Goal: Task Accomplishment & Management: Complete application form

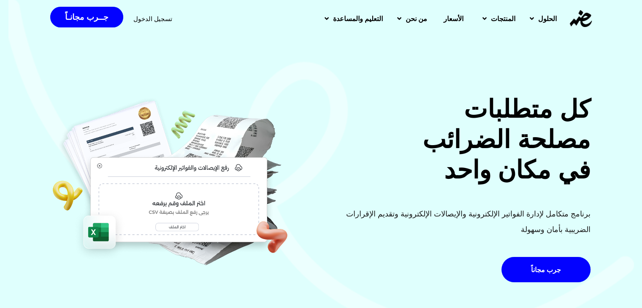
click at [124, 23] on div "تسجيل الدخول جــرب مجانـاً" at bounding box center [138, 18] width 176 height 29
click at [149, 16] on span "تسجيل الدخول" at bounding box center [152, 19] width 39 height 6
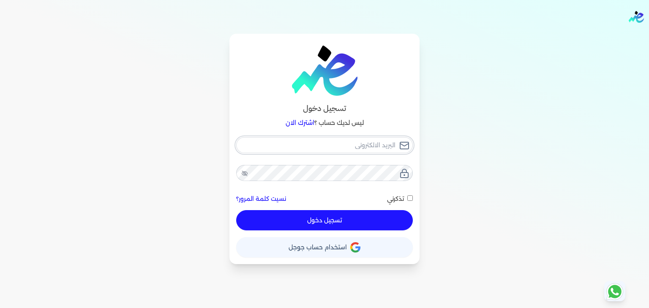
type input "[EMAIL_ADDRESS][DOMAIN_NAME]"
click at [415, 199] on div "تسجيل دخول ليس لديك حساب ؟ اشترك الان [EMAIL_ADDRESS][DOMAIN_NAME] نسيت كلمة ال…" at bounding box center [324, 149] width 190 height 231
click at [409, 200] on input "تذكرني" at bounding box center [409, 197] width 5 height 5
checkbox input "true"
click at [388, 225] on button "تسجيل دخول" at bounding box center [324, 220] width 176 height 20
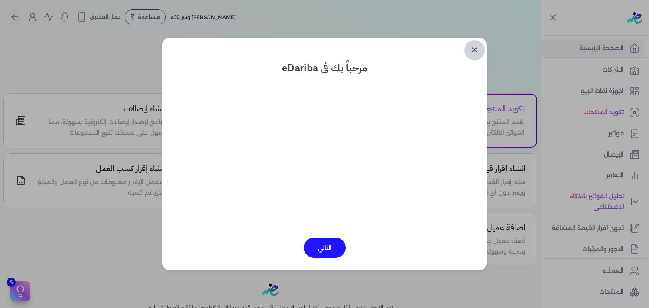
click at [475, 46] on link "✕" at bounding box center [474, 50] width 20 height 20
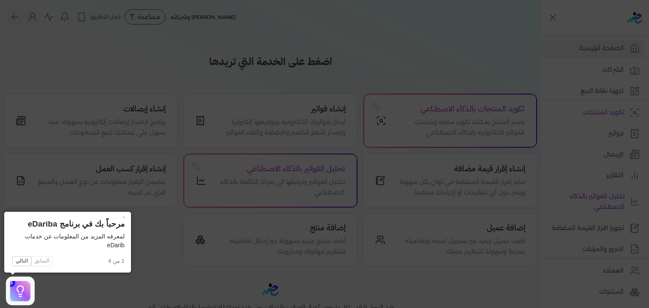
click at [616, 134] on icon at bounding box center [324, 154] width 649 height 308
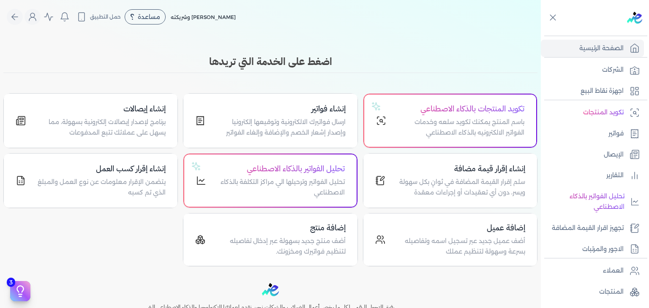
click at [616, 134] on p "فواتير" at bounding box center [615, 133] width 15 height 11
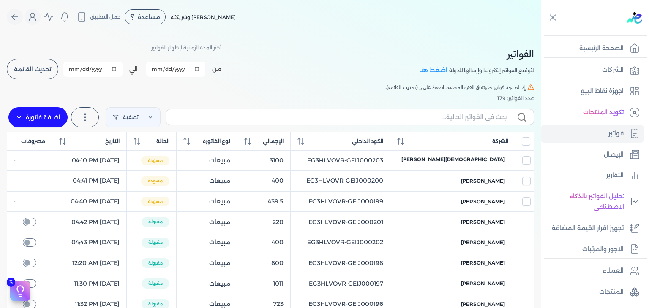
click at [166, 70] on input "2025-10-01" at bounding box center [175, 69] width 59 height 15
type input "[DATE]"
click at [74, 69] on input "2025-10-31" at bounding box center [92, 69] width 59 height 15
type input "2025-10-30"
type input "2025-09-30"
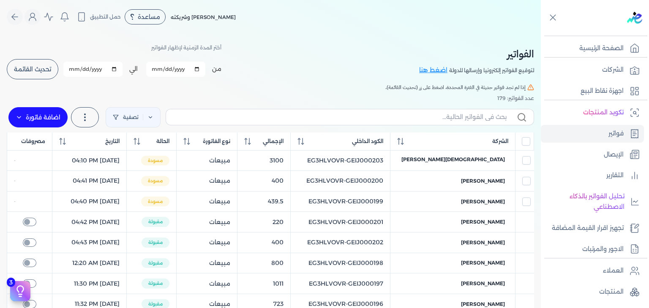
click at [16, 63] on button "تحديث القائمة" at bounding box center [33, 69] width 52 height 20
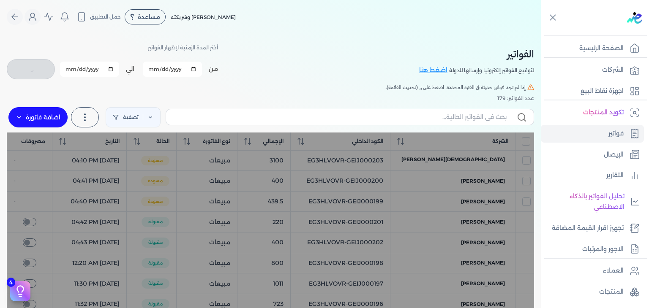
checkbox input "false"
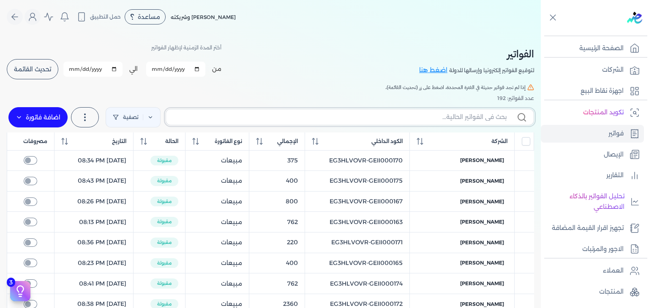
click at [235, 120] on input "text" at bounding box center [340, 117] width 334 height 9
paste input "EG3HLVOVR-GEII000176"
type input "EG3HLVOVR-GEII000176"
checkbox input "false"
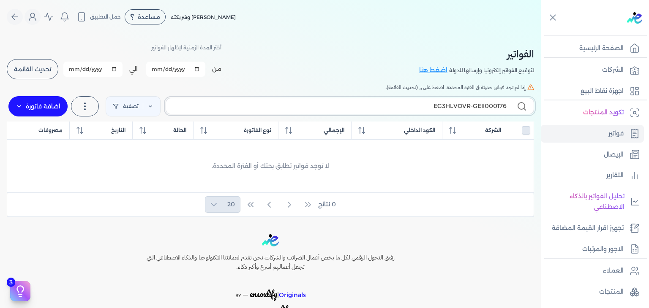
type input "EG3HLVOVR-GEII000176"
click at [46, 106] on label "اضافة فاتورة" at bounding box center [37, 106] width 59 height 20
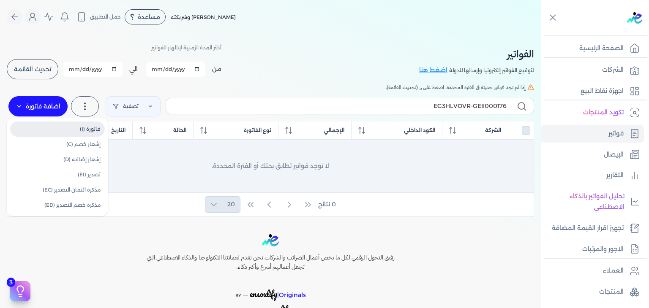
drag, startPoint x: 98, startPoint y: 130, endPoint x: 142, endPoint y: 145, distance: 46.3
click at [98, 130] on link "فاتورة (I)" at bounding box center [57, 129] width 95 height 15
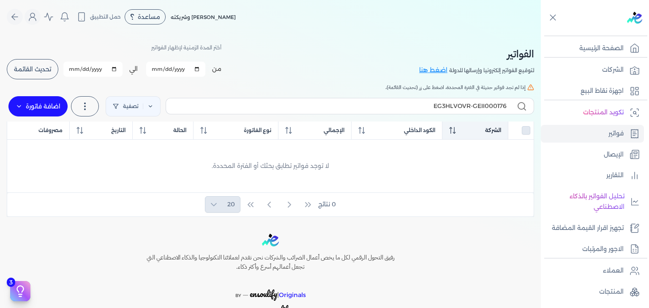
select select "EGP"
select select "B"
select select "EGS"
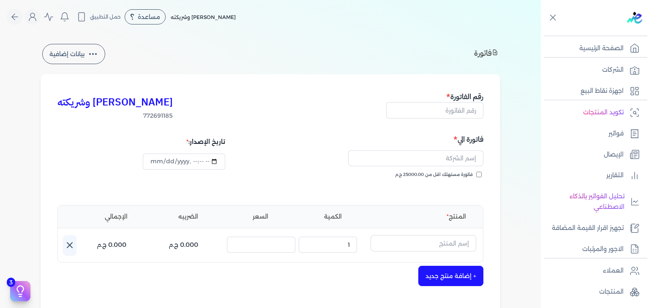
click at [444, 101] on h5 "رقم الفاتورة" at bounding box center [434, 96] width 97 height 11
click at [442, 111] on input "text" at bounding box center [434, 110] width 97 height 16
paste input "EG3HLVOVR-GEII000176"
type input "EG3HLVOVR-GEII000176"
click at [480, 175] on input "فاتورة مستهلك اقل من 25000.00 ج.م" at bounding box center [478, 174] width 5 height 5
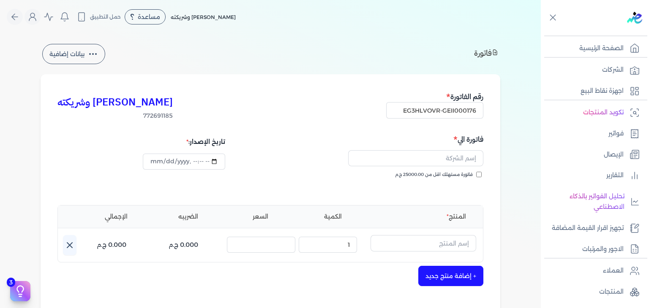
checkbox input "true"
click at [407, 160] on input "text" at bounding box center [415, 158] width 135 height 16
paste input "[PERSON_NAME]"
type input "[PERSON_NAME]"
click at [154, 159] on input "datetime-local" at bounding box center [184, 162] width 82 height 16
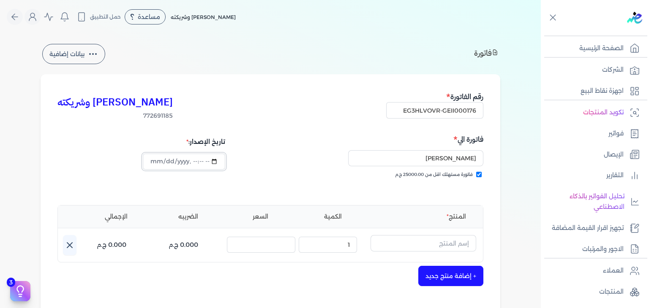
type input "2025-10-15T22:54:51"
type input "2025-09-15T22:54:51"
click at [406, 238] on input "text" at bounding box center [423, 243] width 106 height 16
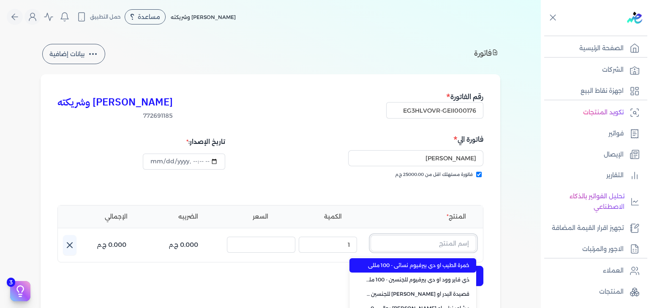
paste input "أبيض مسك الطهارة بودي سبلاش نسائي - 250 مللي"
type input "أبيض مسك الطهارة بودي سبلاش نسائي - 250 مللي"
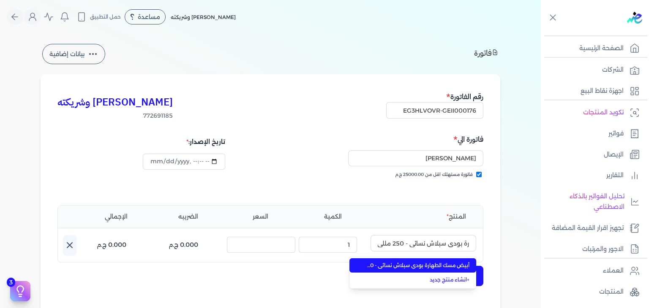
click at [408, 265] on span "أبيض مسك الطهارة بودي سبلاش نسائي - 250 مللي" at bounding box center [417, 266] width 103 height 8
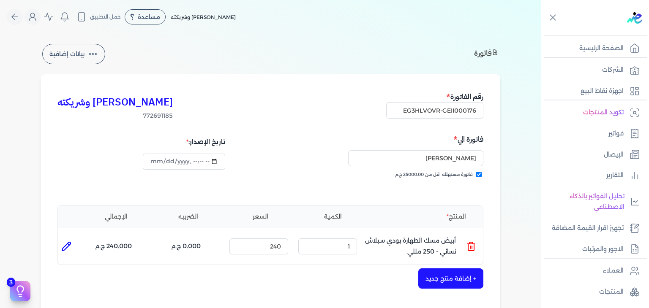
type input "2025-10-15T22:55:09"
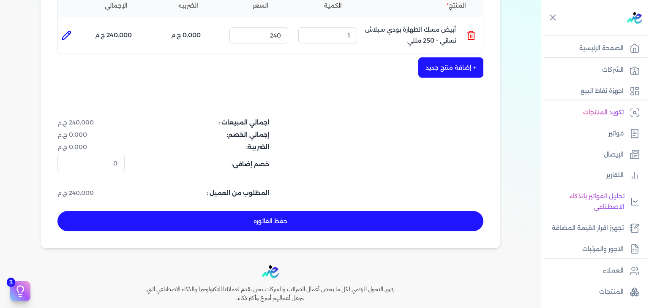
click at [257, 226] on button "حفظ الفاتوره" at bounding box center [270, 221] width 426 height 20
type input "[DATE]"
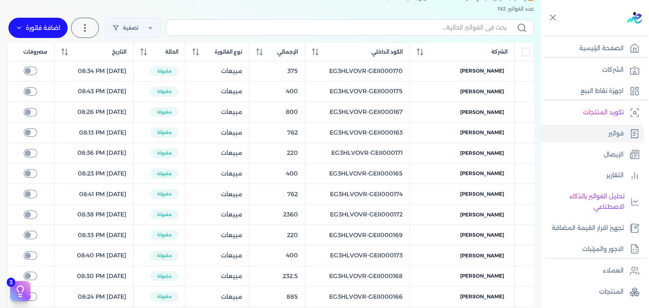
scroll to position [34, 0]
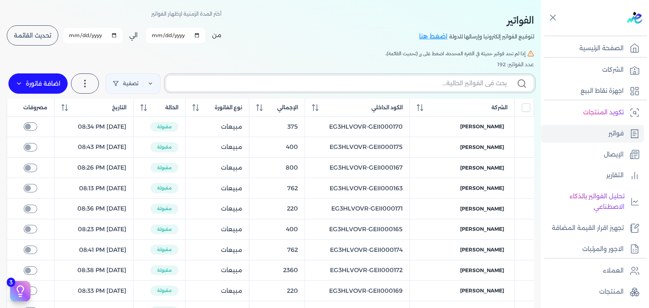
click at [384, 85] on input "text" at bounding box center [340, 83] width 334 height 9
paste input "EG3HLVOVR-GEII000176"
type input "EG3HLVOVR-GEII000176"
checkbox input "false"
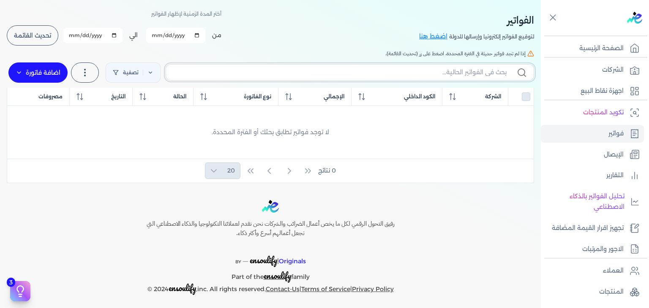
checkbox input "false"
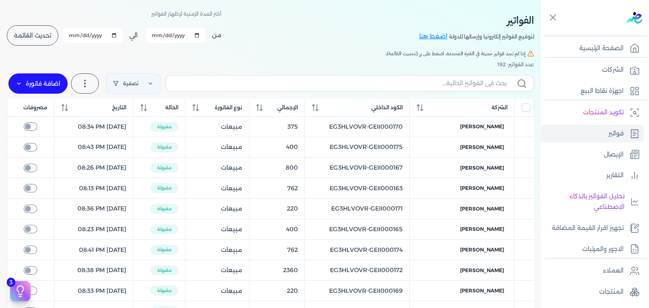
click at [75, 35] on input "2025-09-30" at bounding box center [92, 35] width 59 height 15
click at [87, 35] on input "2025-09-30" at bounding box center [92, 35] width 59 height 15
type input "2025-10-30"
click at [52, 43] on button "تحديث القائمة" at bounding box center [33, 35] width 52 height 20
checkbox input "false"
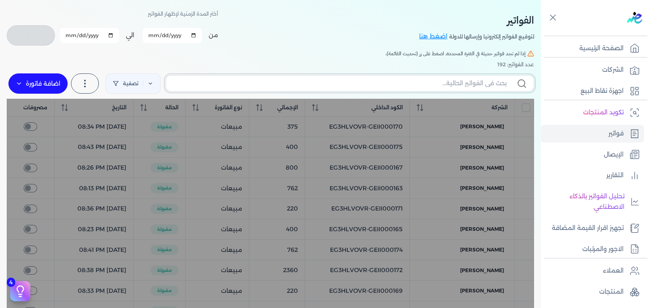
click at [409, 84] on input "text" at bounding box center [340, 83] width 334 height 9
paste input "EG3HLVOVR-GEII000176"
type input "EG3HLVOVR-GEII000176"
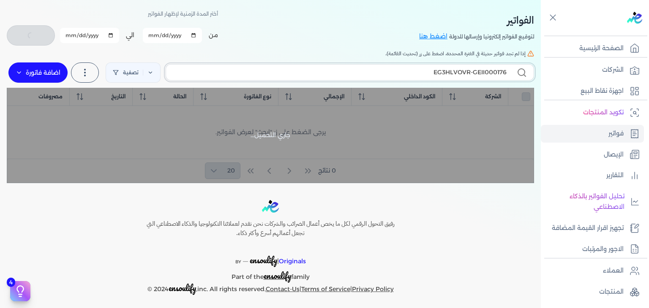
checkbox input "false"
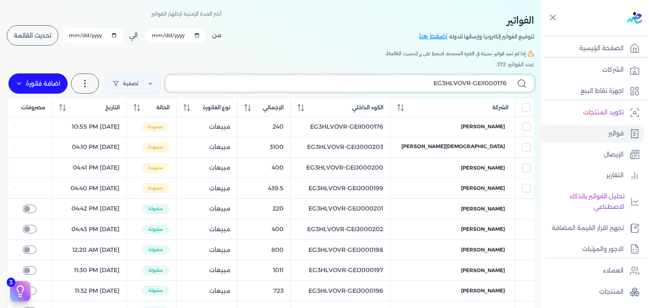
type input "EG3HLVOVR-GEII000176"
click at [408, 80] on input "EG3HLVOVR-GEII000176" at bounding box center [340, 83] width 334 height 9
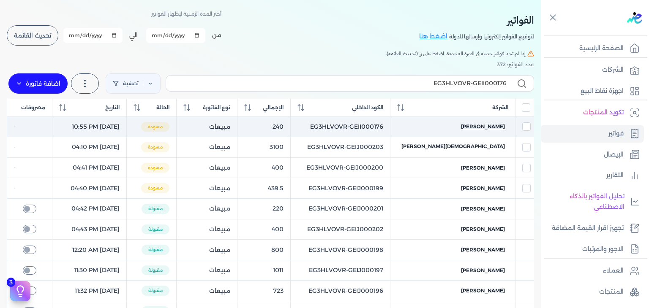
click at [489, 128] on span "[PERSON_NAME]" at bounding box center [483, 127] width 44 height 8
select select "EGP"
select select "B"
select select "EGS"
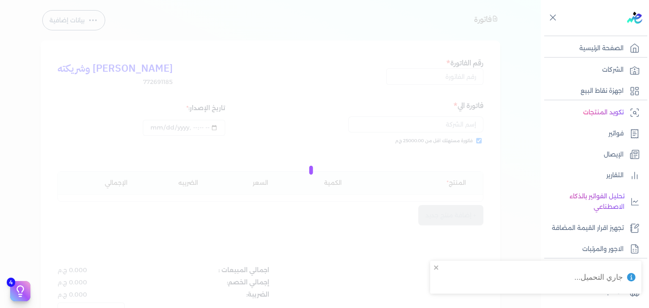
type input "EG3HLVOVR-GEII000176"
checkbox input "true"
type input "2025-10-15T22:55:09"
type input "[DATE]"
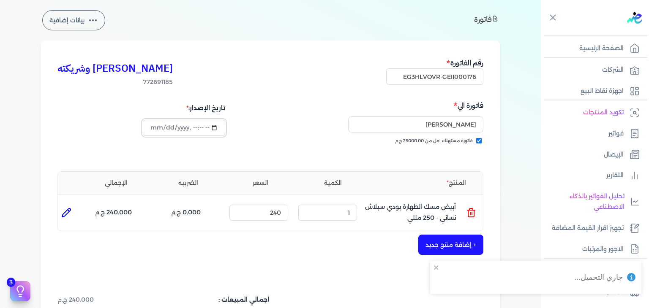
click at [164, 131] on input "datetime-local" at bounding box center [184, 128] width 82 height 16
type input "[DATE]T22:55:09"
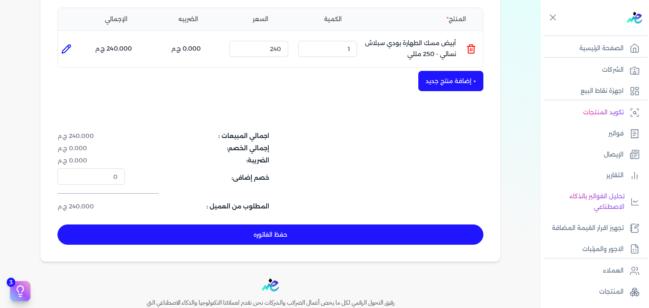
scroll to position [203, 0]
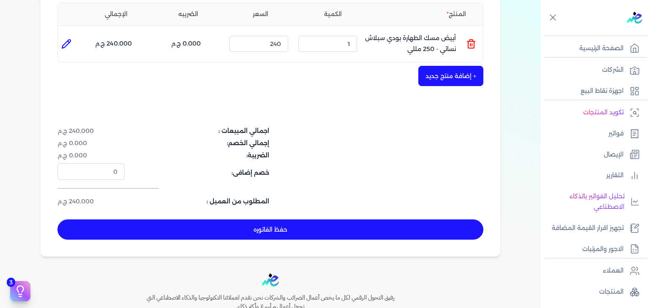
click at [255, 230] on button "حفظ الفاتوره" at bounding box center [270, 230] width 426 height 20
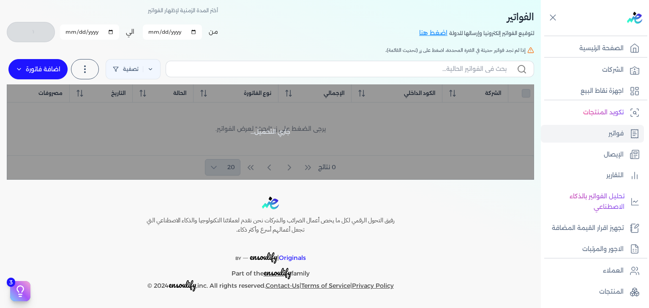
scroll to position [36, 0]
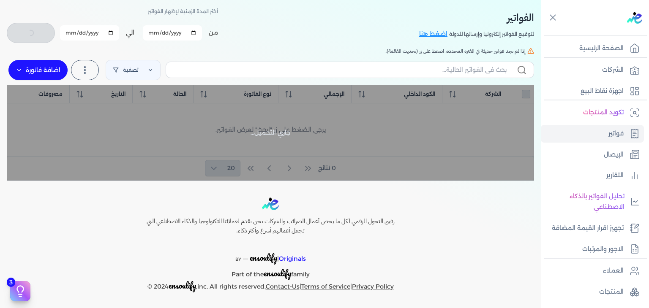
checkbox input "false"
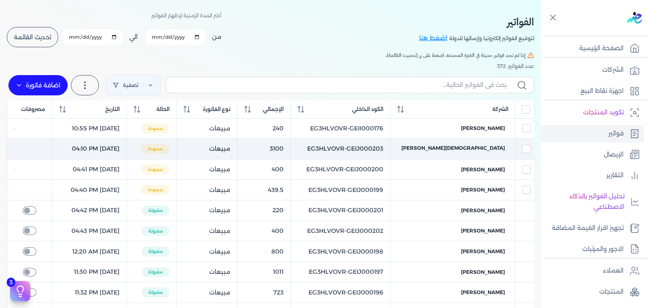
scroll to position [25, 0]
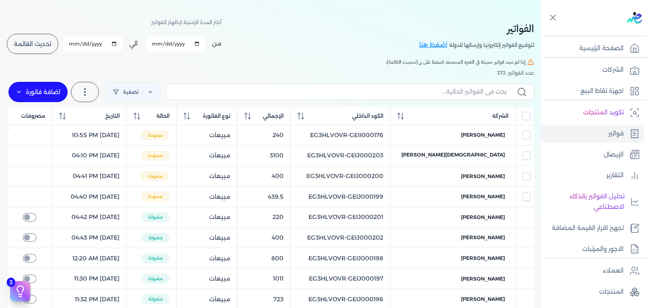
click at [84, 47] on input "2025-10-30" at bounding box center [92, 43] width 59 height 15
type input "2025-09-30"
click at [35, 35] on button "تحديث القائمة" at bounding box center [33, 44] width 52 height 20
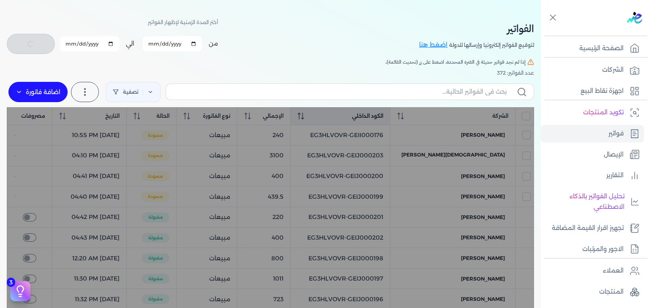
checkbox input "false"
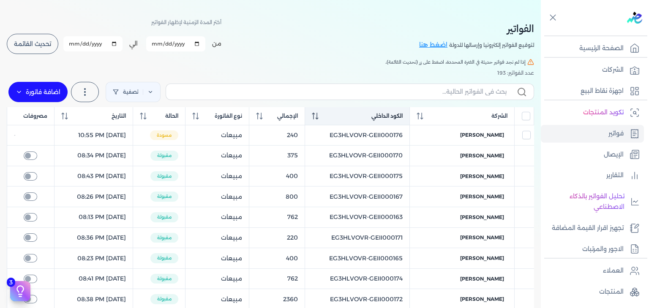
click at [318, 114] on icon at bounding box center [315, 116] width 7 height 7
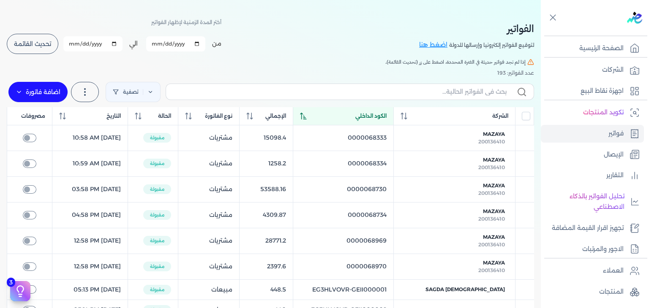
click at [307, 116] on icon at bounding box center [303, 116] width 7 height 7
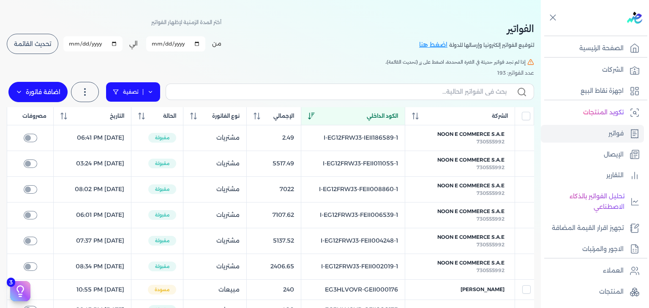
click at [117, 96] on link "تصفية" at bounding box center [133, 92] width 55 height 20
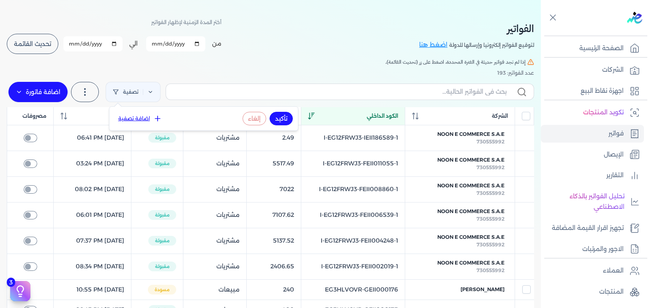
click at [144, 121] on button "اضافة تصفية" at bounding box center [139, 119] width 51 height 10
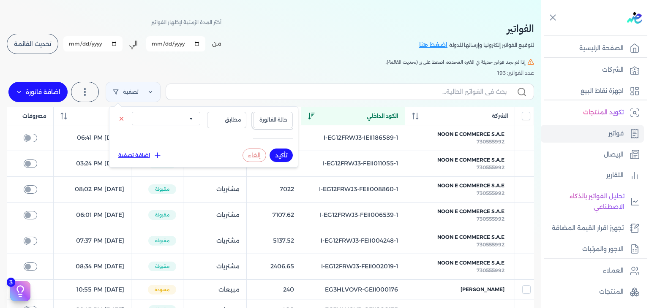
click at [274, 127] on button "حالة الفاتورة" at bounding box center [273, 120] width 40 height 16
click at [271, 146] on li "نوع الفاتورة" at bounding box center [255, 147] width 64 height 8
click at [172, 117] on select "الكل مبيعات مشتريات" at bounding box center [166, 119] width 68 height 14
select select "true"
click at [132, 112] on select "الكل مبيعات مشتريات" at bounding box center [166, 119] width 68 height 14
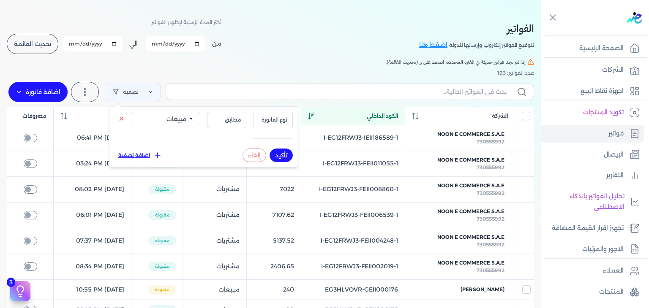
click at [281, 154] on button "تأكيد" at bounding box center [280, 156] width 23 height 14
checkbox input "false"
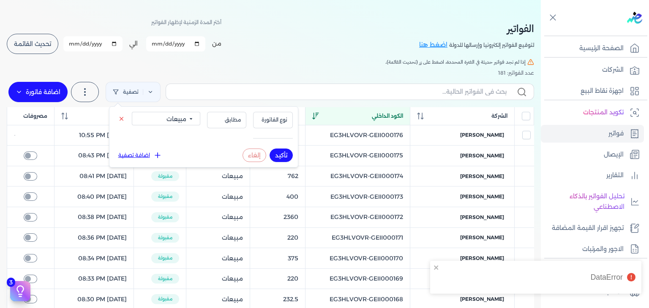
click at [350, 66] on div "الفواتير لتوقيع الفواتير إلكترونيا وإرسالها للدولة اضغط هنا أختر المدة الزمنية …" at bounding box center [270, 283] width 540 height 551
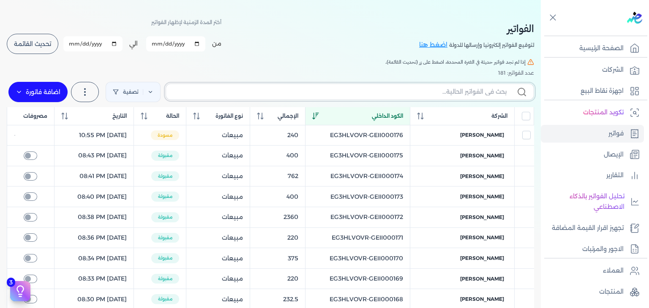
click at [275, 93] on input "text" at bounding box center [340, 91] width 334 height 9
paste input "EG3HLVOVR-GEII000177"
type input "EG3HLVOVR-GEII000177"
checkbox input "false"
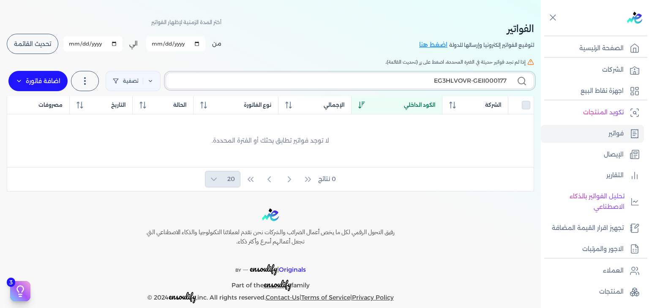
type input "EG3HLVOVR-GEII000177"
click at [49, 79] on label "اضافة فاتورة" at bounding box center [37, 81] width 59 height 20
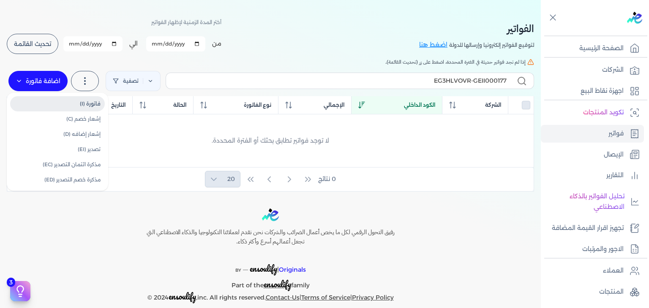
click at [97, 100] on link "فاتورة (I)" at bounding box center [57, 103] width 95 height 15
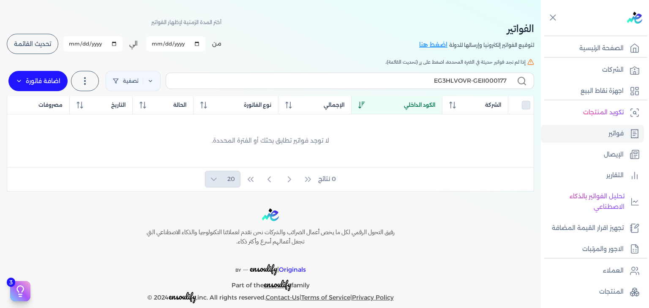
select select "EGP"
select select "B"
select select "EGS"
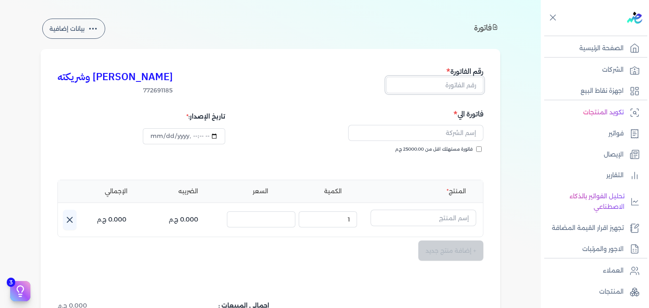
drag, startPoint x: 456, startPoint y: 85, endPoint x: 459, endPoint y: 97, distance: 12.2
click at [456, 85] on input "text" at bounding box center [434, 85] width 97 height 16
paste input "EG3HLVOVR-GEII000177"
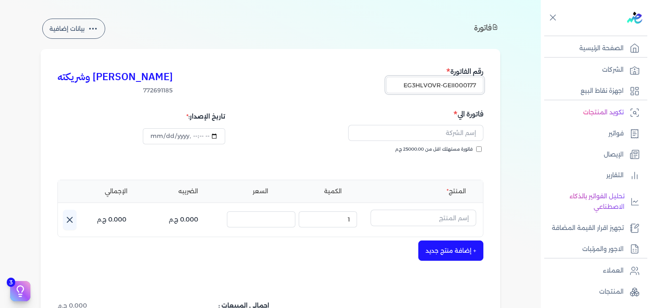
type input "EG3HLVOVR-GEII000177"
click at [480, 149] on input "فاتورة مستهلك اقل من 25000.00 ج.م" at bounding box center [478, 149] width 5 height 5
checkbox input "true"
click at [443, 131] on input "text" at bounding box center [415, 133] width 135 height 16
paste input "[PERSON_NAME]"
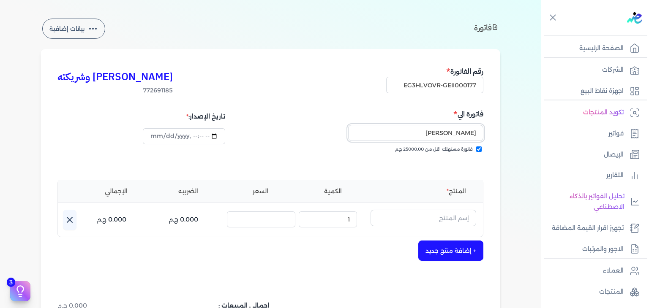
type input "[PERSON_NAME]"
type input "2025-10-15T22:57:16"
click at [436, 216] on input "text" at bounding box center [423, 218] width 106 height 16
paste input "لارا كاندي او دي بيرفيوم نسائي - 100 مللي"
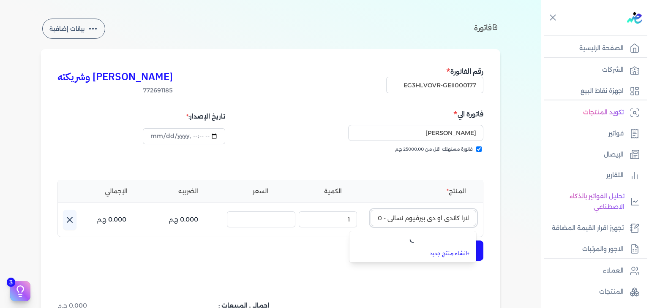
scroll to position [0, -20]
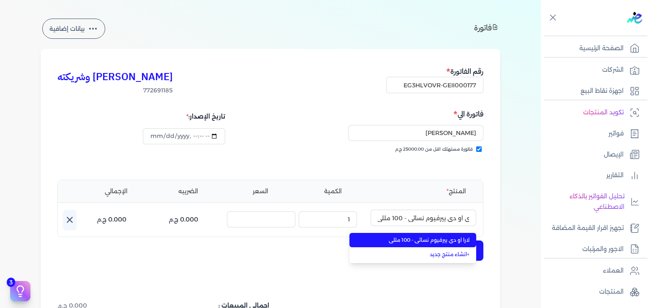
click at [428, 242] on span "لارا او دي بيرفيوم نسائي - 100 مللي" at bounding box center [417, 240] width 103 height 8
type input "لارا او دي بيرفيوم نسائي - 100 مللي"
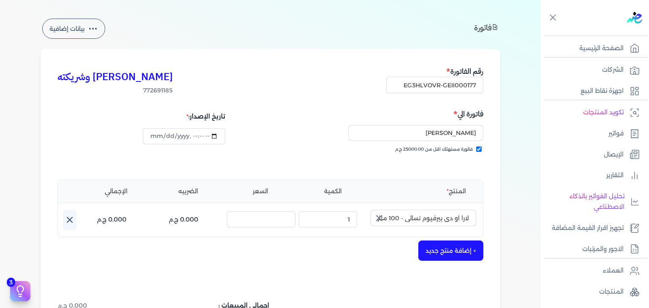
click at [380, 218] on icon "button" at bounding box center [379, 218] width 10 height 10
click at [429, 219] on input "text" at bounding box center [423, 218] width 106 height 16
paste input "لارا كاندي او دي بيرفيوم نسائي - 100 مللي"
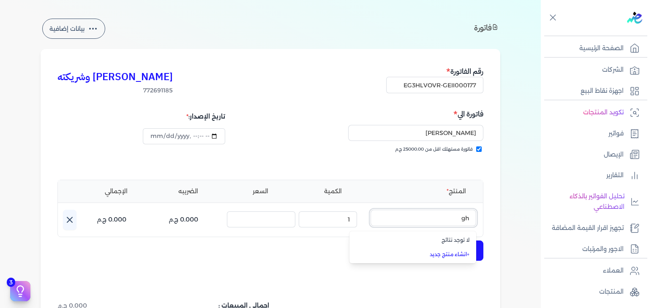
type input "g"
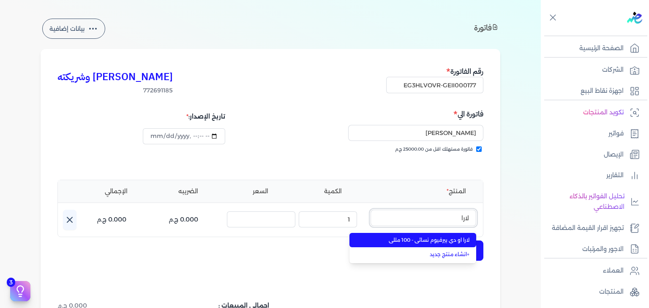
click at [370, 210] on button "لارا" at bounding box center [423, 219] width 106 height 19
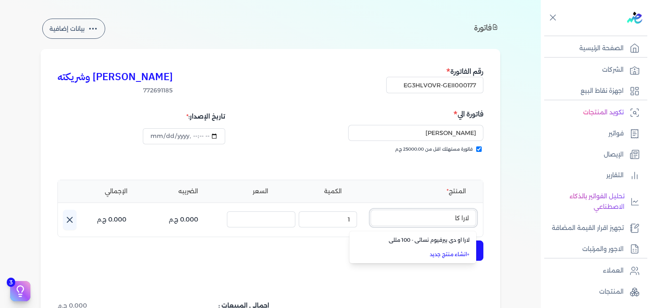
paste input "EG-772691185-FAPC-AQ-EDP-W-100-2"
type input "EG-772691185-FAPC-AQ-EDP-W-100-2"
click at [458, 252] on link "+ انشاء منتج جديد" at bounding box center [417, 254] width 103 height 8
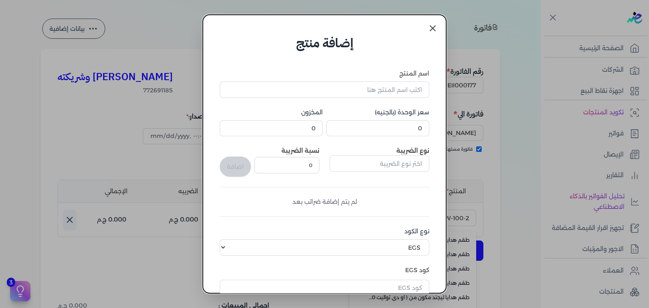
scroll to position [129, 0]
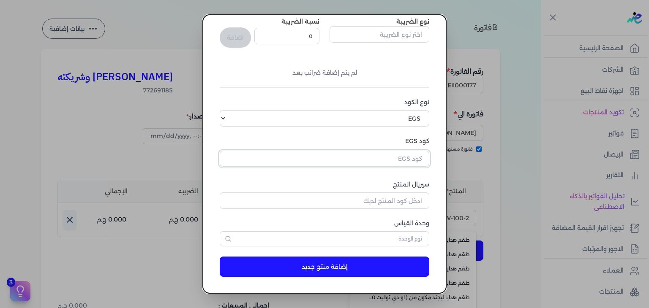
drag, startPoint x: 406, startPoint y: 160, endPoint x: 405, endPoint y: 164, distance: 4.3
click at [406, 160] on input "text" at bounding box center [324, 159] width 209 height 16
paste input "EG-772691185-FAPC-AQ-EDP-W-100-2"
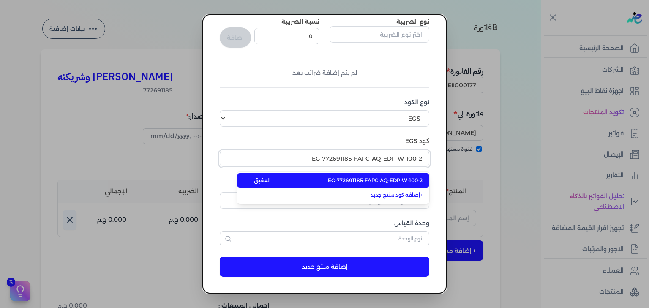
type input "EG-772691185-FAPC-AQ-EDP-W-100-2"
click at [409, 180] on span "EG-772691185-FAPC-AQ-EDP-W-100-2" at bounding box center [375, 181] width 95 height 8
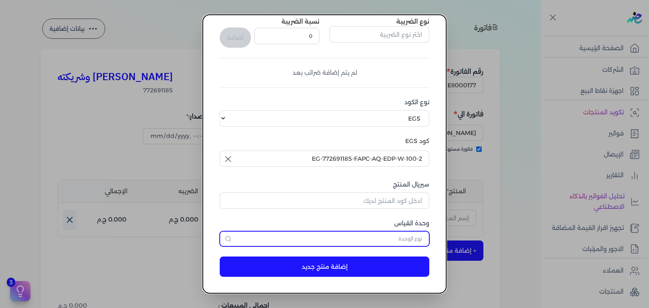
click at [396, 244] on input "text" at bounding box center [324, 238] width 209 height 15
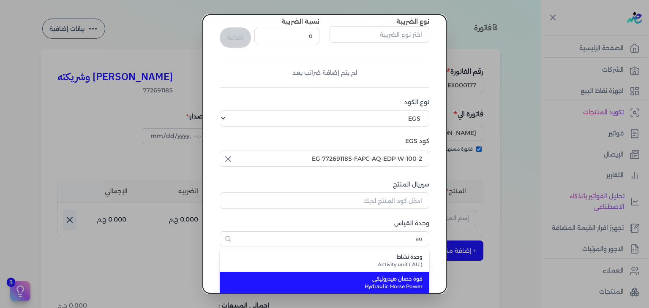
click at [392, 257] on span "وحدة نشاط" at bounding box center [329, 257] width 186 height 8
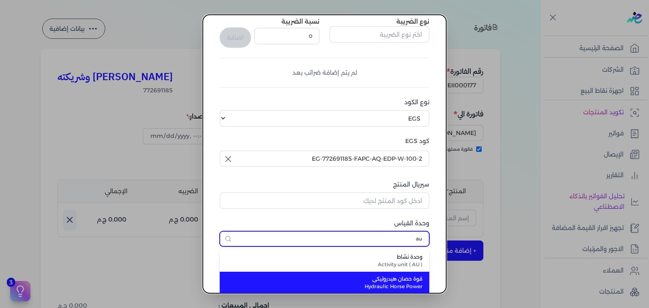
type input "وحدة نشاط"
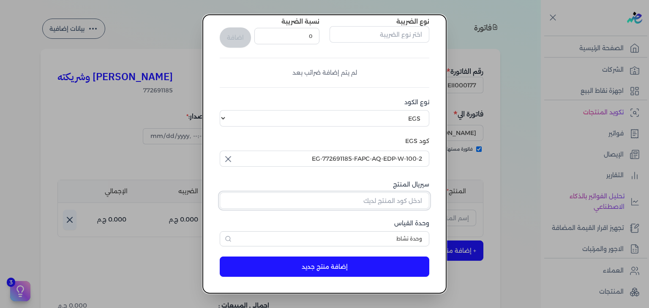
click at [399, 200] on input "سيريال المنتج" at bounding box center [324, 201] width 209 height 16
paste input "ZA216C53D6A902EF9138FZ-1"
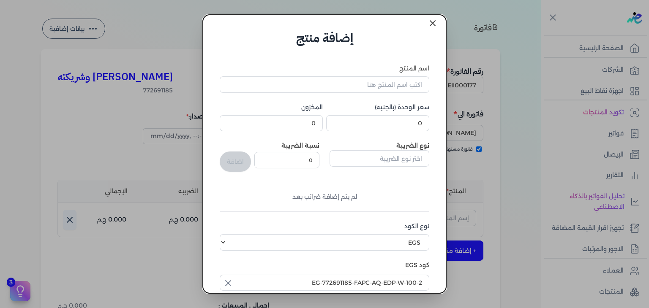
scroll to position [0, 0]
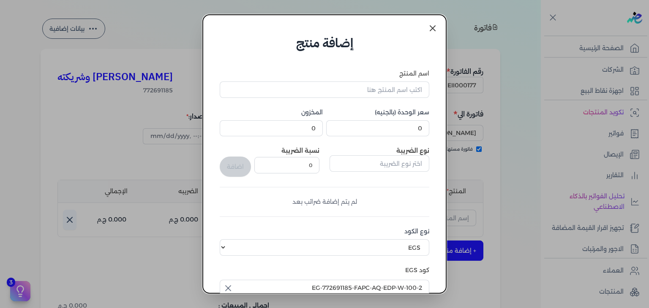
type input "ZA216C53D6A902EF9138FZ-1"
click at [411, 125] on input "0" at bounding box center [377, 128] width 103 height 16
type input "275"
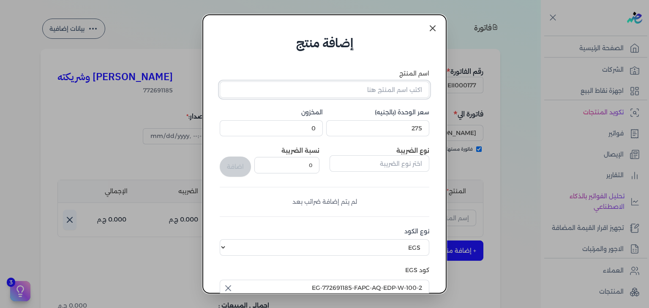
click at [355, 95] on input "اسم المنتج" at bounding box center [324, 89] width 209 height 16
paste input "لارا كاندي او دي بيرفيوم نسائي - 100 مللي"
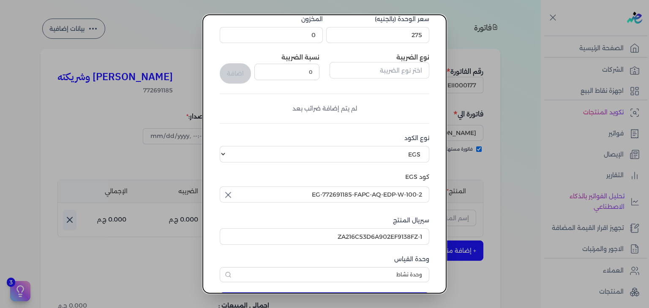
scroll to position [129, 0]
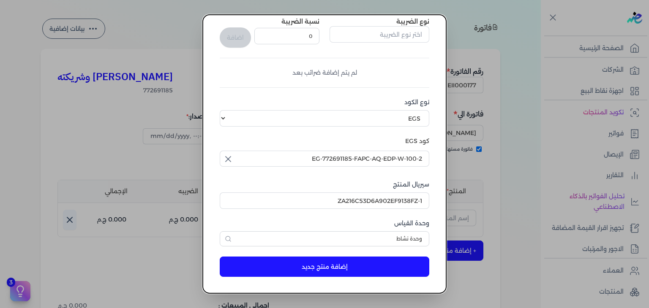
type input "لارا كاندي او دي بيرفيوم نسائي - 100 مللي"
click at [336, 261] on button "إضافة منتج جديد" at bounding box center [324, 267] width 209 height 20
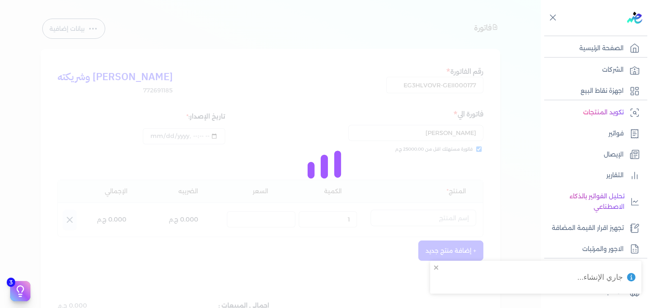
select select "EGS"
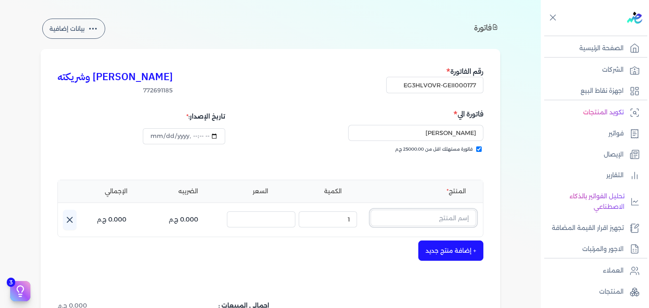
click at [418, 220] on input "text" at bounding box center [423, 218] width 106 height 16
type input "g"
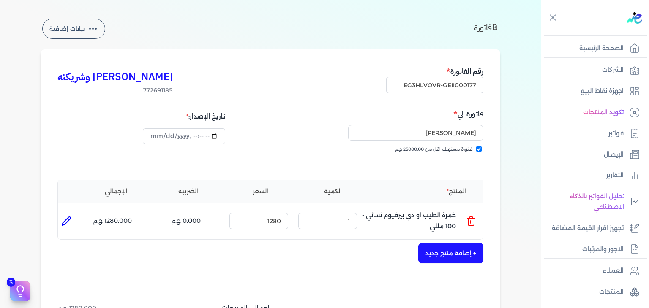
click at [472, 222] on line at bounding box center [472, 222] width 0 height 3
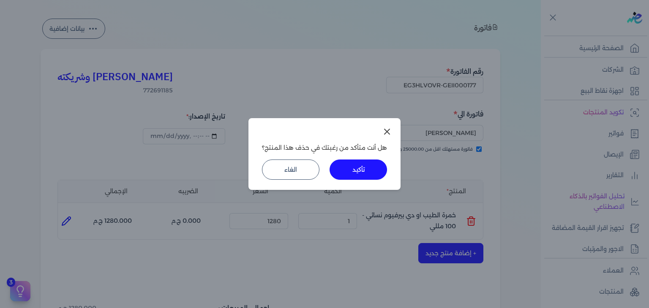
click at [357, 170] on button "تأكيد" at bounding box center [357, 170] width 57 height 20
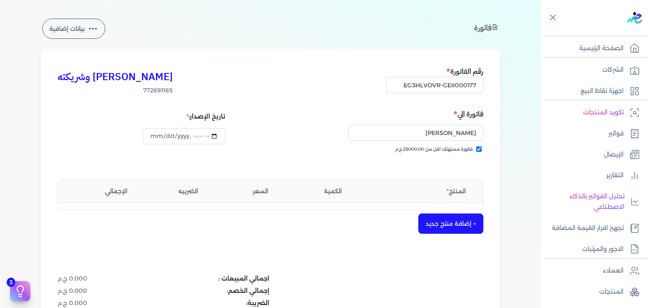
click at [454, 226] on button "+ إضافة منتج جديد" at bounding box center [450, 224] width 65 height 20
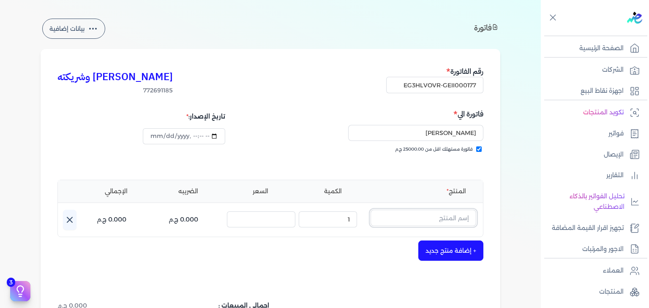
click at [447, 215] on input "text" at bounding box center [423, 218] width 106 height 16
paste input "لارا كاندي او دي بيرفيوم نسائي - 100 مللي"
type input "لارا كاندي او دي بيرفيوم نسائي - 100 مللي"
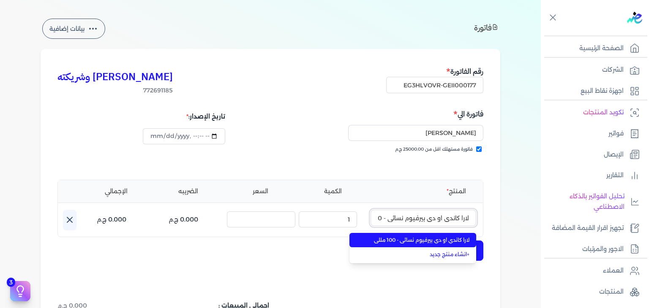
scroll to position [0, -20]
click at [432, 240] on span "لارا كاندي او دي بيرفيوم نسائي - 100 مللي" at bounding box center [417, 240] width 103 height 8
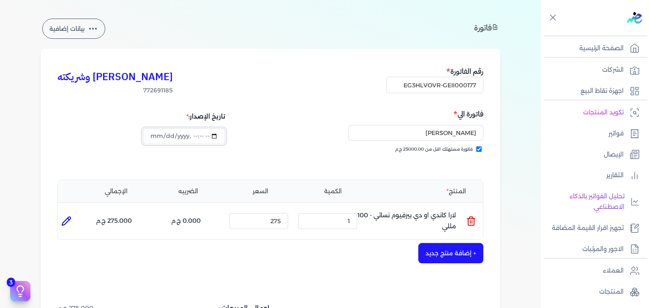
click at [165, 138] on input "datetime-local" at bounding box center [184, 136] width 82 height 16
type input "[DATE]T22:57:16"
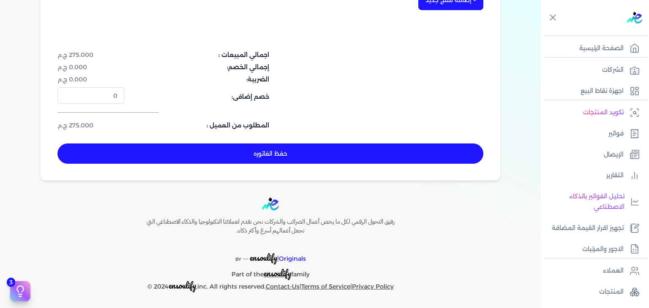
click at [255, 152] on button "حفظ الفاتوره" at bounding box center [270, 154] width 426 height 20
type input "[DATE]"
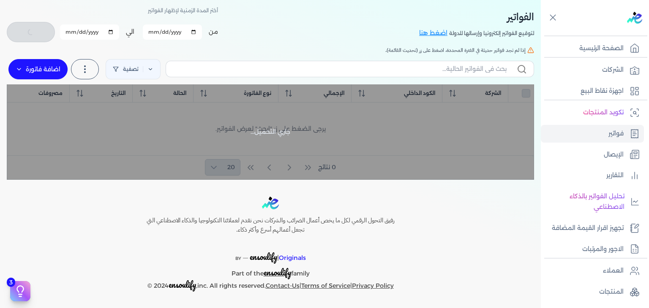
scroll to position [36, 0]
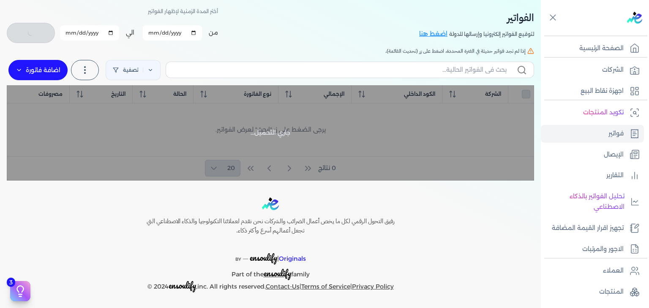
checkbox input "false"
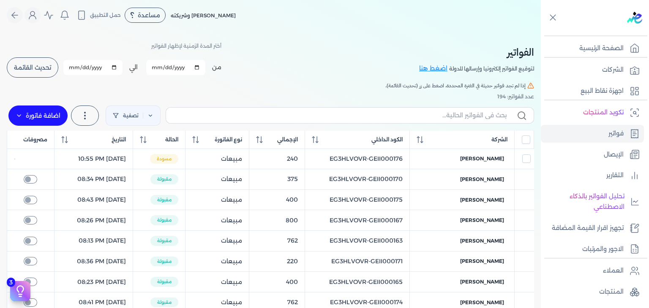
scroll to position [0, 0]
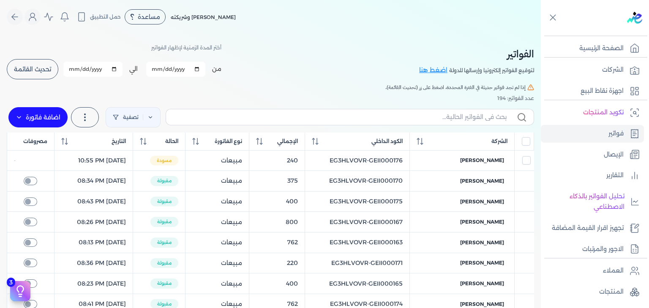
click at [403, 122] on label at bounding box center [350, 117] width 368 height 16
click at [403, 122] on input "text" at bounding box center [340, 117] width 334 height 9
click at [405, 119] on input "text" at bounding box center [340, 117] width 334 height 9
paste input "EG3HLVOVR-GEII000177"
type input "EG3HLVOVR-GEII000177"
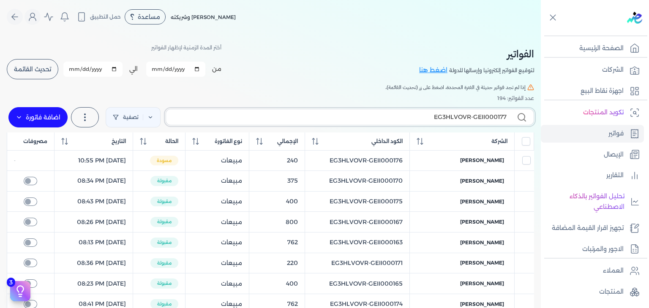
checkbox input "false"
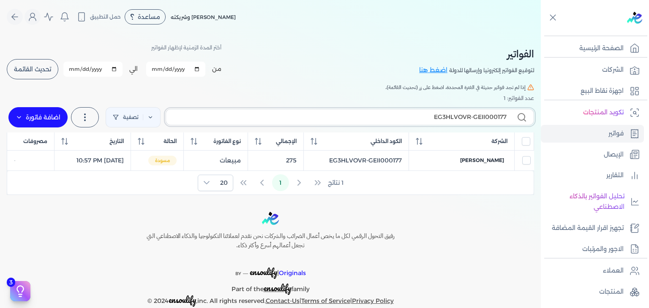
type input "\"
checkbox input "false"
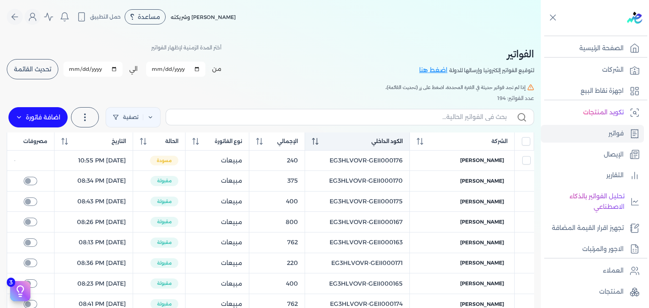
click at [318, 140] on icon at bounding box center [315, 141] width 7 height 7
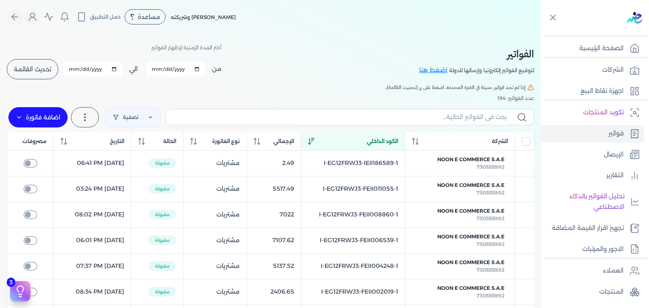
click at [345, 112] on label at bounding box center [350, 117] width 368 height 16
click at [345, 113] on input "text" at bounding box center [340, 117] width 334 height 9
paste input "EG3HLVOVR-GEII000177"
type input "EG3HLVOVR-GEII000177"
checkbox input "false"
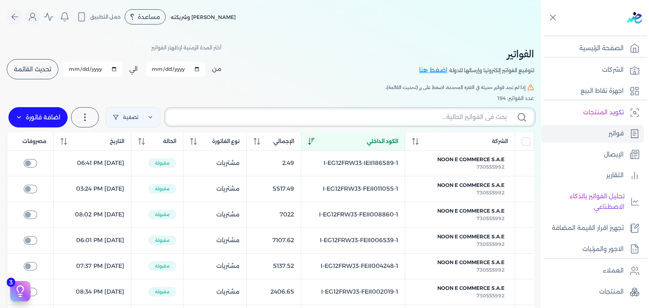
checkbox input "false"
click at [328, 141] on th "الكود الداخلي" at bounding box center [352, 142] width 103 height 18
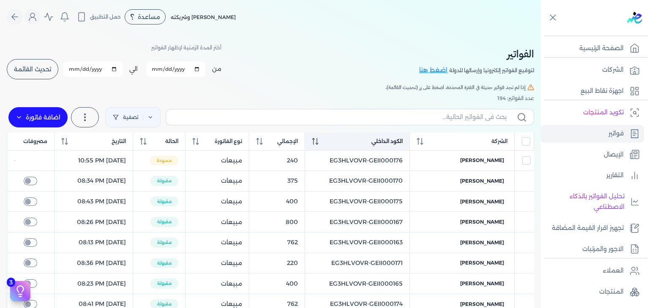
click at [328, 141] on th "الكود الداخلي" at bounding box center [356, 142] width 105 height 18
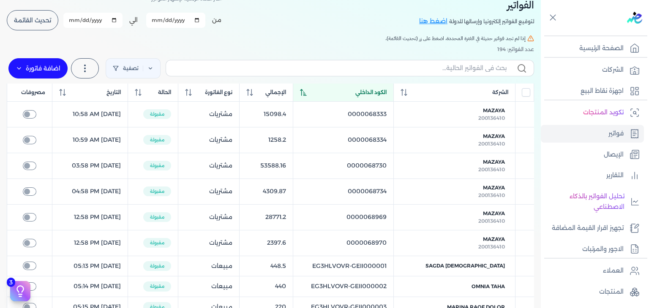
scroll to position [42, 0]
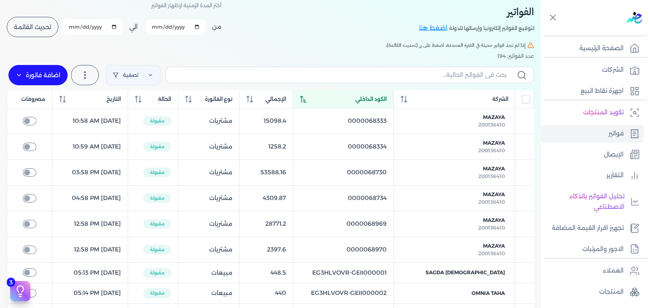
click at [306, 100] on icon at bounding box center [303, 99] width 6 height 7
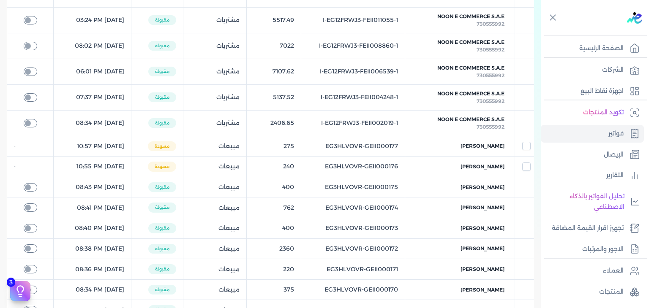
scroll to position [0, 0]
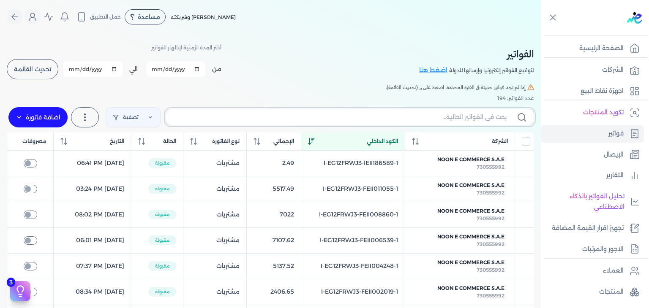
click at [404, 117] on input "text" at bounding box center [340, 117] width 334 height 9
paste input "EG3HLVOVR-GEII000177"
type input "EG3HLVOVR-GEII000177"
checkbox input "false"
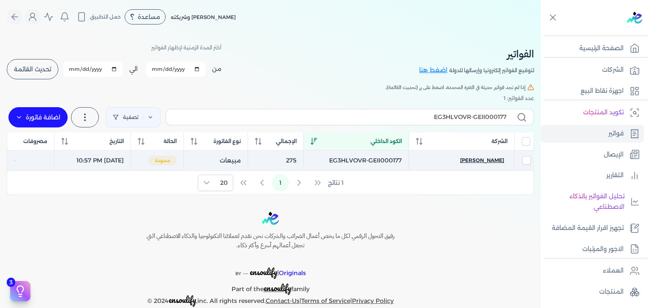
click at [489, 161] on span "[PERSON_NAME]" at bounding box center [482, 161] width 44 height 8
select select "EGP"
select select "B"
select select "EGS"
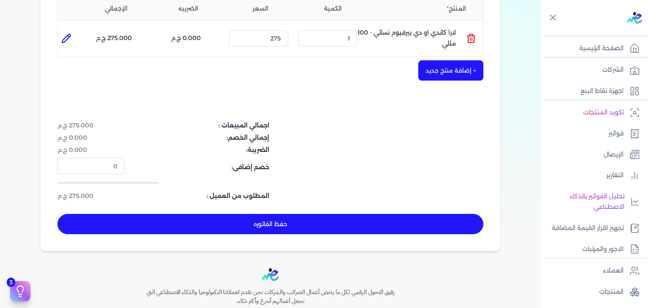
scroll to position [211, 0]
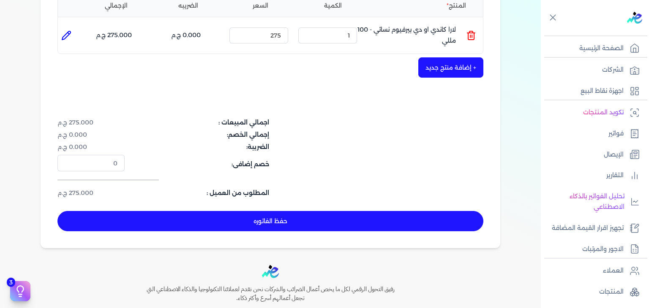
click at [359, 219] on button "حفظ الفاتوره" at bounding box center [270, 221] width 426 height 20
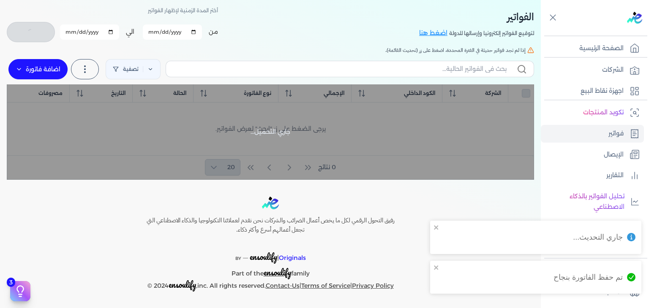
checkbox input "false"
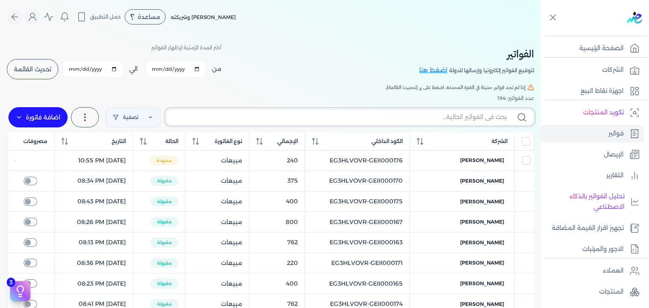
click at [364, 119] on input "text" at bounding box center [340, 117] width 334 height 9
paste input "EG3HLVOVR-GEII000178"
type input "EG3HLVOVR-GEII000178"
checkbox input "false"
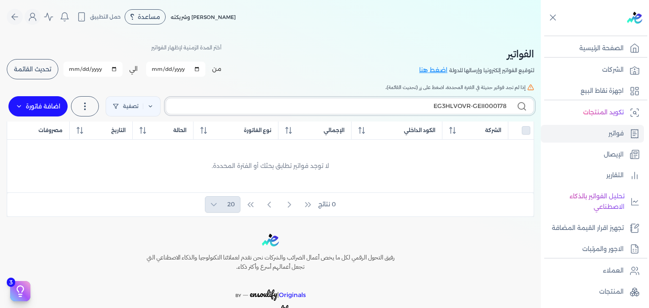
type input "EG3HLVOVR-GEII000178"
click at [63, 110] on label "اضافة فاتورة" at bounding box center [37, 106] width 59 height 20
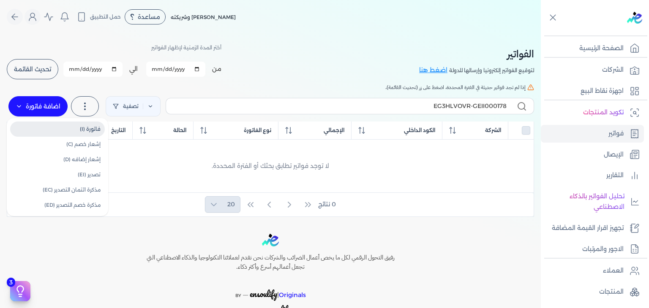
click at [81, 129] on link "فاتورة (I)" at bounding box center [57, 129] width 95 height 15
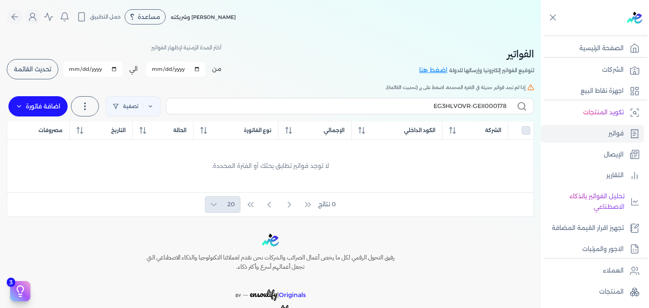
select select "EGP"
select select "B"
select select "EGS"
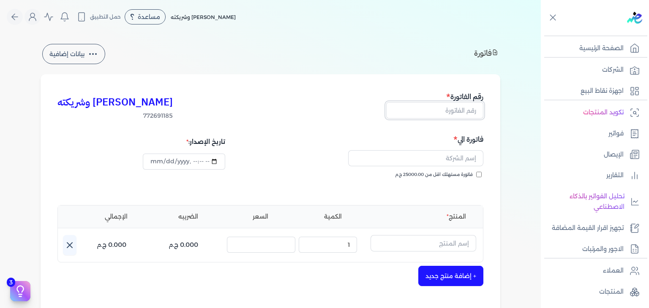
click at [469, 114] on input "text" at bounding box center [434, 110] width 97 height 16
paste input "EG3HLVOVR-GEII000178"
type input "EG3HLVOVR-GEII000178"
click at [481, 175] on input "فاتورة مستهلك اقل من 25000.00 ج.م" at bounding box center [478, 174] width 5 height 5
checkbox input "true"
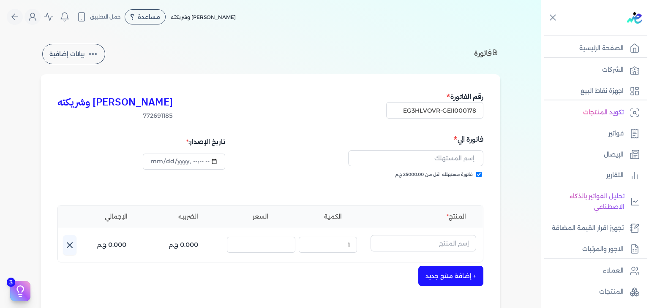
click at [436, 233] on div "المنتج الكمية السعر الضريبه الإجمالي اسم المنتج : الكمية : 1 السعر : الضريبه : …" at bounding box center [270, 233] width 426 height 57
click at [436, 241] on input "text" at bounding box center [423, 243] width 106 height 16
paste input "بينو سلفستر أوريجينال او دي تواليت رجالي - 300 مللي"
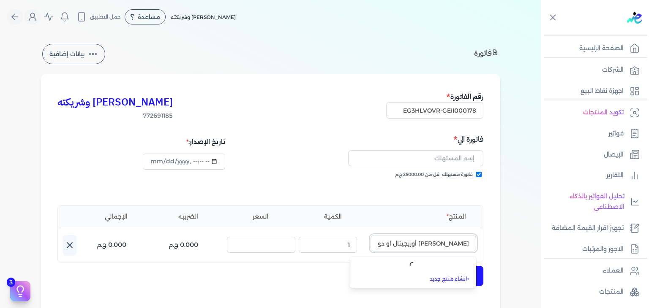
scroll to position [0, -49]
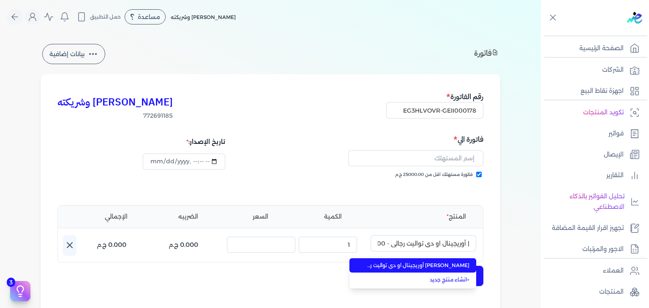
click at [445, 263] on span "بينو سلفستر أوريجينال او دي تواليت رجالي - 300 مللي" at bounding box center [417, 266] width 103 height 8
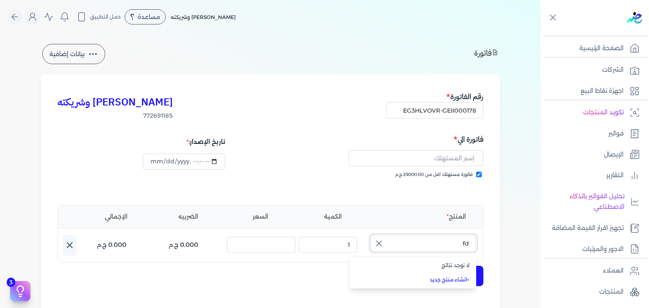
type input "f"
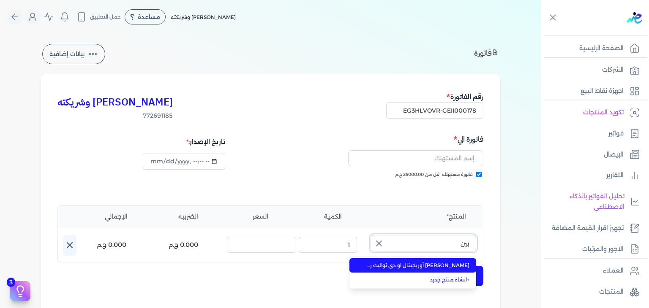
type input "بينو"
click at [436, 265] on span "[PERSON_NAME] أوريجينال او دي تواليت رجالي - 300 مللي" at bounding box center [417, 266] width 103 height 8
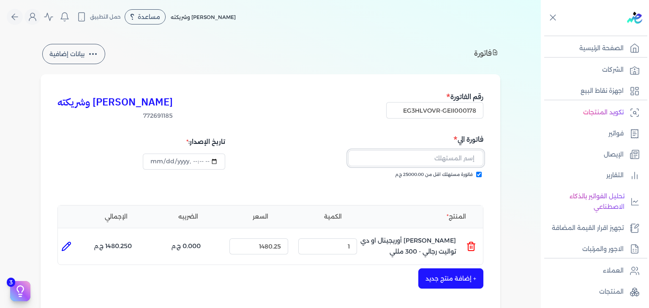
click at [458, 163] on input "text" at bounding box center [415, 158] width 135 height 16
paste input "Malak El-Assi"
type input "Malak El-Assi"
click at [164, 161] on input "datetime-local" at bounding box center [184, 162] width 82 height 16
type input "[DATE]T23:07:45"
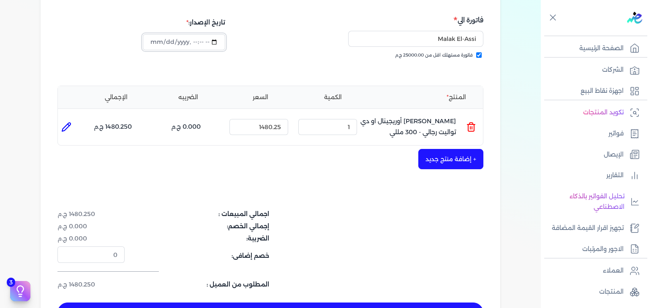
scroll to position [127, 0]
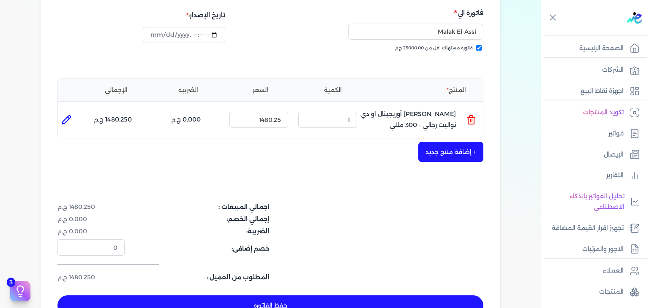
click at [327, 302] on button "حفظ الفاتوره" at bounding box center [270, 306] width 426 height 20
type input "[DATE]"
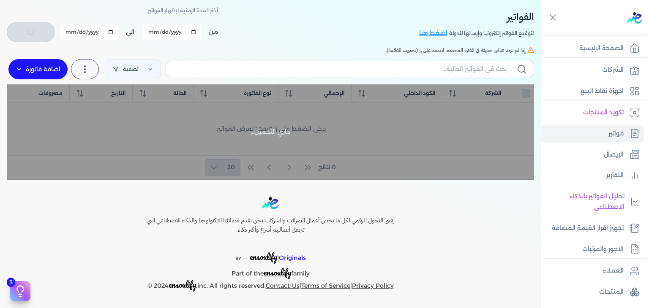
scroll to position [36, 0]
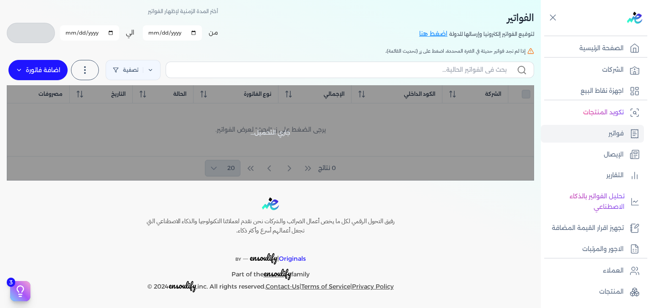
checkbox input "false"
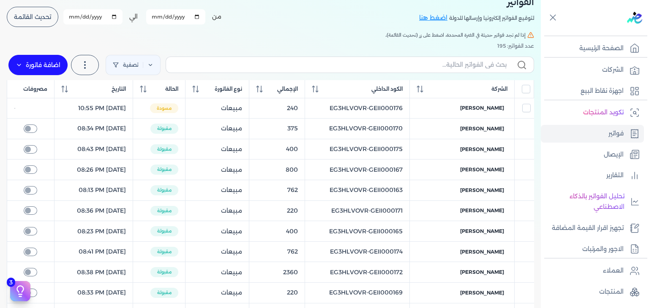
scroll to position [34, 0]
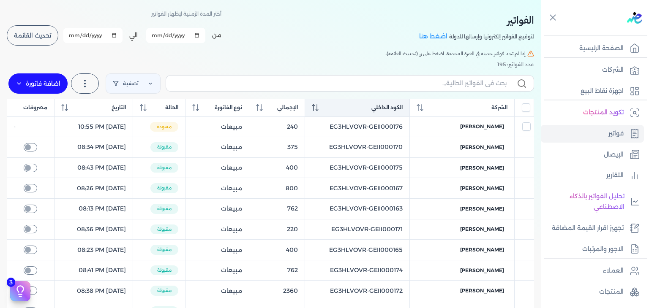
click at [318, 107] on icon at bounding box center [315, 107] width 7 height 7
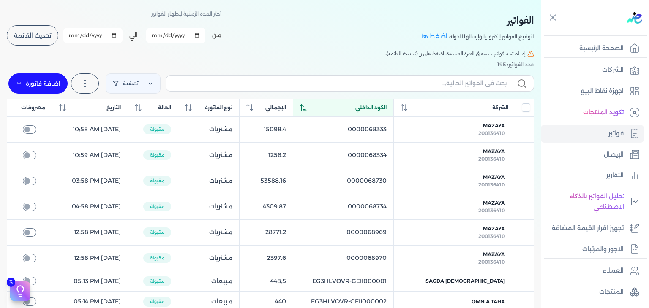
click at [307, 107] on icon at bounding box center [303, 107] width 7 height 7
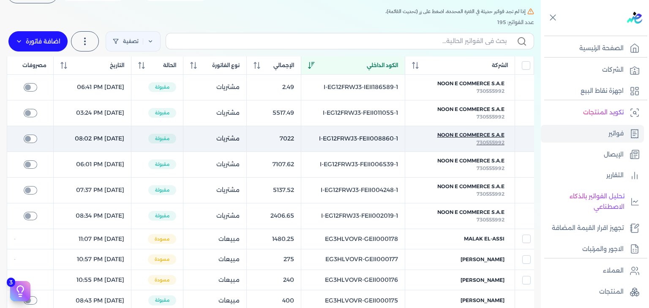
scroll to position [0, 0]
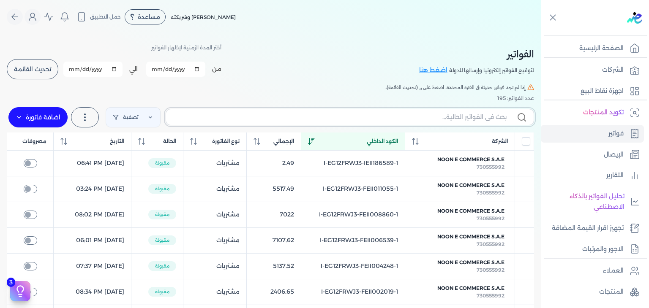
click at [436, 119] on input "text" at bounding box center [340, 117] width 334 height 9
paste input "Malak El-Assi"
type input "Malak El-Assi"
checkbox input "false"
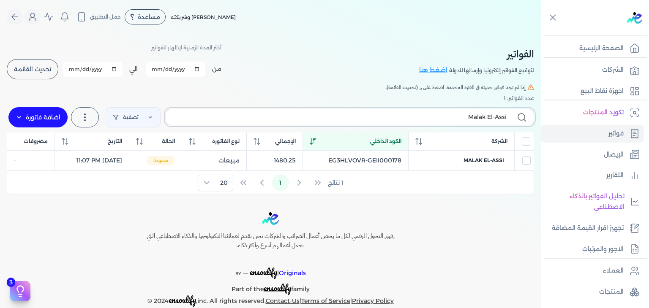
click at [387, 114] on input "Malak El-Assi" at bounding box center [340, 117] width 334 height 9
paste input "EG3HLVOVR-GEII000178"
type input "EG3HLVOVR-GEII000178"
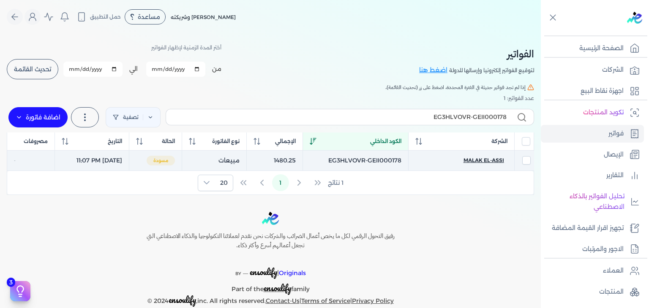
click at [482, 162] on span "Malak El-Assi" at bounding box center [483, 161] width 41 height 8
select select "EGP"
select select "B"
select select "EGS"
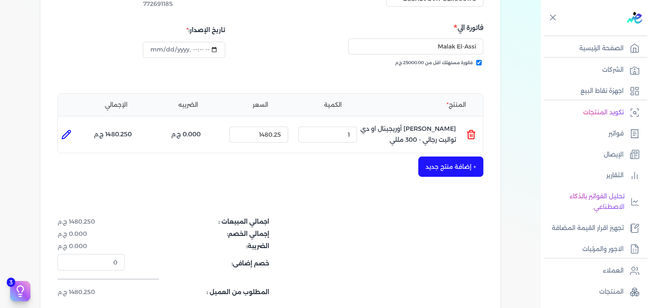
scroll to position [169, 0]
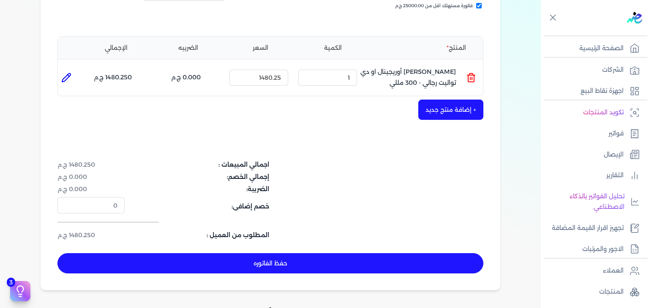
click at [378, 256] on button "حفظ الفاتوره" at bounding box center [270, 263] width 426 height 20
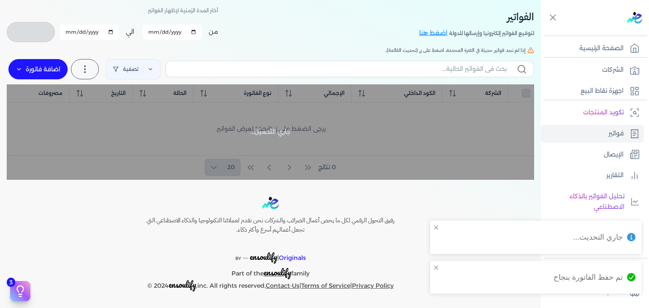
checkbox input "false"
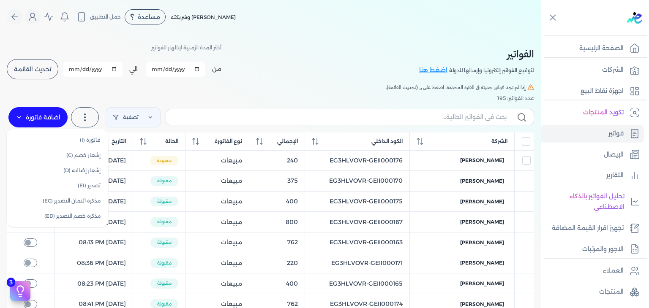
click at [58, 116] on label "اضافة فاتورة" at bounding box center [37, 117] width 59 height 20
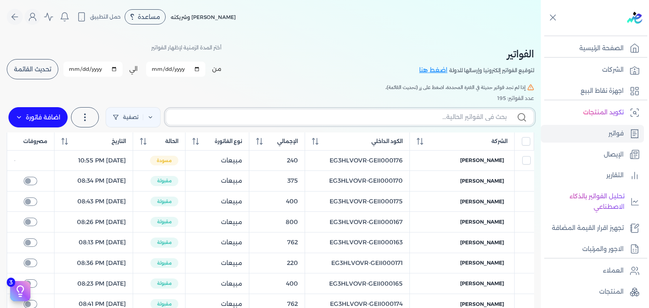
click at [486, 119] on input "text" at bounding box center [340, 117] width 334 height 9
paste input "EG3HLVOVR-GEII000179"
type input "EG3HLVOVR-GEII000179"
checkbox input "false"
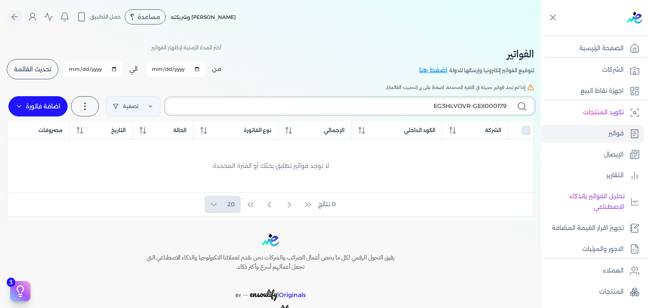
type input "EG3HLVOVR-GEII000179"
click at [22, 108] on icon at bounding box center [19, 106] width 7 height 7
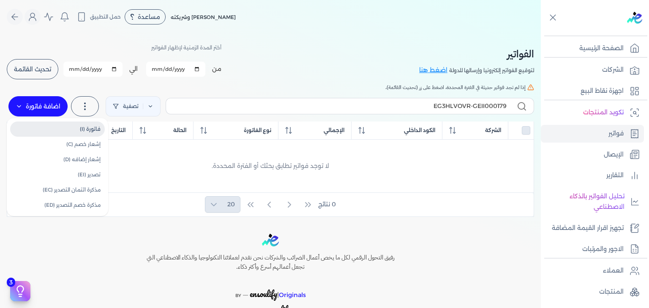
click at [72, 132] on link "فاتورة (I)" at bounding box center [57, 129] width 95 height 15
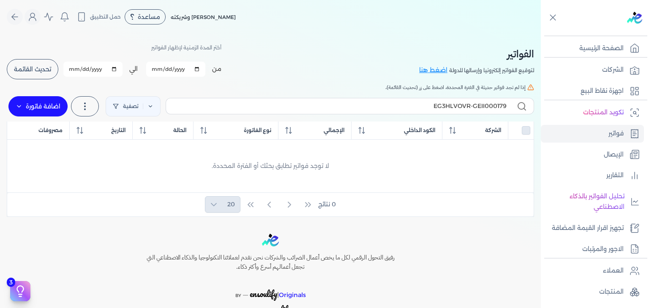
select select "EGP"
select select "B"
select select "EGS"
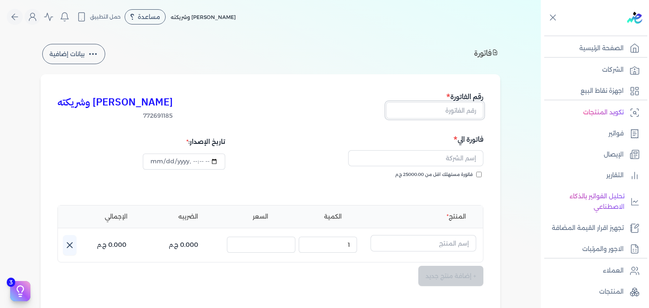
click at [432, 106] on input "text" at bounding box center [434, 110] width 97 height 16
paste input "EG3HLVOVR-GEII000179"
type input "EG3HLVOVR-GEII000179"
click at [479, 174] on input "فاتورة مستهلك اقل من 25000.00 ج.م" at bounding box center [478, 174] width 5 height 5
checkbox input "true"
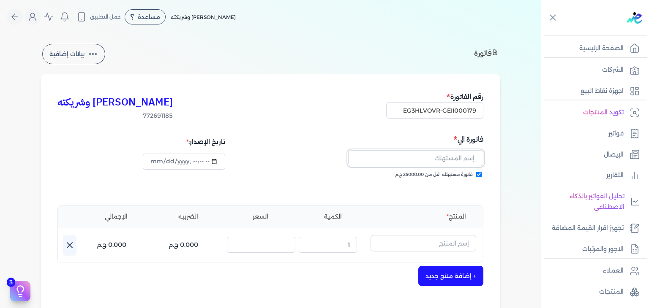
click at [440, 154] on input "text" at bounding box center [415, 158] width 135 height 16
paste input "[PERSON_NAME]"
type input "[PERSON_NAME]"
click at [439, 245] on input "text" at bounding box center [423, 243] width 106 height 16
paste input "[PERSON_NAME] عطري منعش نسائي - 250 مللي"
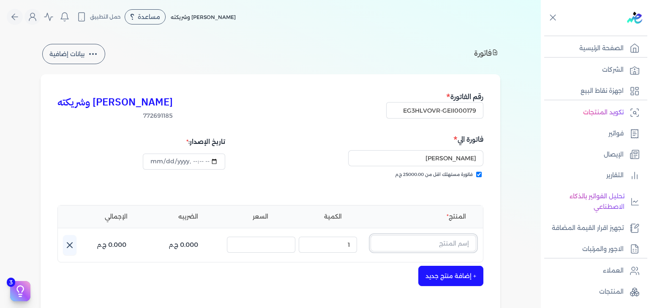
type input "[PERSON_NAME] عطري منعش نسائي - 250 مللي"
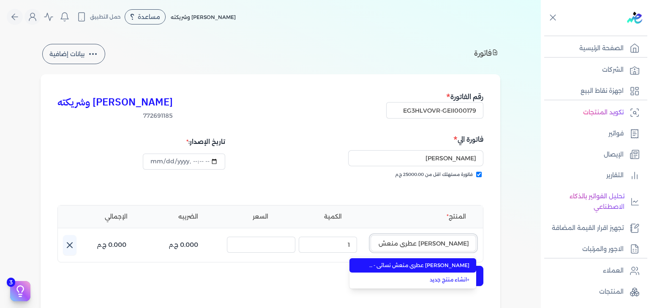
scroll to position [0, -15]
click at [444, 264] on span "[PERSON_NAME] عطري منعش نسائي - 250 مللي" at bounding box center [417, 266] width 103 height 8
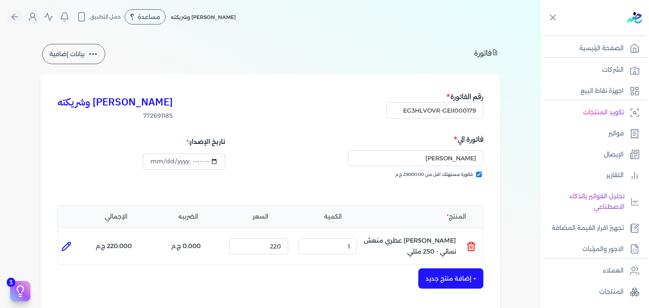
click at [448, 275] on button "+ إضافة منتج جديد" at bounding box center [450, 279] width 65 height 20
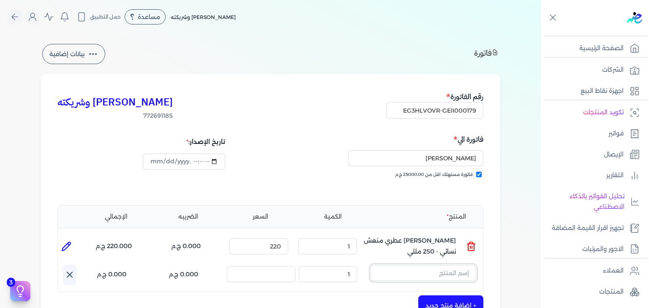
click at [447, 274] on input "text" at bounding box center [423, 273] width 106 height 16
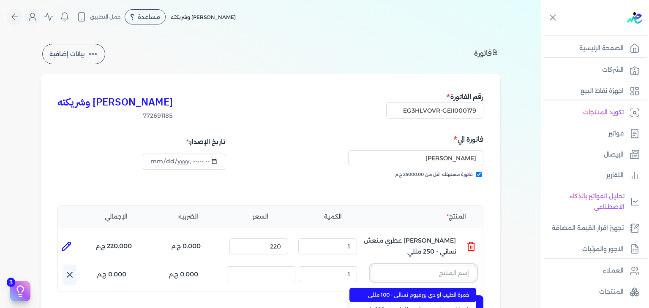
paste input "خمرة رذاذ عطري منعش نسائي - 250 مللي"
type input "خمرة رذاذ عطري منعش نسائي - 250 مللي"
click at [423, 295] on span "خمرة رذاذ عطري منعش نسائي - 250 مللي" at bounding box center [417, 295] width 103 height 8
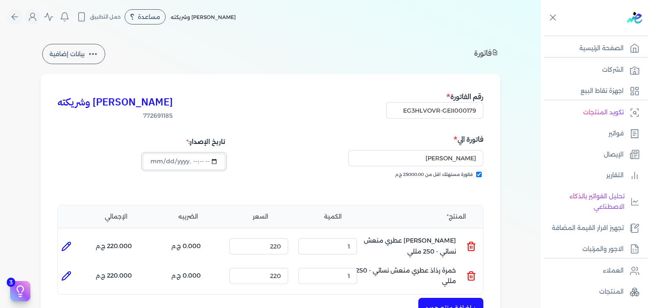
click at [163, 160] on input "datetime-local" at bounding box center [184, 162] width 82 height 16
type input "[DATE]T23:09:21"
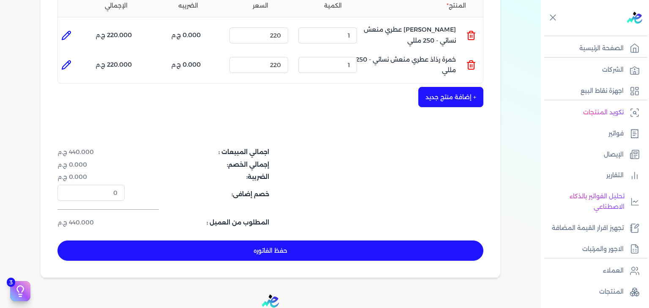
click at [322, 252] on button "حفظ الفاتوره" at bounding box center [270, 251] width 426 height 20
type input "[DATE]"
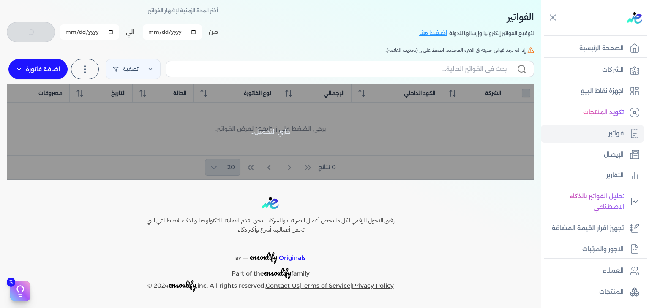
scroll to position [36, 0]
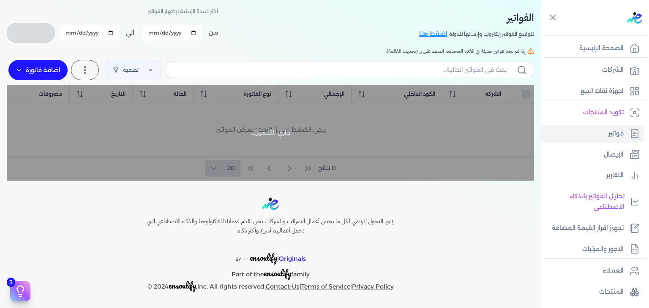
checkbox input "false"
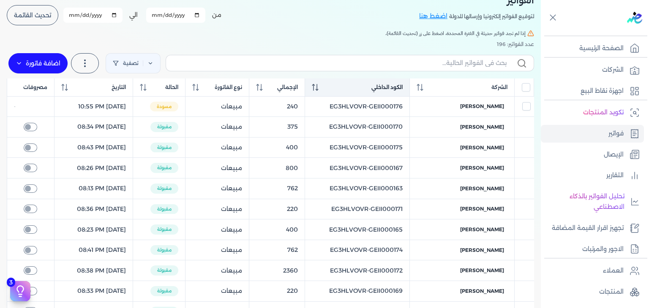
scroll to position [34, 0]
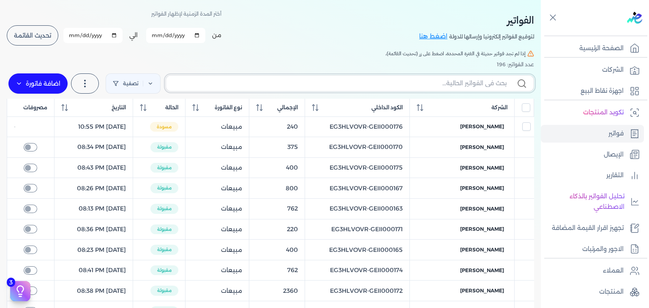
click at [408, 81] on input "text" at bounding box center [340, 83] width 334 height 9
paste input "EG3HLVOVR-GEII000179"
type input "EG3HLVOVR-GEII000179"
checkbox input "false"
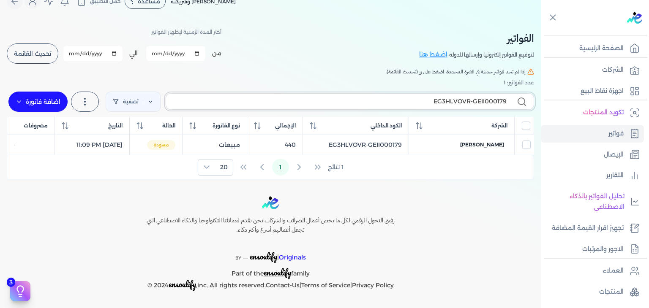
scroll to position [14, 0]
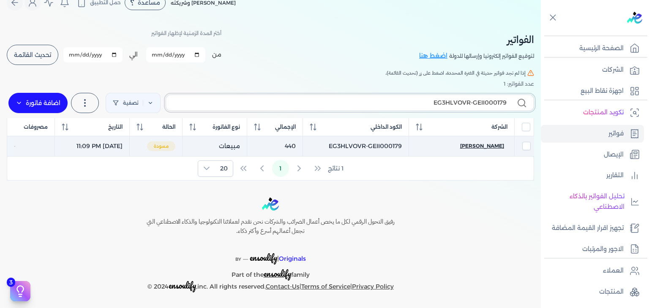
type input "EG3HLVOVR-GEII000179"
click at [486, 148] on span "[PERSON_NAME]" at bounding box center [482, 146] width 44 height 8
select select "EGP"
select select "B"
select select "EGS"
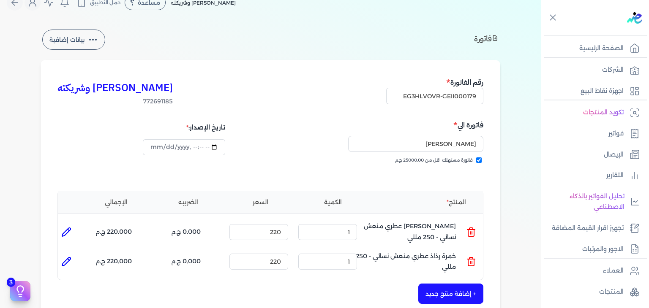
scroll to position [183, 0]
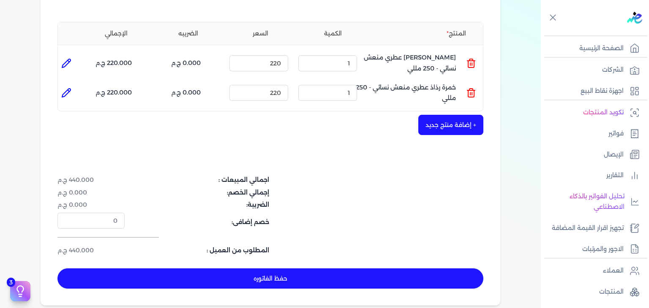
click at [304, 272] on button "حفظ الفاتوره" at bounding box center [270, 279] width 426 height 20
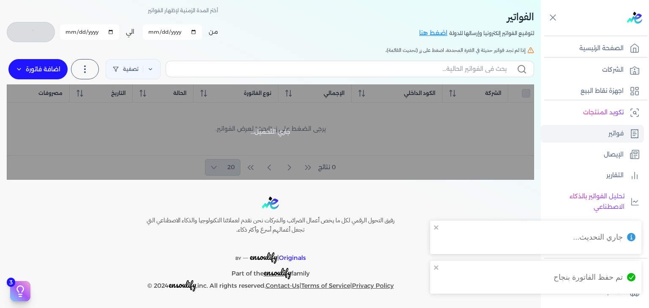
checkbox input "false"
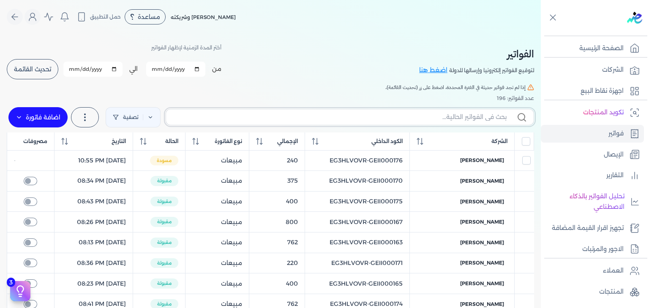
click at [441, 120] on input "text" at bounding box center [340, 117] width 334 height 9
paste input "EG3HLVOVR-GEII000180"
type input "EG3HLVOVR-GEII000180"
checkbox input "false"
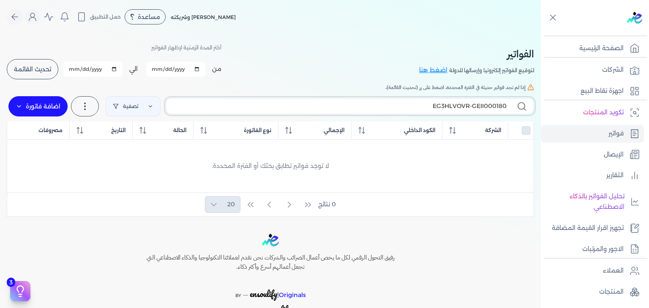
type input "EG3HLVOVR-GEII000180"
click at [42, 113] on label "اضافة فاتورة" at bounding box center [37, 106] width 59 height 20
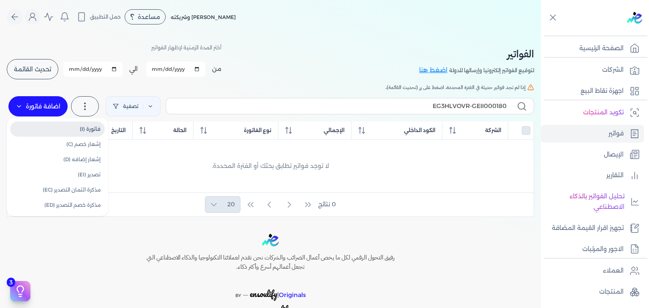
click at [57, 126] on link "فاتورة (I)" at bounding box center [57, 129] width 95 height 15
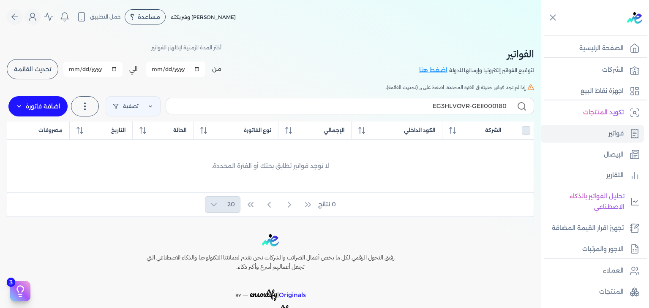
select select "EGP"
select select "B"
select select "EGS"
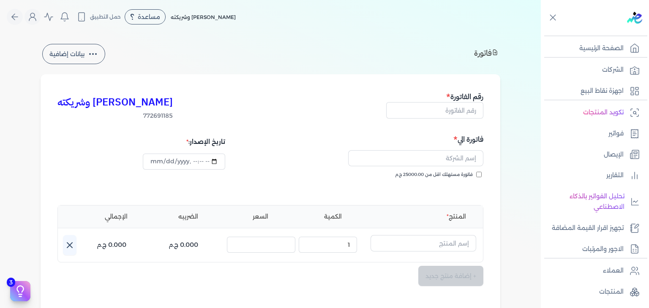
type input "2025-10-15T23:10:27"
click at [464, 113] on input "text" at bounding box center [434, 110] width 97 height 16
paste input "EG3HLVOVR-GEII000180"
type input "EG3HLVOVR-GEII000180"
click at [480, 176] on input "فاتورة مستهلك اقل من 25000.00 ج.م" at bounding box center [478, 174] width 5 height 5
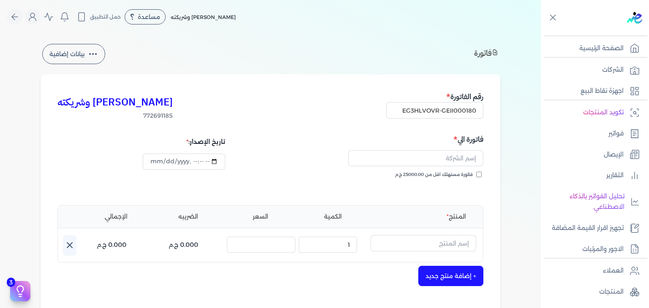
checkbox input "true"
drag, startPoint x: 434, startPoint y: 157, endPoint x: 435, endPoint y: 163, distance: 5.1
click at [434, 157] on input "text" at bounding box center [415, 158] width 135 height 16
paste input "lojyy walid"
type input "lojyy walid"
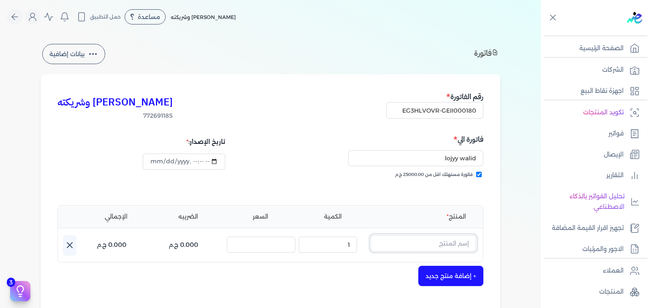
click at [440, 244] on input "text" at bounding box center [423, 243] width 106 height 16
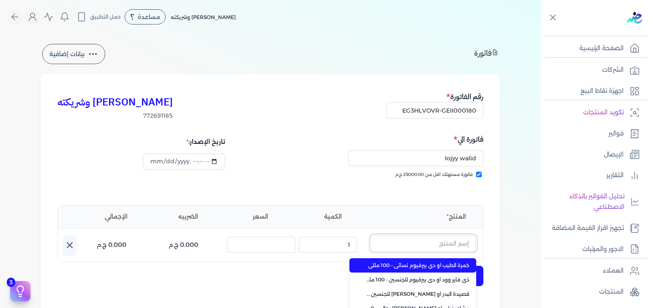
paste input "ارا رذاذ عطري منعش نسائي - 250 مللي"
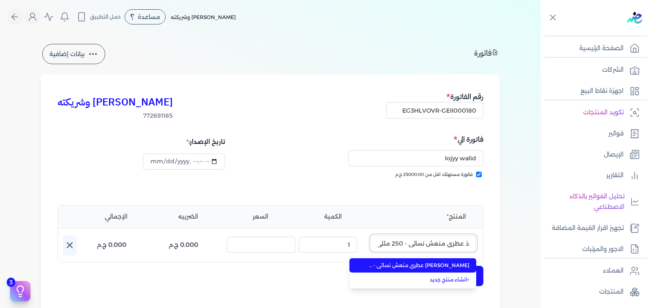
type input "ارا رذاذ عطري منعش نسائي - 250 مللي"
click at [442, 263] on span "[PERSON_NAME] عطري منعش نسائي - 250 مللي" at bounding box center [417, 266] width 103 height 8
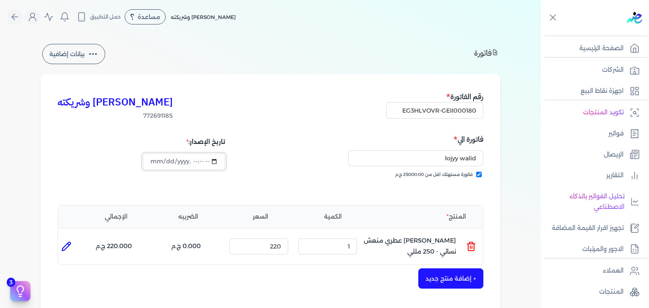
click at [164, 161] on input "datetime-local" at bounding box center [184, 162] width 82 height 16
type input "[DATE]T23:10:27"
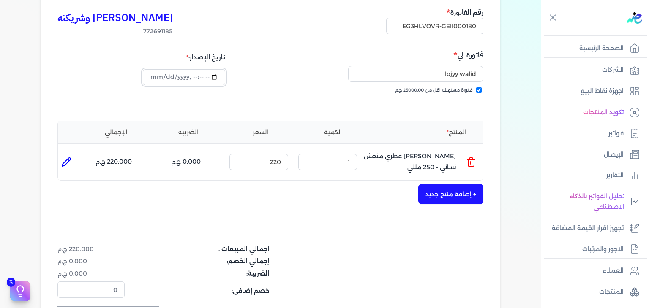
scroll to position [279, 0]
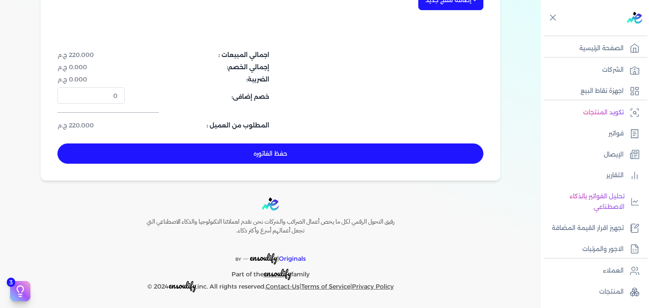
click at [331, 149] on button "حفظ الفاتوره" at bounding box center [270, 154] width 426 height 20
type input "[DATE]"
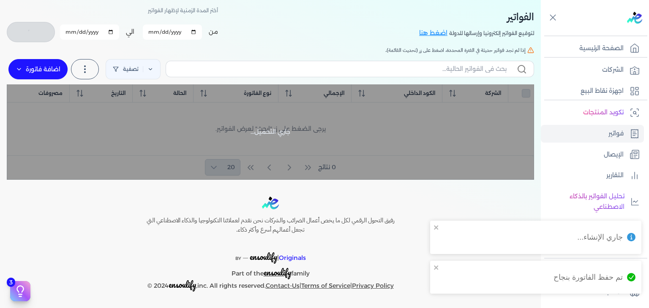
checkbox input "false"
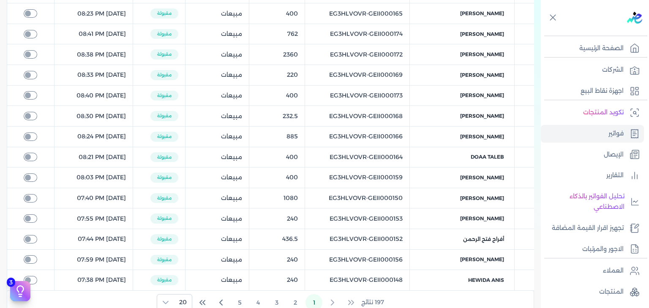
scroll to position [101, 0]
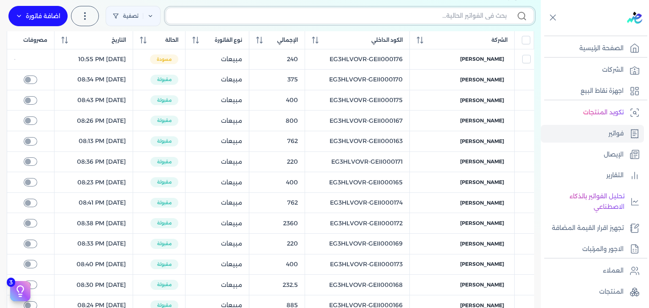
click at [377, 17] on input "text" at bounding box center [340, 15] width 334 height 9
paste input "EG3HLVOVR-GEII000180"
type input "EG3HLVOVR-GEII000180"
checkbox input "false"
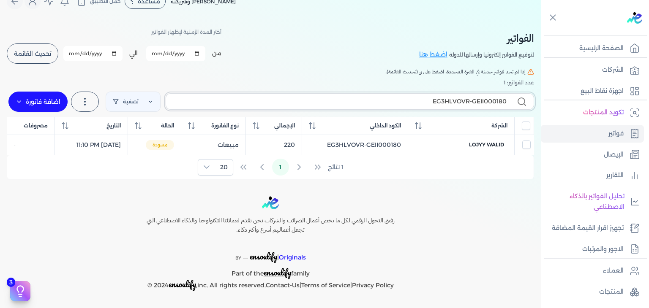
scroll to position [14, 0]
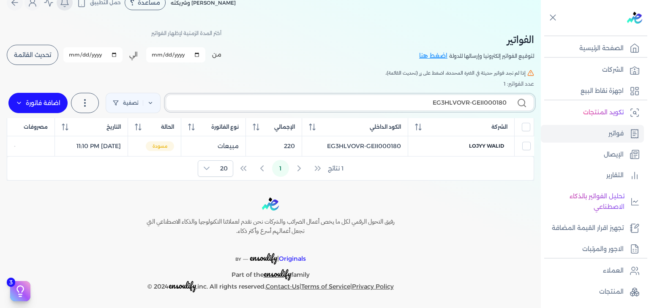
type input "EG3HLVOVR-GEII000180"
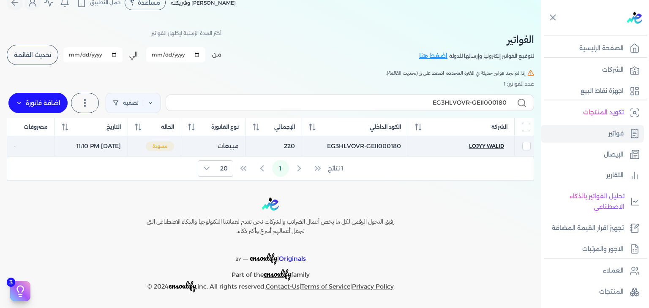
click at [490, 147] on span "lojyy walid" at bounding box center [486, 146] width 35 height 8
select select "EGP"
select select "B"
select select "EGS"
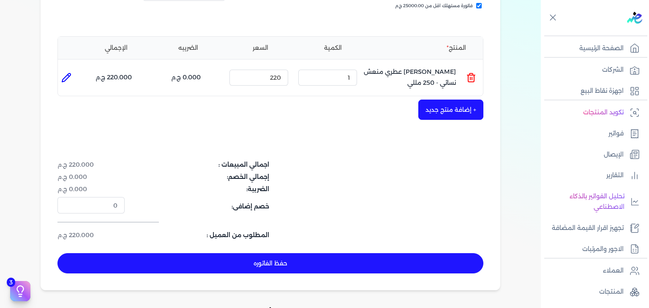
scroll to position [279, 0]
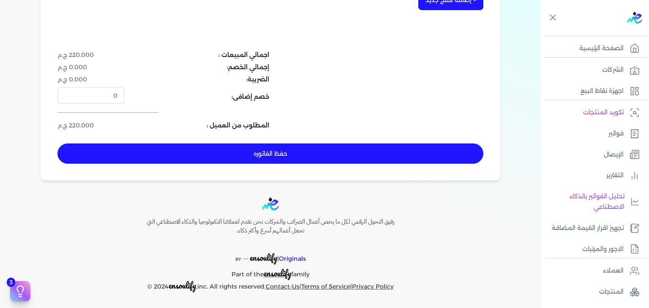
drag, startPoint x: 343, startPoint y: 152, endPoint x: 361, endPoint y: 156, distance: 18.5
click at [343, 152] on button "حفظ الفاتوره" at bounding box center [270, 154] width 426 height 20
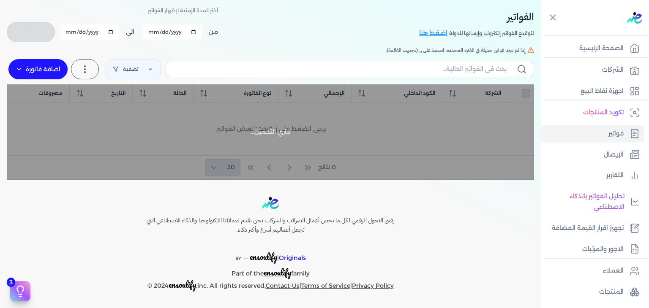
scroll to position [36, 0]
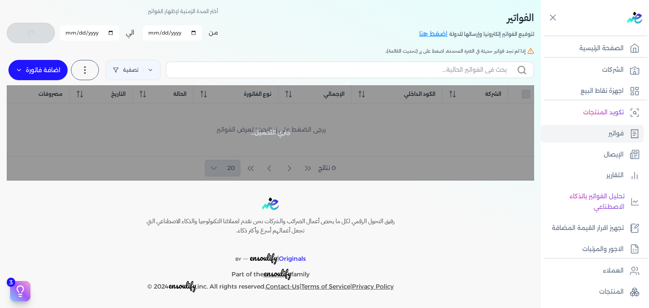
checkbox input "false"
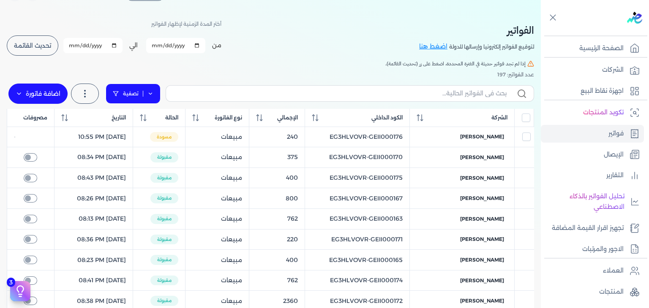
scroll to position [0, 0]
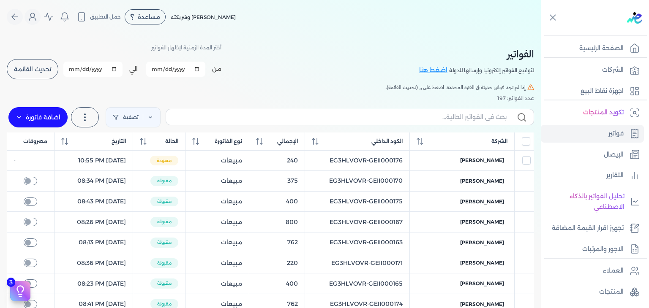
click at [353, 112] on label at bounding box center [350, 117] width 368 height 16
click at [353, 113] on input "text" at bounding box center [340, 117] width 334 height 9
paste input "EG3HLVOVR-GEII000181"
type input "EG3HLVOVR-GEII000181"
checkbox input "false"
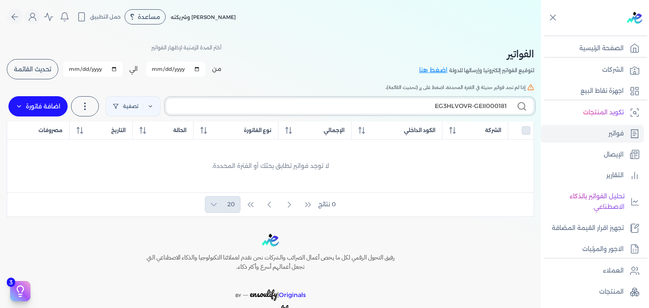
type input "EG3HLVOVR-GEII000181"
click at [53, 106] on label "اضافة فاتورة" at bounding box center [37, 106] width 59 height 20
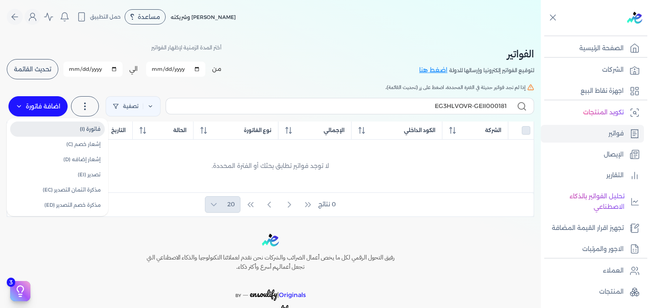
click at [61, 128] on link "فاتورة (I)" at bounding box center [57, 129] width 95 height 15
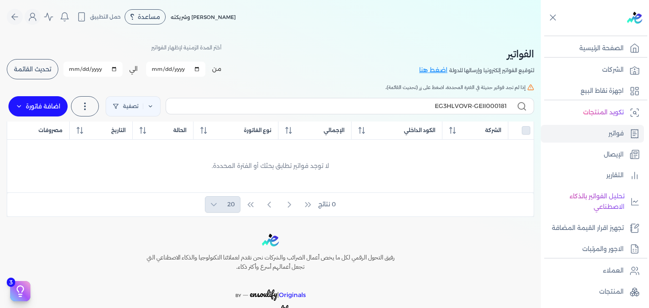
select select "EGP"
select select "B"
select select "EGS"
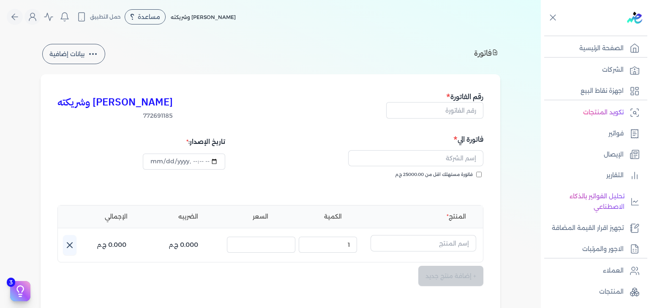
type input "2025-10-15T23:13:05"
click at [468, 100] on h5 "رقم الفاتورة" at bounding box center [434, 96] width 97 height 11
click at [466, 110] on input "text" at bounding box center [434, 110] width 97 height 16
paste input "EG3HLVOVR-GEII000181"
type input "EG3HLVOVR-GEII000181"
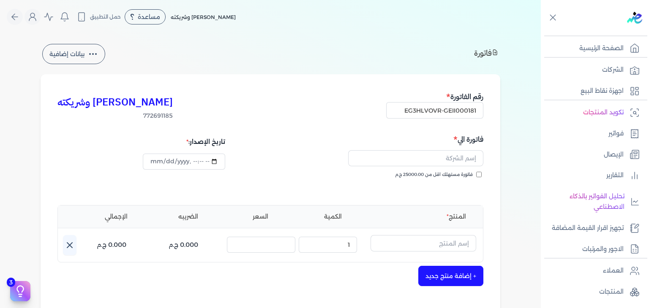
click at [478, 175] on input "فاتورة مستهلك اقل من 25000.00 ج.م" at bounding box center [478, 174] width 5 height 5
checkbox input "true"
click at [453, 159] on input "text" at bounding box center [415, 158] width 135 height 16
paste input "[PERSON_NAME]"
type input "[PERSON_NAME]"
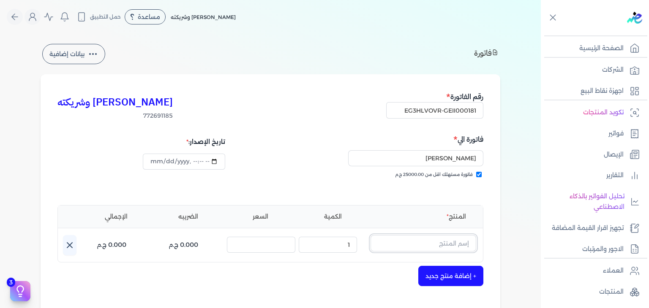
click at [457, 240] on input "text" at bounding box center [423, 243] width 106 height 16
paste input "موج جوبيلي اكس اكس في اي او دي بيرفيوم رجالي - 100 ملل"
type input "موج جوبيلي اكس اكس في اي او دي بيرفيوم رجالي - 100 ملل"
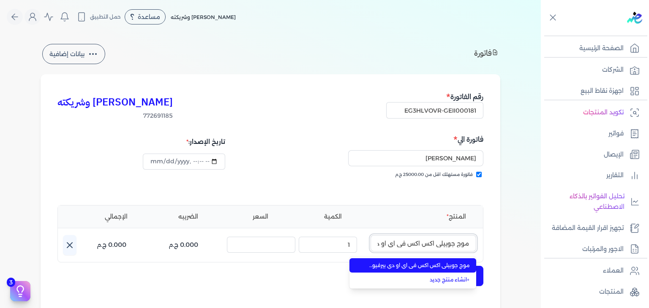
scroll to position [0, -72]
click at [460, 268] on span "موج جوبيلي اكس اكس في اي او دي بيرفيوم رجالي - 100 مللي" at bounding box center [417, 266] width 103 height 8
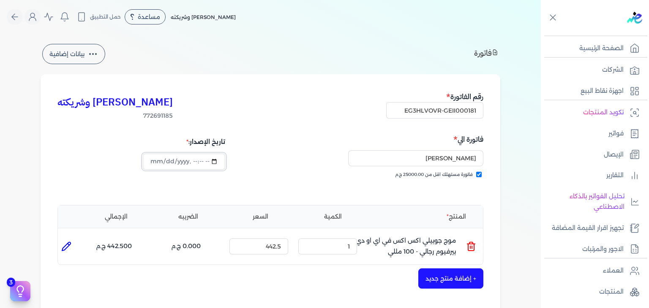
click at [165, 161] on input "datetime-local" at bounding box center [184, 162] width 82 height 16
type input "[DATE]T23:13:05"
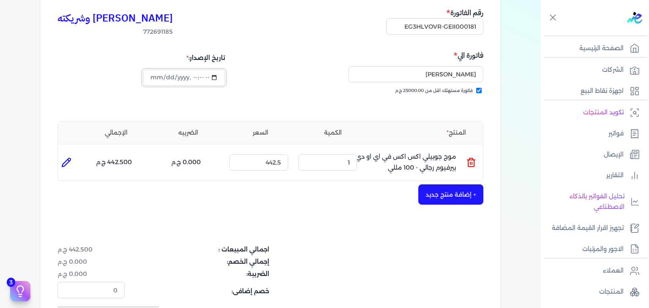
scroll to position [127, 0]
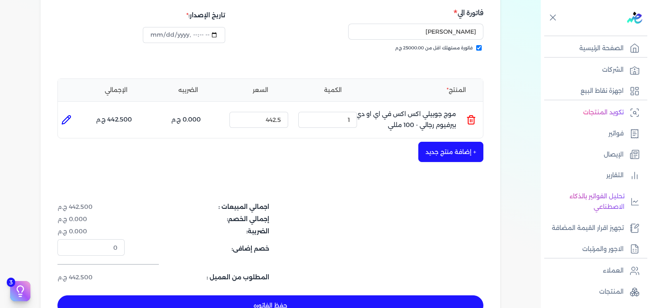
click at [391, 305] on button "حفظ الفاتوره" at bounding box center [270, 306] width 426 height 20
type input "[DATE]"
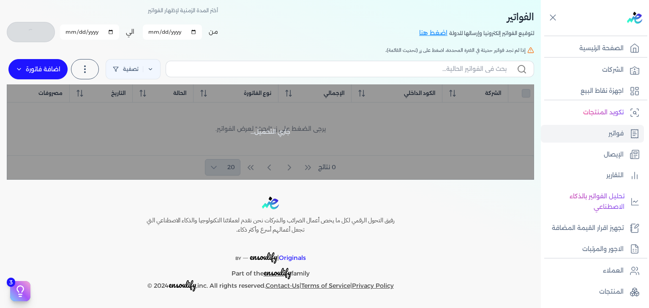
scroll to position [36, 0]
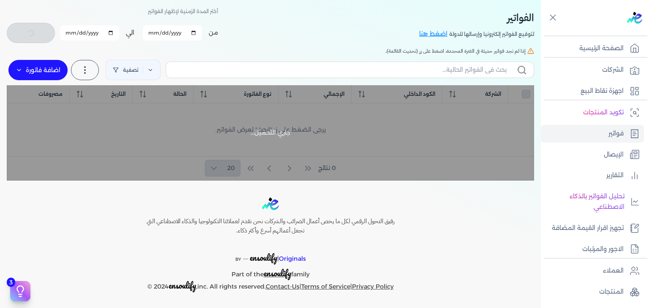
checkbox input "false"
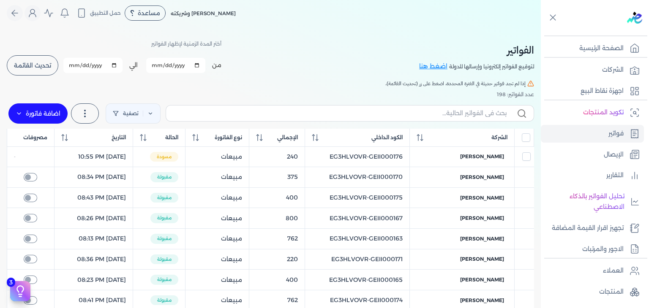
scroll to position [0, 0]
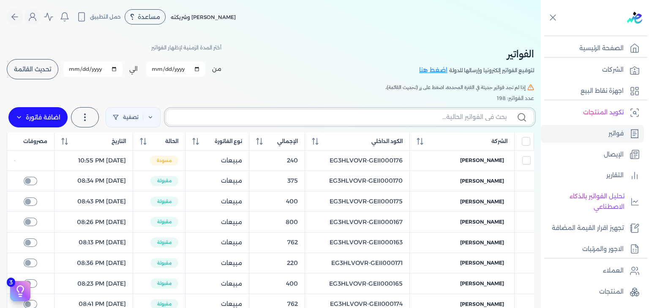
click at [448, 116] on input "text" at bounding box center [340, 117] width 334 height 9
paste input "موج جوبيلي اكس اكس في اي او دي بيرفيوم رجالي - 100 ملل"
type input "موج جوبيلي اكس اكس في اي او دي بيرفيوم رجالي - 100 ملل"
checkbox input "false"
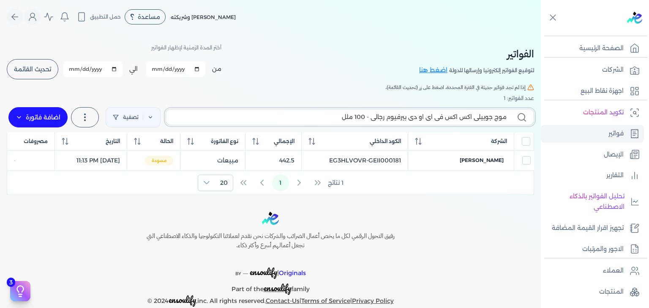
type input "موج جوبيلي اكس اكس في اي او دي بيرفيوم رجالي - 100 ملل"
click at [435, 117] on input "موج جوبيلي اكس اكس في اي او دي بيرفيوم رجالي - 100 ملل" at bounding box center [340, 117] width 334 height 9
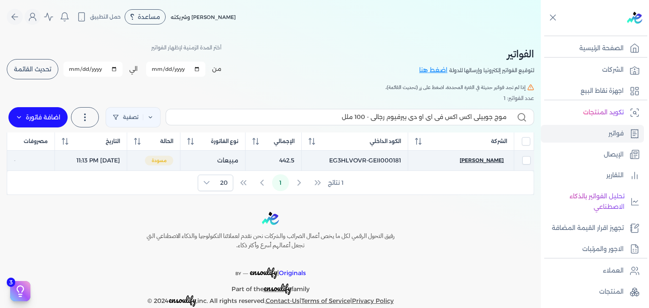
click at [482, 159] on span "[PERSON_NAME]" at bounding box center [481, 161] width 44 height 8
select select "EGP"
select select "B"
select select "EGS"
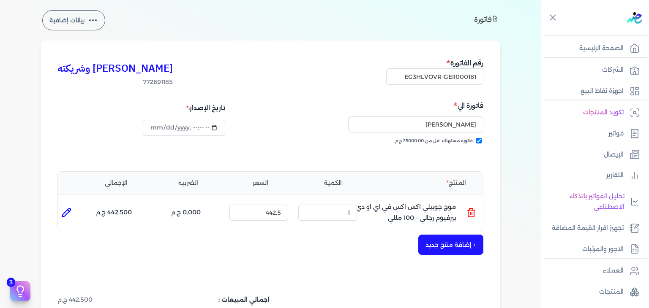
scroll to position [127, 0]
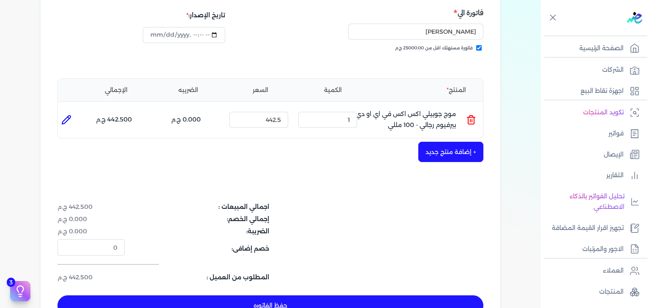
click at [356, 299] on button "حفظ الفاتوره" at bounding box center [270, 306] width 426 height 20
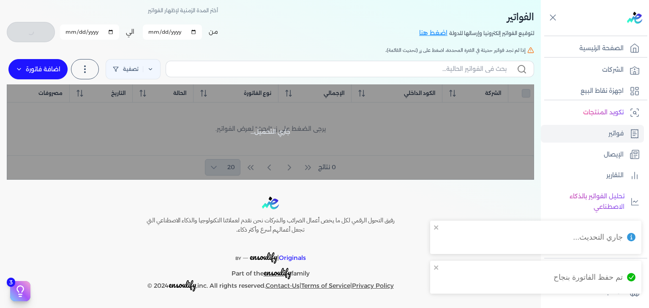
checkbox input "false"
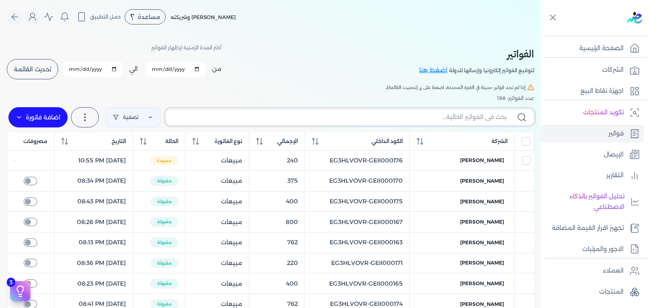
click at [448, 120] on input "text" at bounding box center [340, 117] width 334 height 9
paste input "EG3HLVOVR-GEII000182"
type input "EG3HLVOVR-GEII000182"
checkbox input "false"
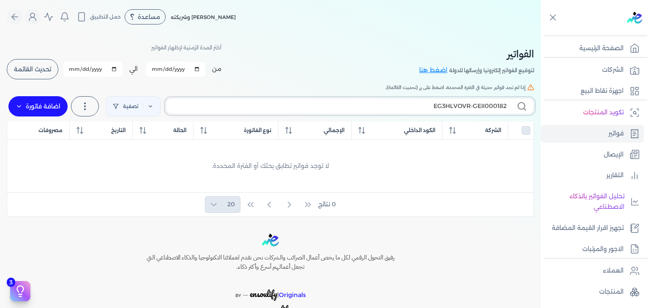
type input "EG3HLVOVR-GEII000182"
click at [61, 106] on label "اضافة فاتورة" at bounding box center [37, 106] width 59 height 20
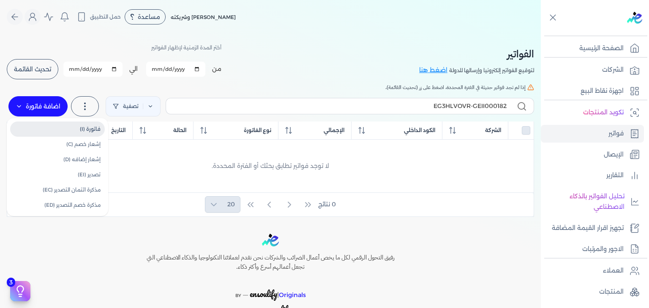
click at [76, 126] on link "فاتورة (I)" at bounding box center [57, 129] width 95 height 15
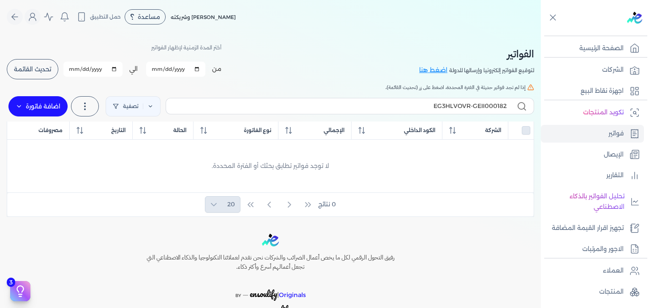
select select "EGP"
select select "B"
select select "EGS"
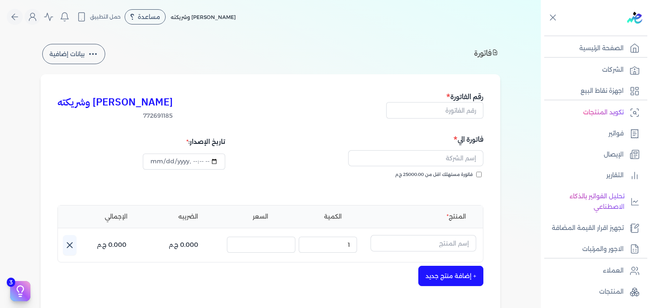
drag, startPoint x: 442, startPoint y: 119, endPoint x: 448, endPoint y: 114, distance: 8.4
click at [442, 119] on div "رقم الفاتورة" at bounding box center [434, 105] width 97 height 29
click at [446, 114] on input "text" at bounding box center [434, 110] width 97 height 16
paste input "EG3HLVOVR-GEII000182"
type input "EG3HLVOVR-GEII000182"
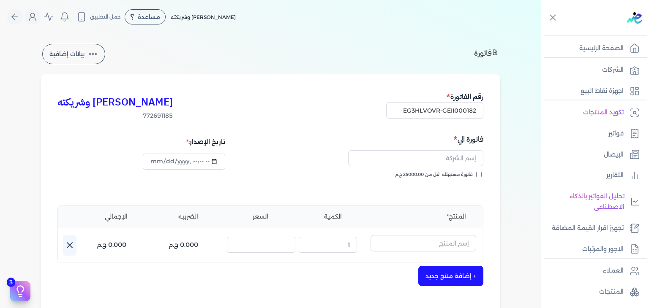
click at [481, 176] on input "فاتورة مستهلك اقل من 25000.00 ج.م" at bounding box center [478, 174] width 5 height 5
checkbox input "true"
click at [443, 162] on input "text" at bounding box center [415, 158] width 135 height 16
paste input "[PERSON_NAME]"
type input "[PERSON_NAME]"
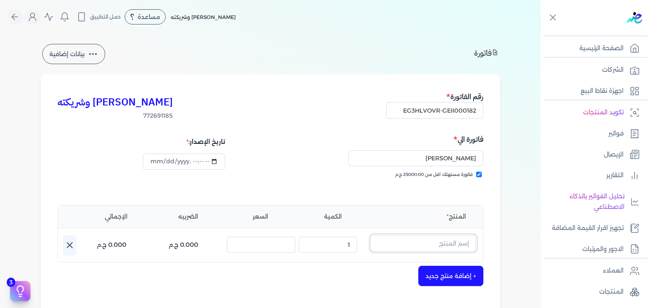
click at [448, 245] on input "text" at bounding box center [423, 243] width 106 height 16
paste input "[PERSON_NAME] عطر للشعر نسائي - 50 مل"
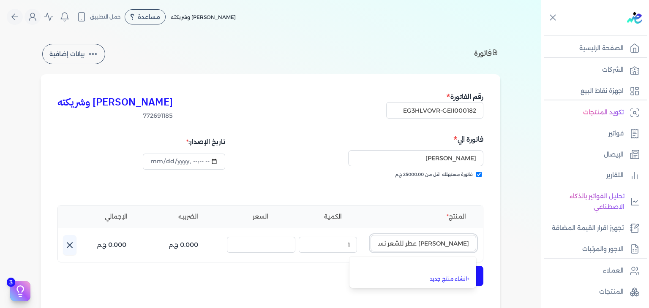
scroll to position [0, -10]
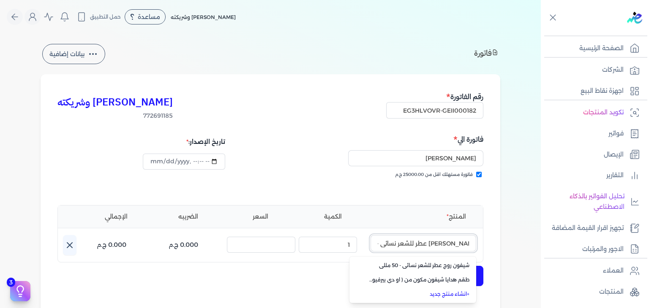
type input "[PERSON_NAME] عطر للشعر نسائي - 50 مل"
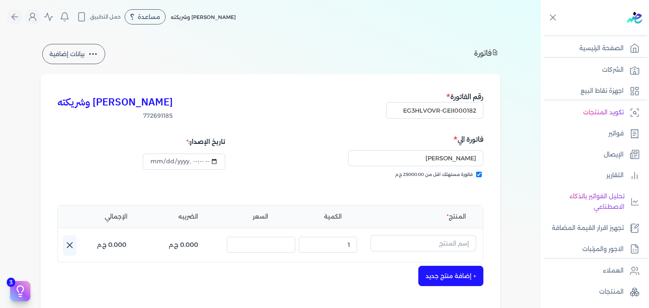
scroll to position [0, 0]
click at [454, 246] on input "text" at bounding box center [423, 243] width 106 height 16
paste input "EG-772691185-EPCF-E-HP-W-50-4"
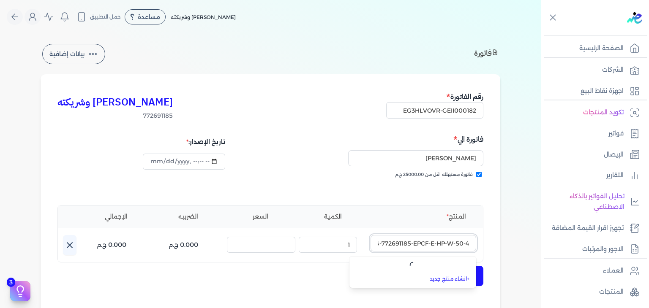
scroll to position [0, -8]
type input "EG-772691185-EPCF-E-HP-W-50-4"
click at [460, 282] on link "+ انشاء منتج جديد" at bounding box center [417, 280] width 103 height 8
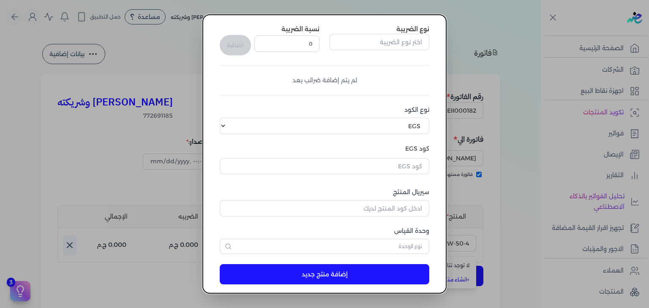
scroll to position [129, 0]
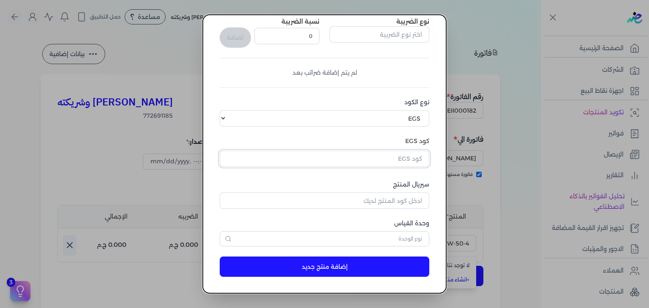
click at [417, 160] on input "text" at bounding box center [324, 159] width 209 height 16
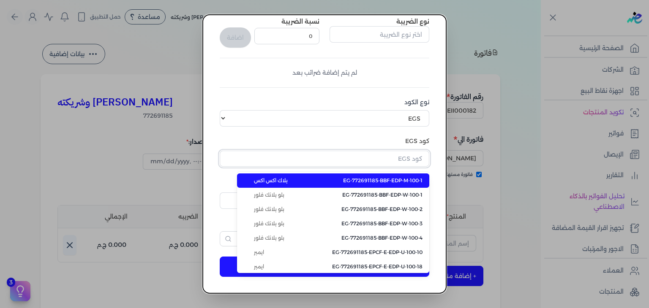
paste input "EG-772691185-EPCF-E-HP-W-50-4"
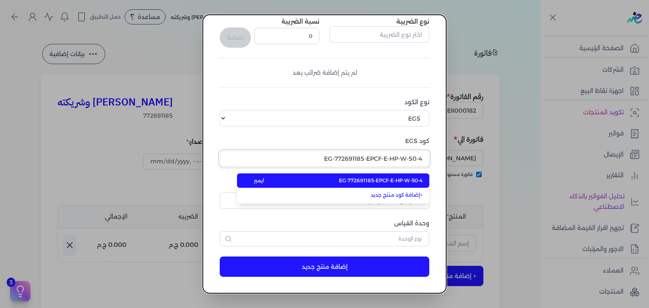
type input "EG-772691185-EPCF-E-HP-W-50-4"
click at [404, 185] on li "EG-772691185-EPCF-E-HP-W-50-4 ايمبر" at bounding box center [333, 181] width 192 height 14
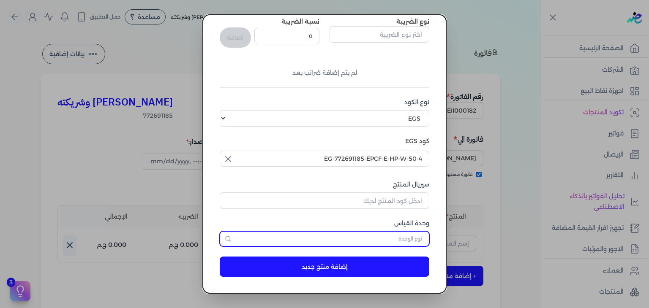
click at [412, 238] on input "text" at bounding box center [324, 238] width 209 height 15
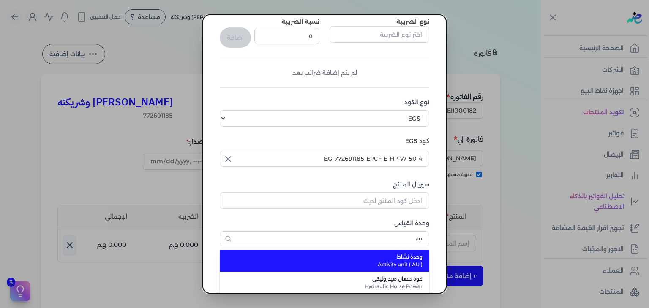
click at [418, 252] on li "وحدة نشاط Activity unit ( AU )" at bounding box center [324, 261] width 209 height 22
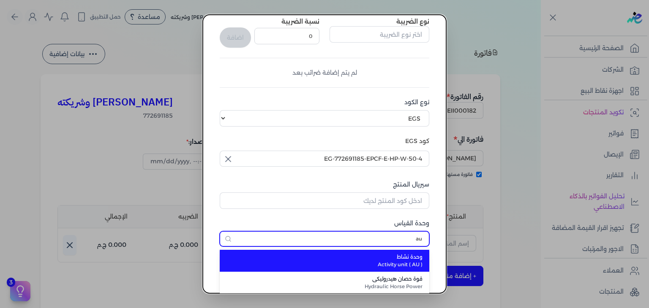
type input "وحدة نشاط"
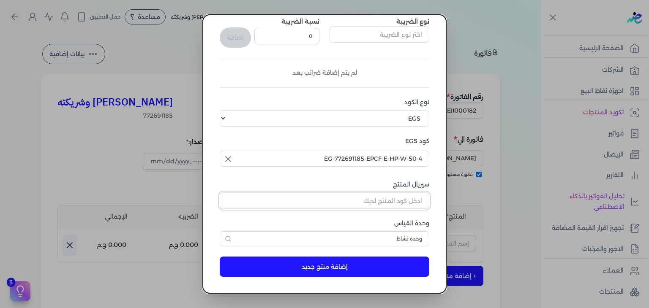
click at [417, 203] on input "سيريال المنتج" at bounding box center [324, 201] width 209 height 16
paste input "Z598E5640B63A19EDDE38Z-1"
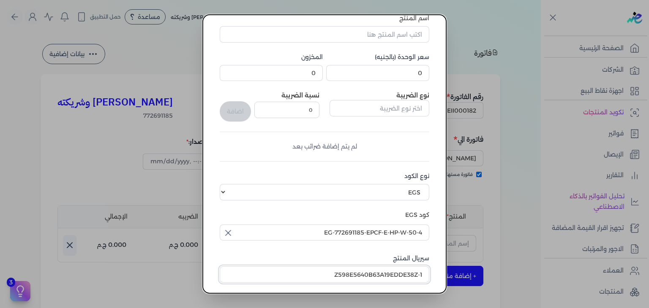
scroll to position [0, 0]
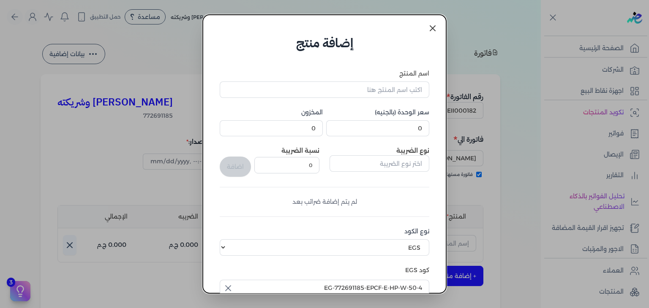
type input "Z598E5640B63A19EDDE38Z-1"
click at [369, 95] on input "اسم المنتج" at bounding box center [324, 89] width 209 height 16
paste input "[PERSON_NAME] عطر للشعر نسائي - 50 مل"
type input "[PERSON_NAME] عطر للشعر نسائي - 50 مل"
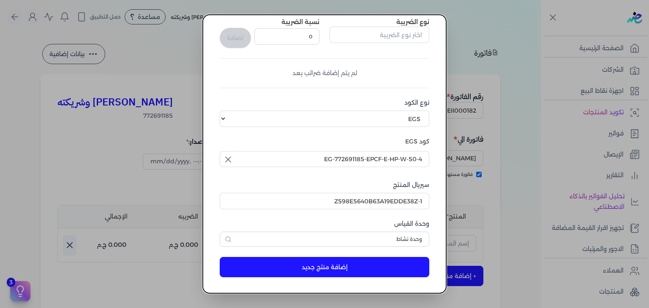
scroll to position [129, 0]
type input "436.5"
click at [387, 263] on button "إضافة منتج جديد" at bounding box center [324, 267] width 209 height 20
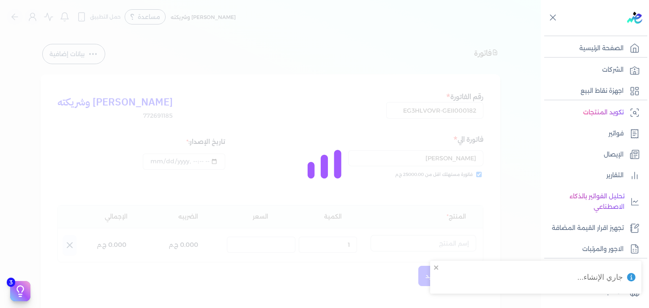
select select "EGS"
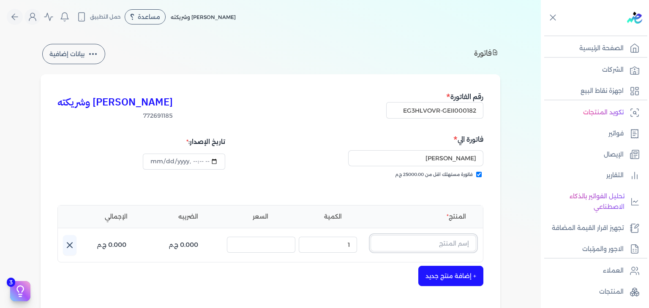
click at [419, 239] on input "text" at bounding box center [423, 243] width 106 height 16
paste input "[PERSON_NAME] عطر للشعر نسائي - 50 مل"
type input "[PERSON_NAME] عطر للشعر نسائي - 50 مل"
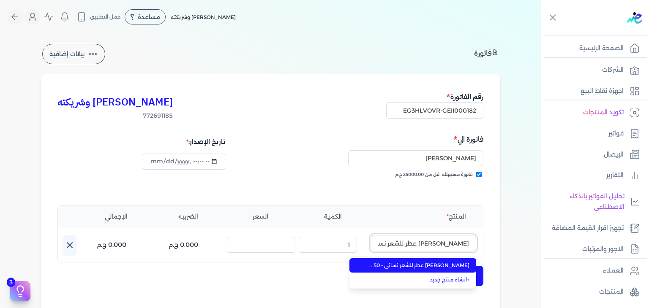
scroll to position [0, -10]
click at [432, 262] on span "[PERSON_NAME] عطر للشعر نسائي - 50 مل" at bounding box center [417, 266] width 103 height 8
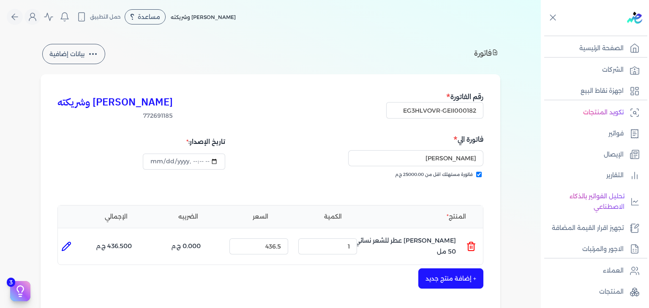
click at [453, 278] on button "+ إضافة منتج جديد" at bounding box center [450, 279] width 65 height 20
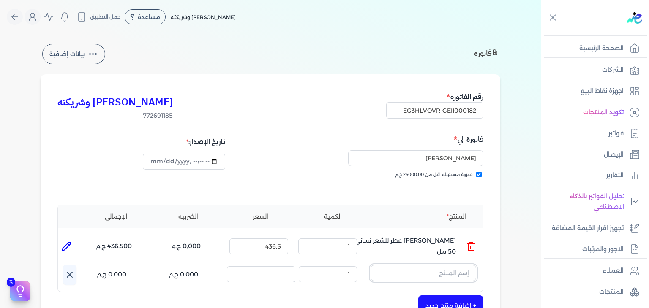
click at [461, 277] on input "text" at bounding box center [423, 273] width 106 height 16
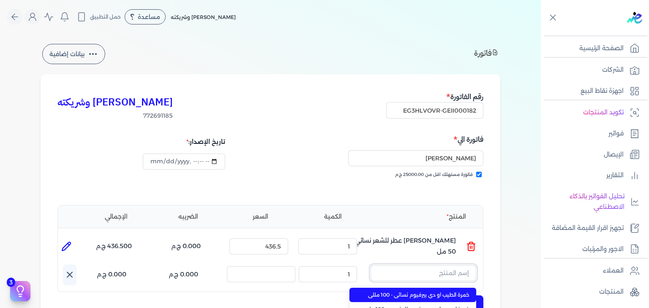
paste input "فاسيو عطر للشعر نسائي - 50 مل"
type input "فاسيو عطر للشعر نسائي - 50 مل"
click at [458, 296] on span "فاسيو عطر للشعر نسائي - 50 مل" at bounding box center [417, 295] width 103 height 8
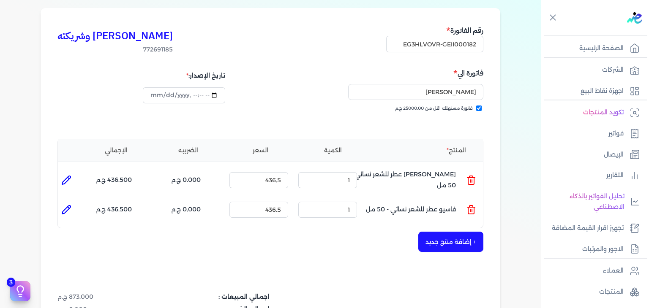
scroll to position [127, 0]
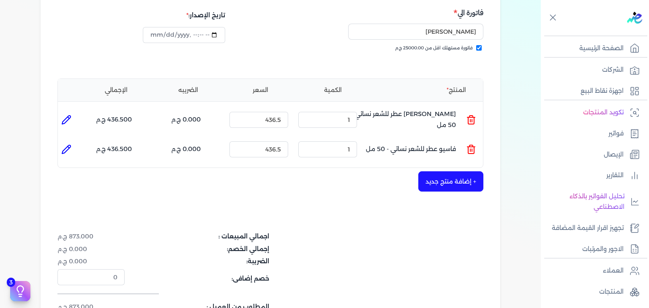
click at [462, 191] on div "+ إضافة منتج جديد" at bounding box center [270, 181] width 426 height 20
click at [456, 179] on button "+ إضافة منتج جديد" at bounding box center [450, 181] width 65 height 20
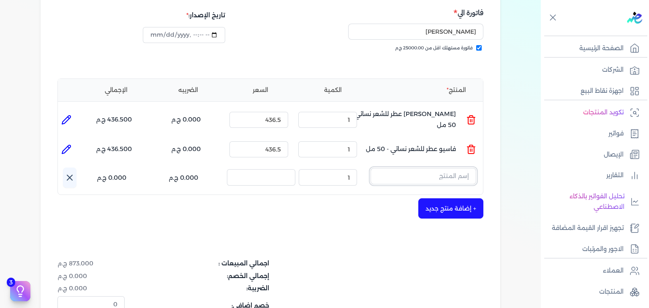
click at [432, 180] on input "text" at bounding box center [423, 176] width 106 height 16
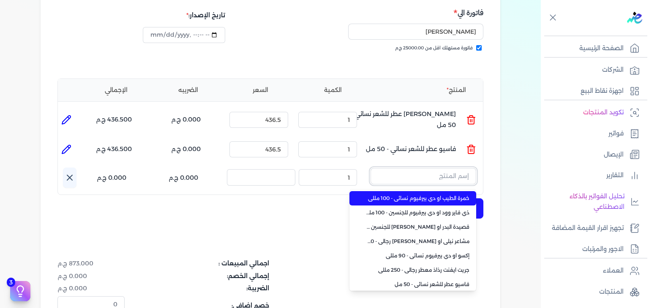
paste input "EG-772691185-EPCF-E-HP-W-50-3"
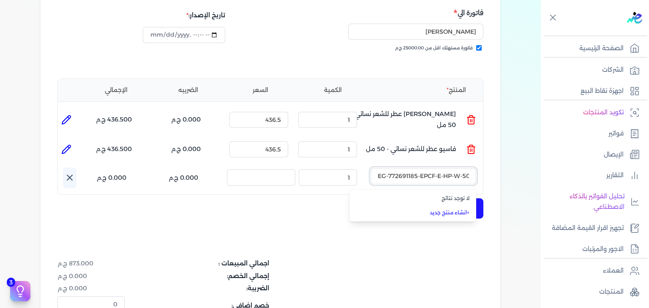
type input "EG-772691185-EPCF-E-HP-W-50-3"
click at [463, 215] on link "+ انشاء منتج جديد" at bounding box center [417, 213] width 103 height 8
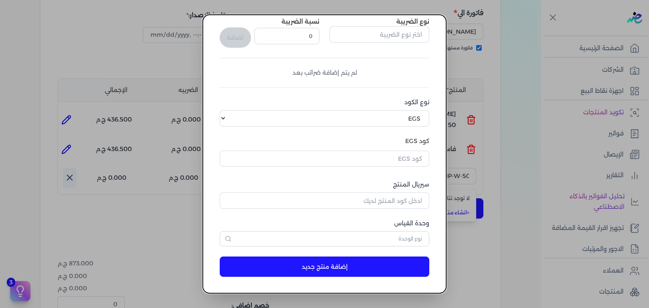
scroll to position [0, 0]
click at [413, 161] on input "text" at bounding box center [324, 159] width 209 height 16
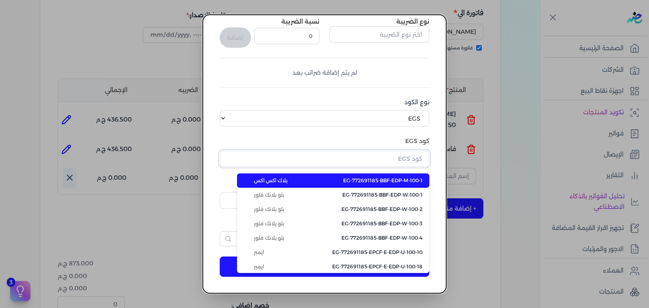
paste input "EG-772691185-EPCF-E-HP-W-50-3"
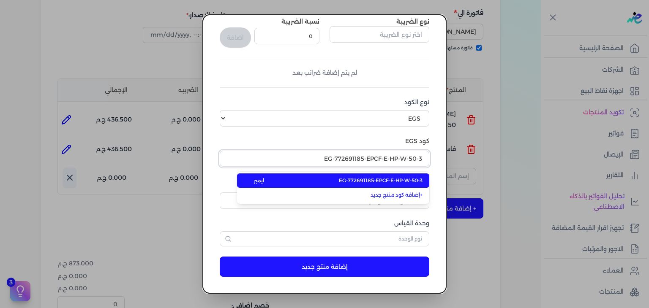
type input "EG-772691185-EPCF-E-HP-W-50-3"
click at [352, 180] on span "EG-772691185-EPCF-E-HP-W-50-3" at bounding box center [381, 181] width 84 height 8
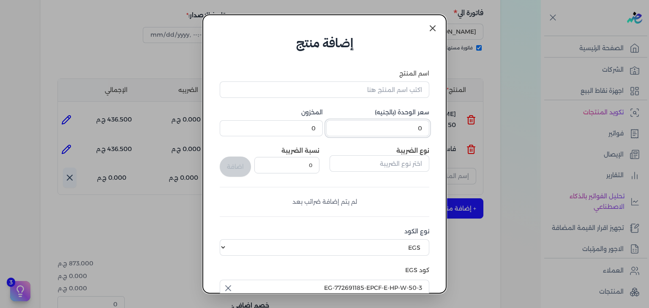
click at [410, 128] on input "0" at bounding box center [377, 128] width 103 height 16
type input "436.5"
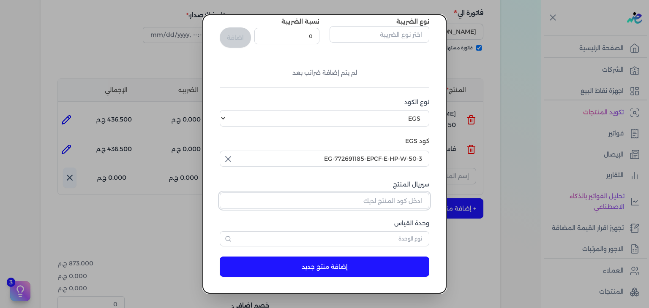
drag, startPoint x: 410, startPoint y: 197, endPoint x: 416, endPoint y: 203, distance: 8.4
click at [410, 197] on input "سيريال المنتج" at bounding box center [324, 201] width 209 height 16
paste input "Z4D4DD66BC480FAC13580Z-1"
type input "Z4D4DD66BC480FAC13580Z-1"
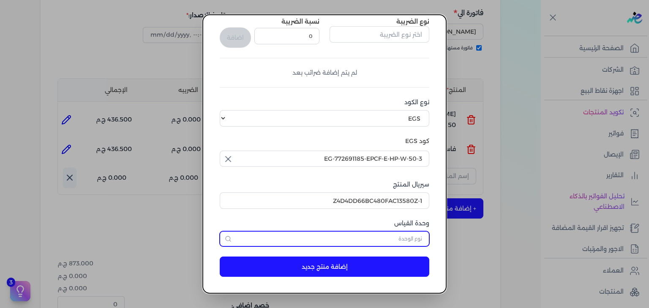
click at [404, 234] on input "text" at bounding box center [324, 238] width 209 height 15
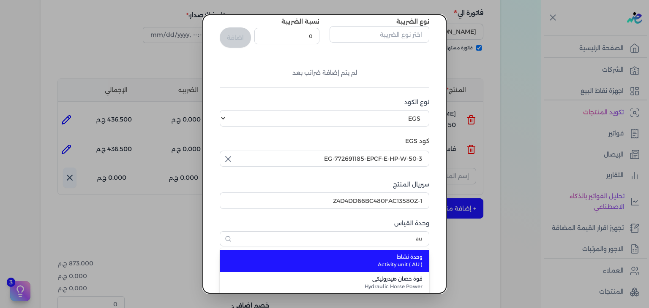
click at [406, 261] on span "Activity unit ( AU )" at bounding box center [329, 265] width 186 height 8
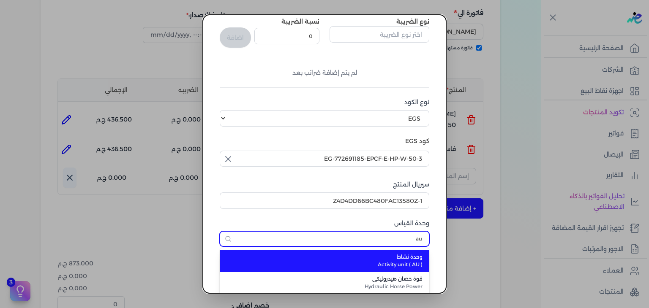
type input "وحدة نشاط"
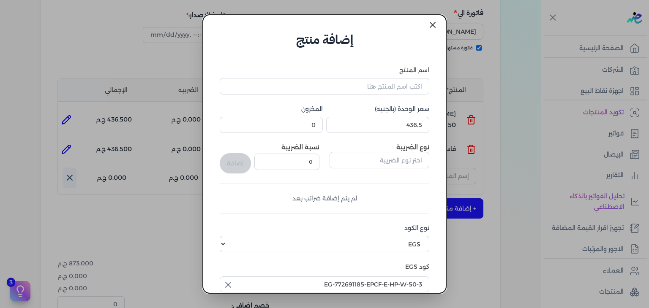
scroll to position [0, 0]
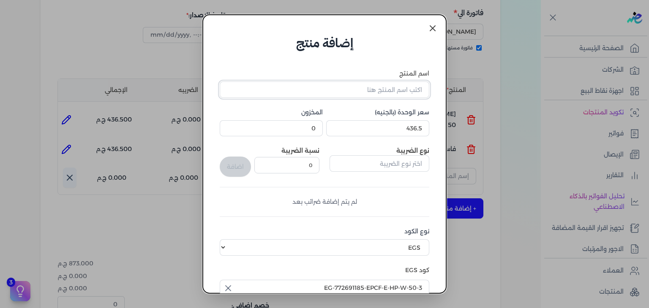
click at [372, 83] on input "اسم المنتج" at bounding box center [324, 89] width 209 height 16
paste input "شيفون مدام عطر للشعر نسائي - 50 مل"
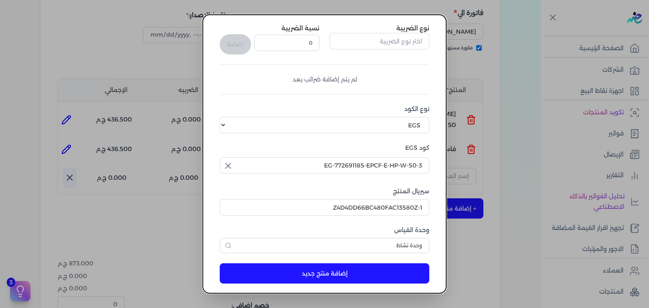
scroll to position [129, 0]
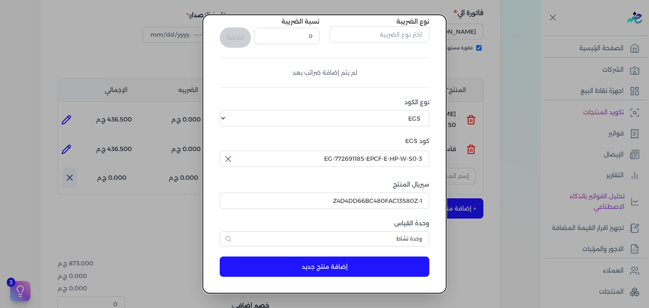
type input "شيفون مدام عطر للشعر نسائي - 50 مل"
click at [314, 274] on button "إضافة منتج جديد" at bounding box center [324, 267] width 209 height 20
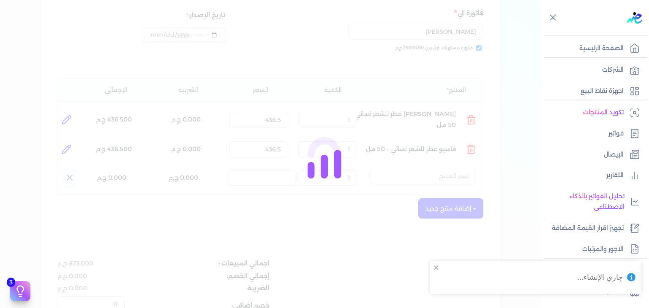
select select "EGS"
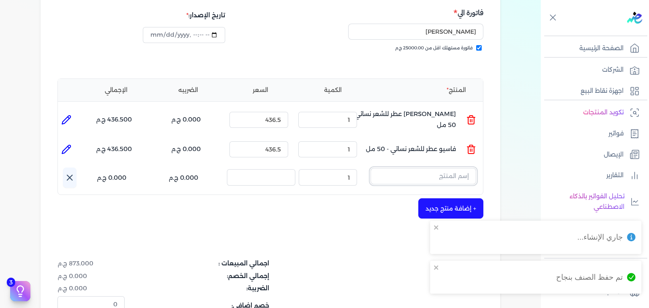
click at [427, 173] on input "text" at bounding box center [423, 176] width 106 height 16
paste input "شيفون مدام عطر للشعر نسائي - 50 مل"
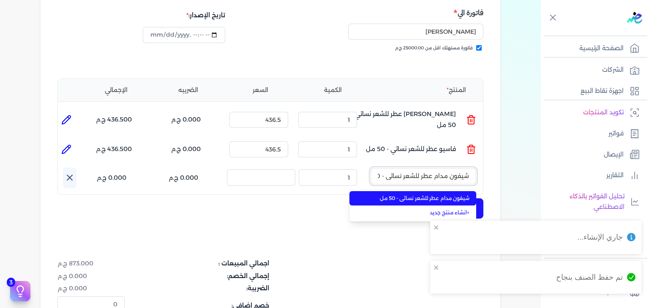
scroll to position [0, -15]
type input "شيفون مدام عطر للشعر نسائي - 50 مل"
click at [428, 197] on span "شيفون مدام عطر للشعر نسائي - 50 مل" at bounding box center [417, 199] width 103 height 8
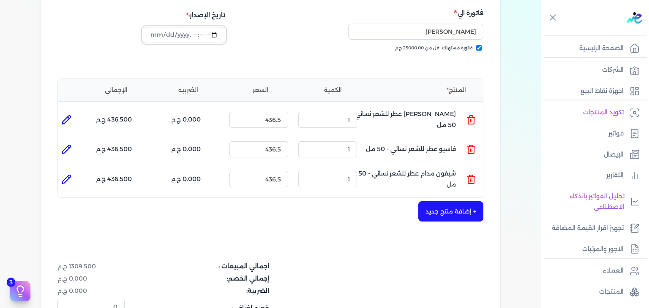
click at [168, 38] on input "datetime-local" at bounding box center [184, 35] width 82 height 16
click at [166, 34] on input "datetime-local" at bounding box center [184, 35] width 82 height 16
type input "[DATE]T23:14:23"
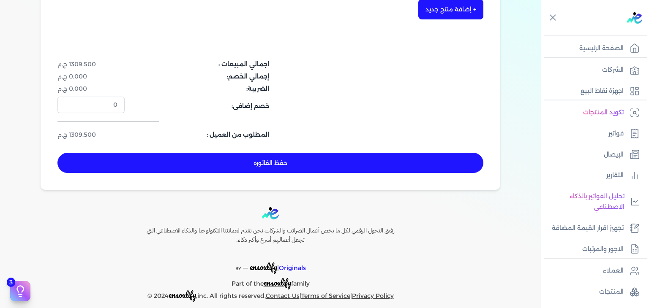
scroll to position [338, 0]
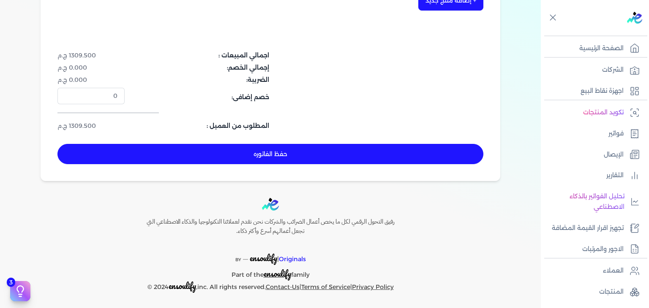
click at [328, 154] on button "حفظ الفاتوره" at bounding box center [270, 154] width 426 height 20
type input "[DATE]"
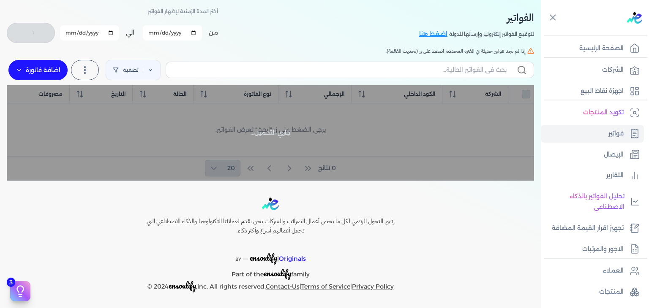
checkbox input "false"
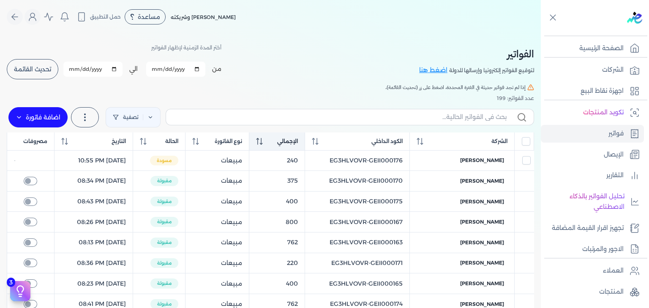
click at [289, 145] on th "الإجمالي" at bounding box center [277, 142] width 56 height 18
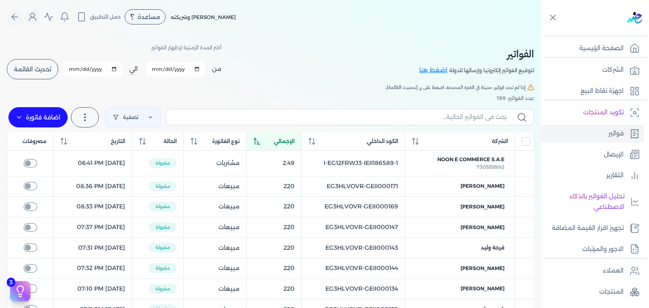
click at [281, 145] on th "الإجمالي" at bounding box center [274, 142] width 55 height 18
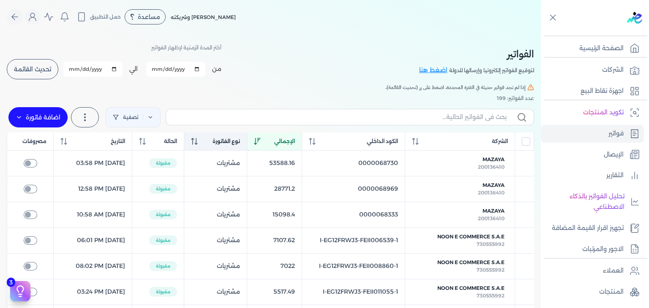
click at [226, 143] on div "نوع الفاتورة" at bounding box center [215, 142] width 49 height 8
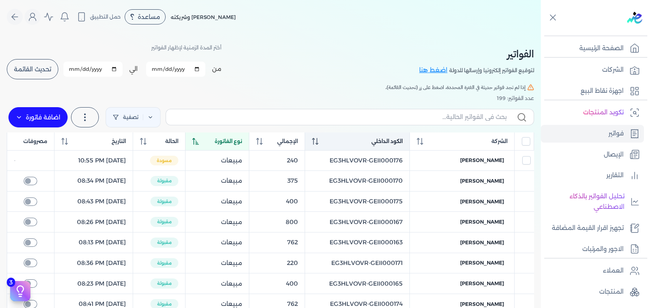
click at [318, 142] on icon at bounding box center [315, 141] width 7 height 7
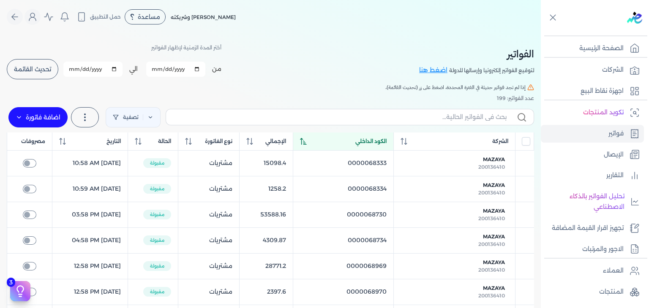
click at [306, 142] on icon at bounding box center [303, 141] width 6 height 7
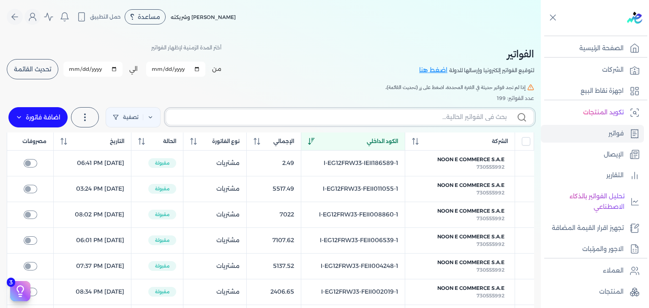
click at [418, 119] on input "text" at bounding box center [340, 117] width 334 height 9
paste input "EG3HLVOVR-GEII000183"
type input "EG3HLVOVR-GEII000183"
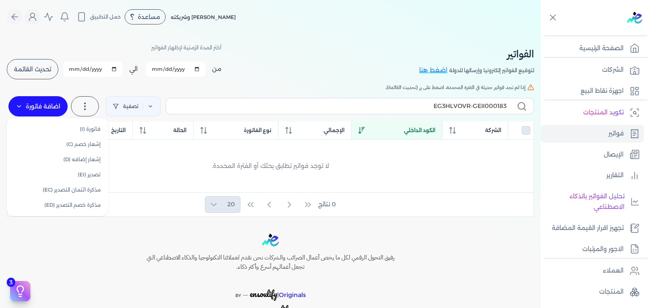
click at [41, 114] on label "اضافة فاتورة" at bounding box center [37, 106] width 59 height 20
click at [96, 128] on link "فاتورة (I)" at bounding box center [57, 129] width 95 height 15
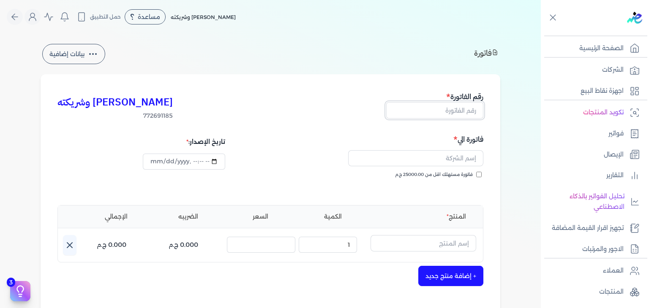
click at [438, 109] on input "text" at bounding box center [434, 110] width 97 height 16
paste input "EG3HLVOVR-GEII000183"
click at [481, 176] on input "فاتورة مستهلك اقل من 25000.00 ج.م" at bounding box center [478, 174] width 5 height 5
click at [426, 164] on input "text" at bounding box center [415, 158] width 135 height 16
paste input "Dina tabour"
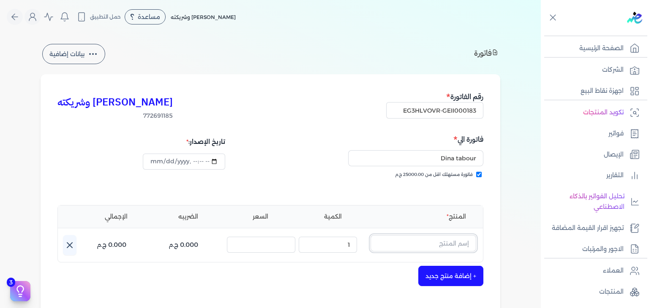
click at [417, 241] on input "text" at bounding box center [423, 243] width 106 height 16
paste input "ارا أورز او دي بيرفيوم نسائي - 100 مللي"
paste input "EG-772691185-FAPC-AQ-EDP-W-100-5"
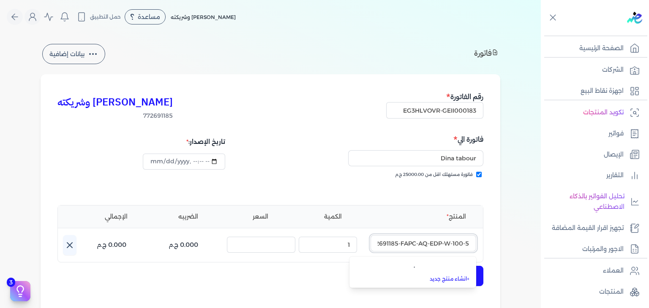
scroll to position [0, -20]
click at [449, 277] on link "+ انشاء منتج جديد" at bounding box center [417, 280] width 103 height 8
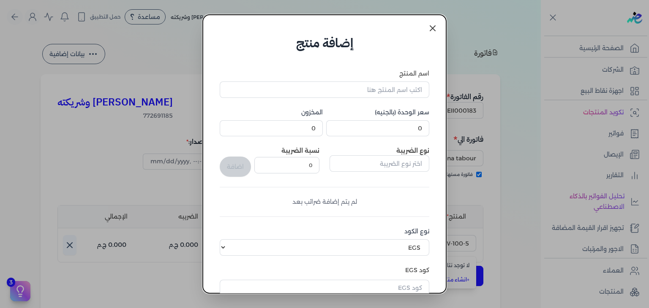
scroll to position [129, 0]
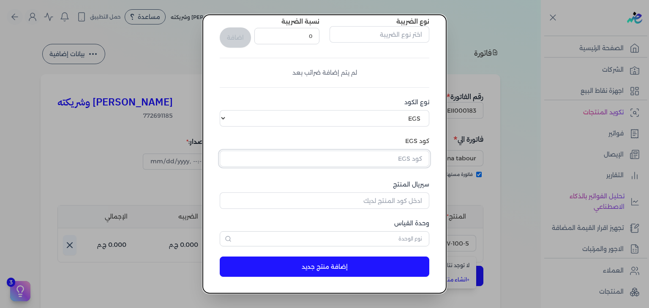
click at [407, 162] on input "text" at bounding box center [324, 159] width 209 height 16
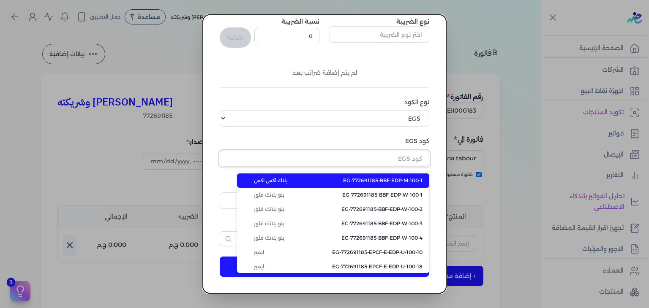
paste input "EG-772691185-FAPC-AQ-EDP-W-100-5"
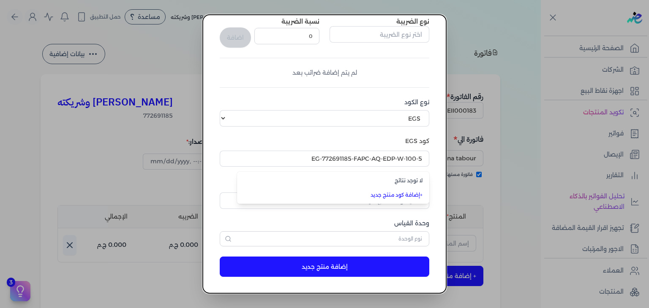
click at [465, 76] on dialog "إضافة منتج اسم المنتج سعر الوحدة (بالجنيه) 0 المخزون 0 نوع الضريبة نسبة الضريبة…" at bounding box center [324, 154] width 649 height 308
click at [21, 22] on dialog "إضافة منتج اسم المنتج سعر الوحدة (بالجنيه) 0 المخزون 0 نوع الضريبة نسبة الضريبة…" at bounding box center [324, 154] width 649 height 308
click at [35, 12] on dialog "إضافة منتج اسم المنتج سعر الوحدة (بالجنيه) 0 المخزون 0 نوع الضريبة نسبة الضريبة…" at bounding box center [324, 154] width 649 height 308
click at [39, 23] on dialog "إضافة منتج اسم المنتج سعر الوحدة (بالجنيه) 0 المخزون 0 نوع الضريبة نسبة الضريبة…" at bounding box center [324, 154] width 649 height 308
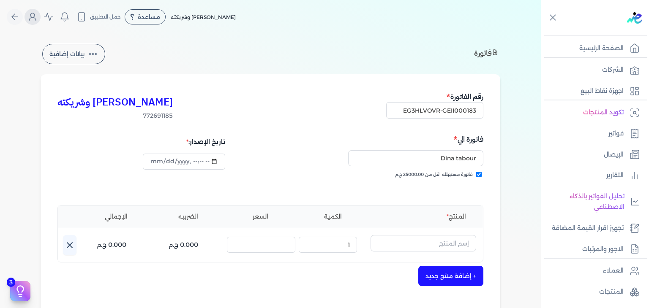
click at [38, 17] on icon "Global" at bounding box center [32, 17] width 10 height 10
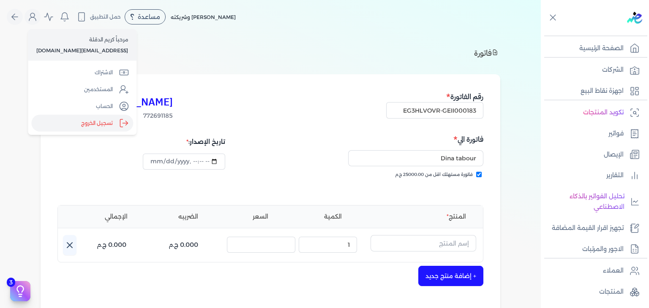
click at [107, 125] on label "تسجيل الخروج" at bounding box center [82, 123] width 102 height 17
click at [540, 34] on input "Close" at bounding box center [540, 34] width 0 height 0
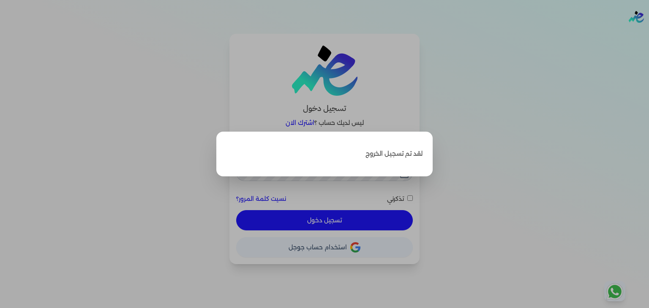
click at [468, 128] on label "Close" at bounding box center [324, 154] width 649 height 308
click at [648, 34] on input "Close" at bounding box center [649, 34] width 0 height 0
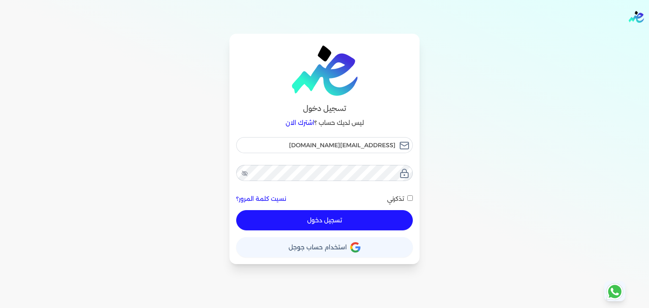
click at [377, 222] on button "تسجيل دخول" at bounding box center [324, 220] width 176 height 20
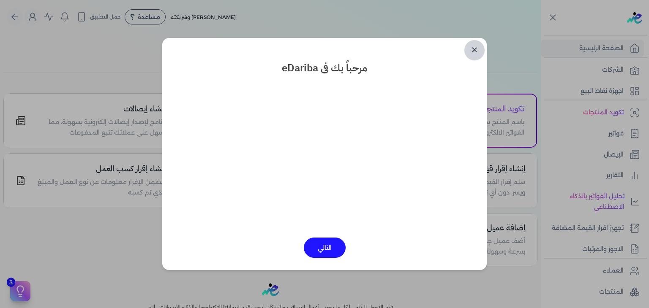
click at [475, 54] on link "✕" at bounding box center [474, 50] width 20 height 20
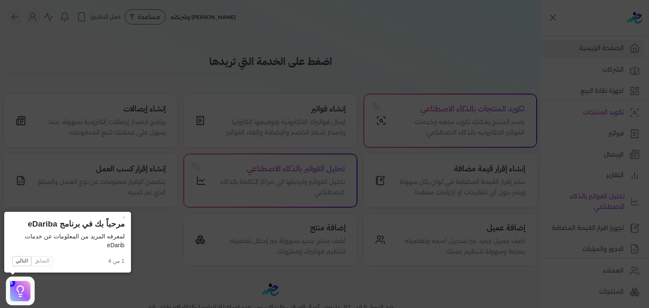
click at [603, 182] on icon at bounding box center [324, 154] width 649 height 308
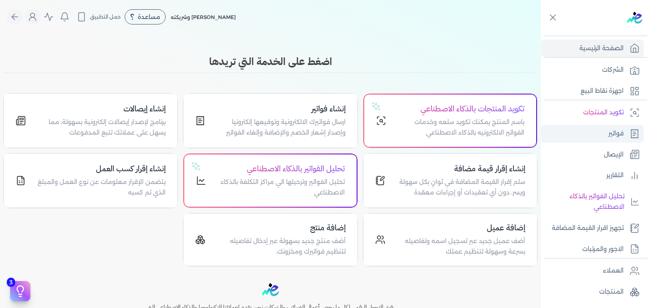
click at [615, 130] on p "فواتير" at bounding box center [615, 133] width 15 height 11
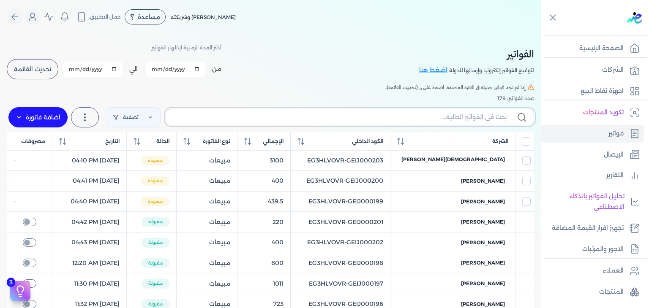
click at [411, 121] on input "text" at bounding box center [340, 117] width 334 height 9
paste input "EG3HLVOVR-GEII000183"
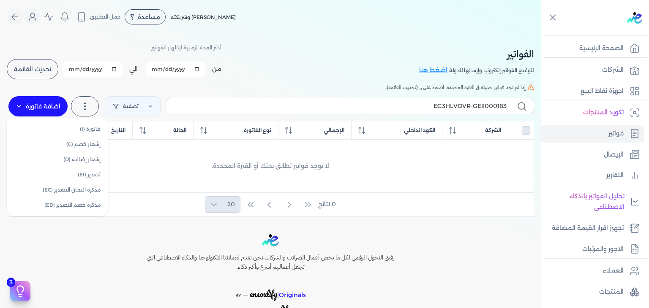
click at [42, 106] on label "اضافة فاتورة" at bounding box center [37, 106] width 59 height 20
click at [73, 128] on link "فاتورة (I)" at bounding box center [57, 129] width 95 height 15
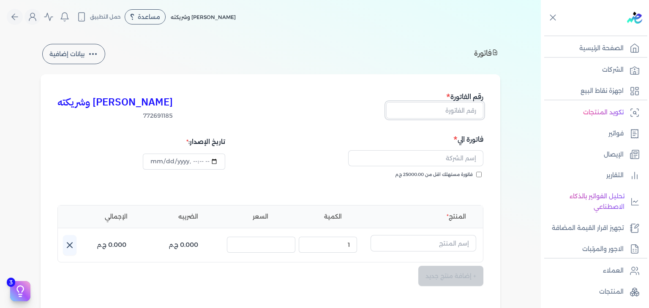
click at [444, 117] on input "text" at bounding box center [434, 110] width 97 height 16
paste input "EG3HLVOVR-GEII000183"
click at [480, 173] on input "فاتورة مستهلك اقل من 25000.00 ج.م" at bounding box center [478, 174] width 5 height 5
click at [421, 162] on input "text" at bounding box center [415, 158] width 135 height 16
paste input "Dina tabour"
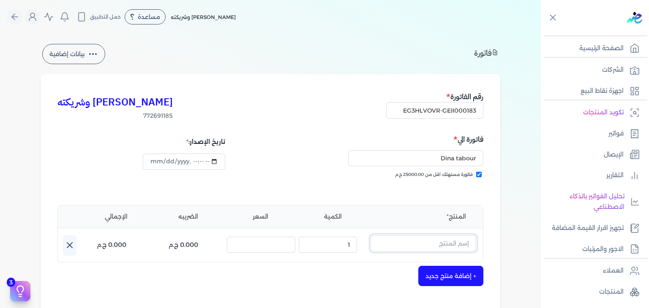
click at [431, 244] on input "text" at bounding box center [423, 243] width 106 height 16
paste input "EG-772691185-FAPC-AQ-EDP-W-100-5"
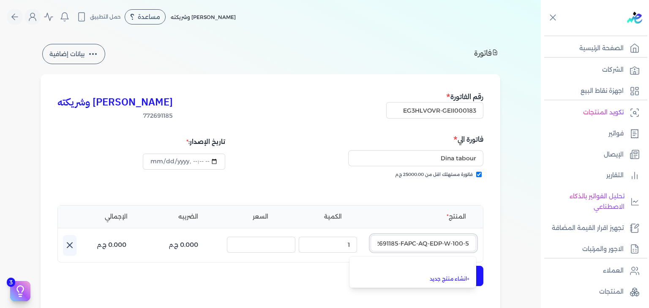
scroll to position [0, -20]
click at [448, 279] on link "+ انشاء منتج جديد" at bounding box center [417, 280] width 103 height 8
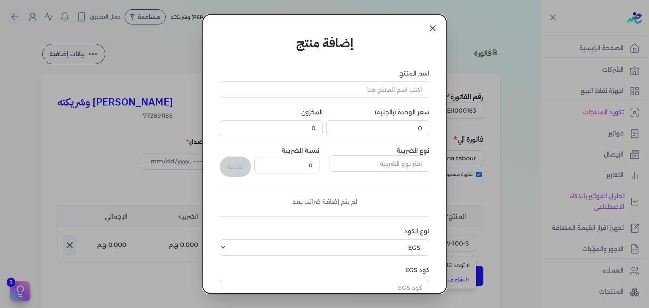
scroll to position [129, 0]
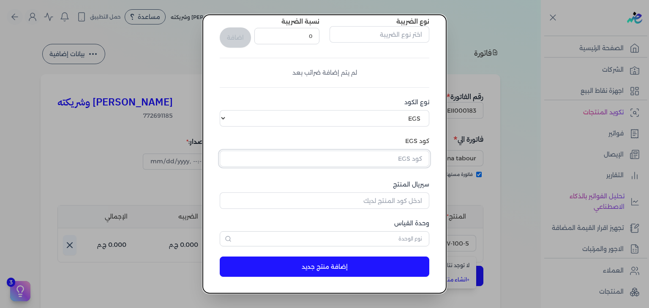
click at [397, 163] on input "text" at bounding box center [324, 159] width 209 height 16
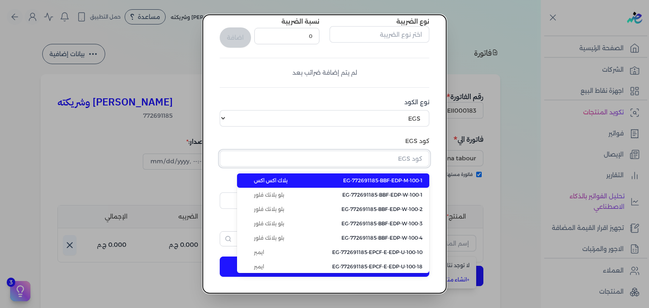
paste input "EG-772691185-FAPC-AQ-EDP-W-100-5"
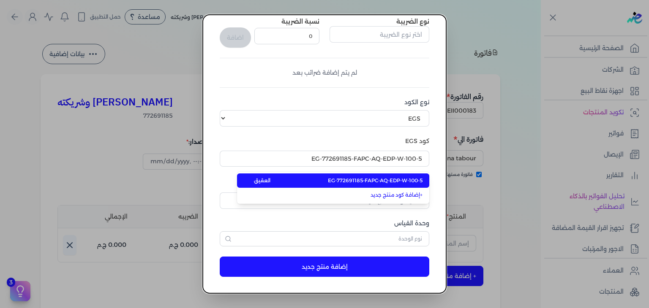
click at [400, 180] on span "EG-772691185-FAPC-AQ-EDP-W-100-5" at bounding box center [375, 181] width 95 height 8
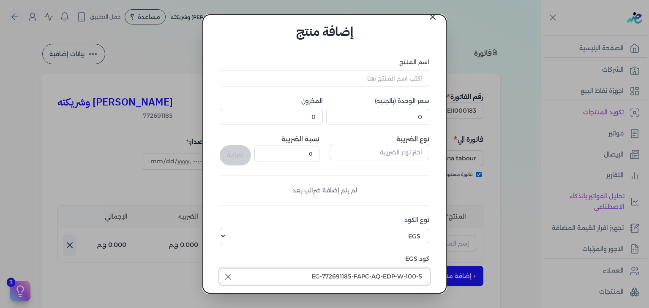
scroll to position [0, 0]
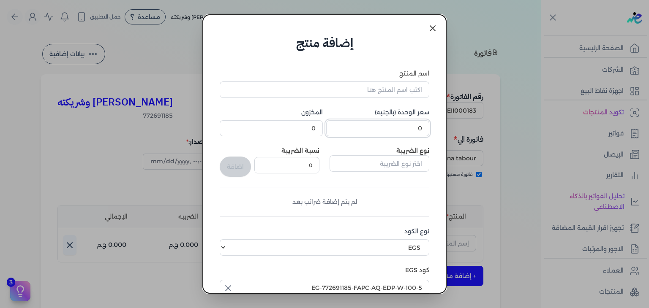
click at [413, 125] on input "0" at bounding box center [377, 128] width 103 height 16
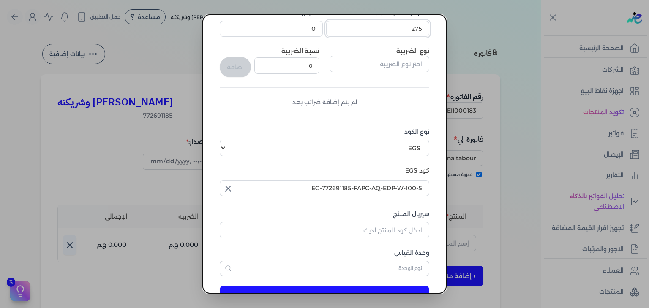
scroll to position [129, 0]
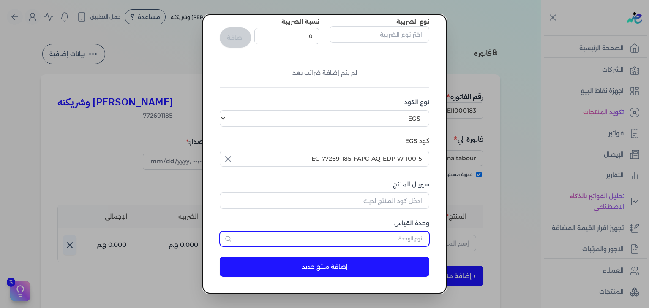
click at [406, 241] on input "text" at bounding box center [324, 238] width 209 height 15
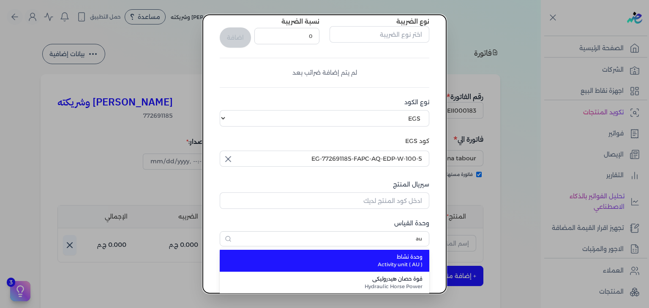
click at [407, 263] on span "Activity unit ( AU )" at bounding box center [329, 265] width 186 height 8
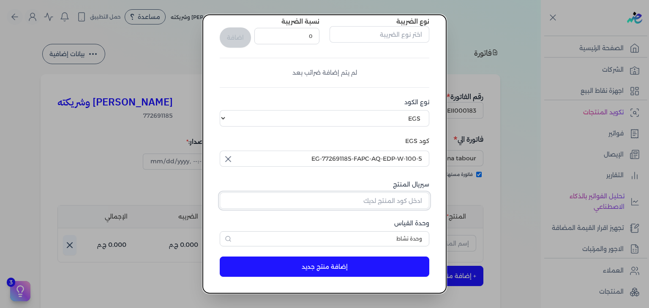
click at [387, 203] on input "سيريال المنتج" at bounding box center [324, 201] width 209 height 16
paste input "ZAEC38B988143FCF1B7E0Z-1"
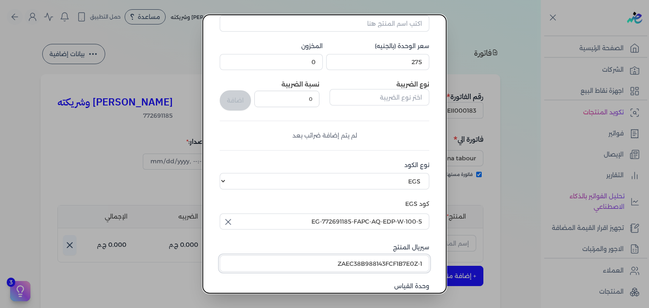
scroll to position [0, 0]
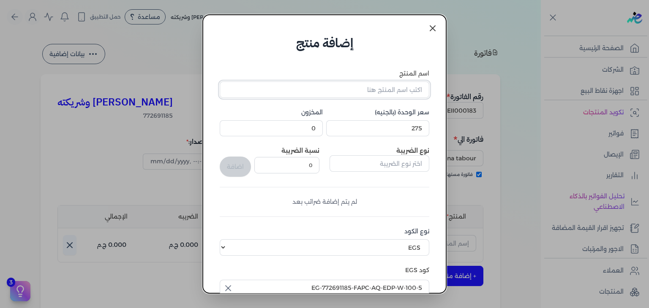
click at [413, 87] on input "اسم المنتج" at bounding box center [324, 89] width 209 height 16
paste input "[PERSON_NAME] او دي بيرفيوم نسائي - 100 مللي"
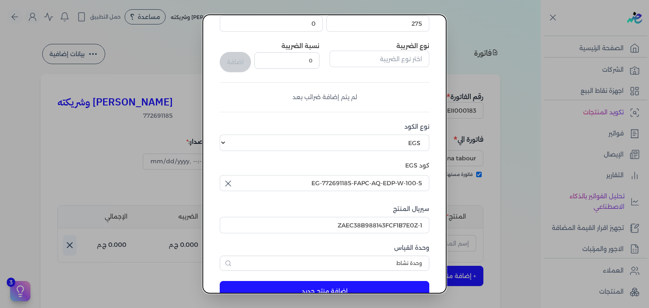
scroll to position [129, 0]
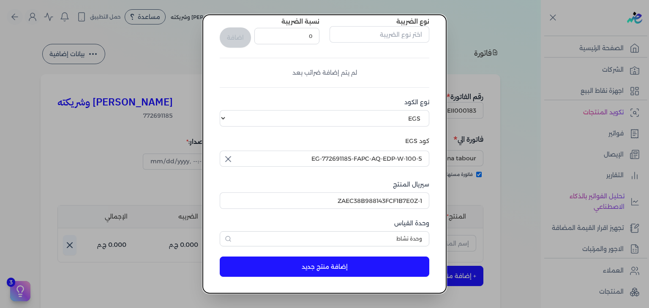
click at [377, 269] on button "إضافة منتج جديد" at bounding box center [324, 267] width 209 height 20
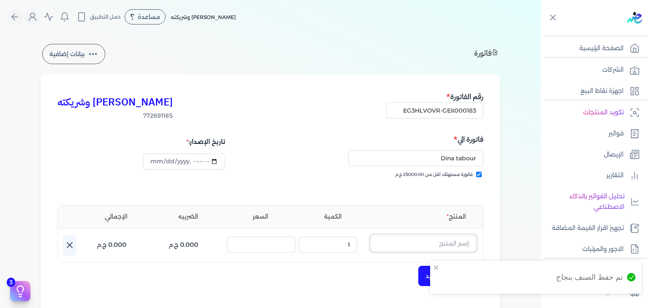
click at [406, 242] on input "text" at bounding box center [423, 243] width 106 height 16
paste input "ارا أورز او دي بيرفيوم نسائي - 100 مللي"
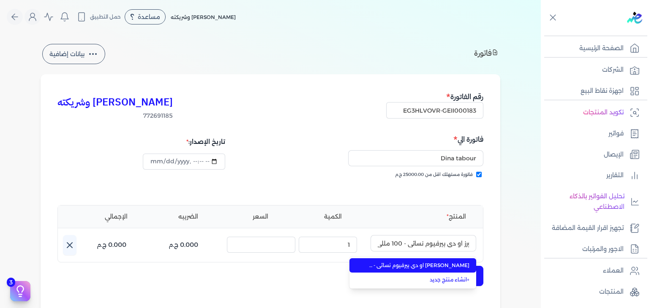
click at [404, 264] on span "[PERSON_NAME] او دي بيرفيوم نسائي - 100 مللي" at bounding box center [417, 266] width 103 height 8
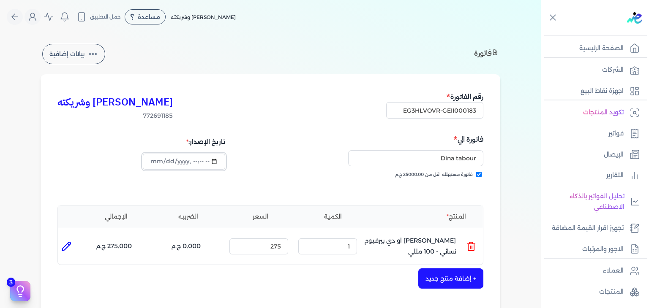
click at [161, 158] on input "datetime-local" at bounding box center [184, 162] width 82 height 16
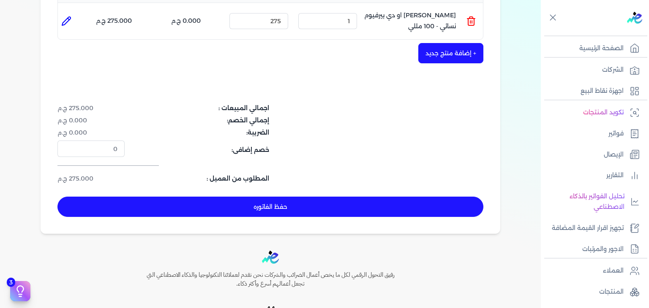
scroll to position [253, 0]
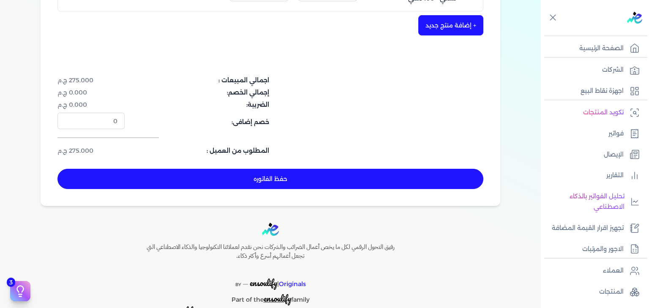
click at [360, 189] on div "كريم محمود ابراهيم الدقلة وشريكته 772691185 رقم الفاتورة EG3HLVOVR-GEII000183 ف…" at bounding box center [270, 13] width 459 height 385
click at [362, 179] on button "حفظ الفاتوره" at bounding box center [270, 179] width 426 height 20
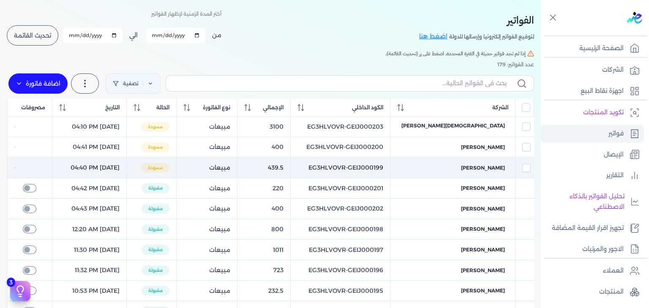
scroll to position [34, 0]
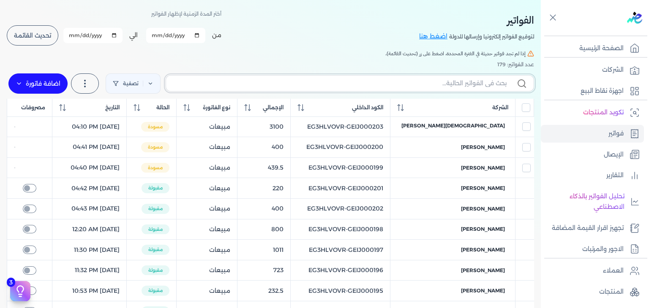
click at [378, 83] on input "text" at bounding box center [340, 83] width 334 height 9
paste input "EG3HLVOVR-GEII000183"
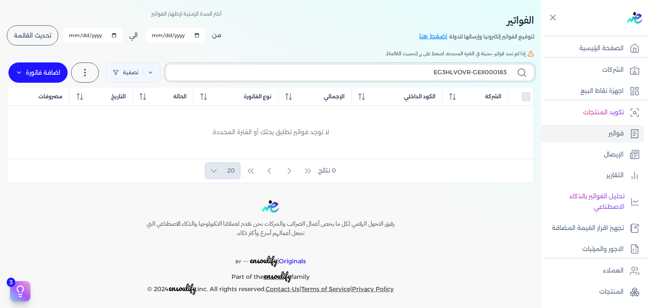
click at [209, 74] on input "EG3HLVOVR-GEII000183" at bounding box center [340, 72] width 334 height 9
click at [168, 36] on input "2025-10-01" at bounding box center [175, 35] width 59 height 15
click at [75, 37] on input "2025-10-31" at bounding box center [92, 35] width 59 height 15
click at [30, 36] on span "تحديث القائمة" at bounding box center [32, 36] width 37 height 6
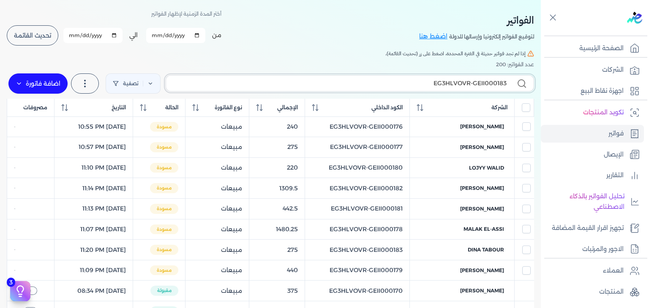
click at [410, 81] on input "EG3HLVOVR-GEII000183" at bounding box center [340, 83] width 334 height 9
click at [86, 34] on input "2025-09-30" at bounding box center [92, 35] width 59 height 15
click at [47, 38] on span "تحديث القائمة" at bounding box center [32, 36] width 37 height 6
click at [348, 82] on input "EG3HLVOVR-GEII000183" at bounding box center [340, 83] width 334 height 9
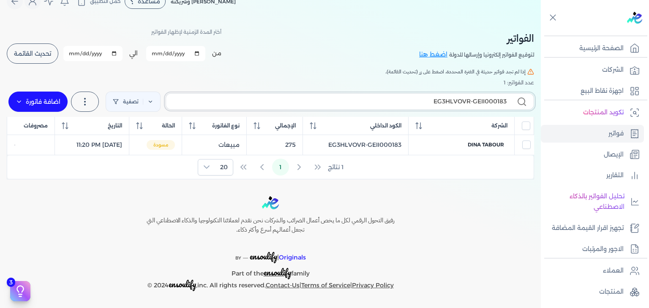
scroll to position [14, 0]
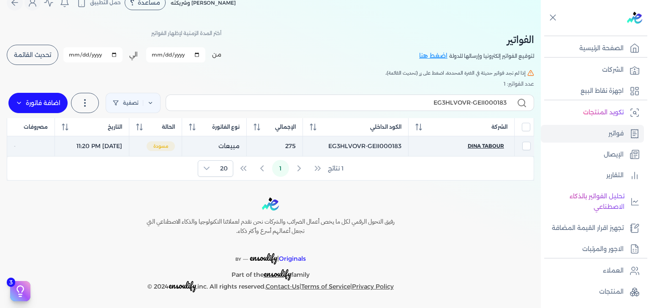
click at [489, 145] on span "Dina tabour" at bounding box center [485, 146] width 36 height 8
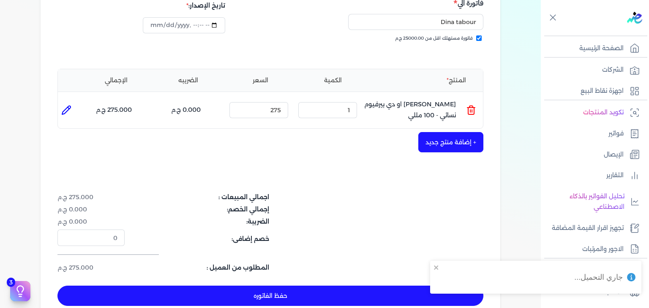
scroll to position [279, 0]
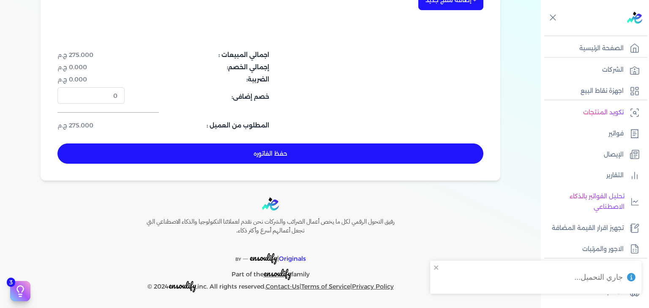
click at [338, 153] on button "حفظ الفاتوره" at bounding box center [270, 154] width 426 height 20
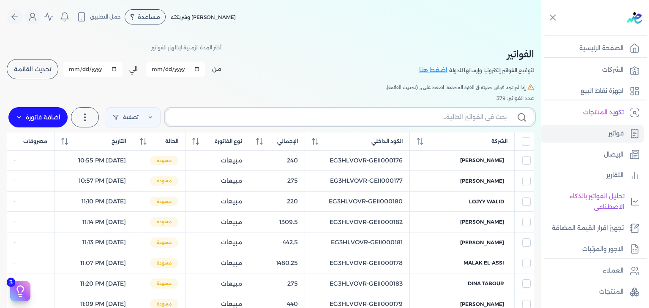
click at [457, 117] on input "text" at bounding box center [340, 117] width 334 height 9
paste input "Dina tabour"
click at [84, 68] on input "2025-10-30" at bounding box center [92, 69] width 59 height 15
drag, startPoint x: 34, startPoint y: 71, endPoint x: 108, endPoint y: 108, distance: 83.3
click at [37, 72] on span "تحديث القائمة" at bounding box center [32, 69] width 37 height 6
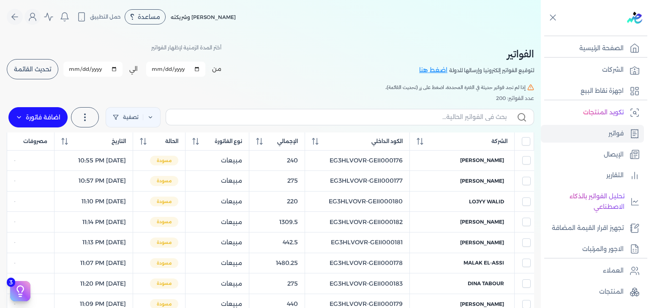
click at [460, 123] on label at bounding box center [350, 117] width 368 height 16
click at [460, 122] on input "text" at bounding box center [340, 117] width 334 height 9
click at [460, 122] on label at bounding box center [350, 117] width 368 height 16
click at [460, 122] on input "text" at bounding box center [340, 117] width 334 height 9
paste input "EG3HLVOVR-GEII000183"
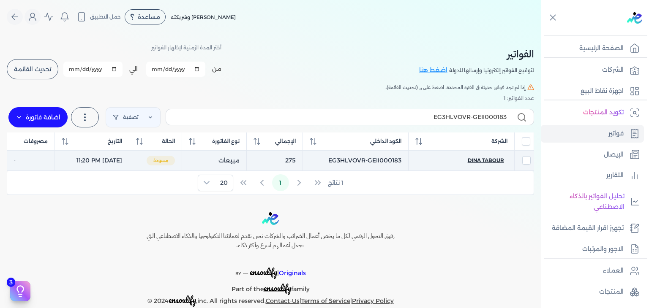
click at [483, 162] on span "Dina tabour" at bounding box center [485, 161] width 36 height 8
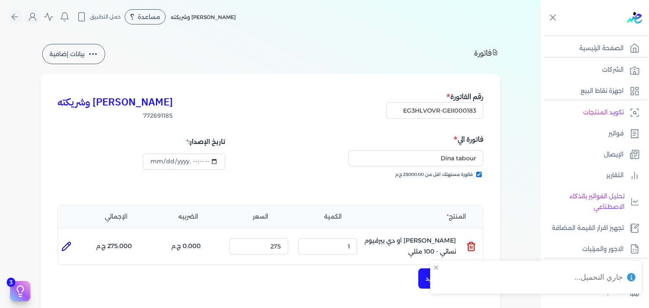
scroll to position [169, 0]
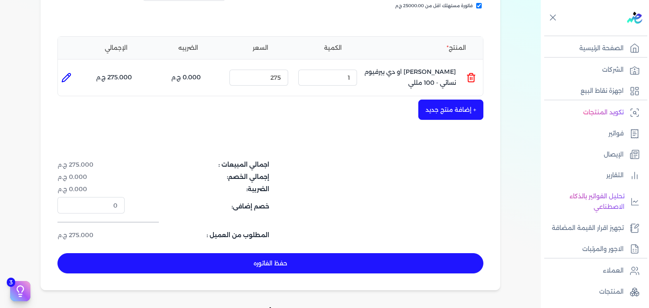
click at [399, 263] on button "حفظ الفاتوره" at bounding box center [270, 263] width 426 height 20
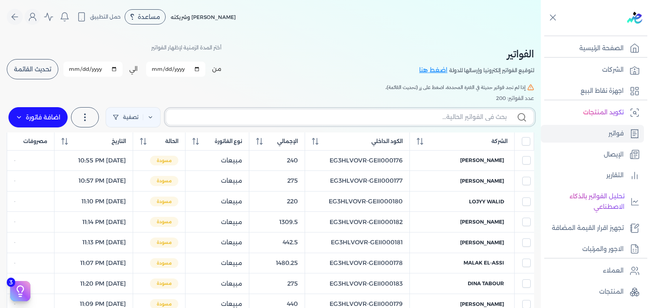
click at [442, 116] on input "text" at bounding box center [340, 117] width 334 height 9
paste input "EG3HLVOVR-GEII000184"
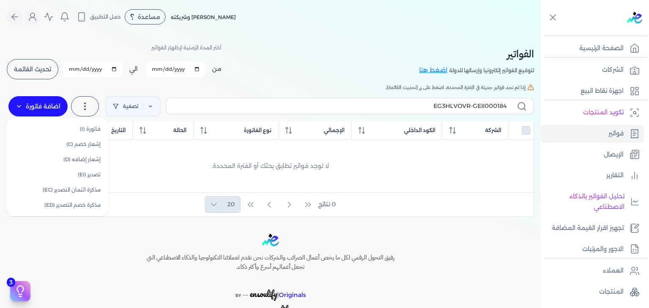
click at [61, 107] on label "اضافة فاتورة" at bounding box center [37, 106] width 59 height 20
click at [66, 125] on link "فاتورة (I)" at bounding box center [57, 129] width 95 height 15
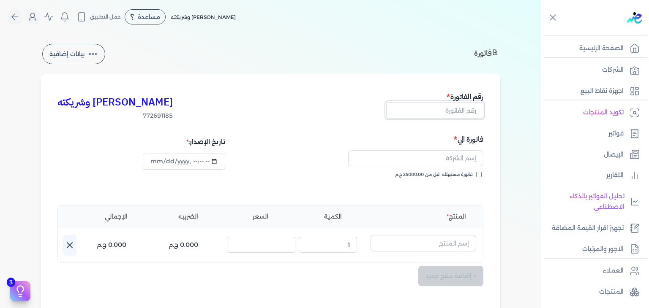
click at [451, 114] on input "text" at bounding box center [434, 110] width 97 height 16
paste input "EG3HLVOVR-GEII000184"
click at [478, 173] on input "فاتورة مستهلك اقل من 25000.00 ج.م" at bounding box center [478, 174] width 5 height 5
click at [394, 163] on input "text" at bounding box center [415, 158] width 135 height 16
paste input "fares Aomar"
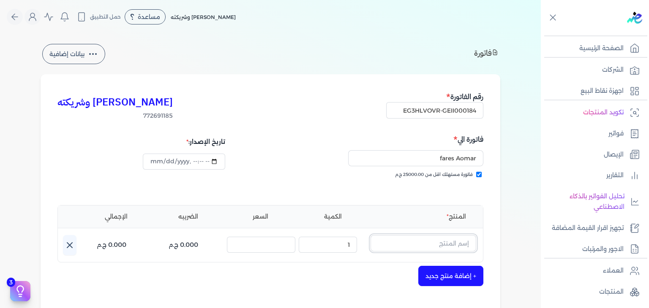
click at [420, 248] on input "text" at bounding box center [423, 243] width 106 height 16
paste input "[PERSON_NAME] عطري منعش نسائي - 250 مللي"
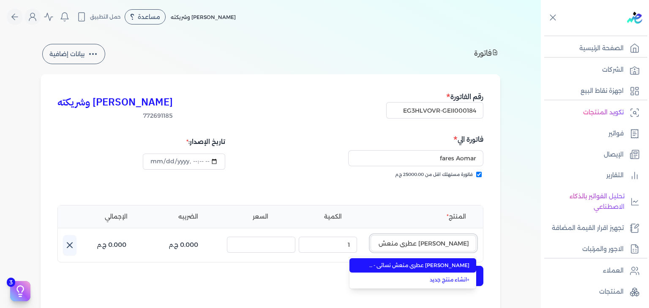
scroll to position [0, -15]
click at [416, 264] on span "[PERSON_NAME] عطري منعش نسائي - 250 مللي" at bounding box center [417, 266] width 103 height 8
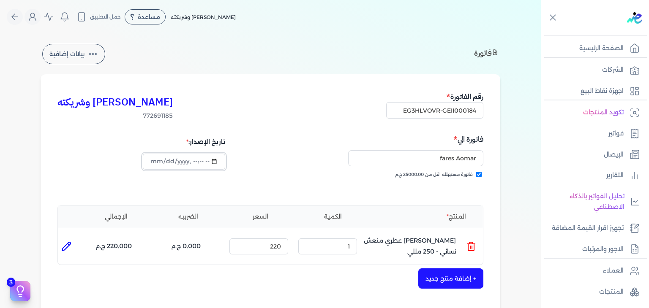
click at [166, 160] on input "datetime-local" at bounding box center [184, 162] width 82 height 16
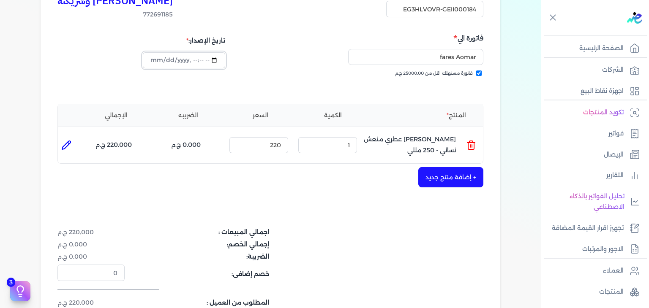
scroll to position [211, 0]
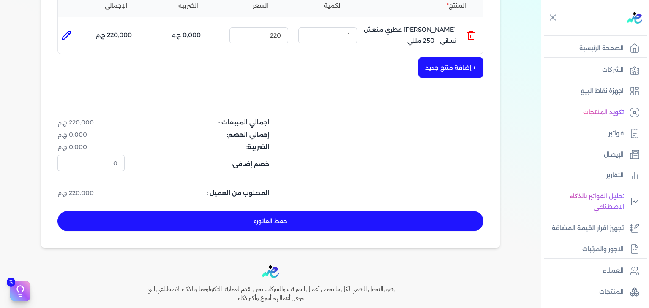
click at [302, 228] on button "حفظ الفاتوره" at bounding box center [270, 221] width 426 height 20
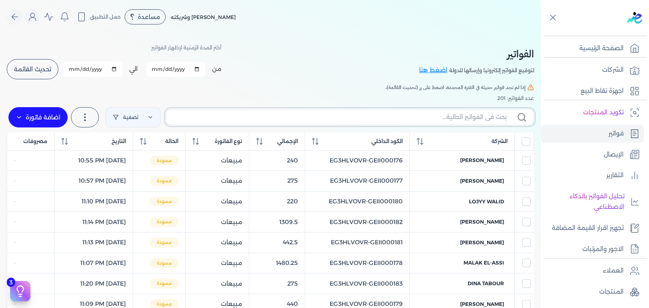
click at [440, 121] on input "text" at bounding box center [340, 117] width 334 height 9
paste input "EG3HLVOVR-GEII000184"
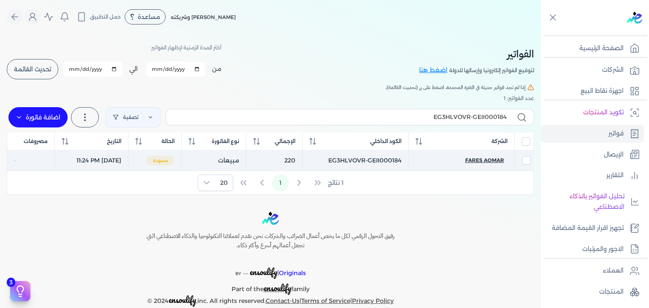
click at [474, 160] on span "fares Aomar" at bounding box center [484, 161] width 39 height 8
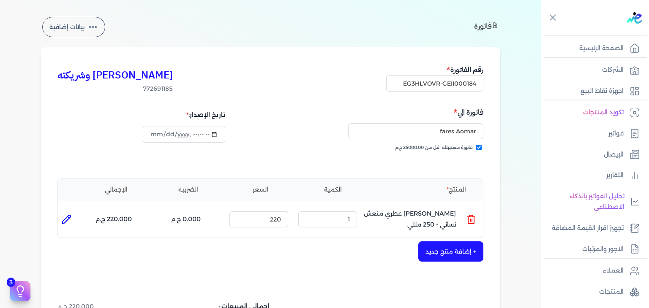
scroll to position [169, 0]
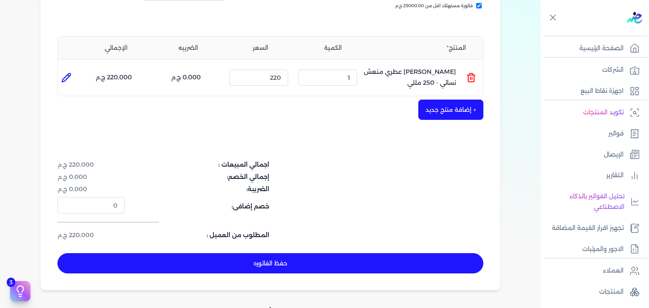
click at [404, 263] on button "حفظ الفاتوره" at bounding box center [270, 263] width 426 height 20
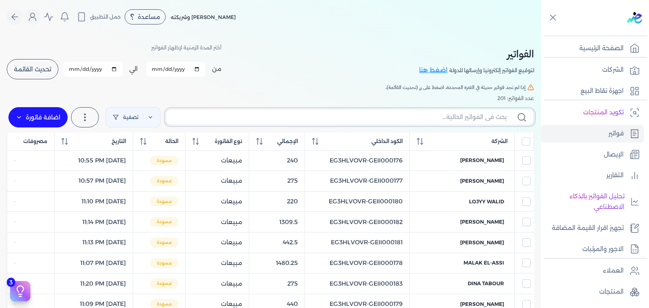
click at [430, 119] on input "text" at bounding box center [340, 117] width 334 height 9
paste input "EG3HLVOVR-GEII000185"
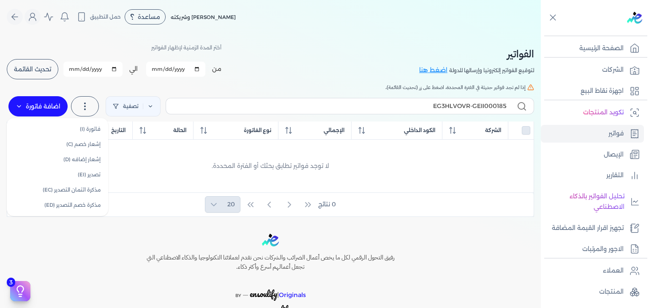
click at [50, 103] on label "اضافة فاتورة" at bounding box center [37, 106] width 59 height 20
click at [62, 129] on link "فاتورة (I)" at bounding box center [57, 129] width 95 height 15
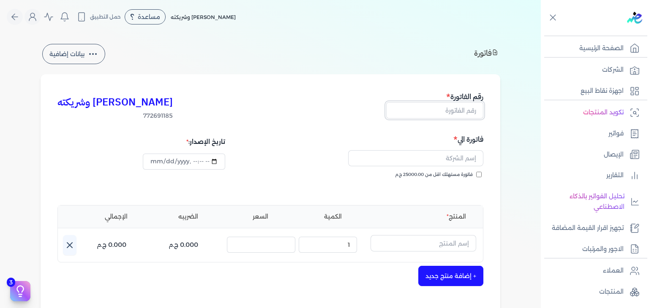
click at [456, 113] on input "text" at bounding box center [434, 110] width 97 height 16
paste input "EG3HLVOVR-GEII000185"
click at [480, 172] on input "فاتورة مستهلك اقل من 25000.00 ج.م" at bounding box center [478, 174] width 5 height 5
click at [457, 156] on input "text" at bounding box center [415, 158] width 135 height 16
paste input "[PERSON_NAME]"
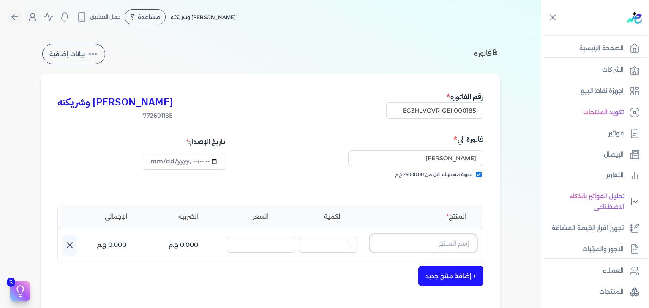
click at [423, 242] on input "text" at bounding box center [423, 243] width 106 height 16
paste input "اميرة العرب بودي سبلاش نسائي - 250 مللي"
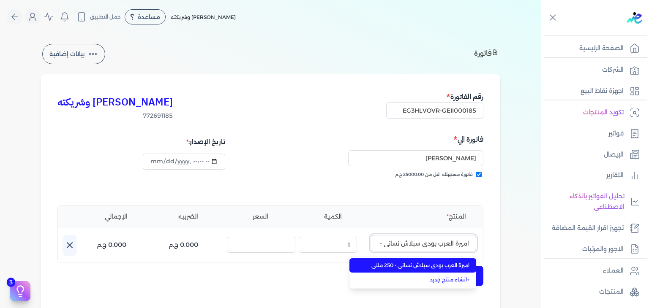
scroll to position [0, -25]
click at [424, 267] on span "اميرة العرب بودي سبلاش نسائي - 250 مللي" at bounding box center [417, 266] width 103 height 8
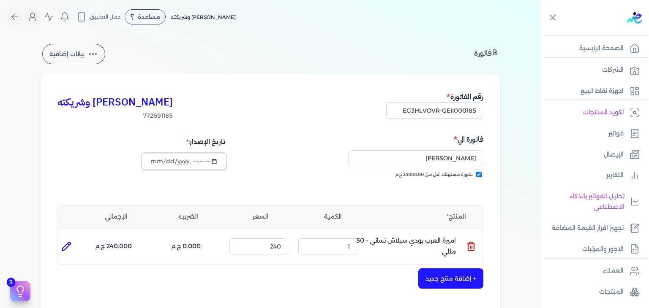
click at [164, 164] on input "datetime-local" at bounding box center [184, 162] width 82 height 16
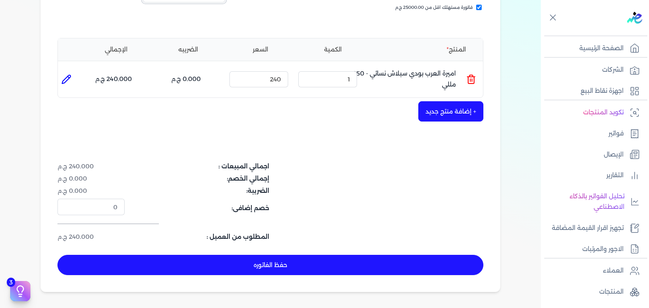
scroll to position [169, 0]
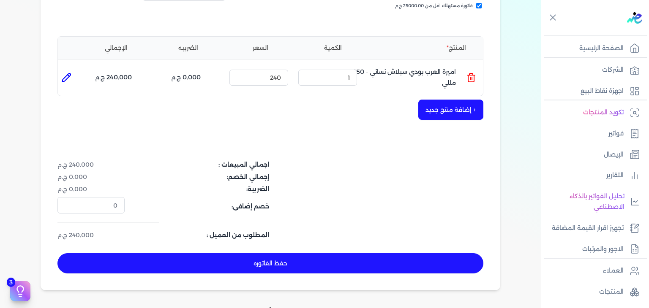
drag, startPoint x: 287, startPoint y: 262, endPoint x: 293, endPoint y: 262, distance: 6.8
click at [287, 262] on button "حفظ الفاتوره" at bounding box center [270, 263] width 426 height 20
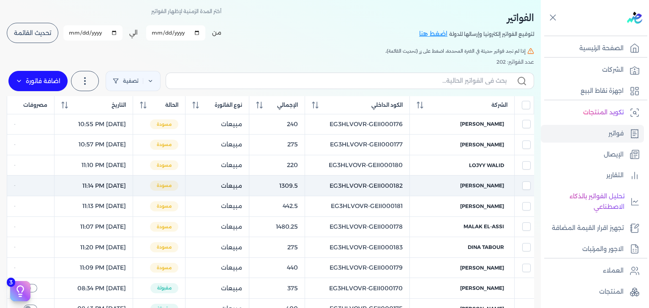
scroll to position [160, 0]
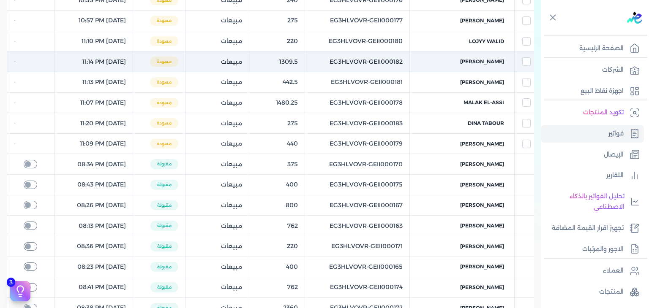
click at [404, 68] on td "EG3HLVOVR-GEII000182" at bounding box center [356, 62] width 105 height 21
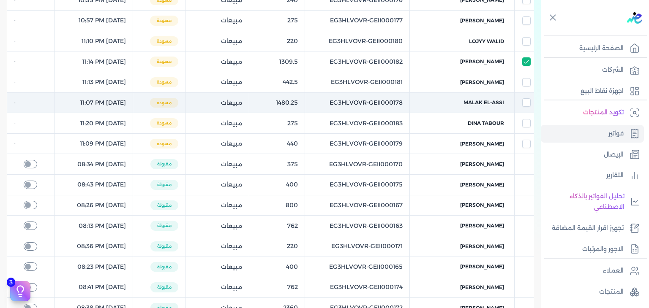
scroll to position [0, 0]
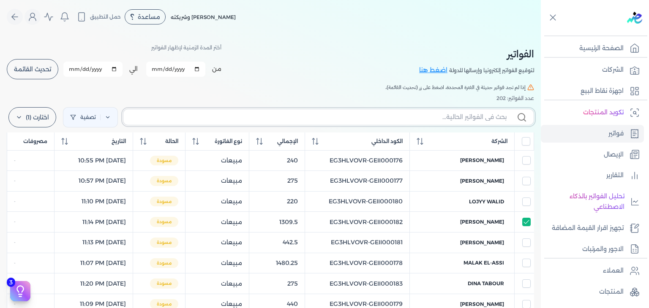
click at [441, 117] on input "text" at bounding box center [318, 117] width 376 height 9
paste input "EG3HLVOVR-GEII000185"
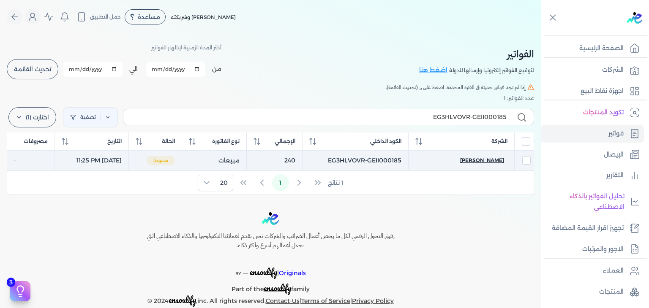
click at [500, 158] on span "[PERSON_NAME]" at bounding box center [482, 161] width 44 height 8
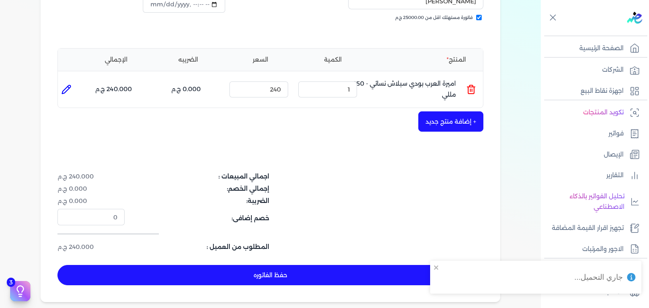
scroll to position [279, 0]
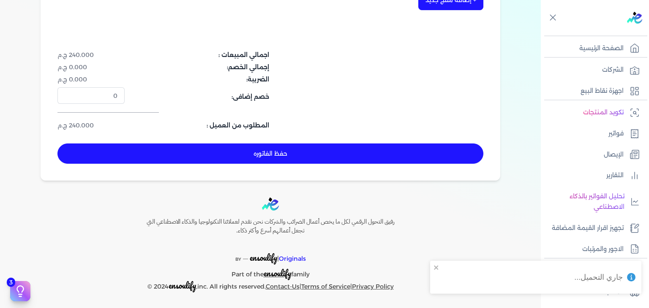
click at [357, 149] on button "حفظ الفاتوره" at bounding box center [270, 154] width 426 height 20
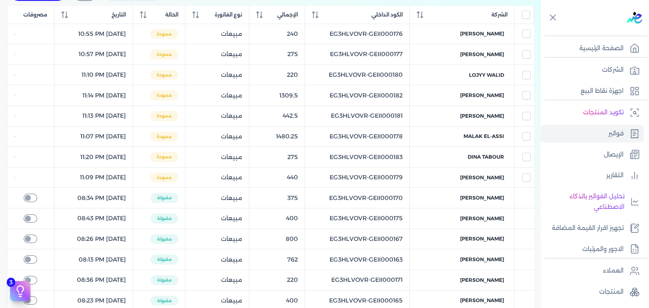
scroll to position [59, 0]
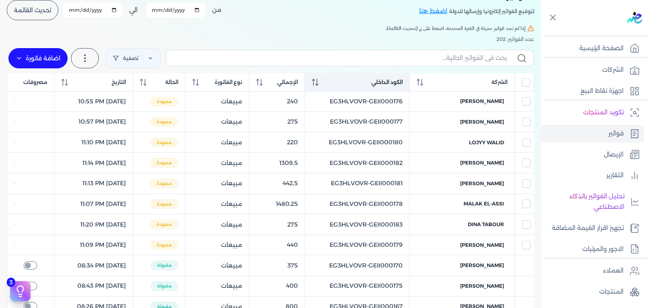
click at [317, 85] on icon at bounding box center [316, 82] width 1 height 7
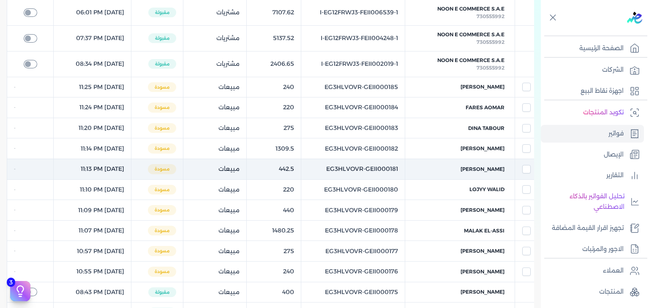
scroll to position [17, 0]
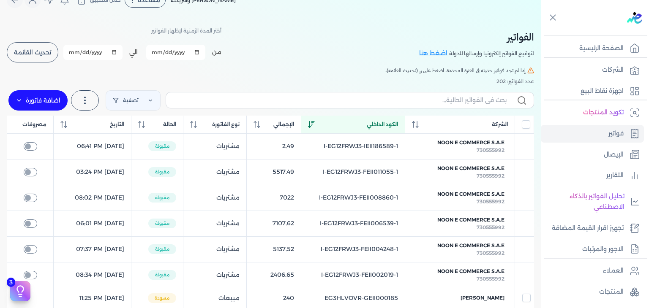
click at [155, 49] on input "[DATE]" at bounding box center [175, 52] width 59 height 15
click at [73, 52] on input "2025-09-30" at bounding box center [92, 52] width 59 height 15
click at [46, 58] on button "تحديث القائمة" at bounding box center [33, 52] width 52 height 20
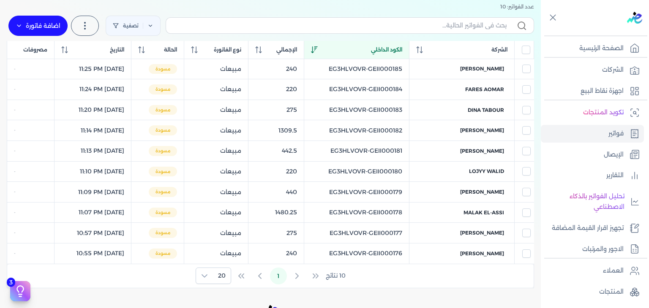
scroll to position [30, 0]
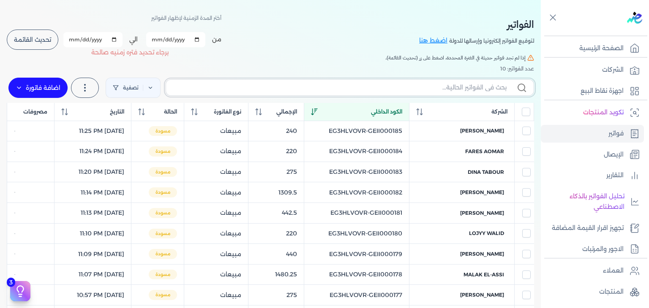
click at [315, 91] on input "text" at bounding box center [340, 87] width 334 height 9
paste input "EG3HLVOVR-GEII000186"
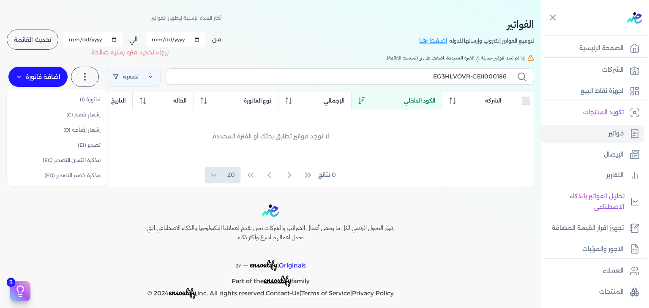
click at [59, 76] on label "اضافة فاتورة" at bounding box center [37, 77] width 59 height 20
click at [97, 102] on link "فاتورة (I)" at bounding box center [57, 99] width 95 height 15
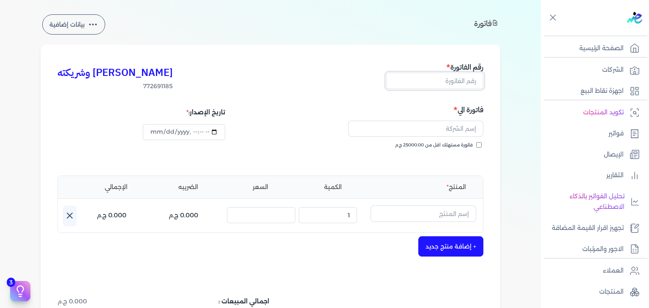
click at [475, 83] on input "text" at bounding box center [434, 81] width 97 height 16
paste input "EG3HLVOVR-GEII000186"
click at [480, 146] on input "فاتورة مستهلك اقل من 25000.00 ج.م" at bounding box center [478, 144] width 5 height 5
click at [428, 132] on input "text" at bounding box center [415, 129] width 135 height 16
paste input "[PERSON_NAME]"
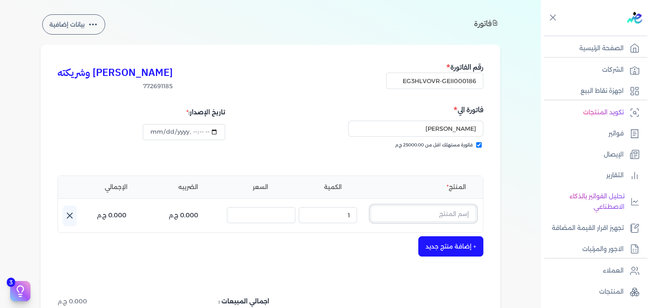
click at [437, 207] on input "text" at bounding box center [423, 214] width 106 height 16
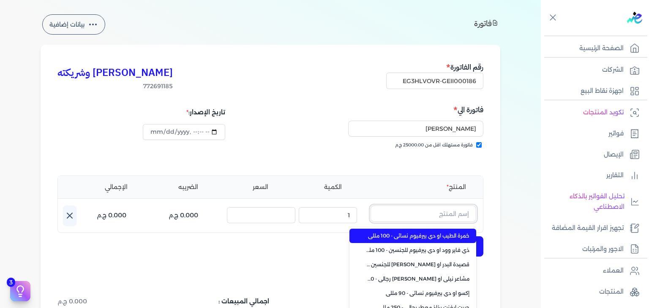
paste input "بلاك أرقم او دي بيرفيوم رجالي - 100 مللي"
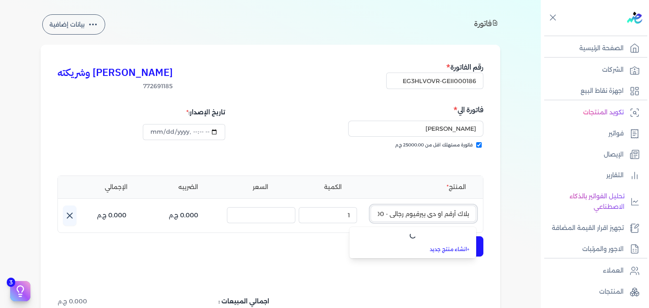
scroll to position [0, -20]
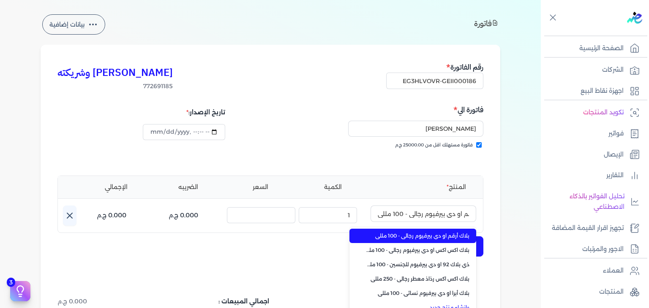
click at [444, 237] on span "بلاك أرقم او دي بيرفيوم رجالي - 100 مللي" at bounding box center [417, 236] width 103 height 8
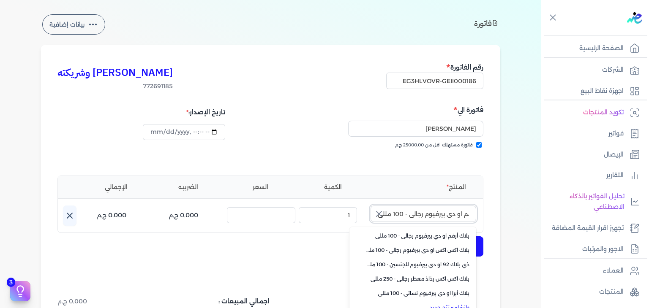
scroll to position [0, 0]
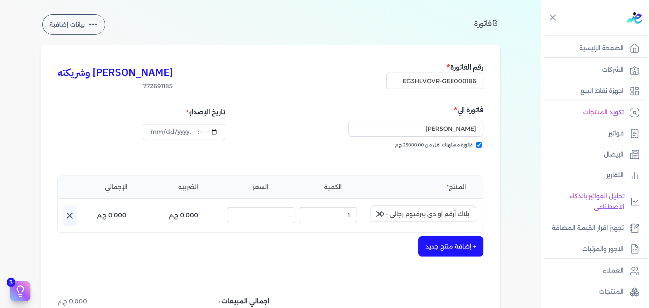
click at [380, 215] on icon "button" at bounding box center [378, 214] width 5 height 5
click at [412, 219] on input "text" at bounding box center [423, 214] width 106 height 16
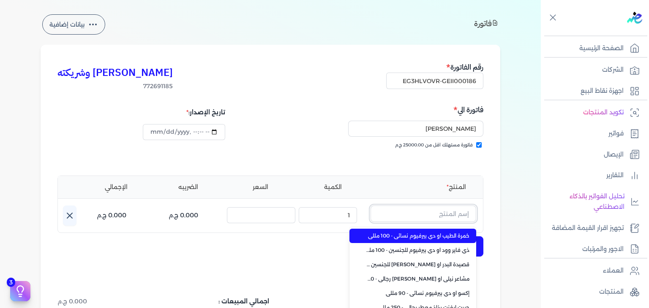
paste input "لاك أرقم او دي بيرفيوم رجالي - 100 مللي"
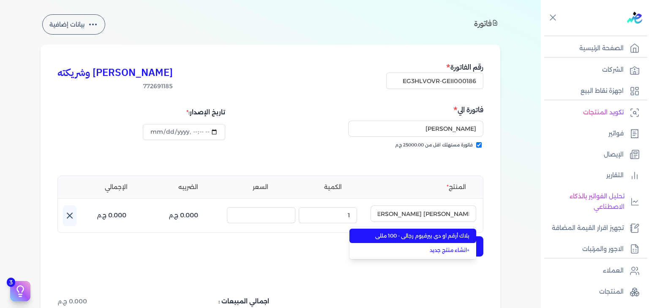
click at [419, 230] on li "بلاك أرقم او دي بيرفيوم رجالي - 100 مللي" at bounding box center [412, 236] width 127 height 14
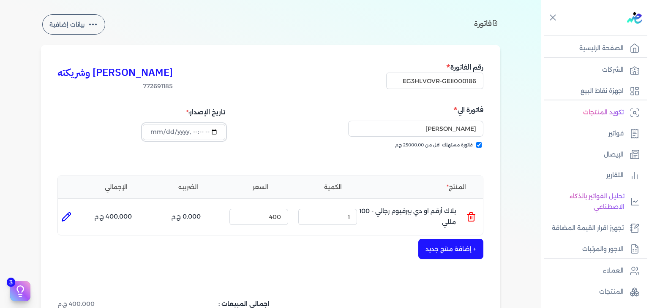
click at [164, 132] on input "datetime-local" at bounding box center [184, 132] width 82 height 16
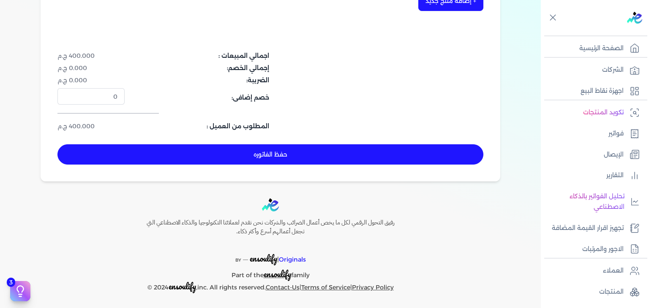
scroll to position [279, 0]
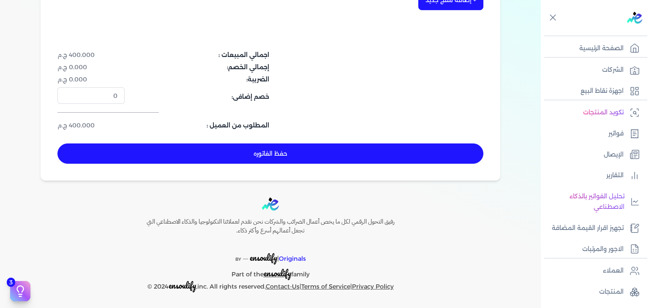
drag, startPoint x: 285, startPoint y: 159, endPoint x: 322, endPoint y: 187, distance: 46.1
click at [285, 159] on button "حفظ الفاتوره" at bounding box center [270, 154] width 426 height 20
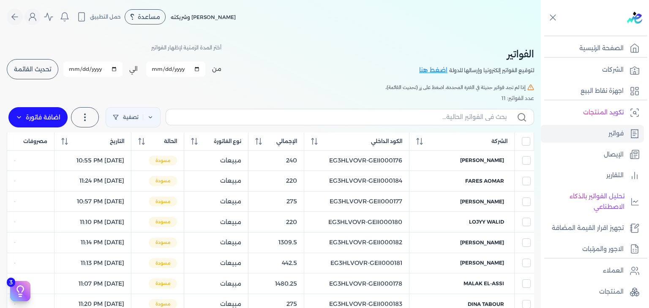
click at [426, 104] on div "تصفية استخرج العملاء استخرج المنتجات اضافة فاتورة فاتورة (I) إشعار خصم (C) إشعا…" at bounding box center [270, 117] width 527 height 30
click at [413, 119] on input "text" at bounding box center [340, 117] width 334 height 9
paste input "EG3HLVOVR-GEII000186"
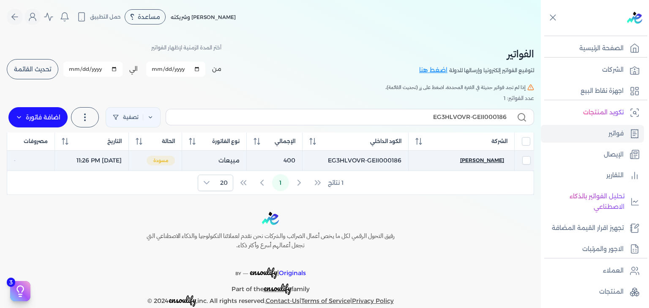
click at [483, 157] on span "[PERSON_NAME]" at bounding box center [482, 161] width 44 height 8
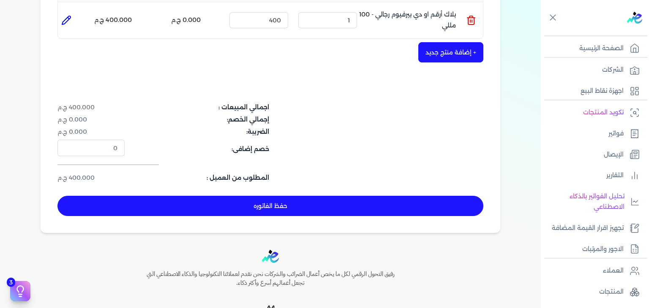
scroll to position [279, 0]
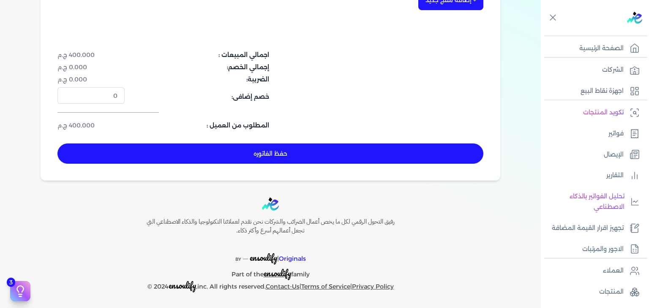
click at [375, 149] on button "حفظ الفاتوره" at bounding box center [270, 154] width 426 height 20
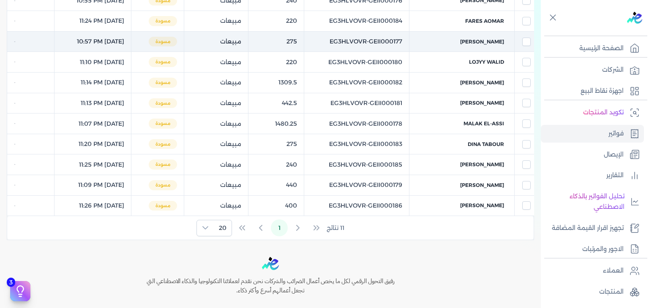
scroll to position [92, 0]
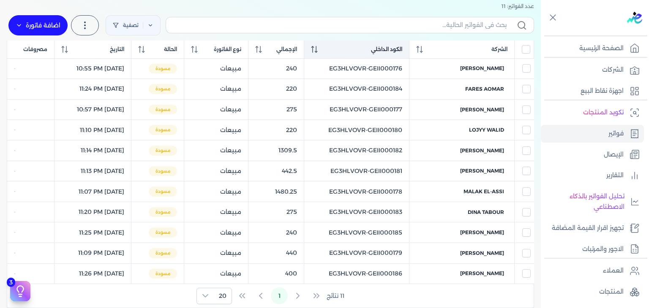
click at [318, 52] on icon at bounding box center [314, 49] width 7 height 7
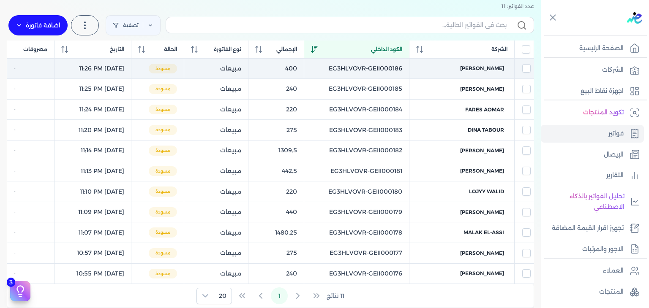
click at [389, 64] on td "EG3HLVOVR-GEII000186" at bounding box center [356, 68] width 105 height 21
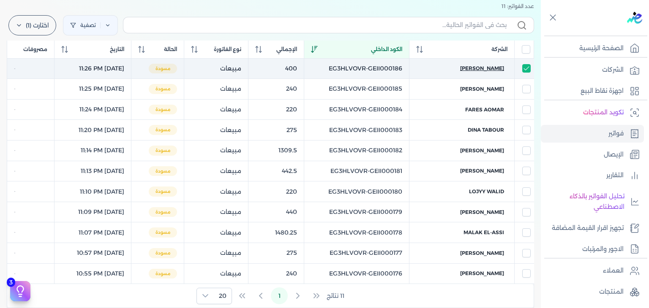
click at [488, 69] on span "[PERSON_NAME]" at bounding box center [482, 69] width 44 height 8
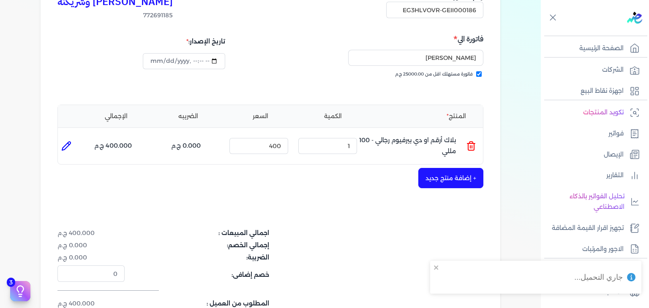
scroll to position [279, 0]
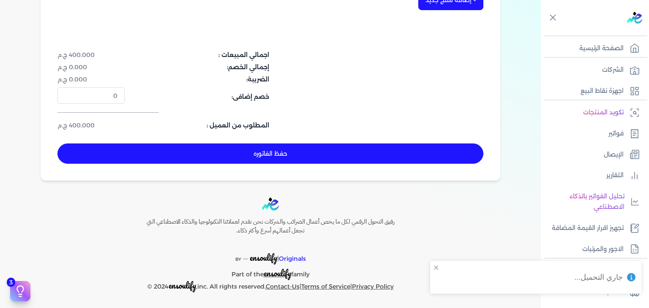
click at [316, 154] on button "حفظ الفاتوره" at bounding box center [270, 154] width 426 height 20
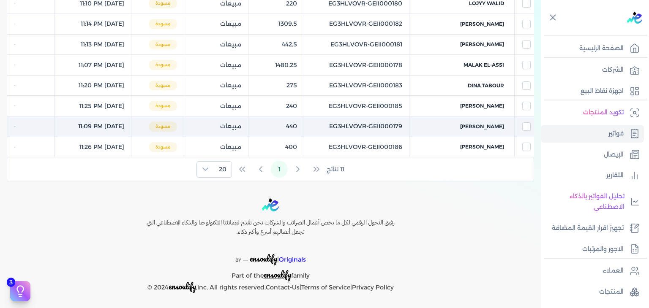
scroll to position [50, 0]
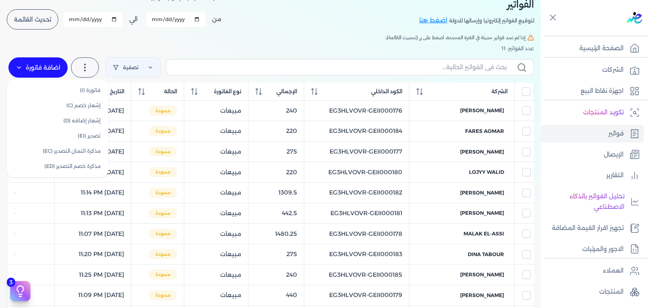
click at [48, 61] on label "اضافة فاتورة" at bounding box center [37, 67] width 59 height 20
drag, startPoint x: 64, startPoint y: 80, endPoint x: 68, endPoint y: 87, distance: 8.3
click at [68, 87] on ul "فاتورة (I) إشعار خصم (C) إشعار إضافه (D) تصدير (EI) مذكرة ائتمان التصدير (EC) م…" at bounding box center [57, 128] width 101 height 98
click at [68, 87] on link "فاتورة (I)" at bounding box center [57, 90] width 95 height 15
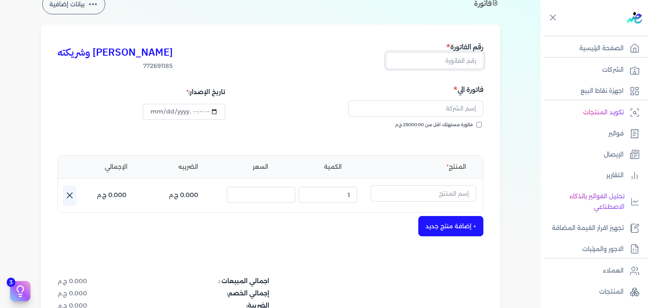
click at [463, 54] on input "text" at bounding box center [434, 60] width 97 height 16
paste input "EG3HLVOVR-GEII000187"
click at [480, 124] on input "فاتورة مستهلك اقل من 25000.00 ج.م" at bounding box center [478, 124] width 5 height 5
drag, startPoint x: 434, startPoint y: 110, endPoint x: 434, endPoint y: 115, distance: 5.1
click at [434, 110] on input "text" at bounding box center [415, 108] width 135 height 16
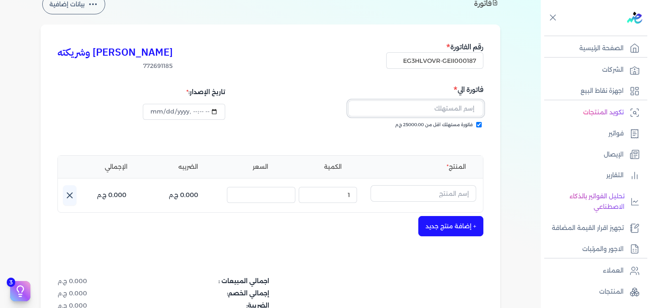
paste input "[PERSON_NAME]"
click at [439, 190] on input "text" at bounding box center [423, 193] width 106 height 16
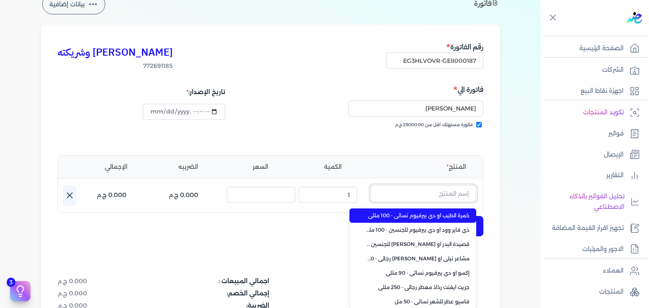
paste input "جاست واو رذاذ عطري منعش نسائي - 250 مللي"
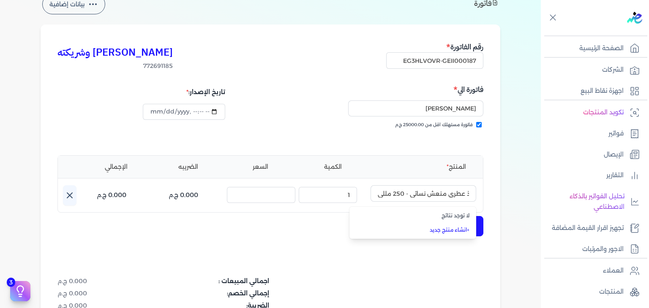
click at [452, 231] on link "+ انشاء منتج جديد" at bounding box center [417, 230] width 103 height 8
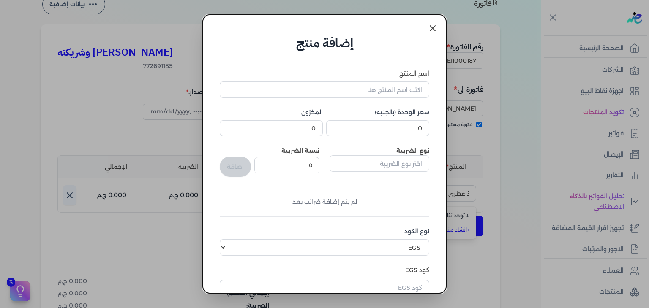
scroll to position [0, 0]
click at [402, 89] on input "اسم المنتج" at bounding box center [324, 89] width 209 height 16
paste input "جاست واو رذاذ عطري منعش نسائي - 250 مللي"
click at [406, 61] on form "اسم المنتج جاست واو رذاذ عطري منعش نسائي - 250 مللي سعر الوحدة (بالجنيه) 0 المخ…" at bounding box center [324, 233] width 226 height 362
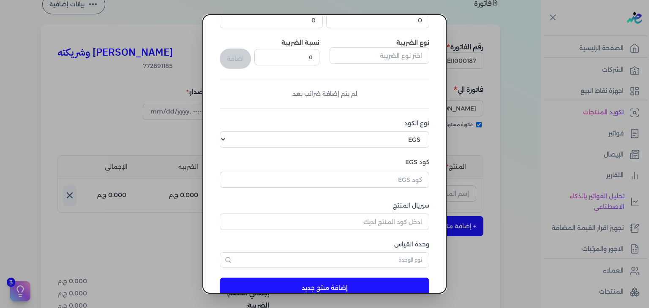
scroll to position [129, 0]
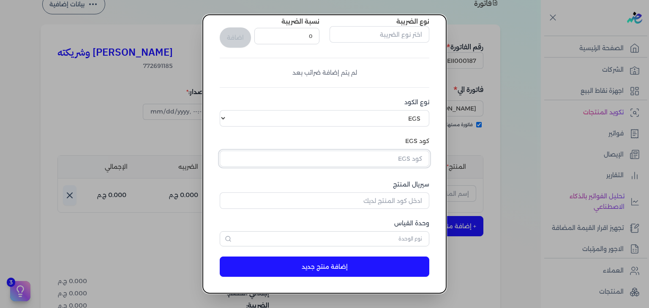
click at [411, 164] on input "text" at bounding box center [324, 159] width 209 height 16
paste input "EG-772691185-EPCF-P-RFM-W-250-8"
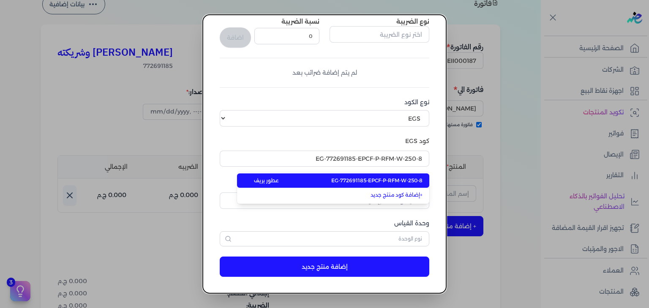
click at [404, 183] on span "EG-772691185-EPCF-P-RFM-W-250-8" at bounding box center [376, 181] width 91 height 8
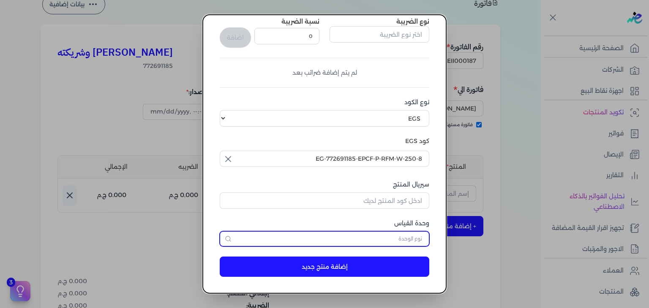
click at [388, 241] on input "text" at bounding box center [324, 238] width 209 height 15
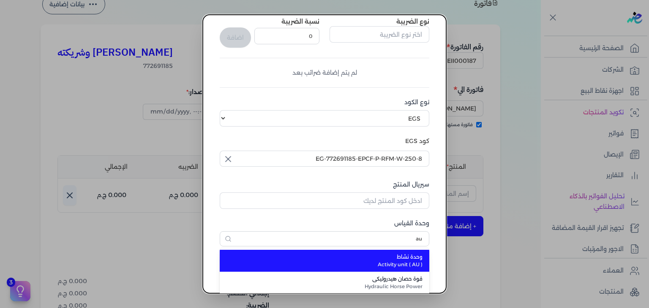
click at [416, 262] on span "Activity unit ( AU )" at bounding box center [329, 265] width 186 height 8
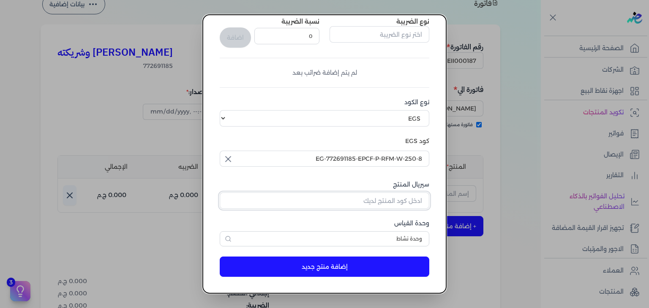
click at [358, 201] on input "سيريال المنتج" at bounding box center [324, 201] width 209 height 16
paste input "Z14F833D0A170AB5AA36EZ-1"
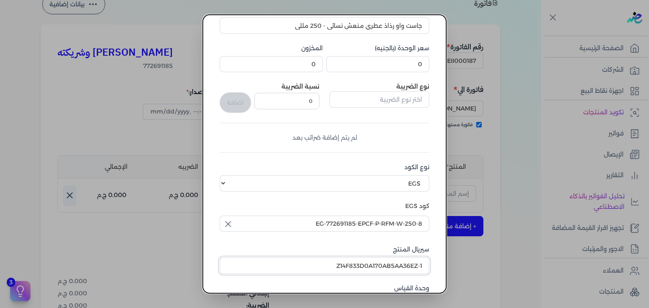
scroll to position [3, 0]
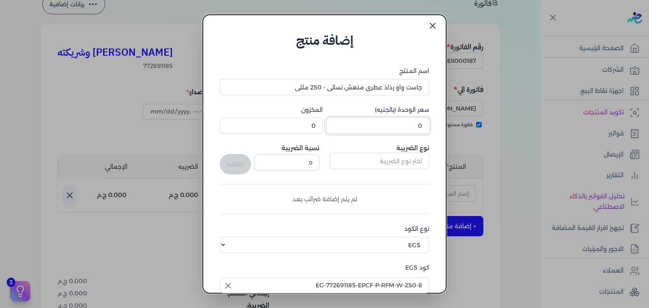
click at [409, 127] on input "0" at bounding box center [377, 126] width 103 height 16
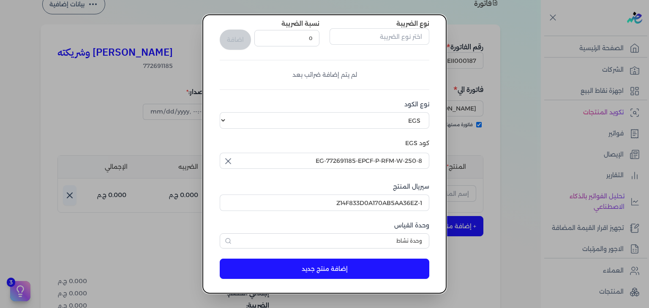
scroll to position [129, 0]
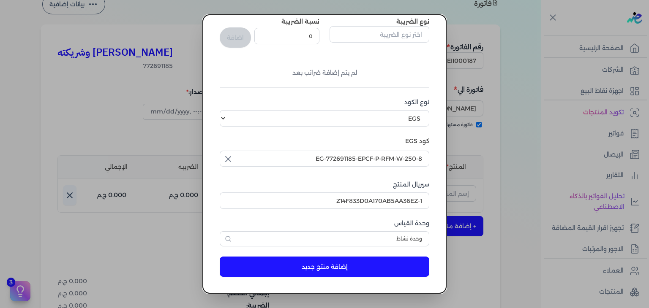
click at [360, 264] on button "إضافة منتج جديد" at bounding box center [324, 267] width 209 height 20
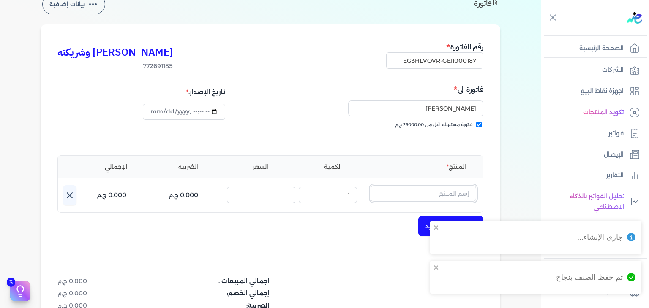
drag, startPoint x: 439, startPoint y: 190, endPoint x: 436, endPoint y: 196, distance: 6.6
click at [439, 190] on input "text" at bounding box center [423, 193] width 106 height 16
paste input "جاست واو رذاذ عطري منعش نسائي - 250 مللي"
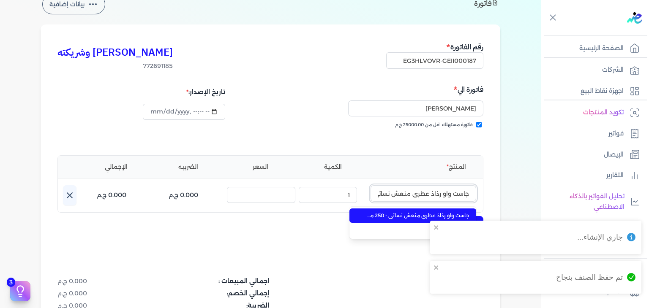
scroll to position [0, -36]
click at [420, 214] on span "جاست واو رذاذ عطري منعش نسائي - 250 مللي" at bounding box center [417, 216] width 103 height 8
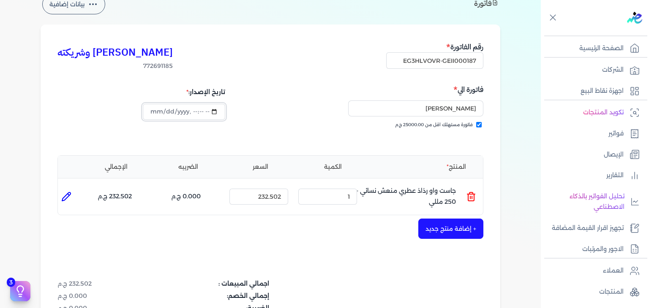
click at [166, 112] on input "datetime-local" at bounding box center [184, 112] width 82 height 16
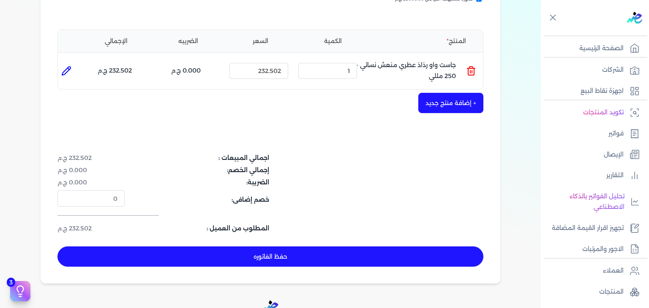
scroll to position [176, 0]
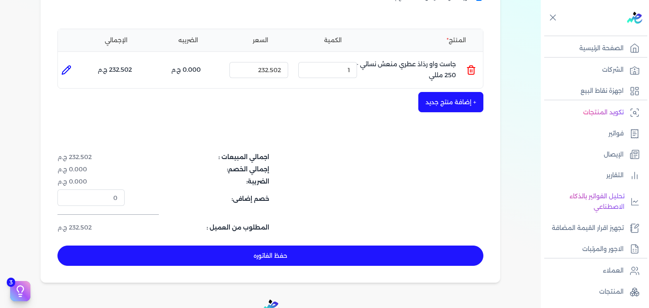
click at [241, 254] on button "حفظ الفاتوره" at bounding box center [270, 256] width 426 height 20
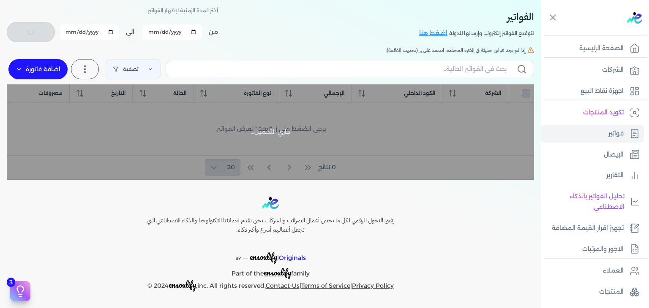
scroll to position [36, 0]
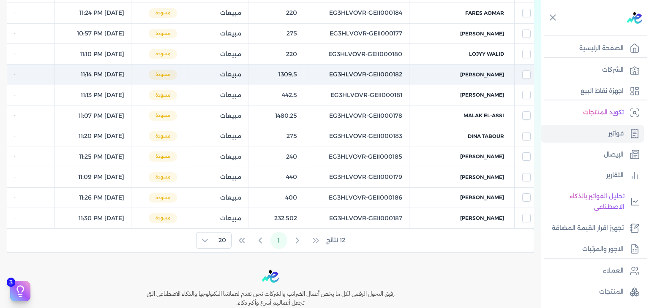
click at [409, 66] on td "EG3HLVOVR-GEII000182" at bounding box center [356, 75] width 105 height 21
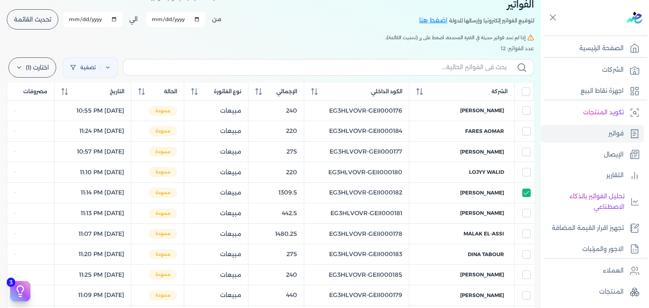
scroll to position [0, 0]
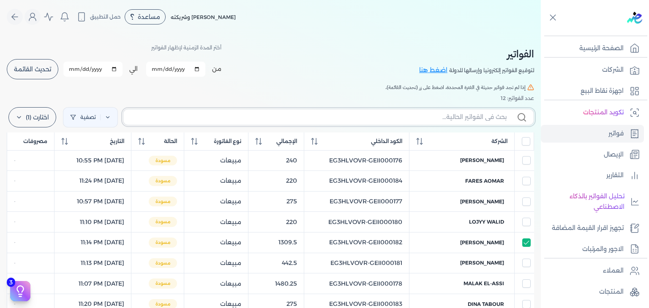
click at [462, 119] on input "text" at bounding box center [318, 117] width 376 height 9
paste input "EG3HLVOVR-GEII000187"
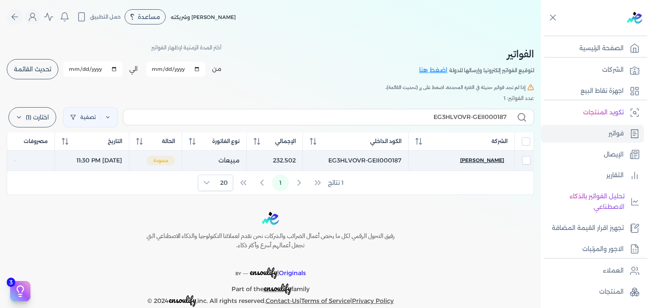
click at [497, 160] on span "[PERSON_NAME]" at bounding box center [482, 161] width 44 height 8
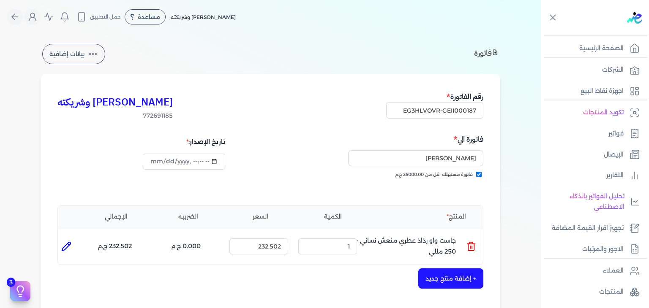
scroll to position [253, 0]
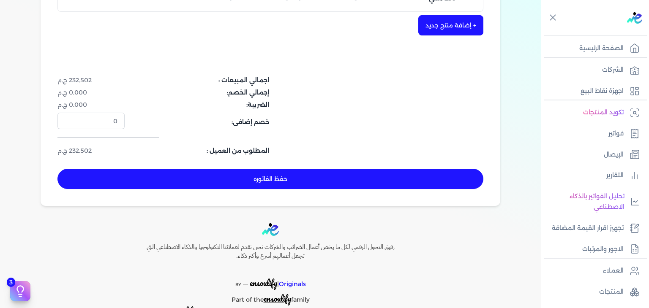
click at [365, 171] on button "حفظ الفاتوره" at bounding box center [270, 179] width 426 height 20
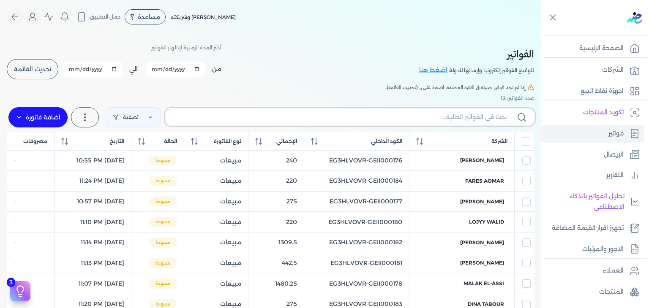
click at [437, 119] on input "text" at bounding box center [340, 117] width 334 height 9
paste input "EG3HLVOVR-GEII000188"
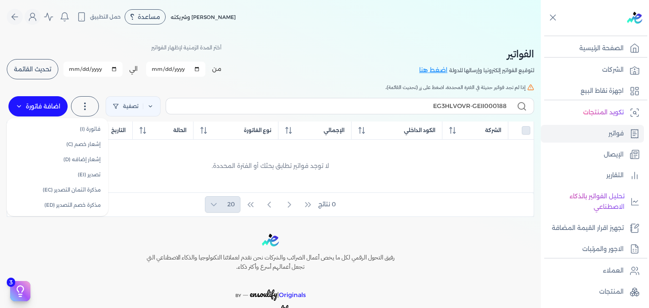
click at [41, 103] on label "اضافة فاتورة" at bounding box center [37, 106] width 59 height 20
click at [52, 125] on link "فاتورة (I)" at bounding box center [57, 129] width 95 height 15
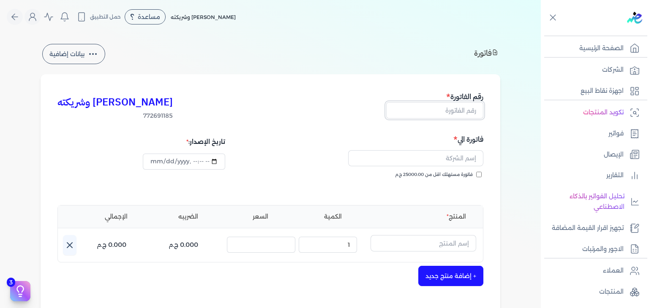
click at [431, 109] on input "text" at bounding box center [434, 110] width 97 height 16
paste input "EG3HLVOVR-GEII000188"
click at [480, 173] on input "فاتورة مستهلك اقل من 25000.00 ج.م" at bounding box center [478, 174] width 5 height 5
click at [463, 161] on input "text" at bounding box center [415, 158] width 135 height 16
paste input "[PERSON_NAME]"
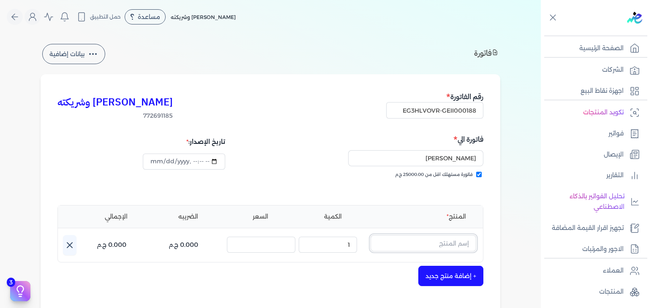
click at [435, 245] on input "text" at bounding box center [423, 243] width 106 height 16
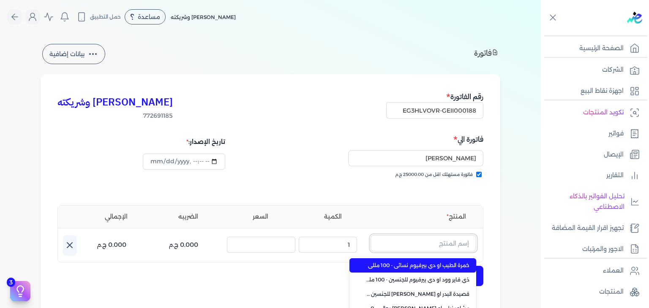
paste
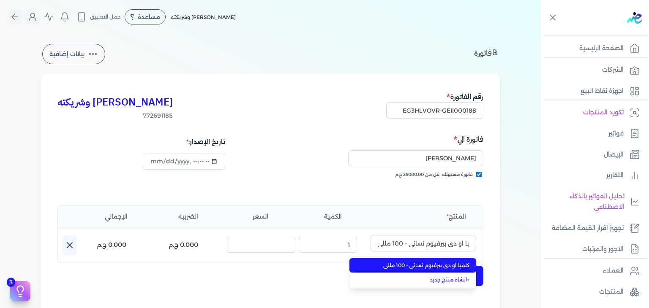
click at [442, 264] on span "كلمبا او دي بيرفيوم نسائي - 100 مللي" at bounding box center [417, 266] width 103 height 8
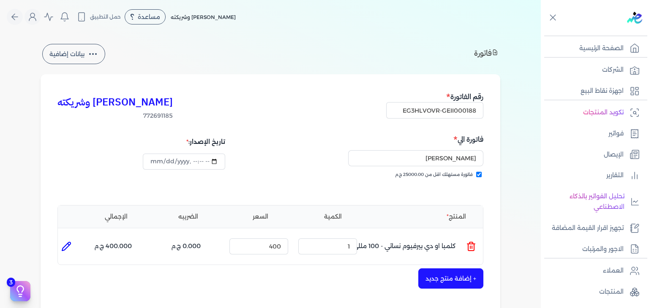
click at [450, 273] on button "+ إضافة منتج جديد" at bounding box center [450, 279] width 65 height 20
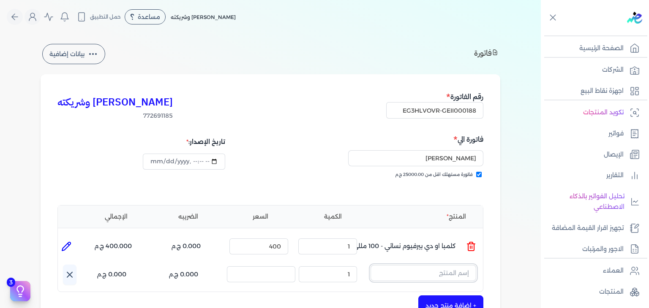
click at [451, 276] on input "text" at bounding box center [423, 273] width 106 height 16
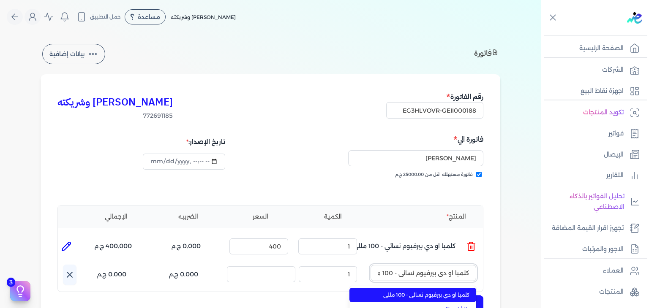
scroll to position [0, -10]
click at [449, 291] on span "كلمبا او دي بيرفيوم نسائي - 100 مللي" at bounding box center [417, 295] width 103 height 8
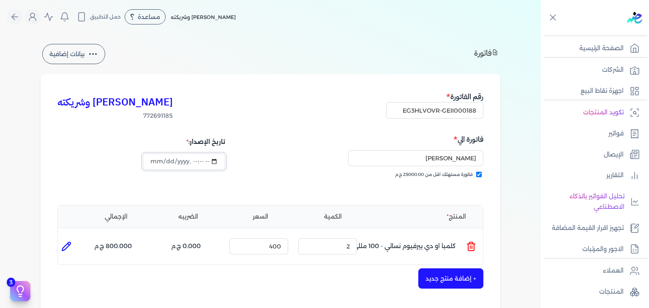
click at [166, 158] on input "datetime-local" at bounding box center [184, 162] width 82 height 16
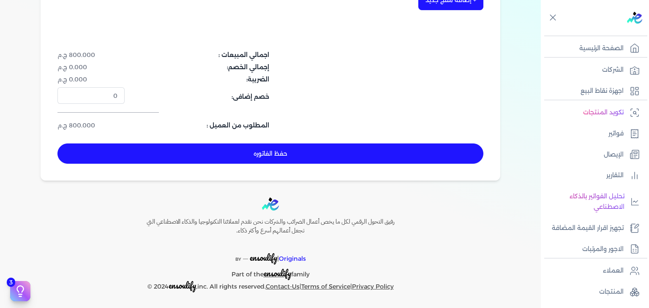
click at [342, 155] on button "حفظ الفاتوره" at bounding box center [270, 154] width 426 height 20
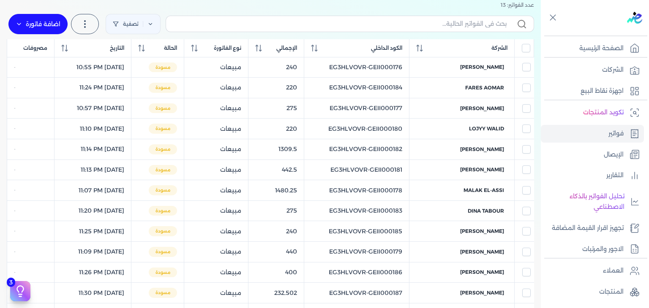
scroll to position [91, 0]
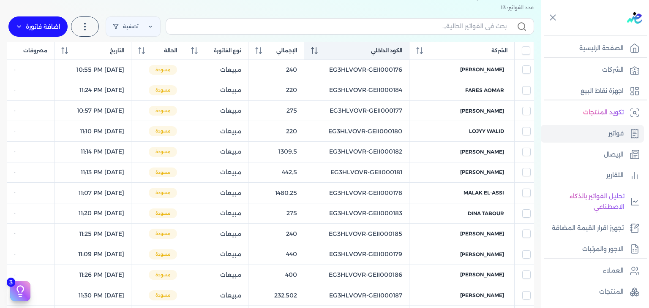
click at [318, 48] on icon at bounding box center [314, 50] width 7 height 7
click at [338, 55] on th "الكود الداخلي" at bounding box center [356, 51] width 105 height 18
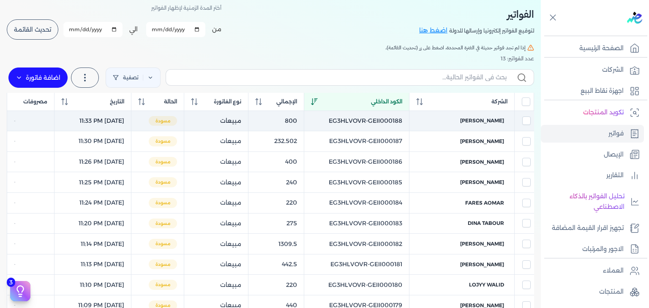
scroll to position [6, 0]
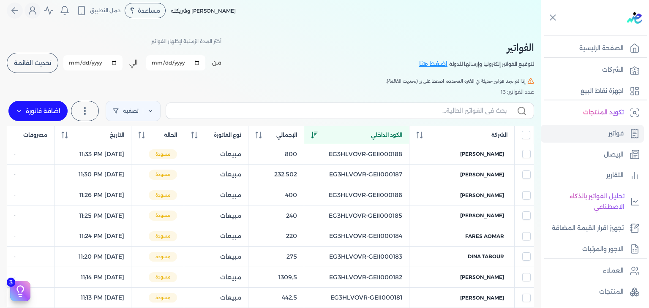
click at [394, 105] on label at bounding box center [350, 111] width 368 height 16
click at [394, 106] on input "text" at bounding box center [340, 110] width 334 height 9
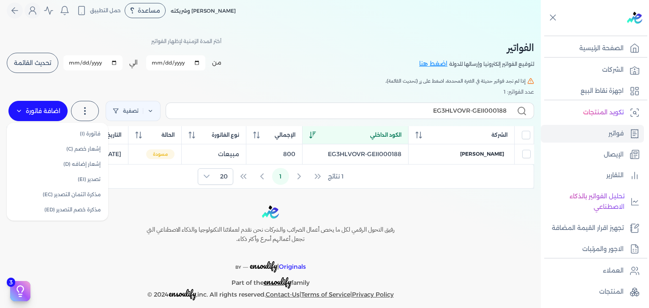
click at [30, 111] on label "اضافة فاتورة" at bounding box center [37, 111] width 59 height 20
click at [70, 133] on link "فاتورة (I)" at bounding box center [57, 133] width 95 height 15
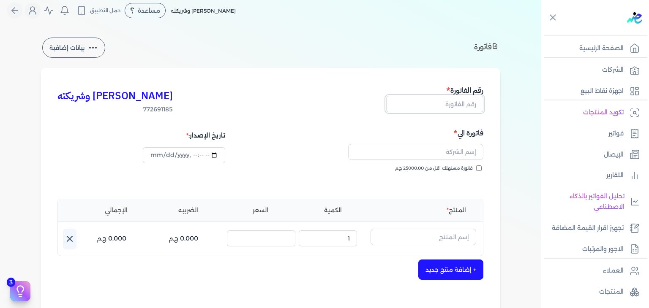
click at [455, 101] on input "text" at bounding box center [434, 104] width 97 height 16
click at [480, 168] on input "فاتورة مستهلك اقل من 25000.00 ج.م" at bounding box center [478, 168] width 5 height 5
click at [458, 151] on input "text" at bounding box center [415, 152] width 135 height 16
click at [622, 140] on link "فواتير" at bounding box center [591, 134] width 103 height 18
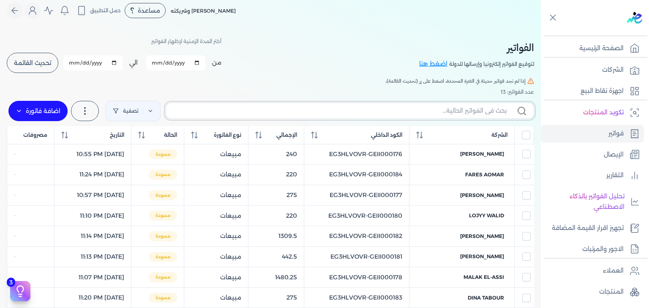
click at [429, 111] on input "text" at bounding box center [340, 110] width 334 height 9
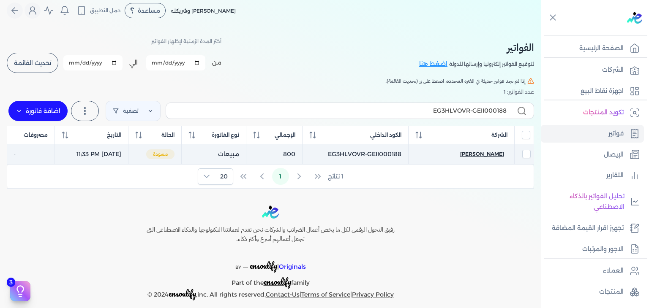
click at [478, 150] on span "[PERSON_NAME]" at bounding box center [482, 154] width 44 height 8
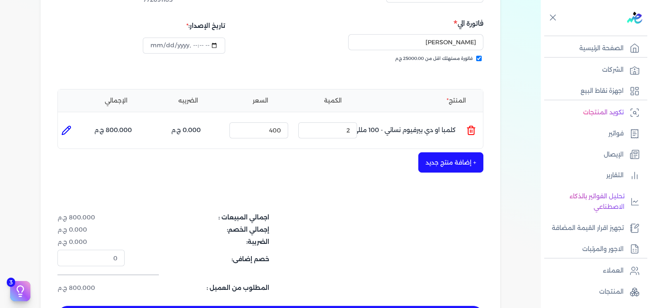
scroll to position [260, 0]
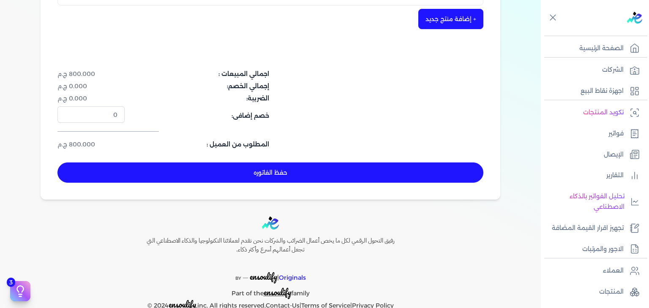
click at [333, 172] on button "حفظ الفاتوره" at bounding box center [270, 173] width 426 height 20
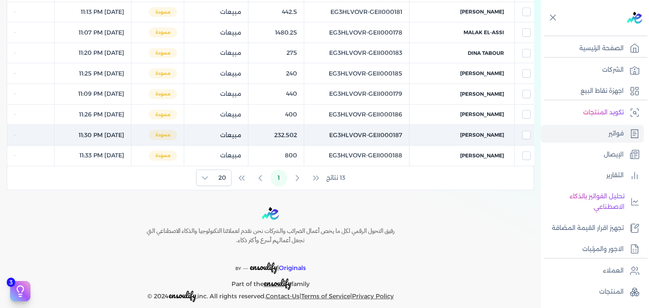
scroll to position [40, 0]
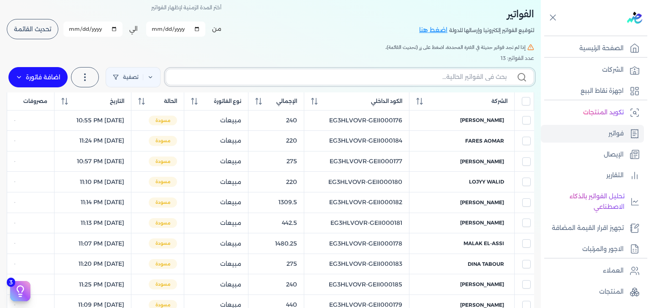
click at [478, 81] on input "text" at bounding box center [340, 77] width 334 height 9
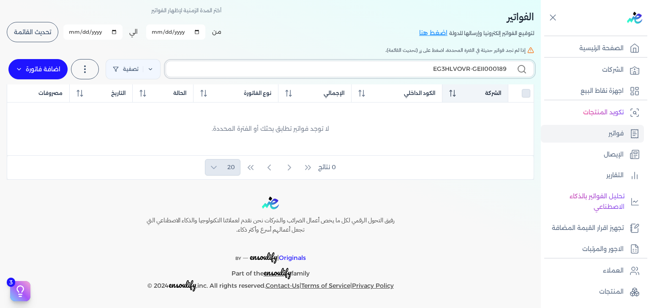
scroll to position [36, 0]
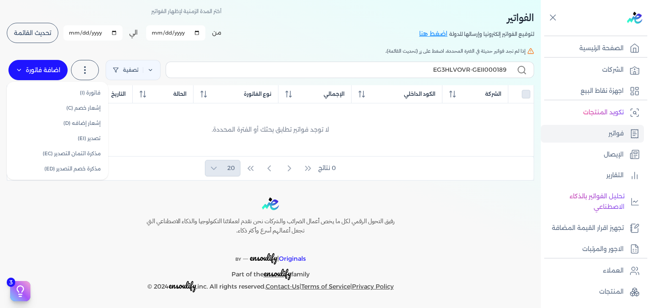
click at [38, 73] on label "اضافة فاتورة" at bounding box center [37, 70] width 59 height 20
click at [49, 94] on link "فاتورة (I)" at bounding box center [57, 92] width 95 height 15
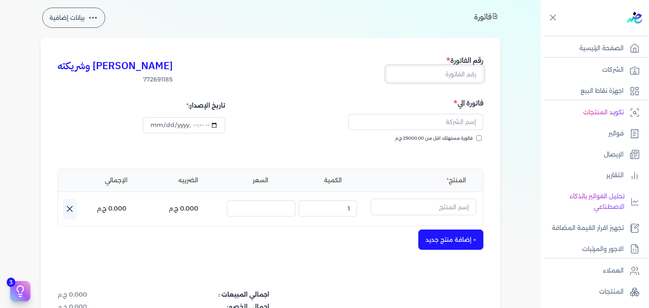
click at [476, 76] on input "text" at bounding box center [434, 74] width 97 height 16
click at [480, 139] on input "فاتورة مستهلك اقل من 25000.00 ج.م" at bounding box center [478, 138] width 5 height 5
click at [442, 123] on input "text" at bounding box center [415, 122] width 135 height 16
click at [430, 210] on input "text" at bounding box center [423, 207] width 106 height 16
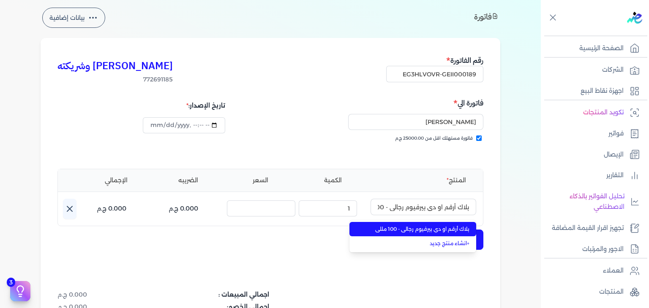
click at [434, 231] on span "بلاك أرقم او دي بيرفيوم رجالي - 100 مللي" at bounding box center [417, 229] width 103 height 8
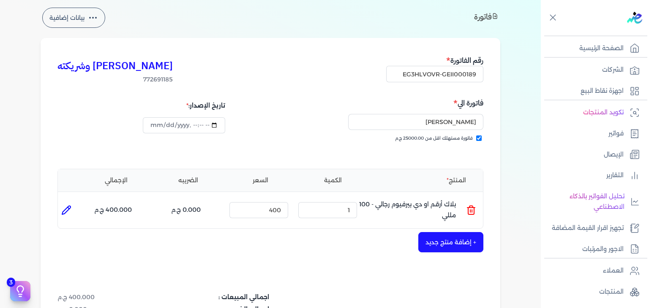
click at [445, 244] on button "+ إضافة منتج جديد" at bounding box center [450, 242] width 65 height 20
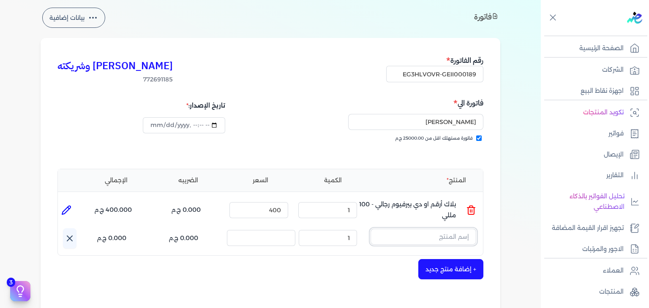
click at [441, 238] on input "text" at bounding box center [423, 237] width 106 height 16
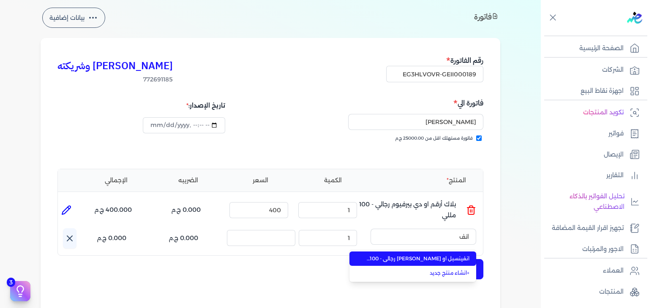
click at [440, 261] on span "انفينسبل او [PERSON_NAME] رجالي - 100 مللي" at bounding box center [417, 259] width 103 height 8
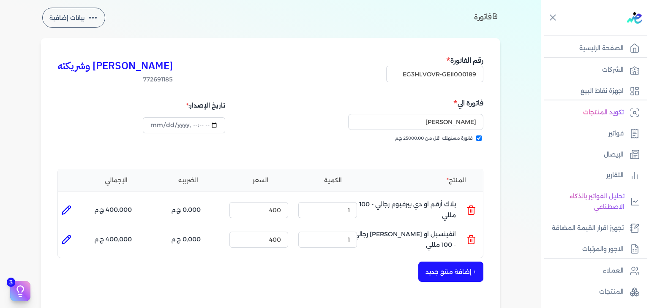
click at [450, 272] on button "+ إضافة منتج جديد" at bounding box center [450, 272] width 65 height 20
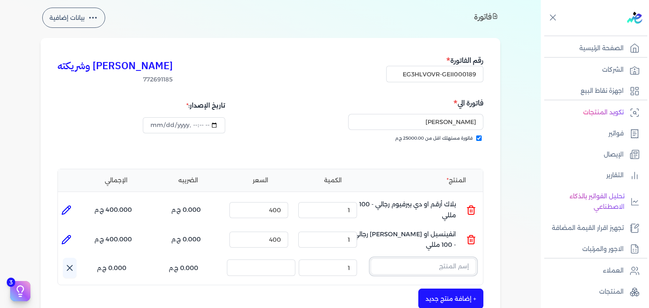
click at [424, 266] on input "text" at bounding box center [423, 266] width 106 height 16
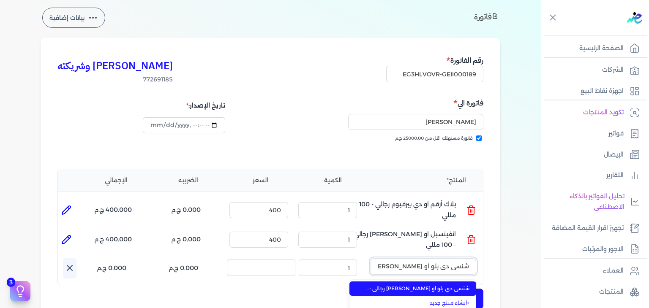
scroll to position [0, -32]
click at [414, 289] on span "شنسي دي بلو او [PERSON_NAME] رجالي - 100 مللي" at bounding box center [417, 289] width 103 height 8
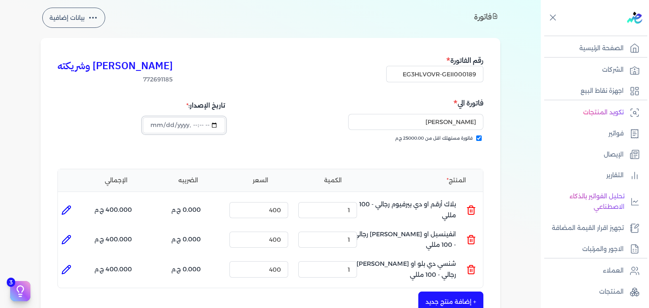
click at [166, 126] on input "datetime-local" at bounding box center [184, 125] width 82 height 16
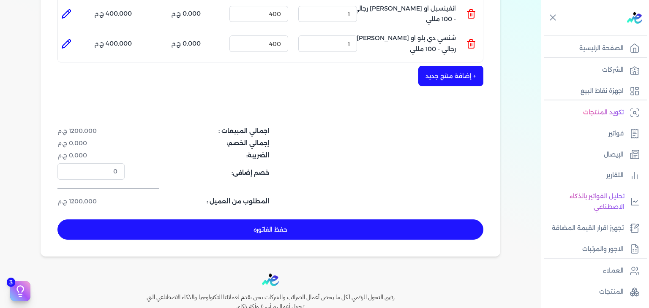
scroll to position [332, 0]
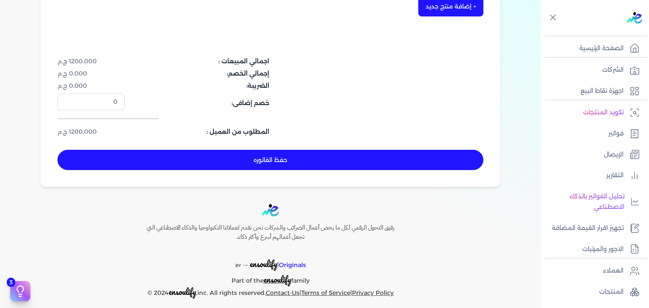
click at [259, 162] on button "حفظ الفاتوره" at bounding box center [270, 160] width 426 height 20
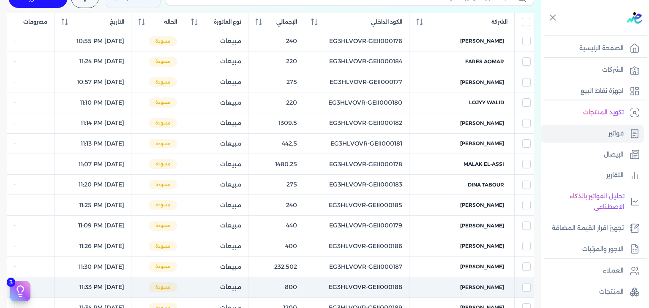
scroll to position [69, 0]
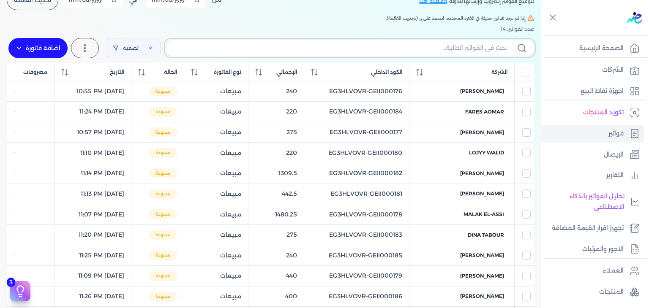
click at [440, 46] on input "text" at bounding box center [340, 47] width 334 height 9
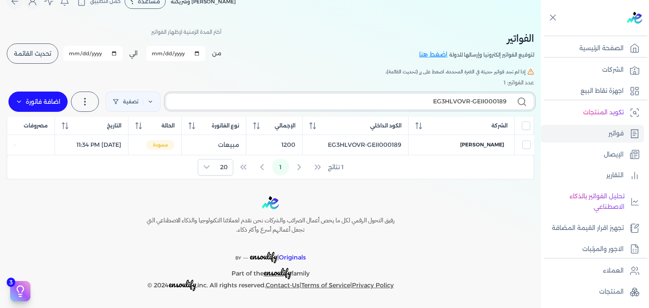
scroll to position [14, 0]
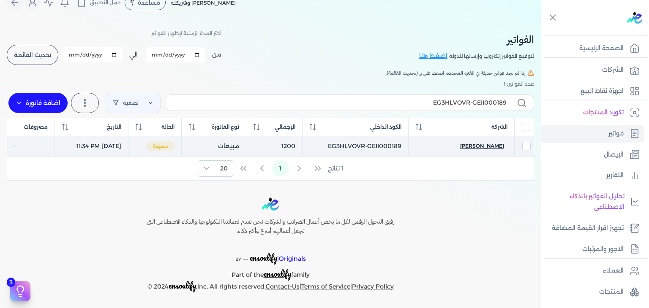
click at [490, 146] on span "[PERSON_NAME]" at bounding box center [482, 146] width 44 height 8
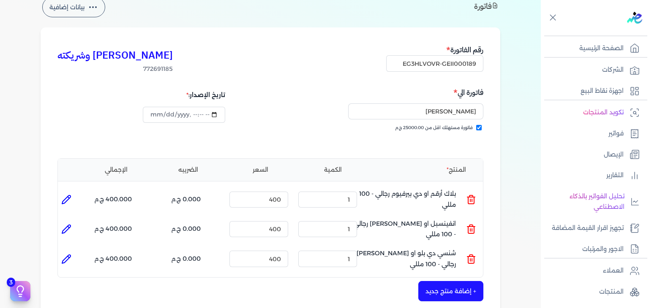
scroll to position [99, 0]
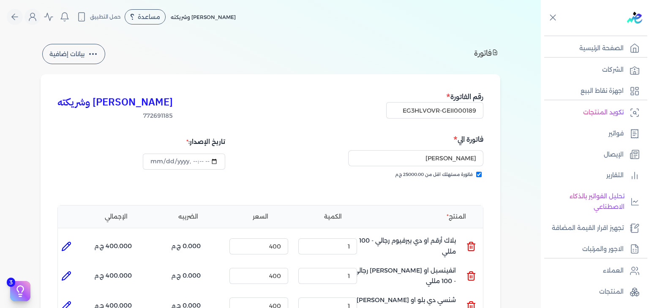
select select "EGP"
select select "B"
select select "EGS"
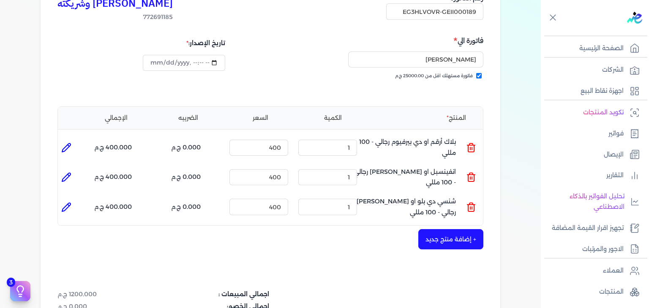
scroll to position [268, 0]
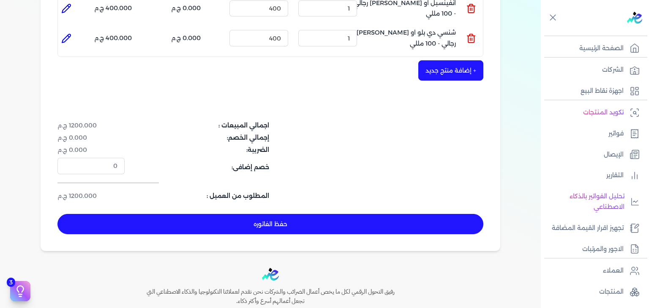
click at [367, 220] on button "حفظ الفاتوره" at bounding box center [270, 224] width 426 height 20
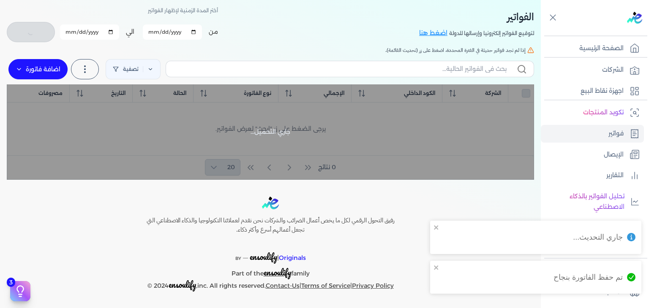
checkbox input "false"
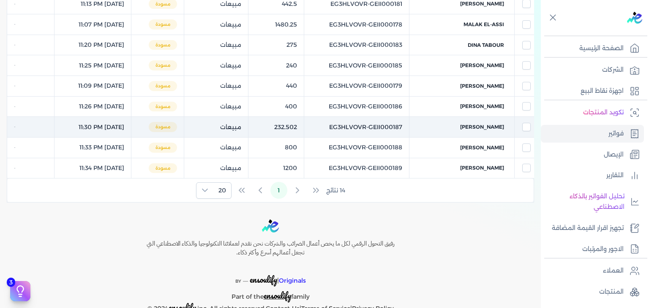
scroll to position [48, 0]
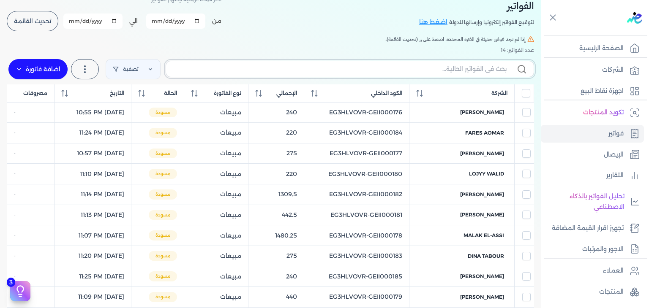
click at [405, 70] on input "text" at bounding box center [340, 69] width 334 height 9
paste input "EG3HLVOVR-GEII000190"
type input "EG3HLVOVR-GEII000190"
checkbox input "false"
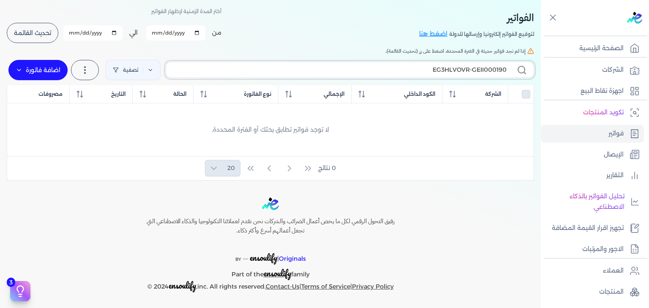
type input "EG3HLVOVR-GEII000190"
click at [46, 72] on label "اضافة فاتورة" at bounding box center [37, 70] width 59 height 20
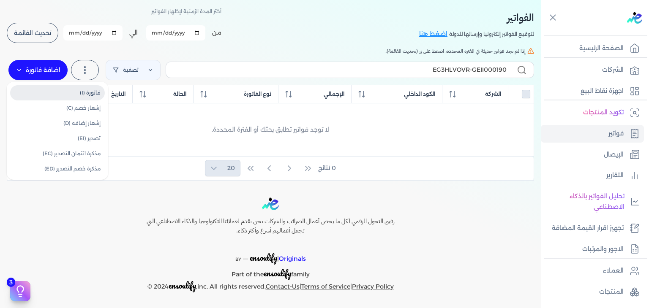
click at [56, 90] on link "فاتورة (I)" at bounding box center [57, 92] width 95 height 15
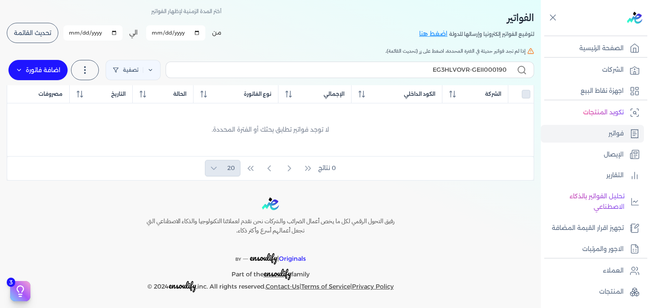
select select "EGP"
select select "B"
select select "EGS"
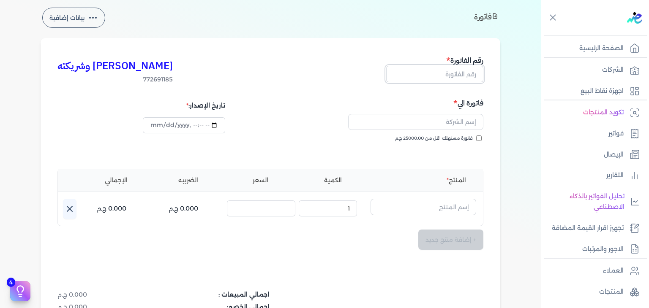
click at [444, 80] on input "text" at bounding box center [434, 74] width 97 height 16
type input "[DATE]T23:35:52"
paste input "EG3HLVOVR-GEII000190"
type input "EG3HLVOVR-GEII000190"
click at [480, 139] on input "فاتورة مستهلك اقل من 25000.00 ج.م" at bounding box center [478, 138] width 5 height 5
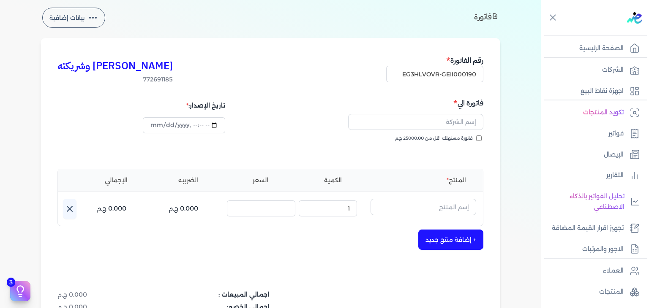
checkbox input "true"
click at [427, 117] on input "text" at bounding box center [415, 122] width 135 height 16
paste input "[PERSON_NAME]"
type input "[PERSON_NAME]"
click at [424, 206] on input "text" at bounding box center [423, 207] width 106 height 16
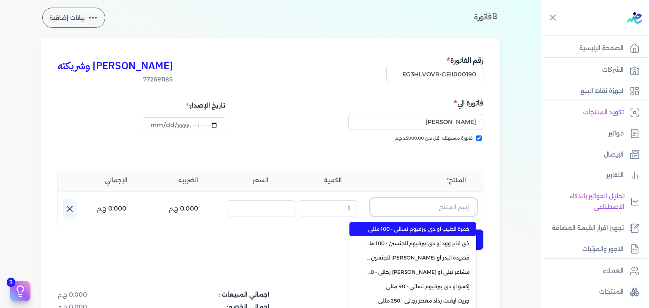
paste input "لاك اكس اكس رذاذ معطر رجالي - 250 مللي"
type input "لاك اكس اكس رذاذ معطر رجالي - 250 مللي"
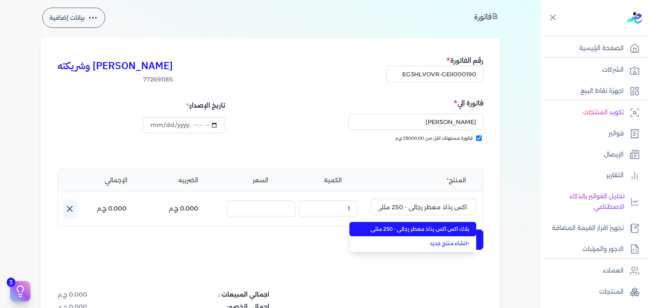
click at [415, 228] on span "بلاك اكس اكس رذاذ معطر رجالي - 250 مللي" at bounding box center [417, 229] width 103 height 8
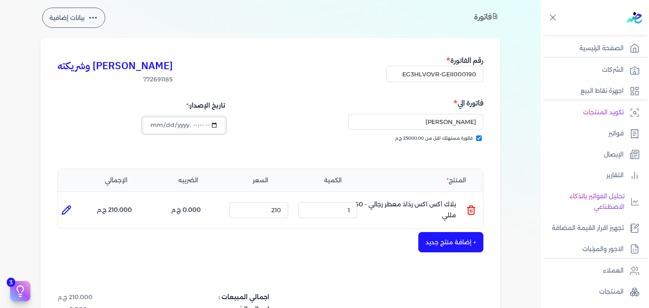
click at [161, 126] on input "datetime-local" at bounding box center [184, 125] width 82 height 16
type input "[DATE]T23:35:52"
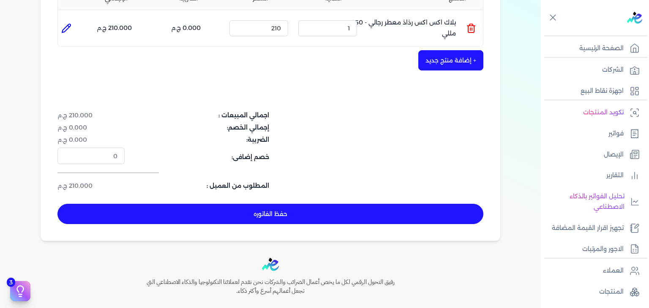
scroll to position [279, 0]
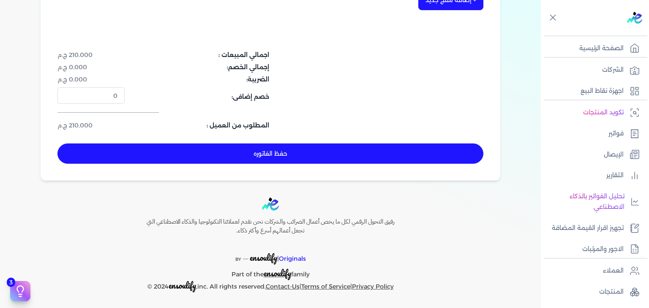
click at [270, 156] on button "حفظ الفاتوره" at bounding box center [270, 154] width 426 height 20
type input "[DATE]"
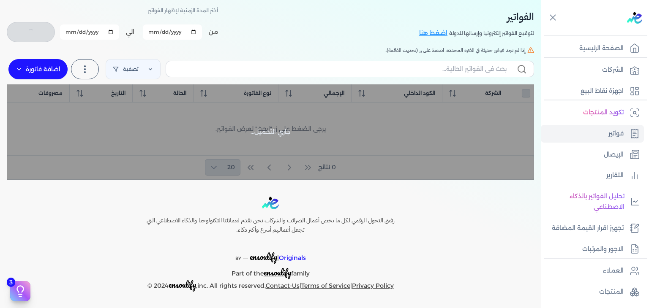
checkbox input "false"
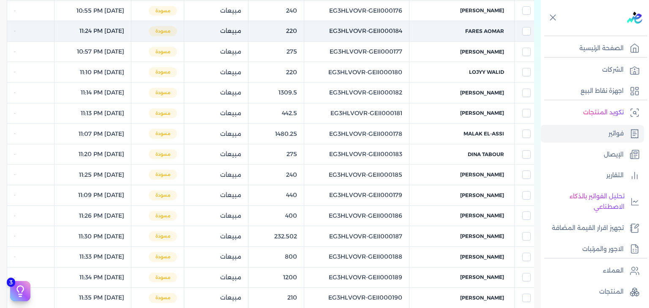
scroll to position [59, 0]
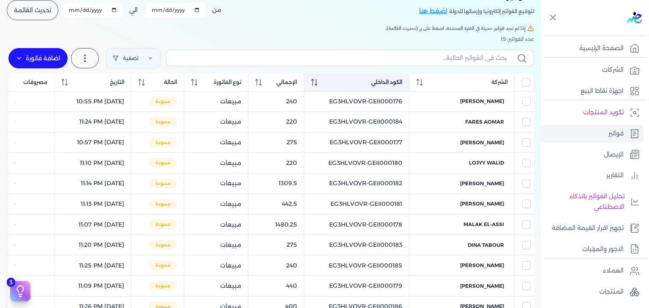
click at [337, 87] on th "الكود الداخلي" at bounding box center [356, 82] width 105 height 18
click at [318, 86] on span at bounding box center [314, 83] width 7 height 8
click at [411, 58] on input "text" at bounding box center [340, 58] width 334 height 9
paste input "EG3HLVOVR-GEII000190"
type input "EG3HLVOVR-GEII000190"
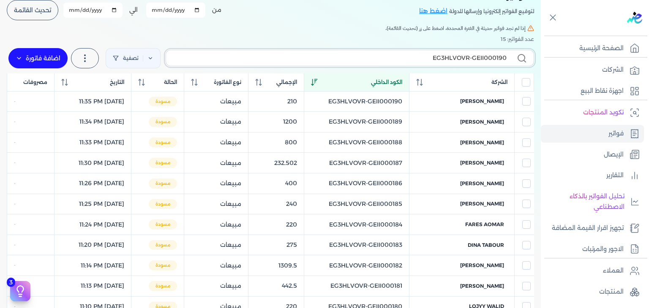
checkbox input "false"
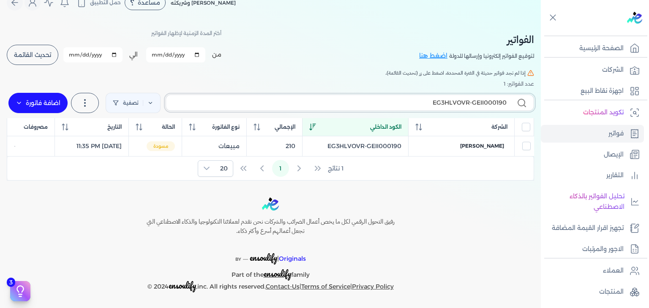
type input "EG3HLVOVR-GEII000190"
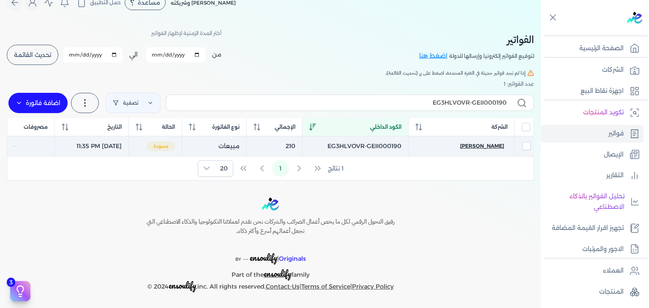
click at [493, 142] on span "[PERSON_NAME]" at bounding box center [482, 146] width 44 height 8
select select "EGP"
select select "B"
select select "EGS"
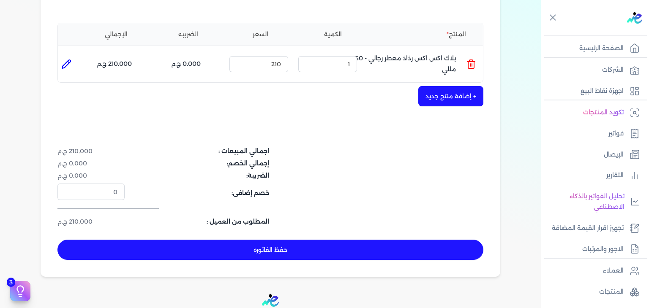
scroll to position [183, 0]
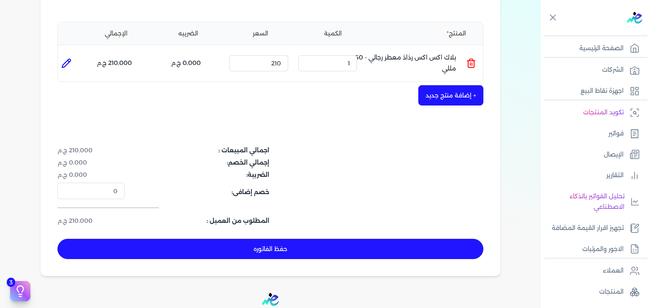
click at [331, 246] on button "حفظ الفاتوره" at bounding box center [270, 249] width 426 height 20
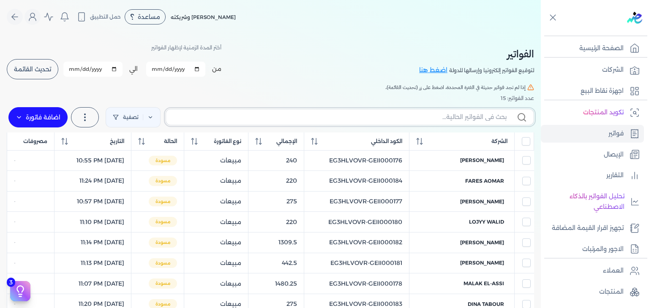
click at [393, 117] on input "text" at bounding box center [340, 117] width 334 height 9
paste input "EG3HLVOVR-GEII000191"
type input "EG3HLVOVR-GEII000191"
checkbox input "false"
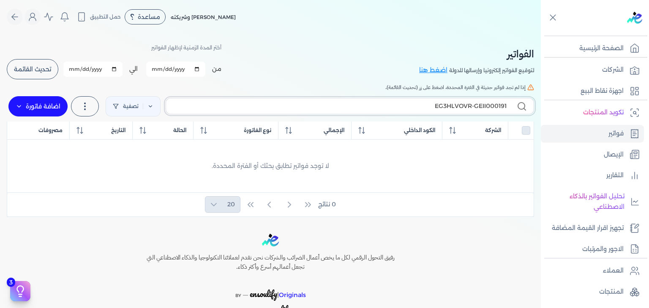
type input "EG3HLVOVR-GEII000191"
click at [63, 105] on label "اضافة فاتورة" at bounding box center [37, 106] width 59 height 20
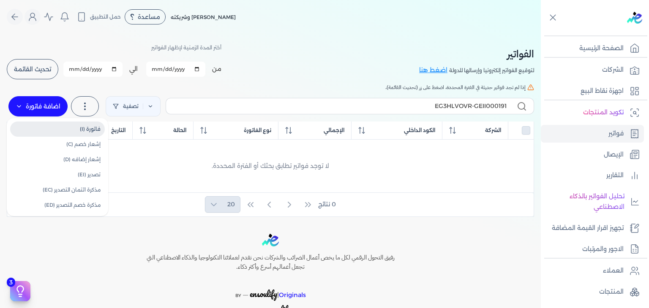
click at [63, 126] on link "فاتورة (I)" at bounding box center [57, 129] width 95 height 15
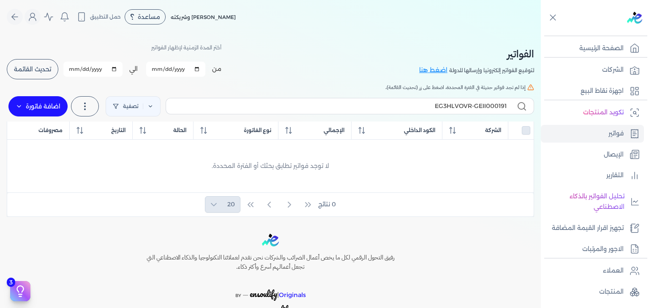
select select "EGP"
select select "B"
select select "EGS"
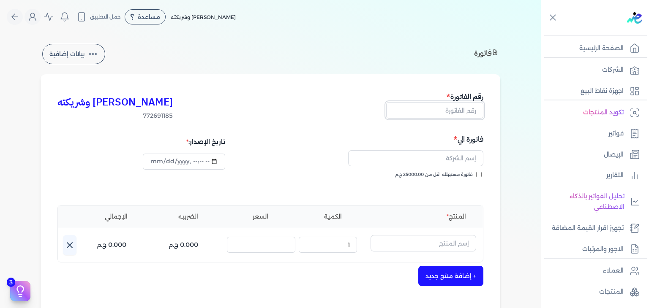
click at [418, 109] on input "text" at bounding box center [434, 110] width 97 height 16
paste input "EG3HLVOVR-GEII000191"
type input "EG3HLVOVR-GEII000191"
drag, startPoint x: 478, startPoint y: 174, endPoint x: 486, endPoint y: 185, distance: 13.6
click at [478, 174] on input "فاتورة مستهلك اقل من 25000.00 ج.م" at bounding box center [478, 174] width 5 height 5
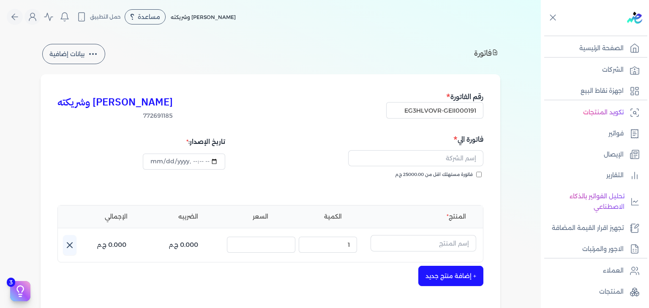
checkbox input "true"
click at [451, 160] on input "text" at bounding box center [415, 158] width 135 height 16
paste input "[PERSON_NAME]"
type input "[PERSON_NAME]"
drag, startPoint x: 441, startPoint y: 239, endPoint x: 443, endPoint y: 244, distance: 5.1
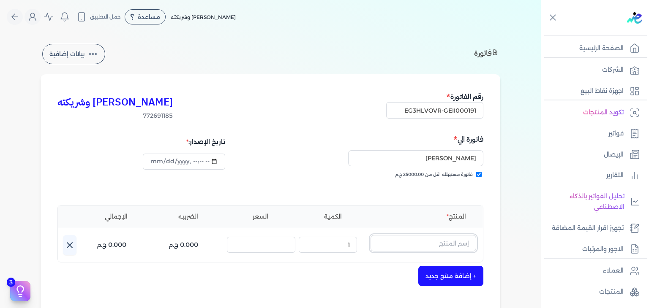
click at [441, 239] on input "text" at bounding box center [423, 243] width 106 height 16
paste input "سويت بيتال بودي سبلاش نسائي - 250 مللي"
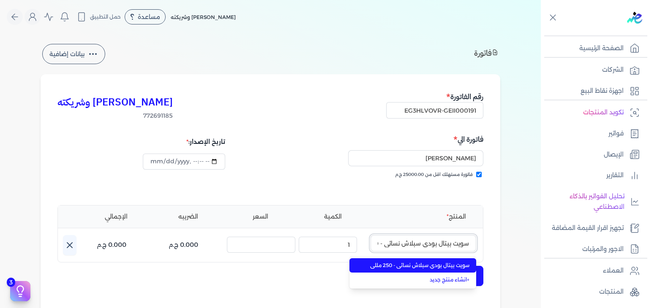
scroll to position [0, -25]
type input "سويت بيتال بودي سبلاش نسائي - 250 مللي"
click at [442, 264] on span "سويت بيتال بودي سبلاش نسائي - 250 مللي" at bounding box center [417, 266] width 103 height 8
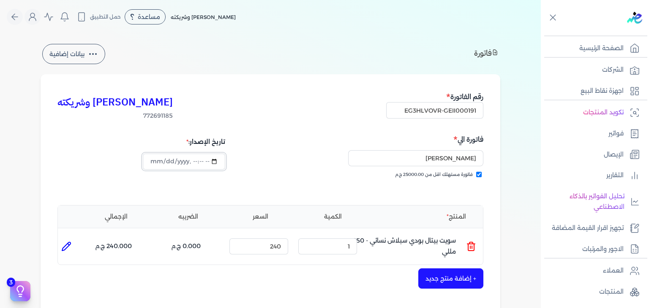
click at [163, 161] on input "datetime-local" at bounding box center [184, 162] width 82 height 16
type input "[DATE]T23:36:50"
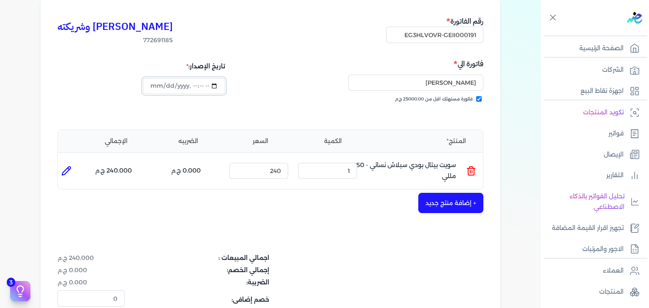
scroll to position [211, 0]
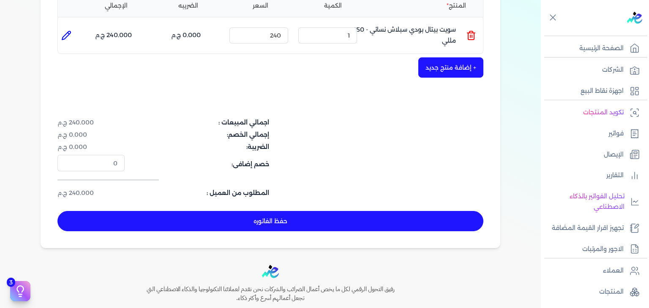
click at [352, 223] on button "حفظ الفاتوره" at bounding box center [270, 221] width 426 height 20
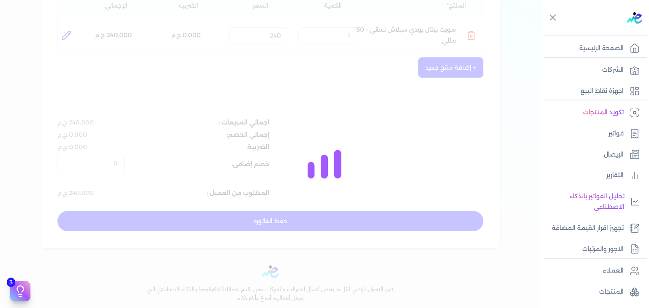
type input "[DATE]"
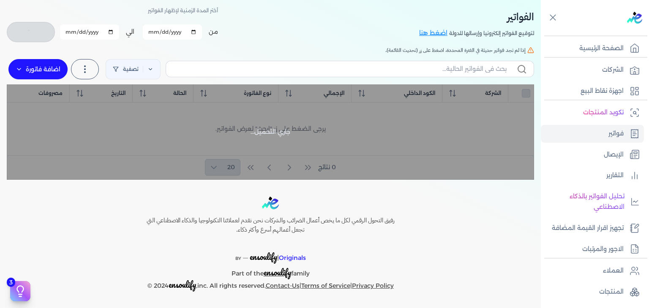
checkbox input "false"
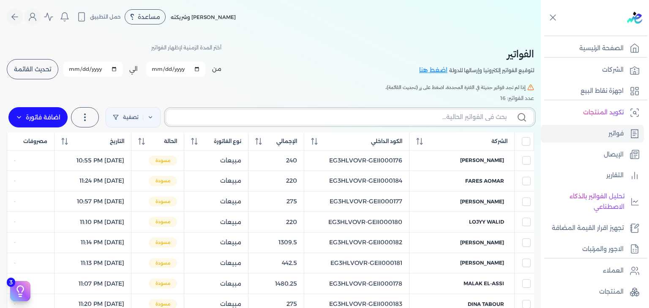
click at [441, 118] on input "text" at bounding box center [340, 117] width 334 height 9
paste input "EG3HLVOVR-GEII000191"
type input "EG3HLVOVR-GEII000191"
checkbox input "false"
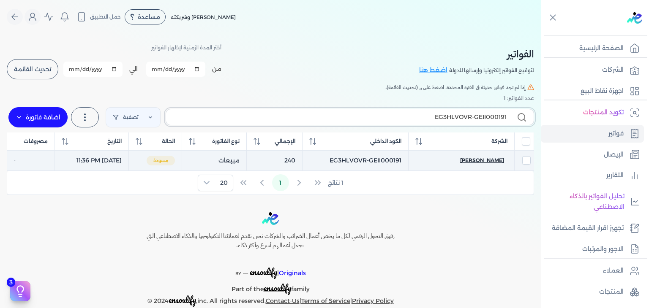
type input "EG3HLVOVR-GEII000191"
click at [486, 157] on span "[PERSON_NAME]" at bounding box center [482, 161] width 44 height 8
select select "EGP"
select select "B"
select select "EGS"
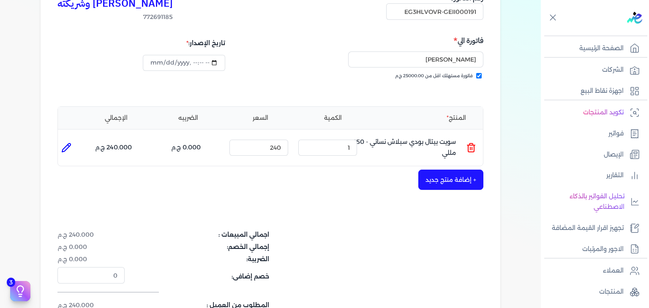
scroll to position [211, 0]
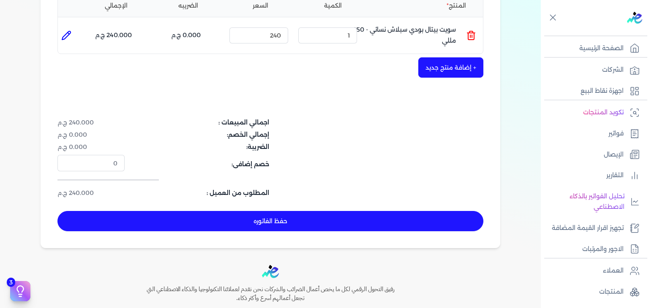
click at [333, 211] on button "حفظ الفاتوره" at bounding box center [270, 221] width 426 height 20
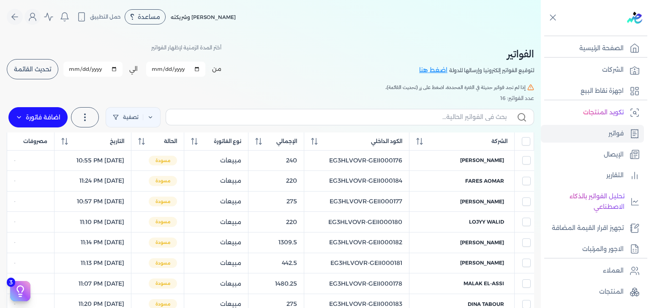
click at [412, 122] on label at bounding box center [350, 117] width 368 height 16
click at [412, 122] on input "text" at bounding box center [340, 117] width 334 height 9
paste input "EG3HLVOVR-GEII000192"
type input "EG3HLVOVR-GEII000192"
checkbox input "false"
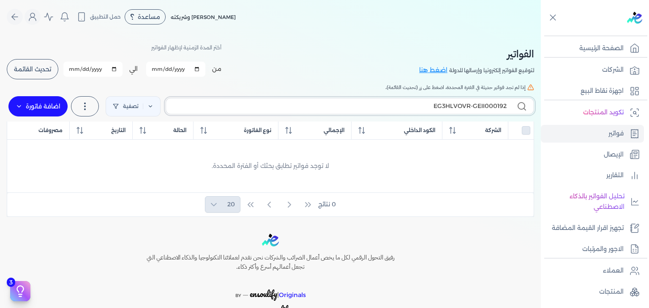
type input "EG3HLVOVR-GEII000192"
click at [60, 102] on label "اضافة فاتورة" at bounding box center [37, 106] width 59 height 20
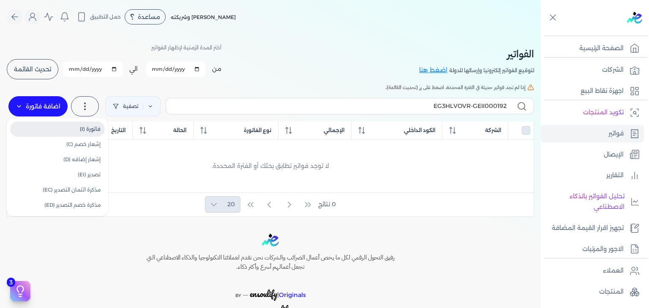
click at [64, 124] on link "فاتورة (I)" at bounding box center [57, 129] width 95 height 15
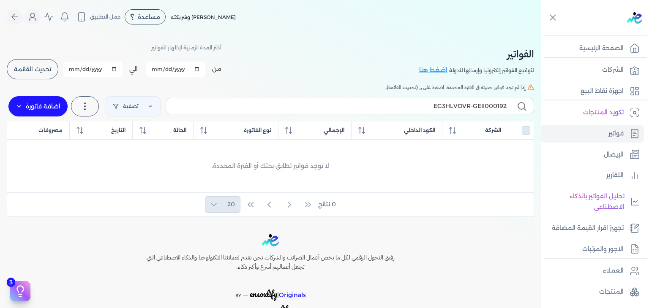
select select "EGP"
select select "B"
select select "EGS"
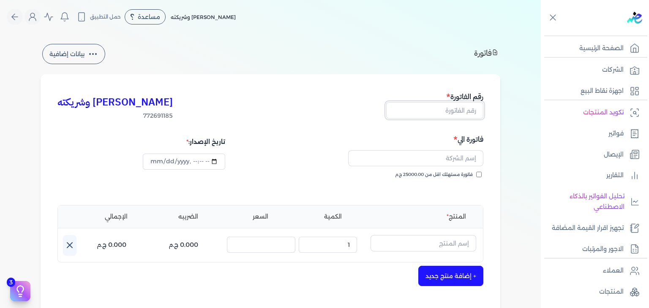
click at [456, 115] on input "text" at bounding box center [434, 110] width 97 height 16
paste input "EG3HLVOVR-GEII000192"
type input "EG3HLVOVR-GEII000192"
click at [479, 174] on input "فاتورة مستهلك اقل من 25000.00 ج.م" at bounding box center [478, 174] width 5 height 5
checkbox input "true"
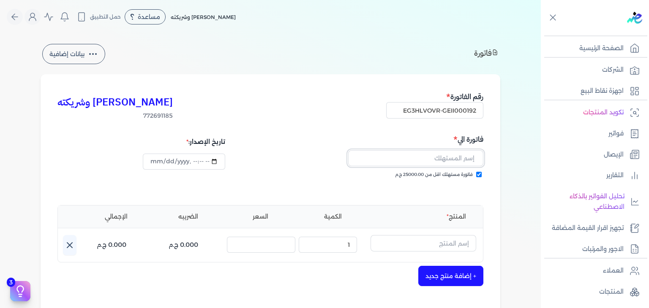
drag, startPoint x: 464, startPoint y: 162, endPoint x: 466, endPoint y: 169, distance: 7.7
click at [464, 162] on input "text" at bounding box center [415, 158] width 135 height 16
paste input "اسماء سالم"
type input "اسماء سالم"
click at [460, 246] on input "text" at bounding box center [423, 243] width 106 height 16
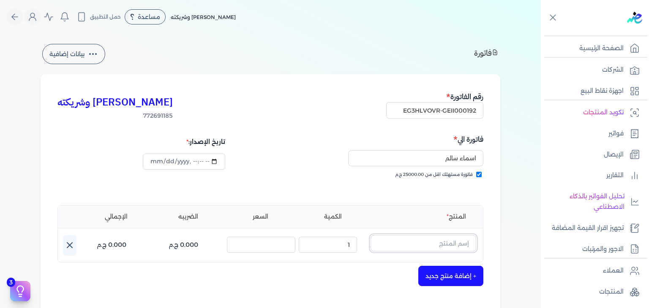
paste input "[PERSON_NAME] إصدار خاص او دي بيرفيوم للجنسين - 100 مللي"
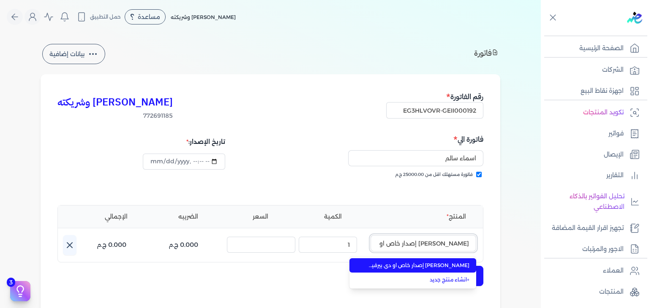
scroll to position [0, -62]
type input "[PERSON_NAME] إصدار خاص او دي بيرفيوم للجنسين - 100 مللي"
click at [448, 266] on span "[PERSON_NAME] إصدار خاص او دي بيرفيوم للجنسين - 100 مللي" at bounding box center [417, 266] width 103 height 8
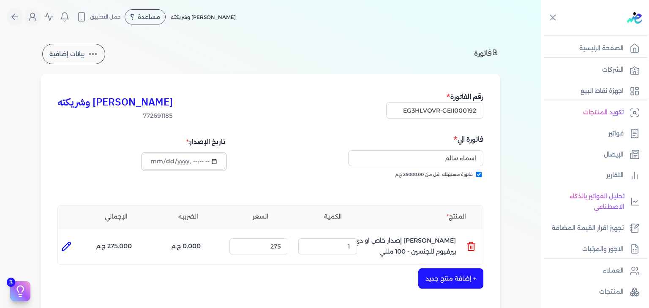
click at [160, 163] on input "datetime-local" at bounding box center [184, 162] width 82 height 16
type input "[DATE]T23:37:40"
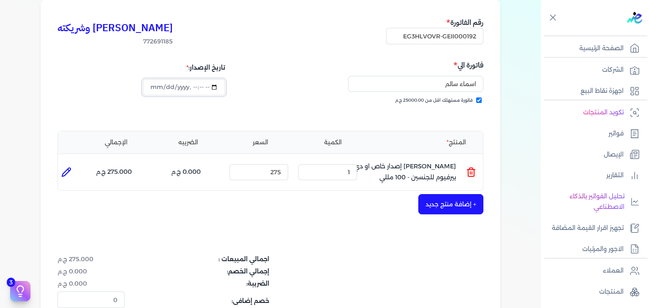
scroll to position [127, 0]
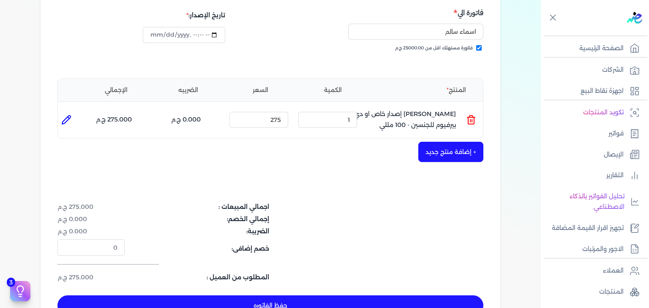
click at [345, 300] on button "حفظ الفاتوره" at bounding box center [270, 306] width 426 height 20
type input "[DATE]"
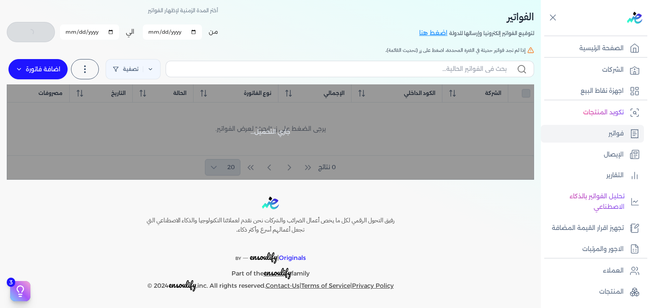
scroll to position [36, 0]
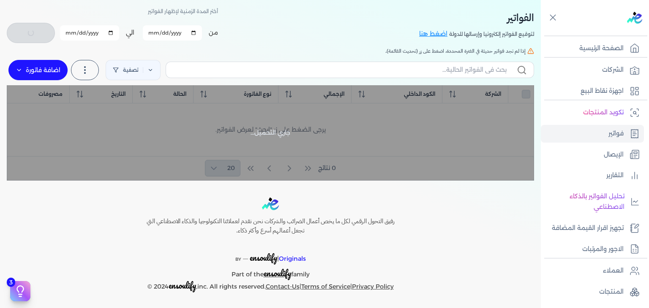
checkbox input "false"
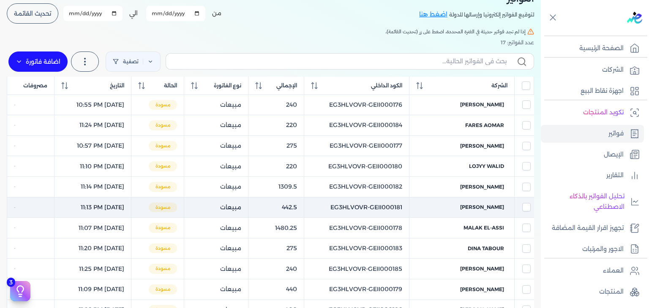
scroll to position [0, 0]
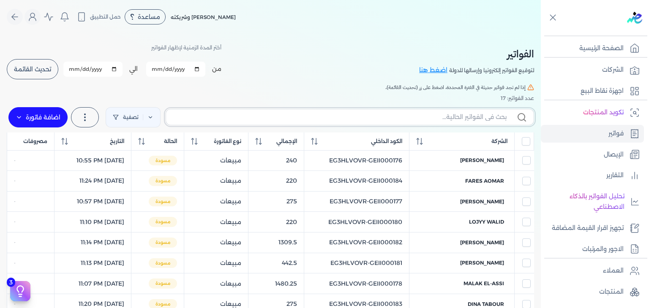
click at [432, 117] on input "text" at bounding box center [340, 117] width 334 height 9
paste input "EG3HLVOVR-GEII000192"
type input "EG3HLVOVR-GEII000192"
checkbox input "false"
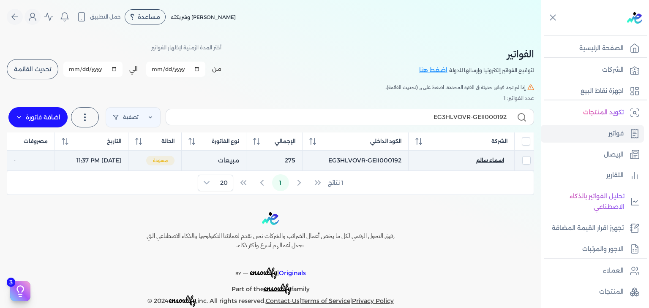
click at [500, 160] on span "اسماء سالم" at bounding box center [490, 161] width 28 height 8
select select "EGP"
select select "B"
select select "EGS"
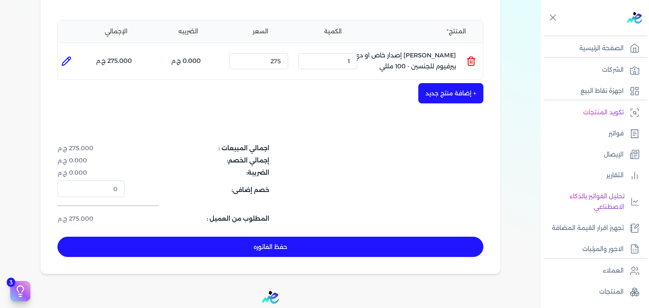
scroll to position [253, 0]
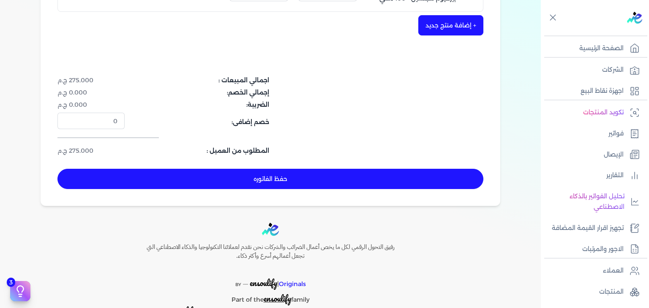
click at [345, 181] on button "حفظ الفاتوره" at bounding box center [270, 179] width 426 height 20
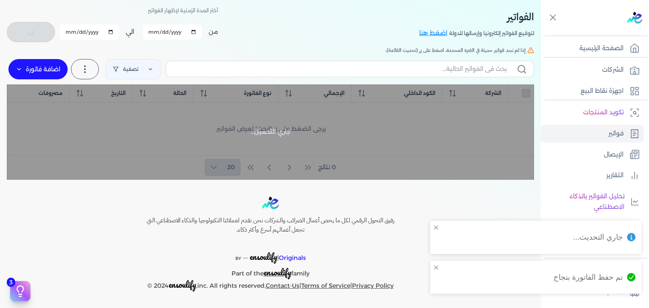
checkbox input "false"
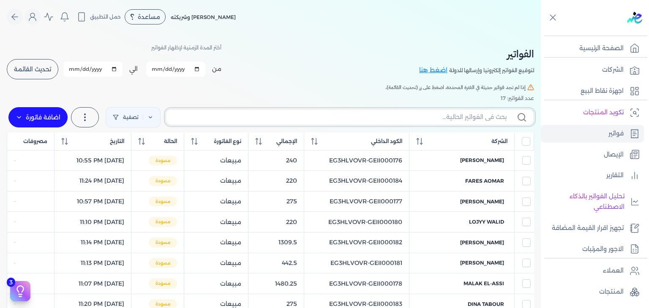
click at [423, 121] on input "text" at bounding box center [340, 117] width 334 height 9
paste input "EG3HLVOVR-GEII000193"
type input "EG3HLVOVR-GEII000193"
checkbox input "false"
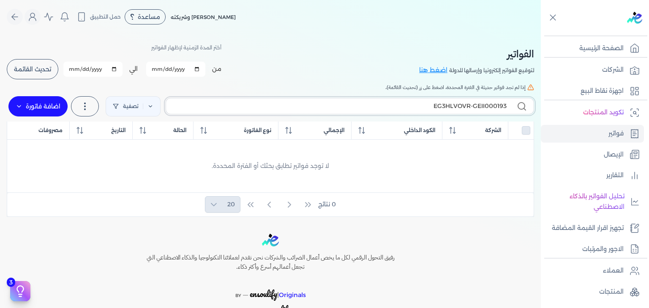
type input "EG3HLVOVR-GEII000193"
click at [55, 109] on label "اضافة فاتورة" at bounding box center [37, 106] width 59 height 20
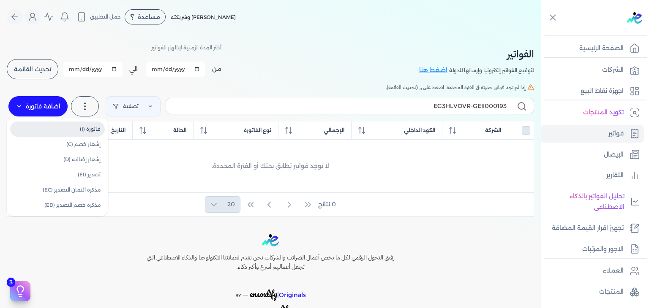
click at [61, 127] on link "فاتورة (I)" at bounding box center [57, 129] width 95 height 15
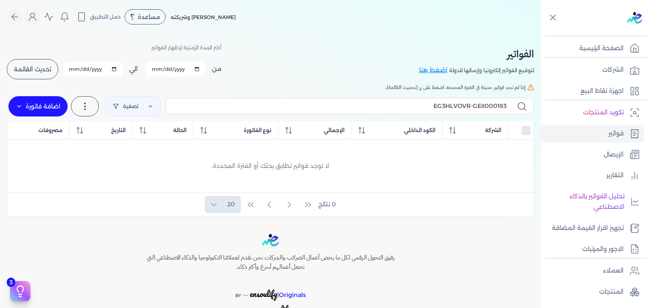
select select "EGP"
select select "B"
select select "EGS"
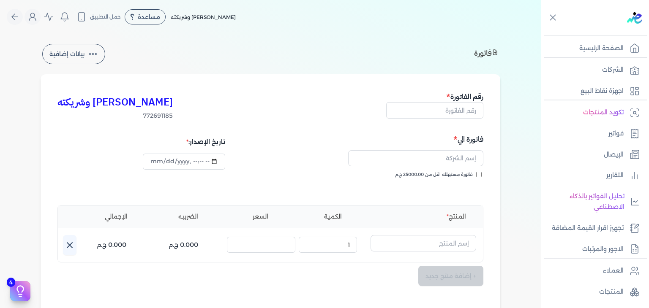
type input "[DATE]T23:38:40"
click at [461, 112] on input "text" at bounding box center [434, 110] width 97 height 16
paste input "EG3HLVOVR-GEII000193"
type input "EG3HLVOVR-GEII000193"
click at [478, 173] on input "فاتورة مستهلك اقل من 25000.00 ج.م" at bounding box center [478, 174] width 5 height 5
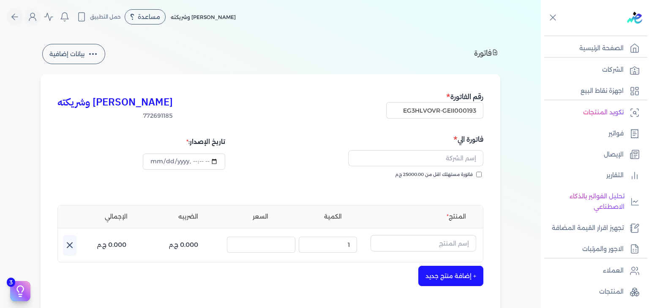
checkbox input "true"
click at [453, 159] on input "text" at bounding box center [415, 158] width 135 height 16
paste input "[PERSON_NAME]"
type input "[PERSON_NAME]"
click at [433, 240] on input "text" at bounding box center [423, 243] width 106 height 16
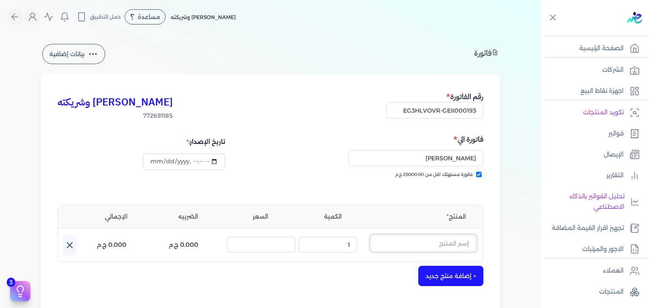
paste input "أبيض مسك الطهارة بودي سبلاش نسائي - 250 مللي"
type input "أبيض مسك الطهارة بودي سبلاش نسائي - 250 مللي"
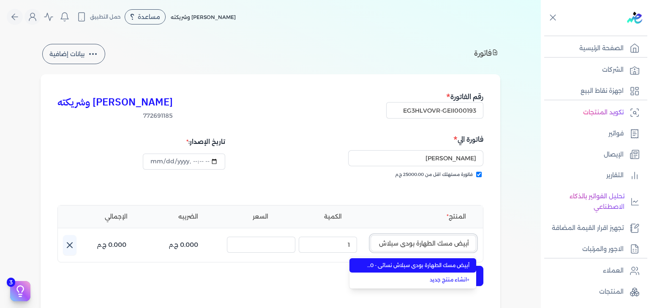
scroll to position [0, -47]
click at [437, 267] on span "أبيض مسك الطهارة بودي سبلاش نسائي - 250 مللي" at bounding box center [417, 266] width 103 height 8
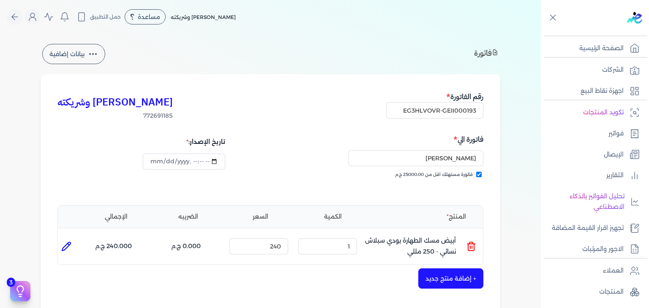
click at [446, 279] on button "+ إضافة منتج جديد" at bounding box center [450, 279] width 65 height 20
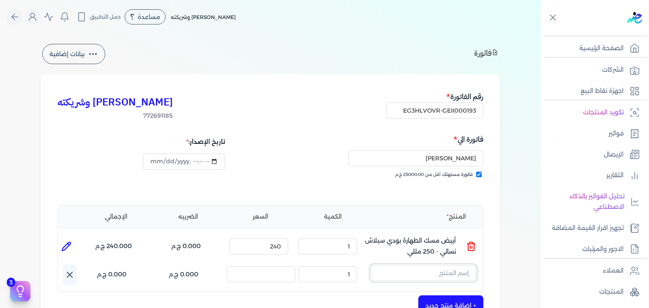
click at [434, 274] on input "text" at bounding box center [423, 273] width 106 height 16
paste input "الرمان مسك الطهارة بودي سبلاش نسائي - 250 مللي"
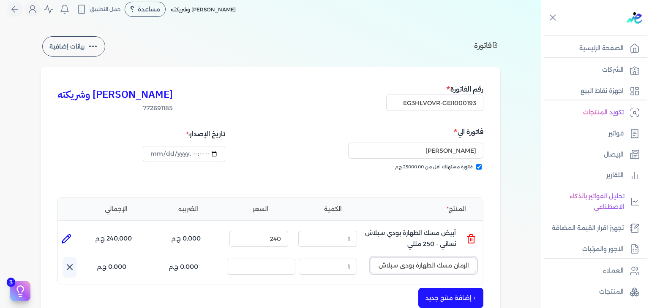
scroll to position [0, -49]
type input "الرمان مسك الطهارة بودي سبلاش نسائي - 250 مللي"
click at [397, 263] on input "text" at bounding box center [423, 266] width 106 height 16
paste input "الرمان مسك الطهارة بودي سبلاش نسائي - 250 مللي"
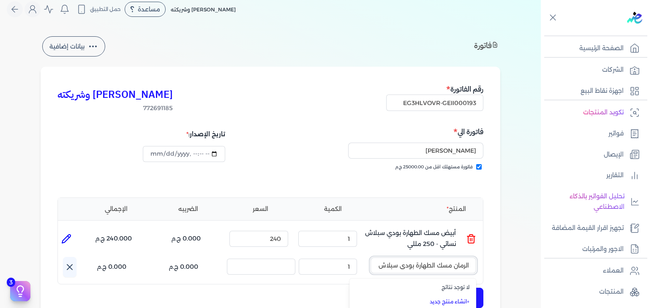
scroll to position [0, -50]
type input "الرمان مسك الطهارة بودي سبلاش نسائي - 250 مللي"
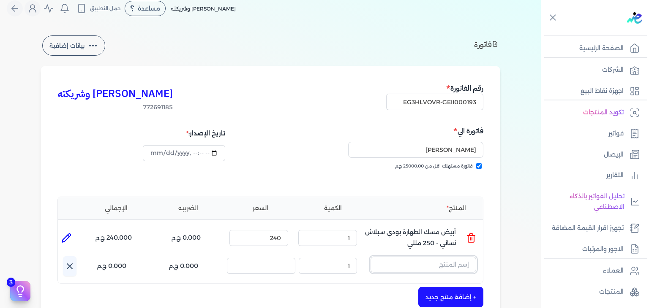
scroll to position [0, 0]
click at [445, 261] on input "text" at bounding box center [423, 265] width 106 height 16
paste input "EG-772691185-FAPC-AQ-BS-W-250-5"
type input "EG-772691185-FAPC-AQ-BS-W-250-5"
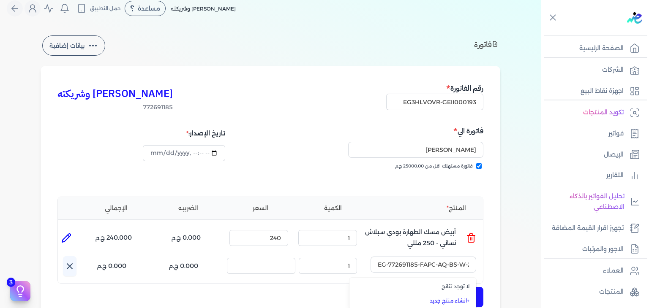
click at [448, 301] on link "+ انشاء منتج جديد" at bounding box center [417, 301] width 103 height 8
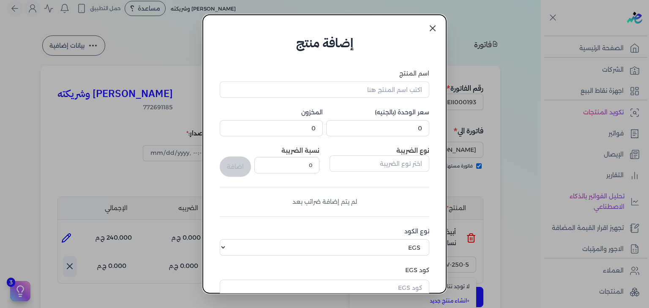
scroll to position [129, 0]
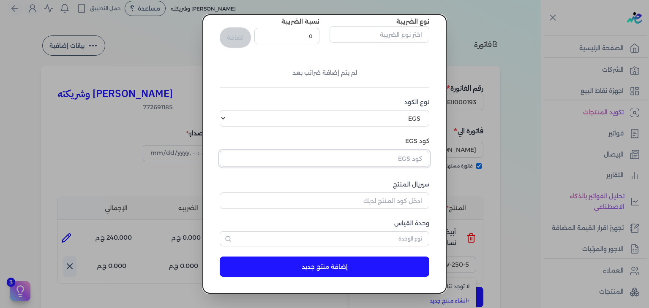
click at [410, 163] on input "text" at bounding box center [324, 159] width 209 height 16
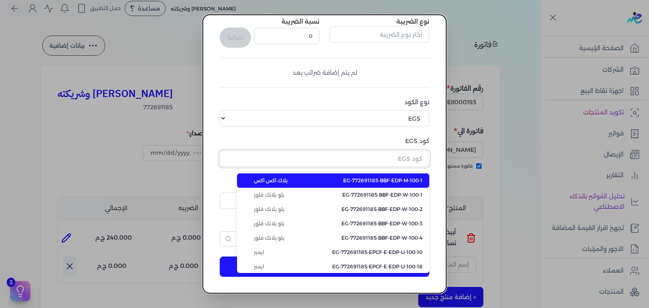
paste input "EG-772691185-FAPC-AQ-BS-W-250-5"
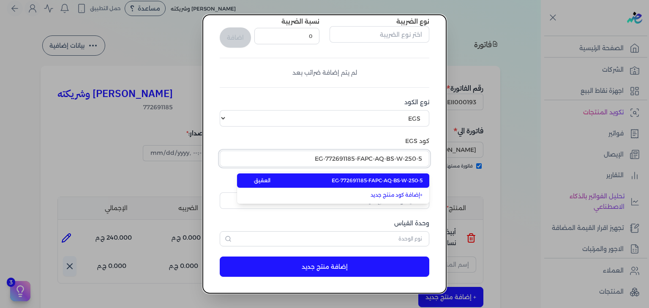
type input "EG-772691185-FAPC-AQ-BS-W-250-5"
click at [407, 178] on span "EG-772691185-FAPC-AQ-BS-W-250-5" at bounding box center [376, 181] width 91 height 8
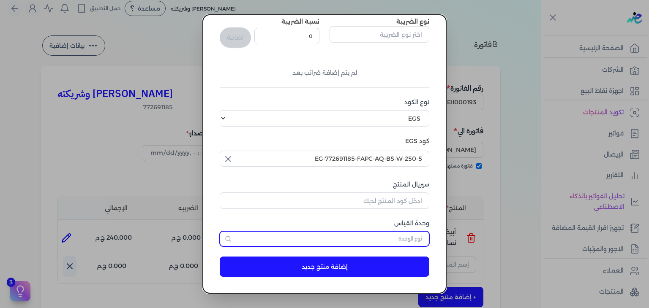
click at [372, 239] on input "text" at bounding box center [324, 238] width 209 height 15
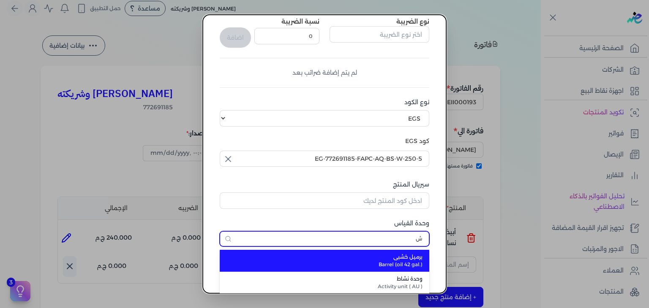
type input "شع"
click at [220, 231] on button "button" at bounding box center [324, 238] width 209 height 15
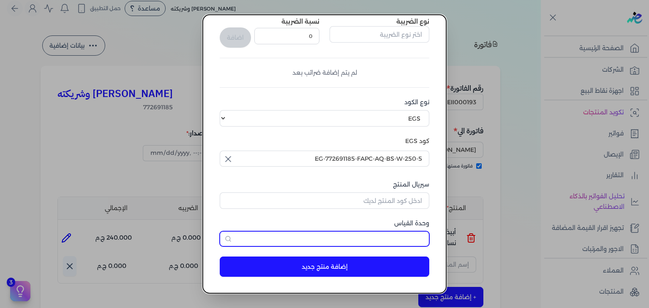
click at [395, 244] on input "text" at bounding box center [324, 238] width 209 height 15
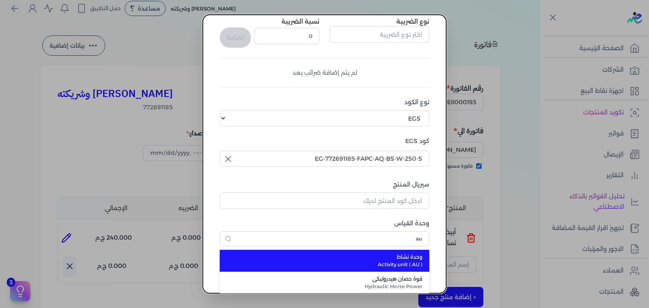
click at [406, 262] on span "Activity unit ( AU )" at bounding box center [329, 265] width 186 height 8
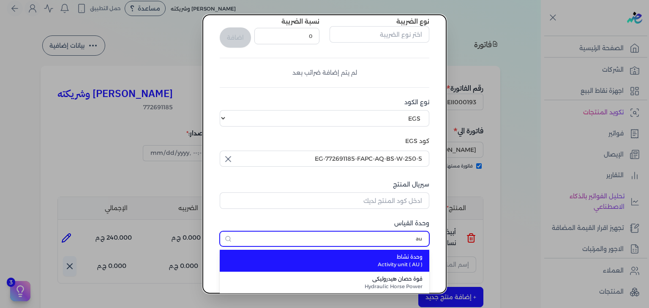
type input "وحدة نشاط"
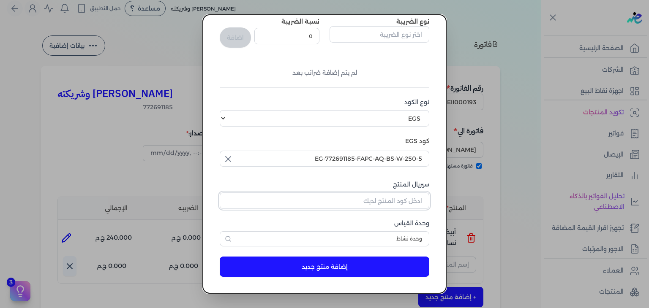
click at [400, 198] on input "سيريال المنتج" at bounding box center [324, 201] width 209 height 16
paste input "ZF4F8EF94ED87BB430C71Z-1"
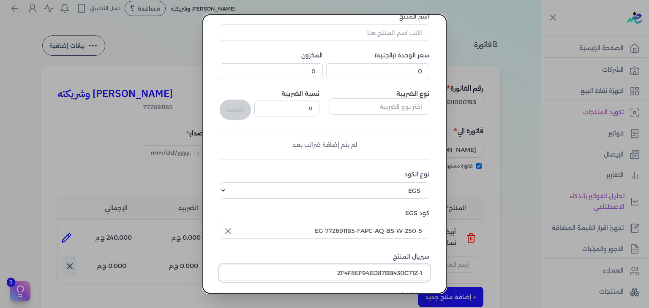
scroll to position [0, 0]
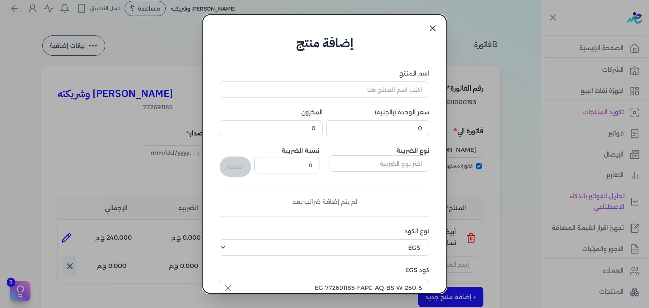
type input "ZF4F8EF94ED87BB430C71Z-1"
click at [410, 94] on input "اسم المنتج" at bounding box center [324, 89] width 209 height 16
paste input "الرمان مسك الطهارة بودي سبلاش نسائي - 250 مللي"
type input "الرمان مسك الطهارة بودي سبلاش نسائي - 250 مللي"
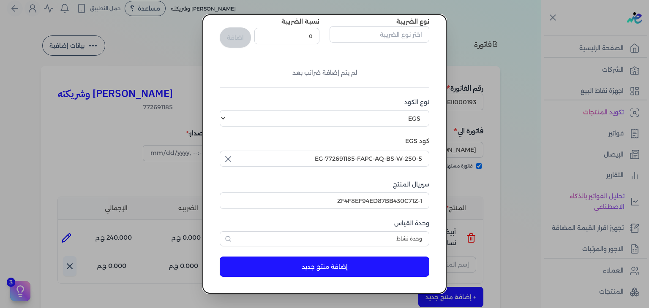
type input "240"
click at [334, 267] on button "إضافة منتج جديد" at bounding box center [324, 267] width 209 height 20
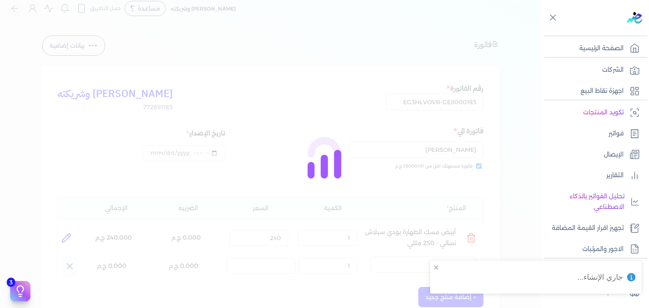
select select "EGS"
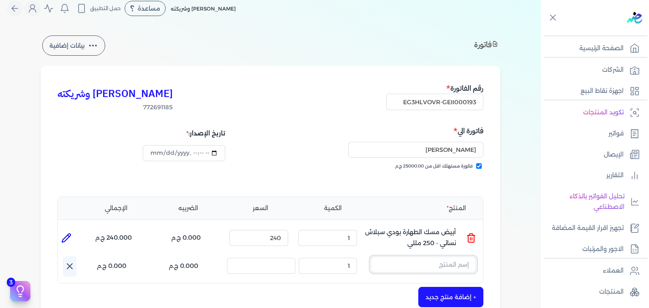
drag, startPoint x: 404, startPoint y: 263, endPoint x: 404, endPoint y: 271, distance: 7.2
click at [404, 263] on input "text" at bounding box center [423, 265] width 106 height 16
paste input "الرمان مسك الطهارة بودي سبلاش نسائي - 250 مللي"
type input "الرمان مسك الطهارة بودي سبلاش نسائي - 250 مللي"
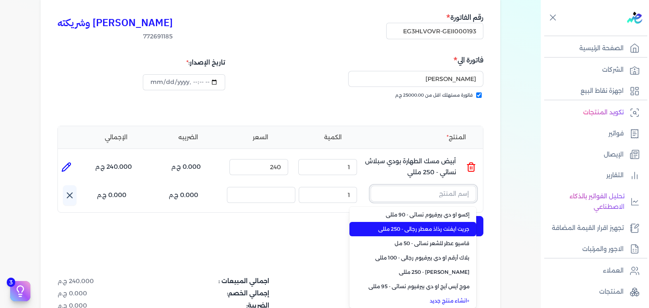
paste input "الرمان مسك الطهارة بودي سبلاش نسائي - 250 مللي"
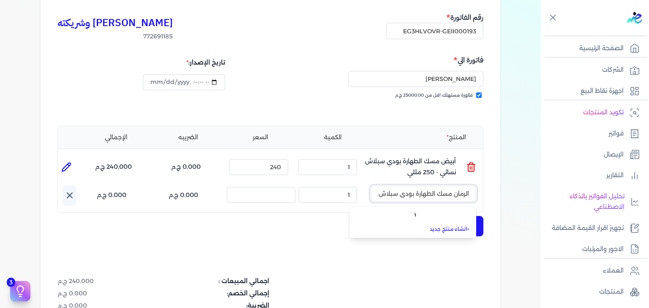
scroll to position [0, -50]
type input "الرمان مسك الطهارة بودي سبلاش نسائي - 250 مللي"
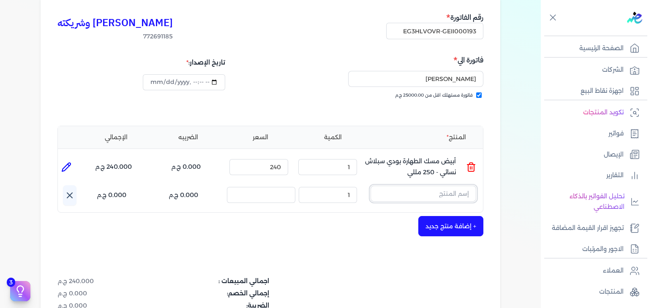
scroll to position [0, 0]
click at [454, 193] on input "text" at bounding box center [423, 194] width 106 height 16
paste input "الرمان مسك الطهارة بودي سبلاش نسائي - 250 مللي"
click at [461, 197] on input "الرمان مسك الطهارة بودي سبلاش نسائي - 250 مللي" at bounding box center [423, 194] width 106 height 16
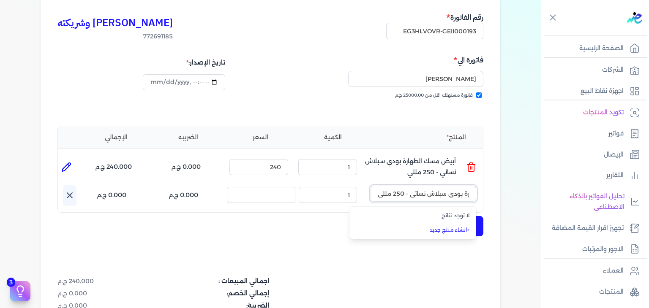
click at [461, 197] on input "الرمان مسك الطهارة بودي سبلاش نسائي - 250 مللي" at bounding box center [423, 194] width 106 height 16
click at [382, 218] on div "+ إضافة منتج جديد" at bounding box center [270, 226] width 426 height 20
click at [397, 196] on input "الرمان مسك الطهارة بودي سبلاش نسائي - 250 مللي" at bounding box center [423, 194] width 106 height 16
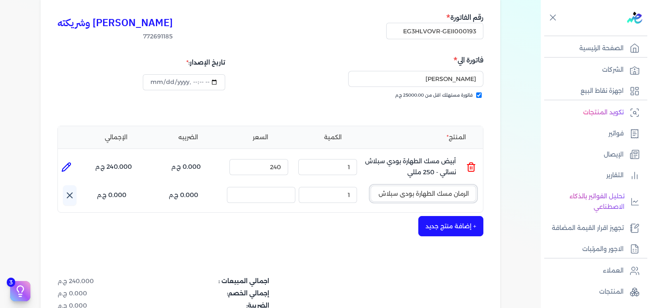
type input "الرمان مسك الطهارة بودي سبلاش نسائي - 250 مللي"
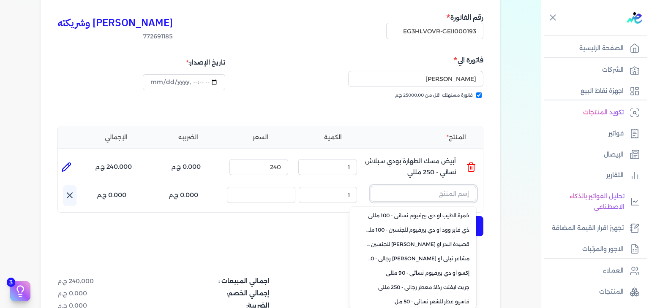
scroll to position [58, 0]
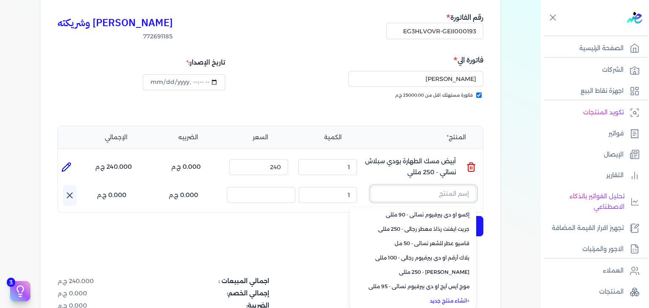
paste input "الرمان مسك الطهارة بودي سبلاش نسائي - 250 مللي"
type input "الرمان مسك الطهارة بودي سبلاش نسائي - 250 مللي"
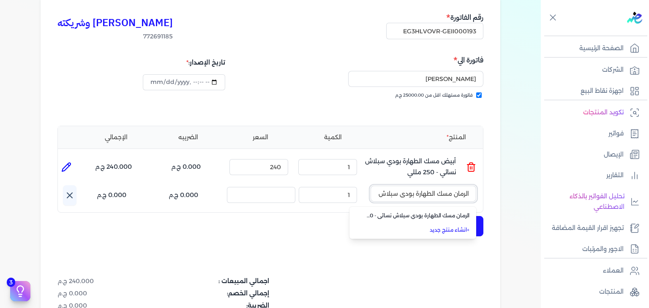
scroll to position [0, -49]
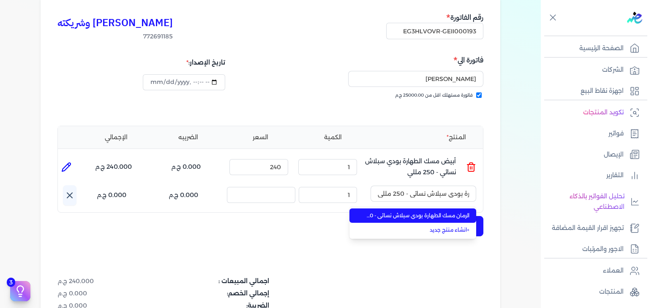
click at [410, 216] on span "الرمان مسك الطهارة بودي سبلاش نسائي - 250 مللي" at bounding box center [417, 216] width 103 height 8
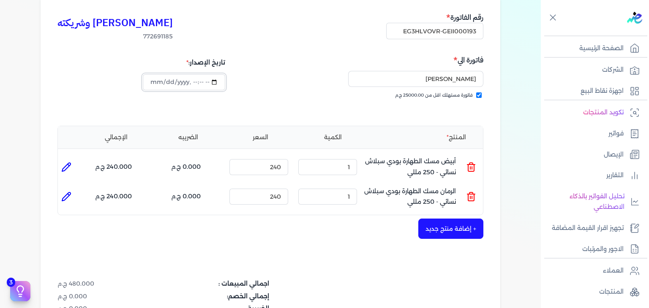
click at [166, 78] on input "datetime-local" at bounding box center [184, 82] width 82 height 16
type input "[DATE]T23:38:40"
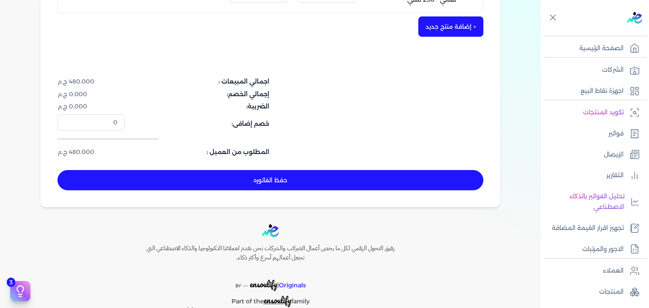
scroll to position [308, 0]
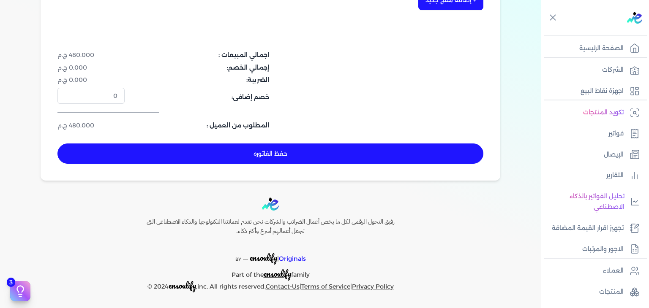
click at [307, 157] on button "حفظ الفاتوره" at bounding box center [270, 154] width 426 height 20
type input "[DATE]"
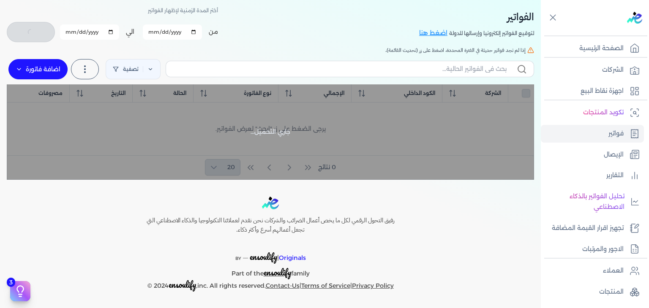
scroll to position [36, 0]
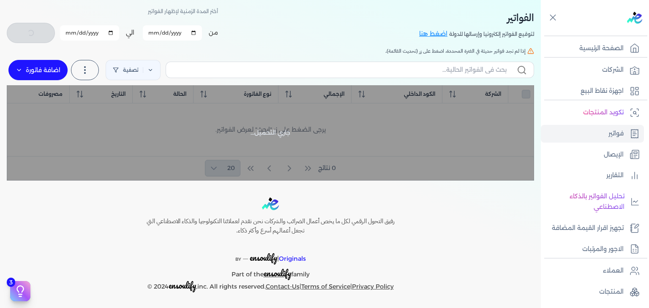
checkbox input "false"
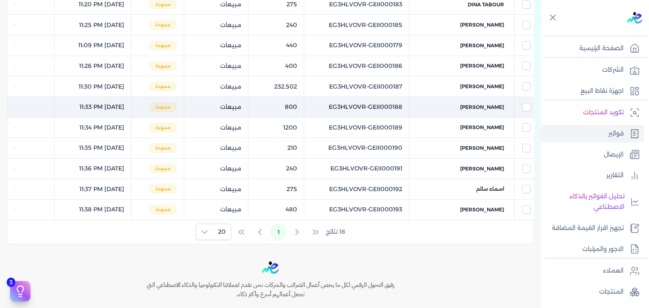
scroll to position [46, 0]
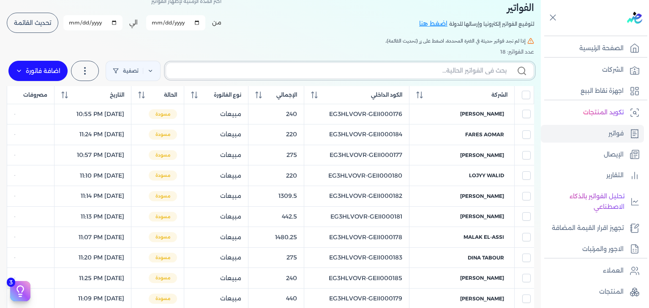
click at [446, 71] on input "text" at bounding box center [340, 70] width 334 height 9
paste input "EG3HLVOVR-GEII000193"
type input "EG3HLVOVR-GEII000193"
checkbox input "false"
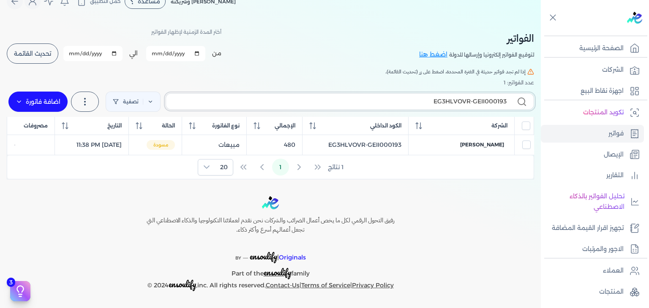
scroll to position [14, 0]
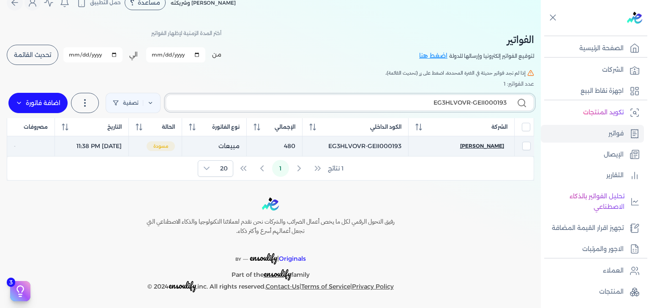
type input "EG3HLVOVR-GEII000193"
click at [485, 145] on span "[PERSON_NAME]" at bounding box center [482, 146] width 44 height 8
select select "EGP"
select select "B"
select select "EGS"
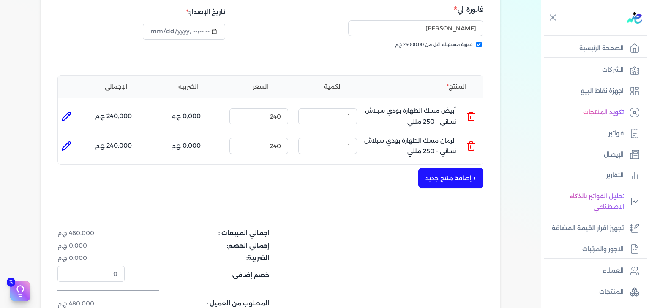
scroll to position [225, 0]
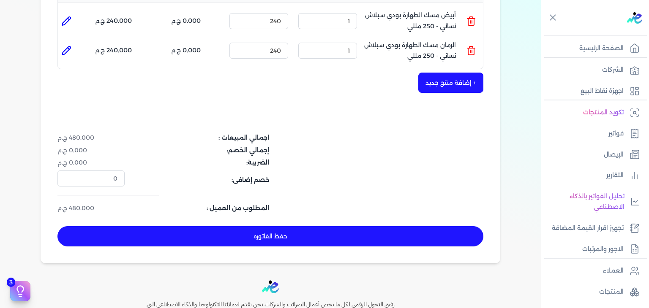
click at [348, 236] on button "حفظ الفاتوره" at bounding box center [270, 236] width 426 height 20
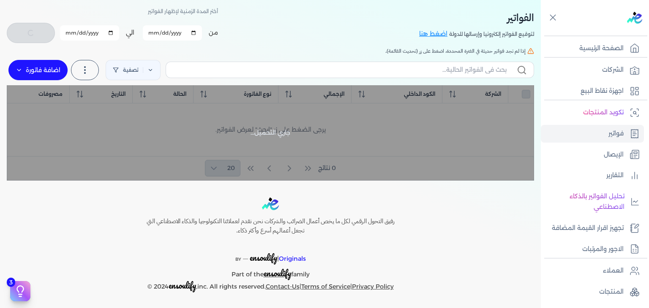
checkbox input "false"
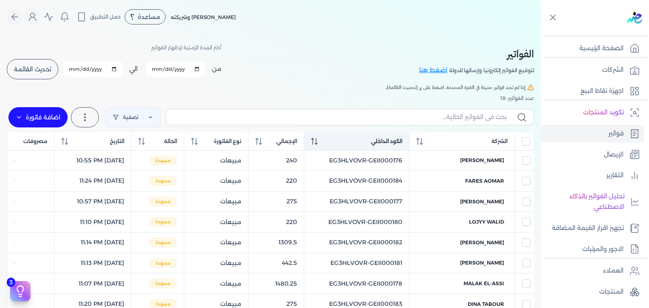
click at [336, 147] on th "الكود الداخلي" at bounding box center [356, 142] width 105 height 18
click at [364, 125] on label at bounding box center [350, 117] width 368 height 16
click at [364, 122] on input "text" at bounding box center [340, 117] width 334 height 9
paste input "EG3HLVOVR-GEII000194"
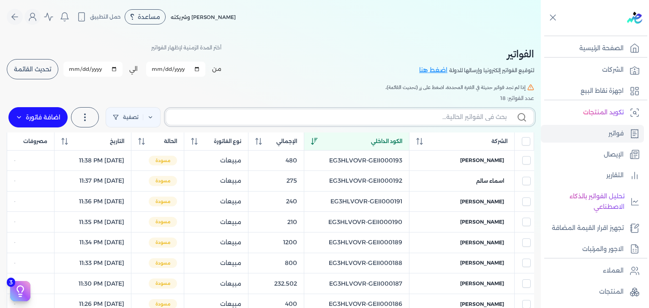
type input "EG3HLVOVR-GEII000194"
checkbox input "false"
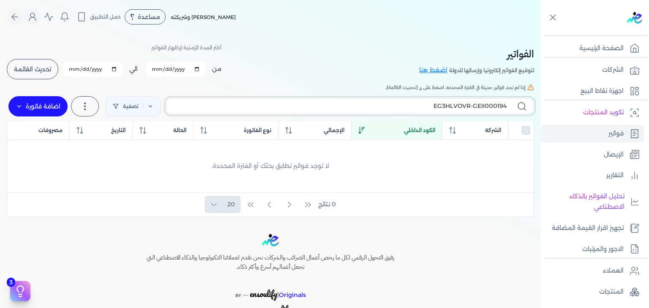
type input "EG3HLVOVR-GEII000194"
click at [66, 111] on label "اضافة فاتورة" at bounding box center [37, 106] width 59 height 20
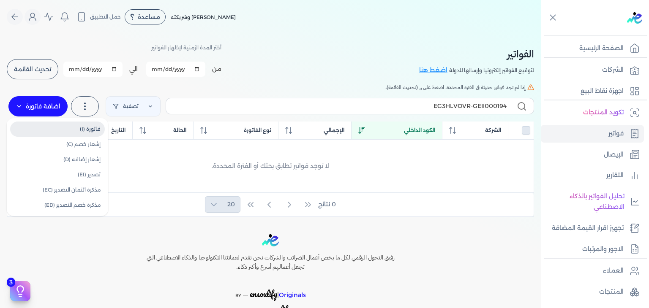
click at [62, 126] on link "فاتورة (I)" at bounding box center [57, 129] width 95 height 15
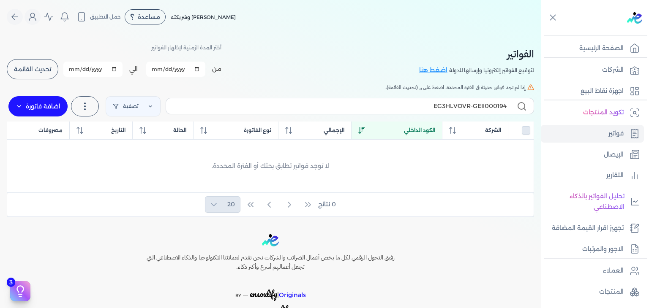
select select "EGP"
select select "B"
select select "EGS"
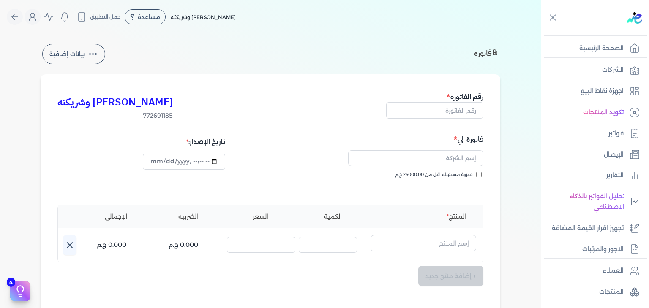
type input "[DATE]T23:41:51"
click at [426, 113] on input "text" at bounding box center [434, 110] width 97 height 16
paste input "EG3HLVOVR-GEII000194"
type input "EG3HLVOVR-GEII000194"
click at [429, 163] on input "text" at bounding box center [415, 158] width 135 height 16
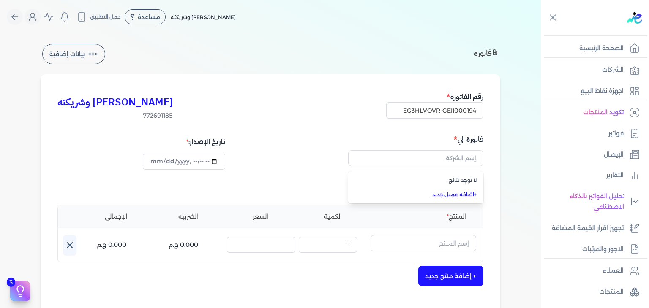
click at [495, 182] on div "[PERSON_NAME] وشريكته 772691185 رقم الفاتورة EG3HLVOVR-GEII000194 فاتورة الي لا…" at bounding box center [270, 265] width 459 height 382
click at [479, 172] on input "فاتورة مستهلك اقل من 25000.00 ج.م" at bounding box center [478, 174] width 5 height 5
checkbox input "true"
click at [468, 165] on input "text" at bounding box center [415, 158] width 135 height 16
click at [468, 163] on input "text" at bounding box center [415, 158] width 135 height 16
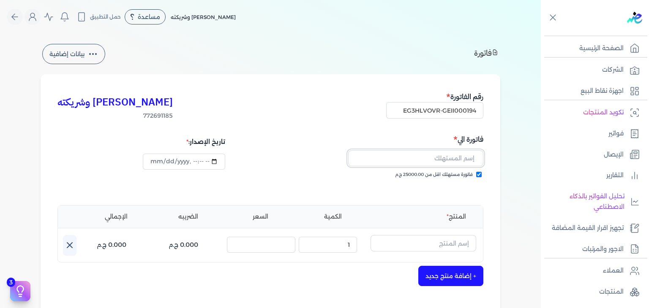
paste input "[PERSON_NAME]"
type input "[PERSON_NAME]"
click at [419, 237] on input "text" at bounding box center [423, 243] width 106 height 16
paste input "[PERSON_NAME] بودي سبلاش نسائي - 250 مللي"
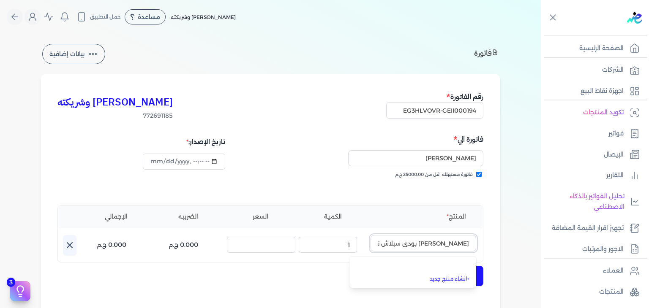
scroll to position [0, -26]
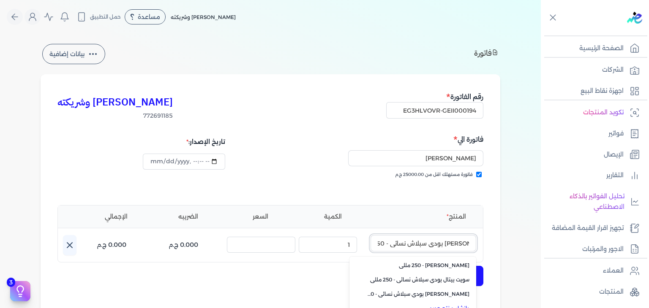
type input "[PERSON_NAME] بودي سبلاش نسائي - 250 مللي"
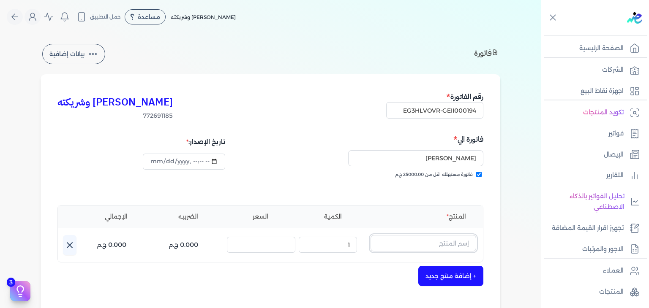
click at [424, 250] on input "text" at bounding box center [423, 243] width 106 height 16
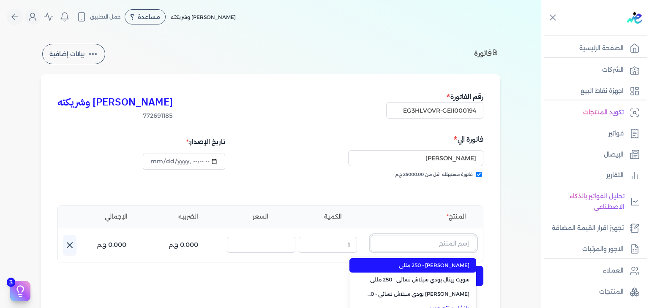
paste input "[PERSON_NAME] بودي سبلاش نسائي - 250 مللي"
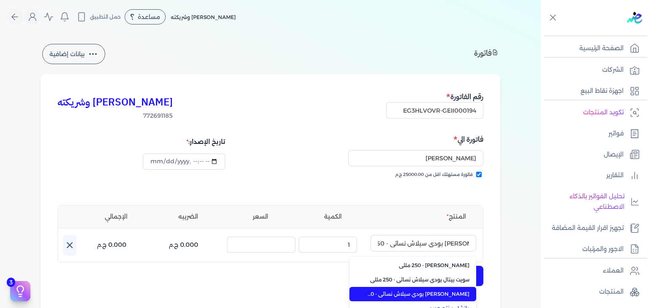
click at [430, 290] on span "[PERSON_NAME] بودي سبلاش نسائي - 250 مللي" at bounding box center [417, 294] width 103 height 8
type input "[PERSON_NAME] بودي سبلاش نسائي - 250 مللي"
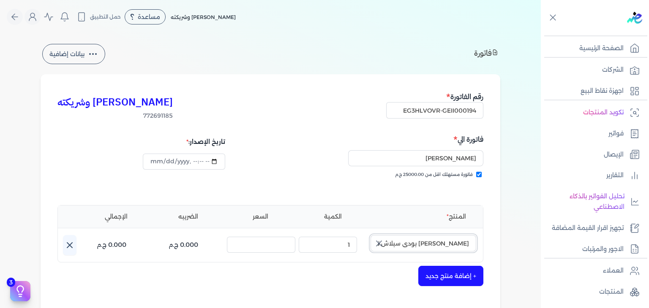
click at [434, 247] on input "[PERSON_NAME] بودي سبلاش نسائي - 250 مللي" at bounding box center [423, 243] width 106 height 16
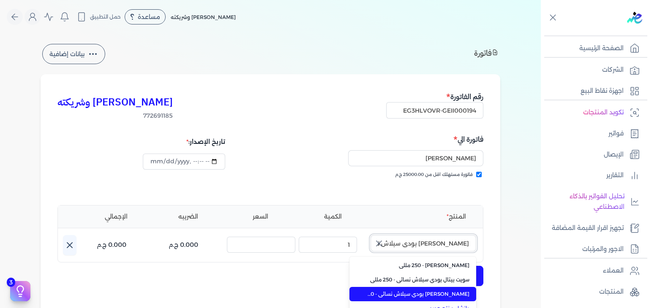
scroll to position [0, -24]
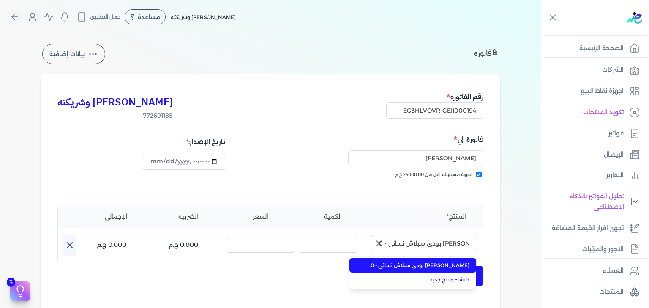
click at [440, 264] on span "[PERSON_NAME] بودي سبلاش نسائي - 250 مللي" at bounding box center [417, 266] width 103 height 8
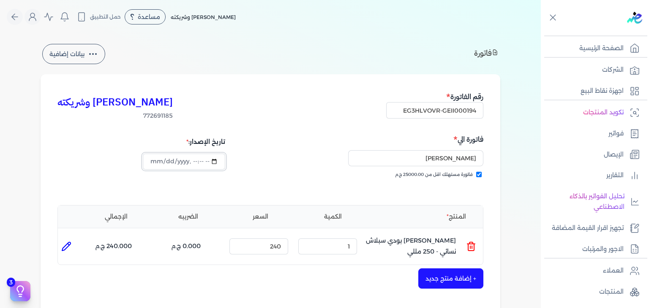
click at [164, 159] on input "datetime-local" at bounding box center [184, 162] width 82 height 16
type input "[DATE]T23:41:51"
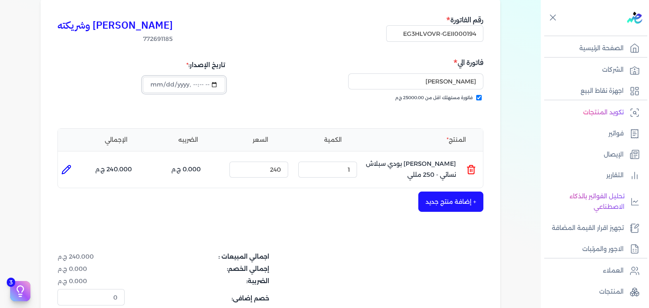
scroll to position [127, 0]
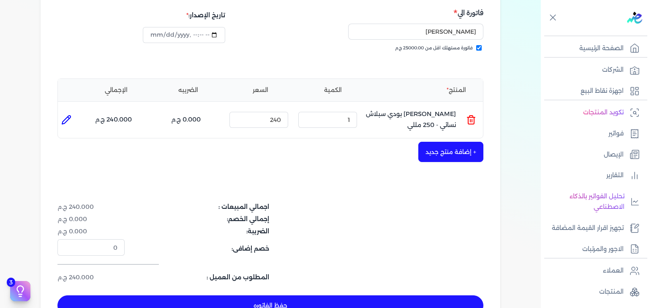
click at [297, 303] on button "حفظ الفاتوره" at bounding box center [270, 306] width 426 height 20
type input "[DATE]"
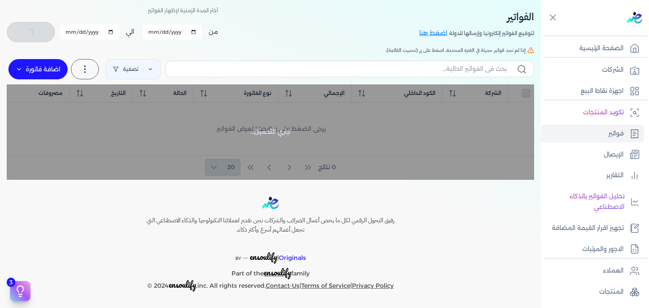
checkbox input "false"
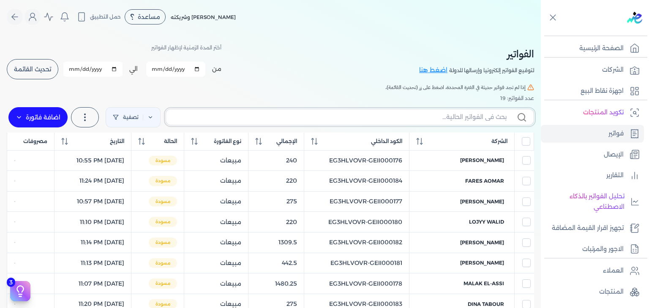
click at [446, 116] on input "text" at bounding box center [340, 117] width 334 height 9
paste input "EG3HLVOVR-GEII000194"
type input "EG3HLVOVR-GEII000194"
checkbox input "false"
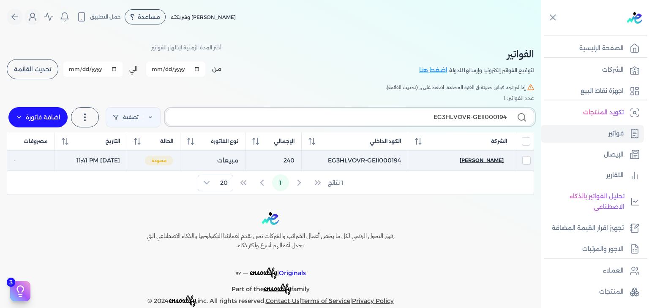
type input "EG3HLVOVR-GEII000194"
click at [484, 161] on span "[PERSON_NAME]" at bounding box center [481, 161] width 44 height 8
select select "EGP"
select select "B"
select select "EGS"
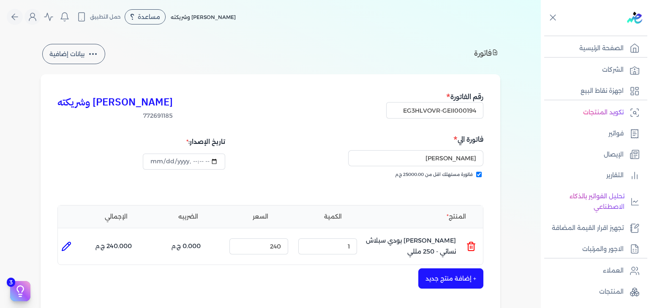
scroll to position [279, 0]
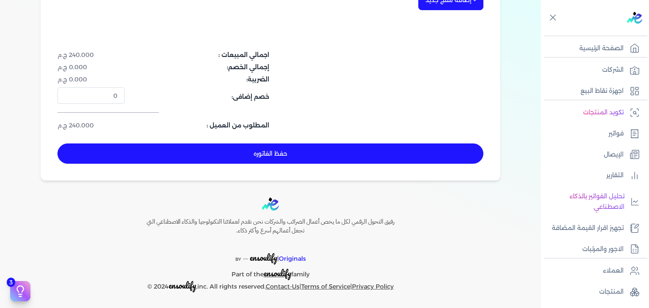
click at [331, 159] on button "حفظ الفاتوره" at bounding box center [270, 154] width 426 height 20
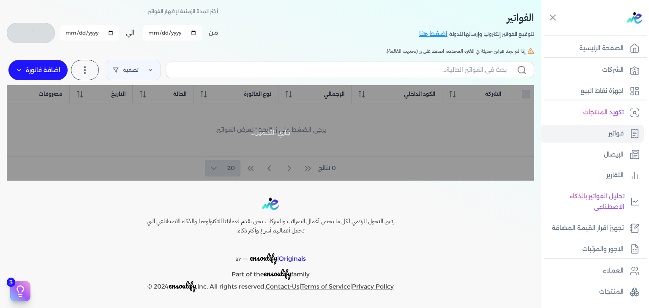
checkbox input "false"
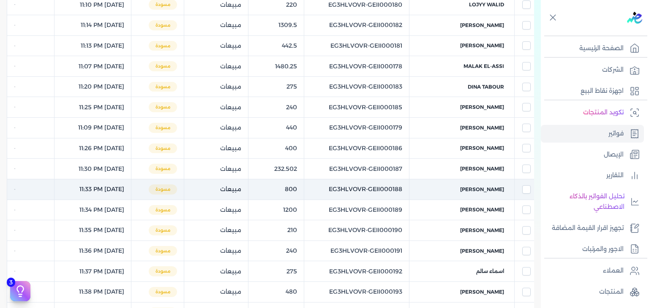
scroll to position [59, 0]
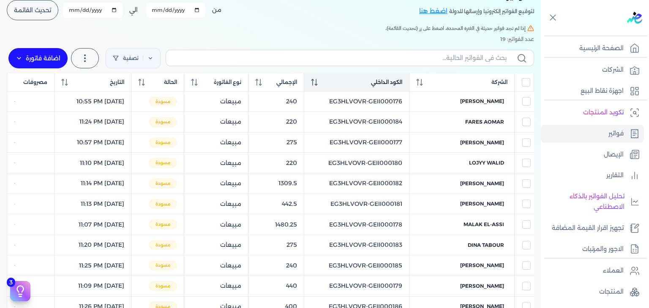
click at [338, 81] on div "الكود الداخلي" at bounding box center [356, 83] width 91 height 8
click at [317, 85] on icon at bounding box center [314, 82] width 6 height 7
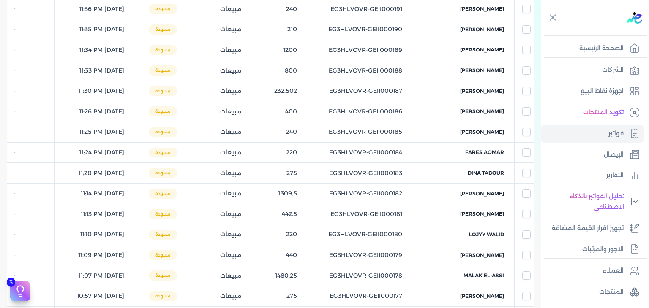
scroll to position [0, 0]
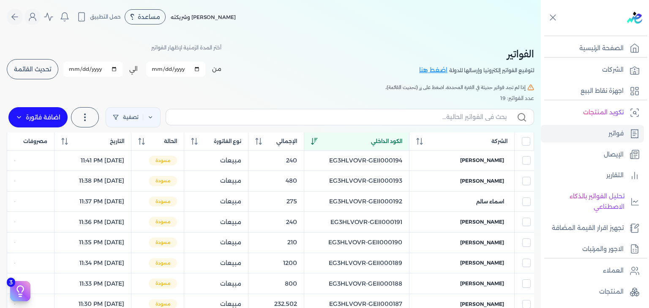
click at [73, 70] on input "[DATE]" at bounding box center [92, 69] width 59 height 15
type input "[DATE]"
click at [40, 68] on span "تحديث القائمة" at bounding box center [32, 69] width 37 height 6
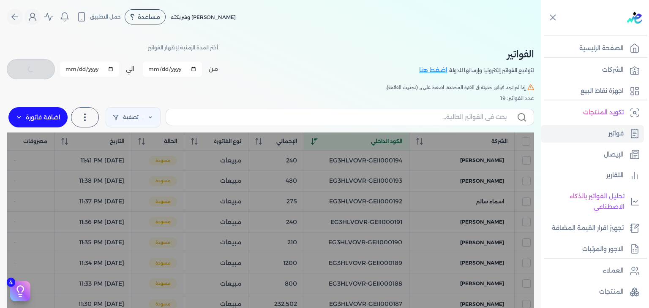
checkbox input "false"
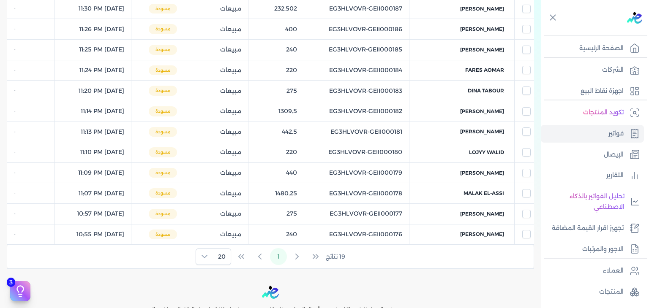
scroll to position [382, 0]
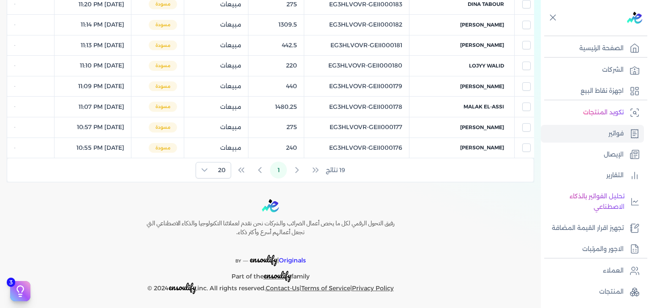
click at [497, 146] on span "[PERSON_NAME]" at bounding box center [482, 148] width 44 height 8
select select "EGP"
select select "B"
select select "EGS"
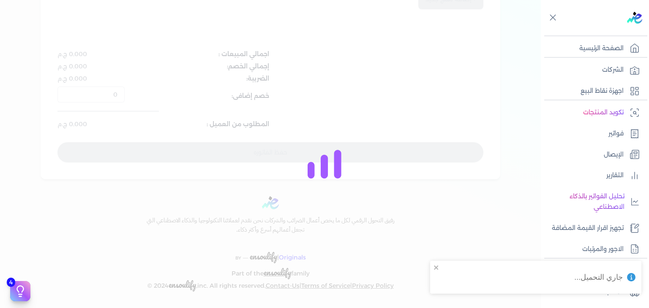
scroll to position [249, 0]
type input "EG3HLVOVR-GEII000176"
checkbox input "true"
type input "[DATE]T22:55:09"
type input "[DATE]"
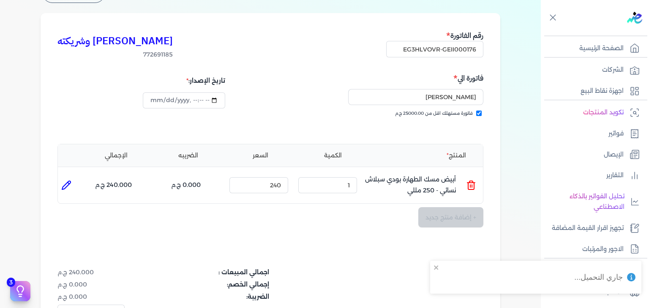
scroll to position [25, 0]
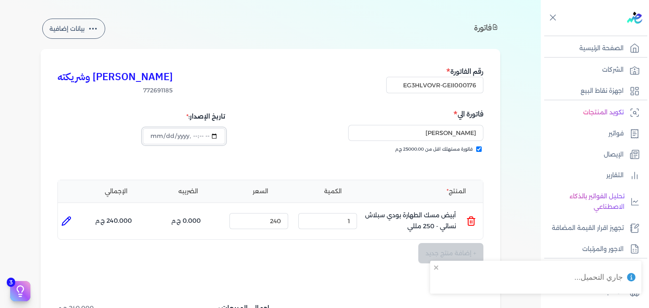
click at [157, 136] on input "datetime-local" at bounding box center [184, 136] width 82 height 16
type input "[DATE]T22:55:09"
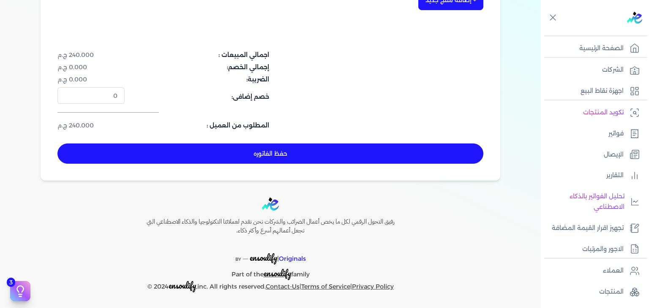
click at [318, 151] on button "حفظ الفاتوره" at bounding box center [270, 154] width 426 height 20
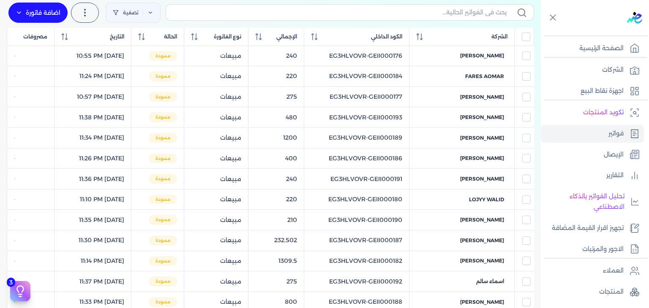
scroll to position [17, 0]
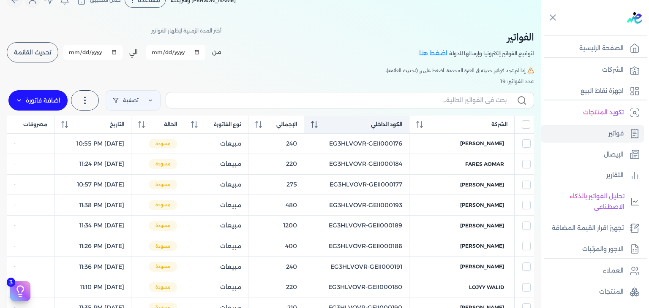
click at [318, 122] on icon at bounding box center [314, 124] width 7 height 7
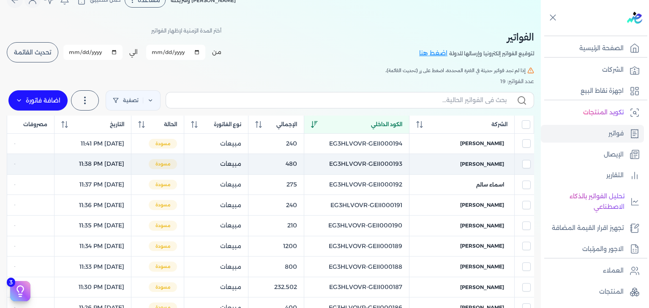
scroll to position [355, 0]
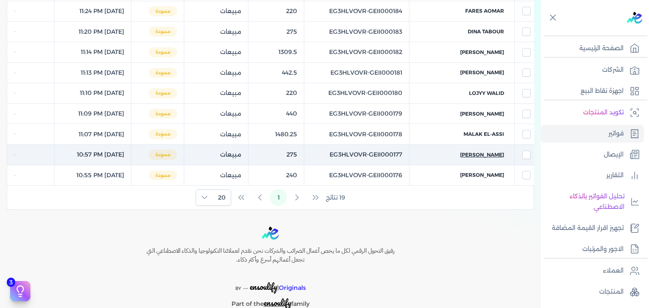
click at [493, 154] on span "[PERSON_NAME]" at bounding box center [482, 155] width 44 height 8
select select "EGP"
select select "B"
select select "EGS"
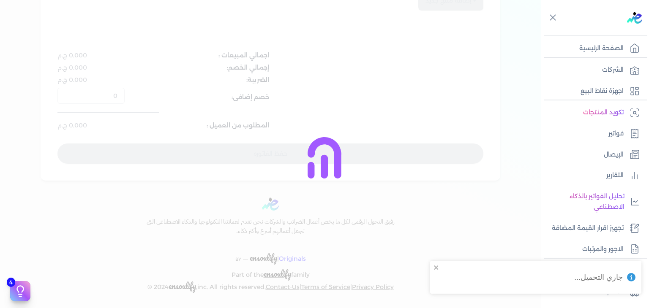
type input "EG3HLVOVR-GEII000177"
checkbox input "true"
type input "[DATE]T22:57:16"
type input "[DATE]"
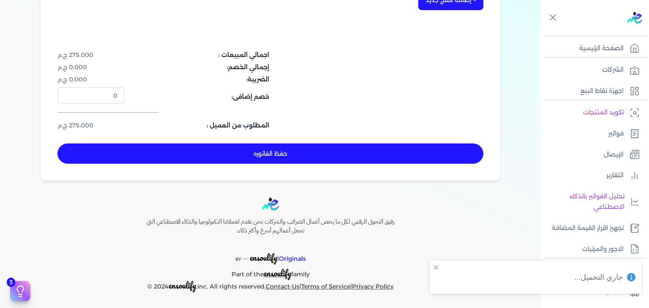
scroll to position [68, 0]
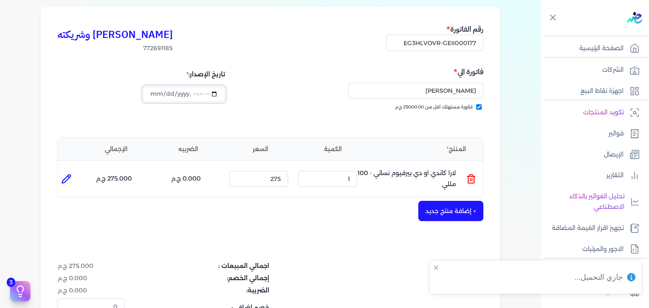
click at [153, 95] on input "datetime-local" at bounding box center [184, 94] width 82 height 16
type input "[DATE]T22:57:16"
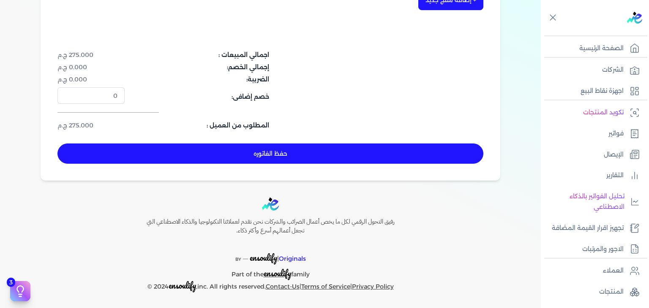
click at [304, 159] on button "حفظ الفاتوره" at bounding box center [270, 154] width 426 height 20
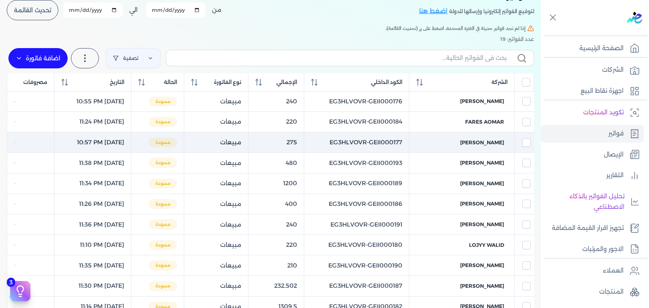
scroll to position [17, 0]
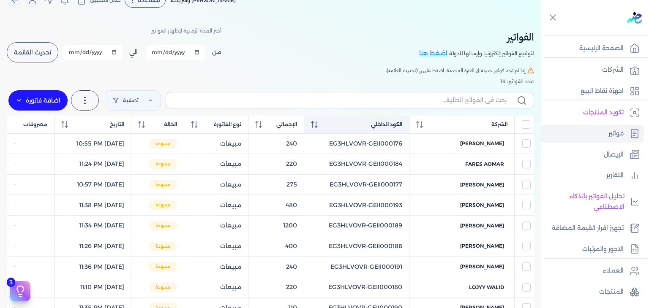
click at [318, 121] on icon at bounding box center [314, 124] width 7 height 7
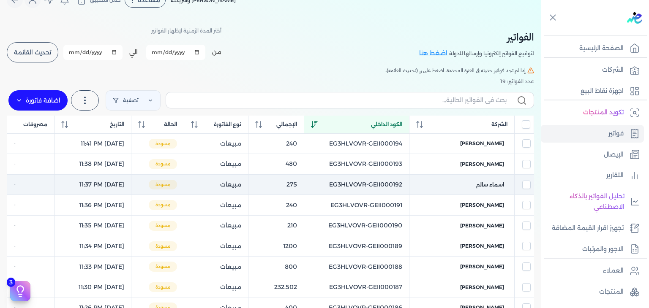
scroll to position [312, 0]
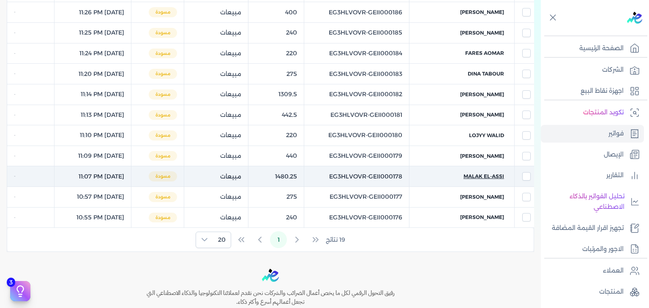
click at [493, 173] on span "Malak El-Assi" at bounding box center [483, 177] width 41 height 8
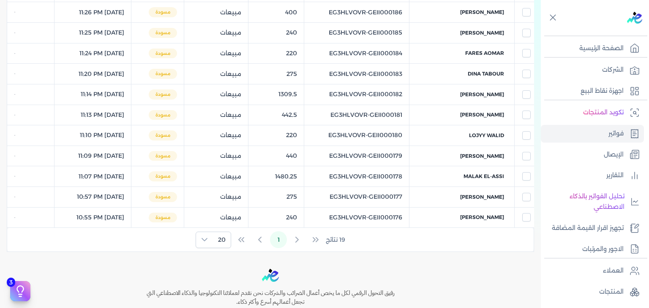
select select "EGP"
select select "B"
select select "EGS"
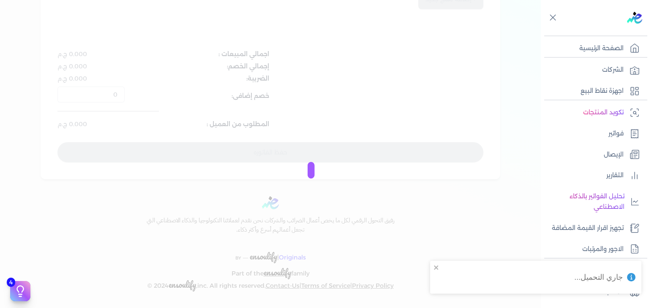
scroll to position [249, 0]
type input "EG3HLVOVR-GEII000178"
checkbox input "true"
type input "[DATE]T23:07:45"
type input "[DATE]"
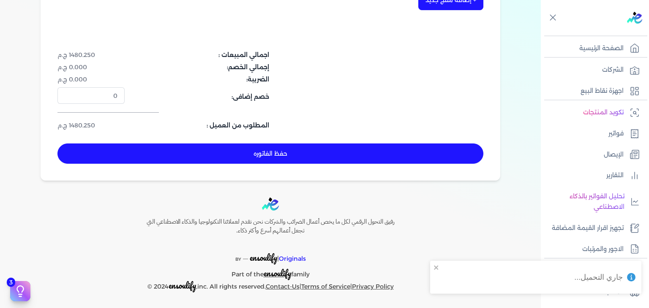
scroll to position [68, 0]
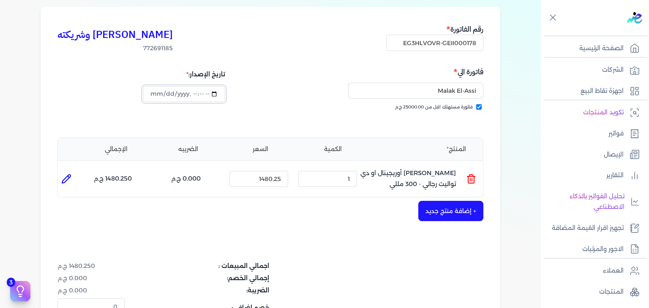
click at [152, 93] on input "datetime-local" at bounding box center [184, 94] width 82 height 16
type input "[DATE]T23:07:45"
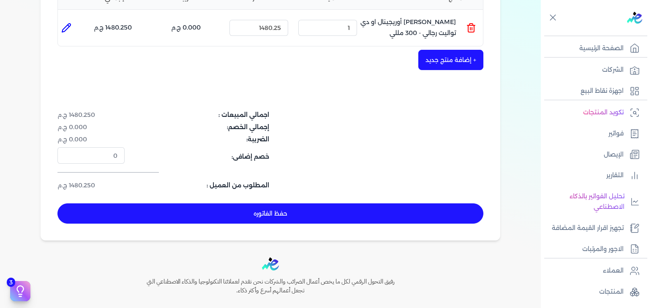
scroll to position [279, 0]
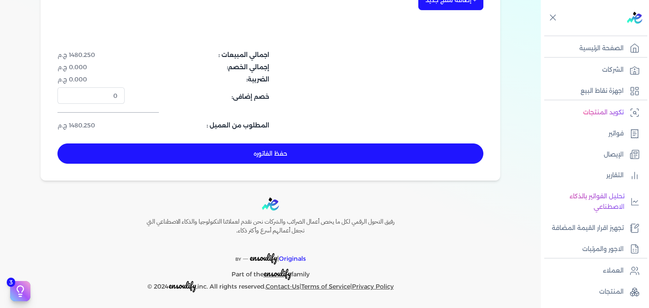
click at [293, 159] on button "حفظ الفاتوره" at bounding box center [270, 154] width 426 height 20
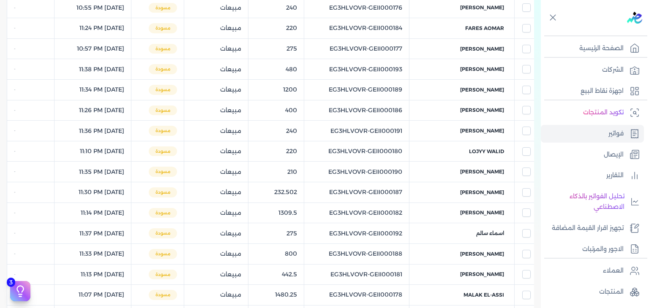
scroll to position [17, 0]
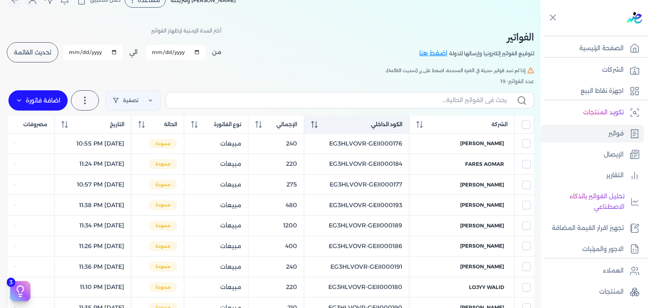
click at [314, 122] on icon at bounding box center [312, 122] width 3 height 2
click at [317, 122] on icon at bounding box center [314, 124] width 6 height 7
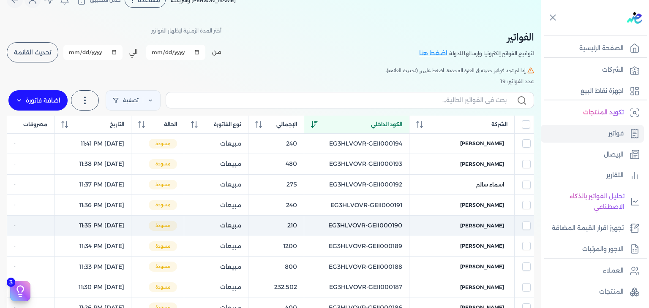
scroll to position [312, 0]
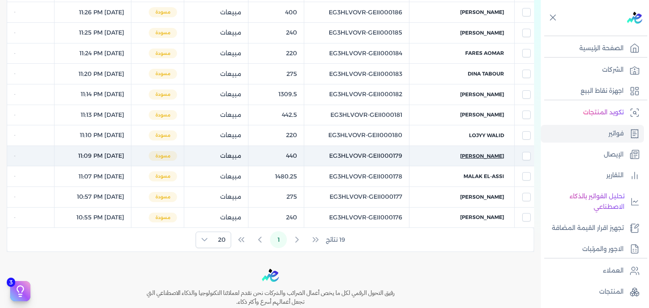
click at [490, 155] on span "[PERSON_NAME]" at bounding box center [482, 156] width 44 height 8
select select "EGP"
select select "B"
select select "EGS"
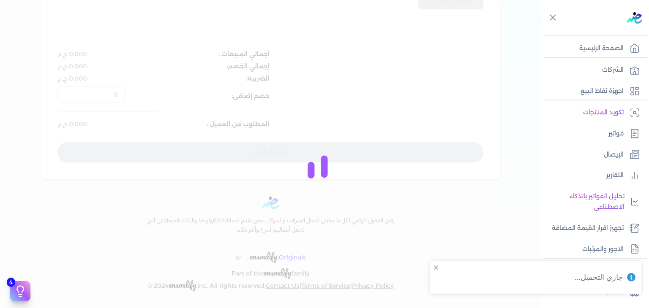
scroll to position [249, 0]
type input "EG3HLVOVR-GEII000179"
checkbox input "true"
type input "[DATE]T23:09:21"
type input "[DATE]"
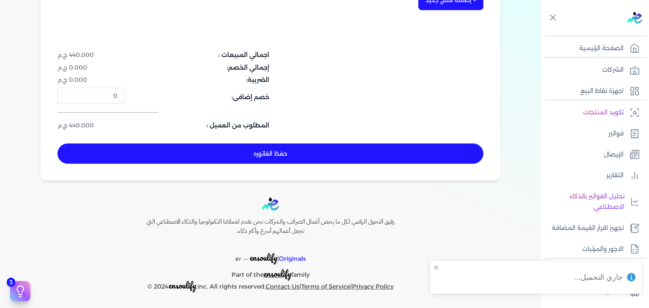
scroll to position [97, 0]
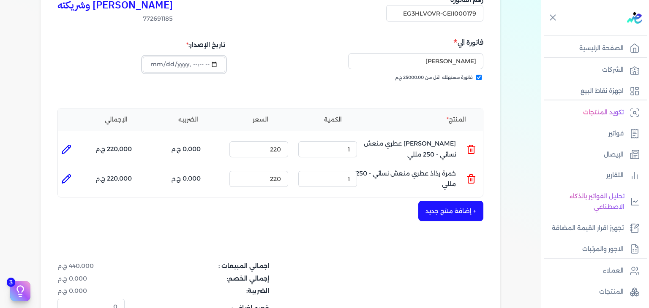
click at [150, 64] on input "datetime-local" at bounding box center [184, 65] width 82 height 16
type input "[DATE]T23:09:21"
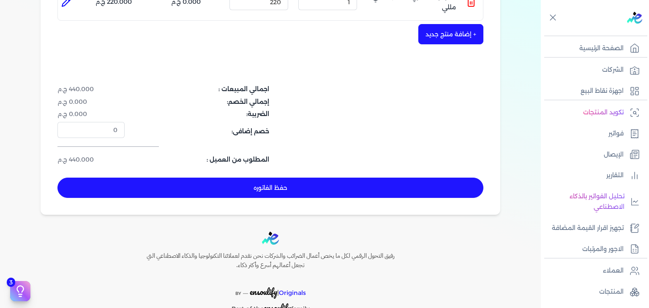
scroll to position [308, 0]
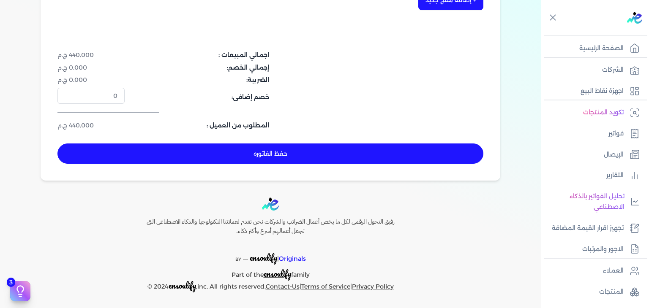
click at [277, 146] on button "حفظ الفاتوره" at bounding box center [270, 154] width 426 height 20
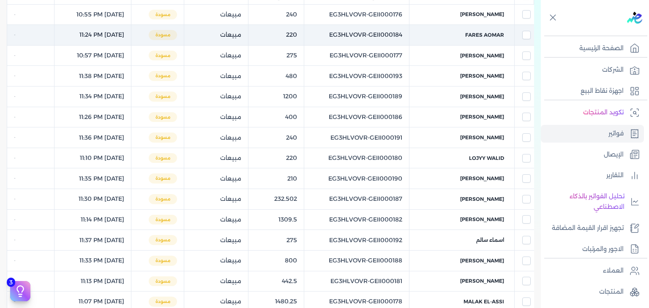
scroll to position [89, 0]
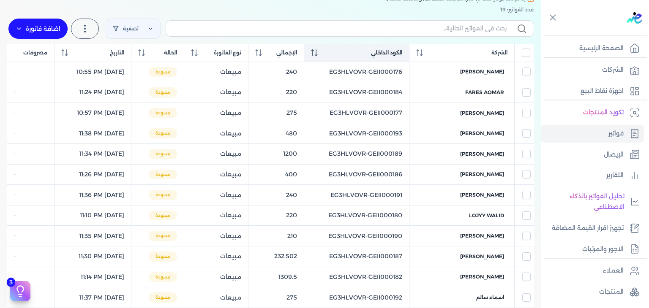
click at [318, 55] on icon at bounding box center [314, 52] width 7 height 7
click at [317, 55] on icon at bounding box center [314, 52] width 6 height 7
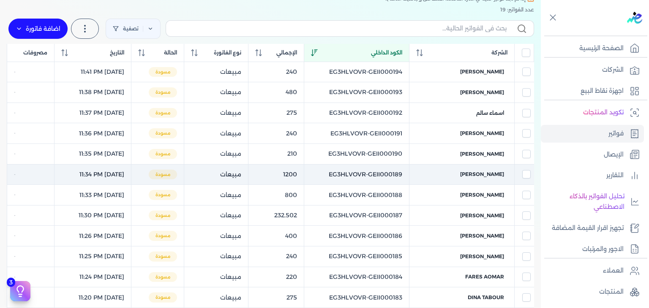
scroll to position [382, 0]
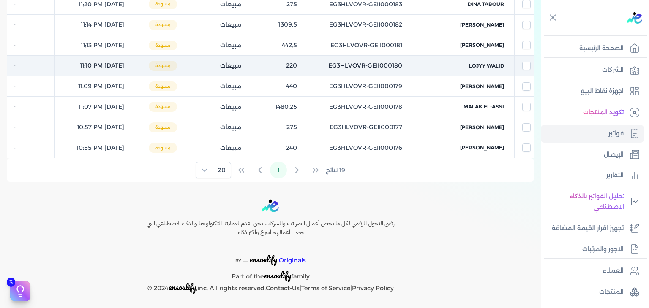
click at [483, 62] on span "lojyy walid" at bounding box center [486, 66] width 35 height 8
select select "EGP"
select select "B"
select select "EGS"
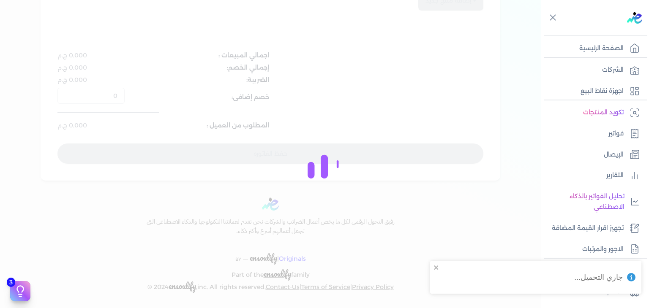
type input "EG3HLVOVR-GEII000180"
checkbox input "true"
type input "[DATE]T23:10:27"
type input "[DATE]"
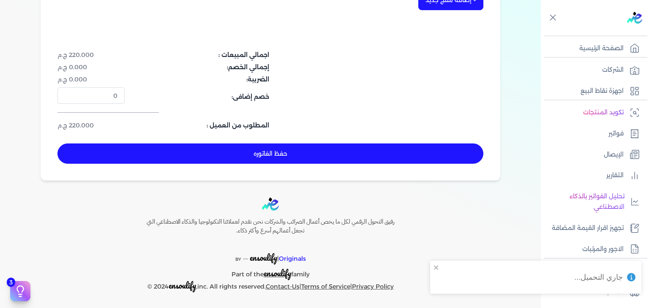
scroll to position [110, 0]
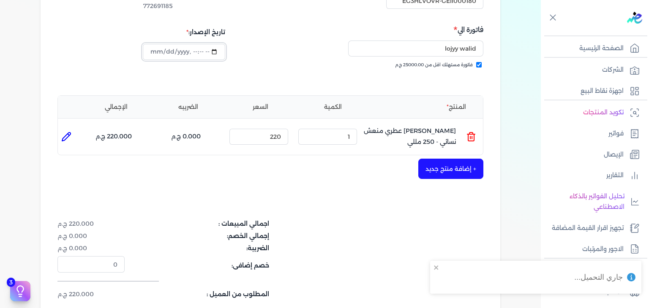
click at [154, 50] on input "datetime-local" at bounding box center [184, 52] width 82 height 16
type input "[DATE]T23:10:27"
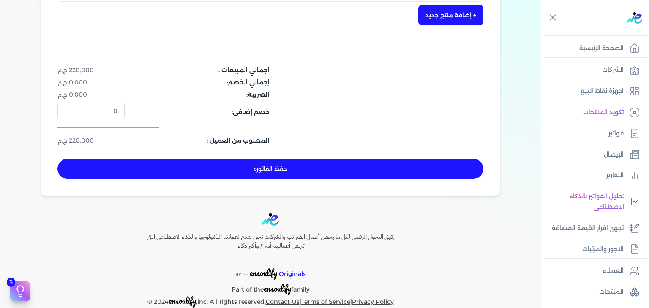
scroll to position [279, 0]
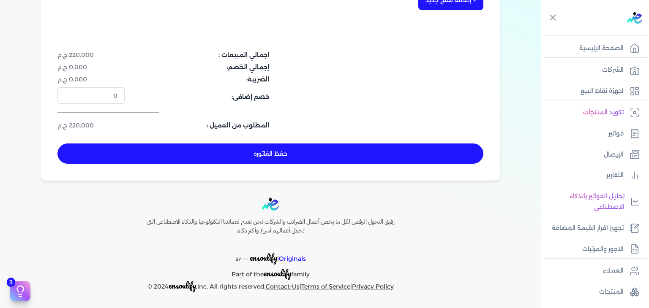
click at [326, 156] on button "حفظ الفاتوره" at bounding box center [270, 154] width 426 height 20
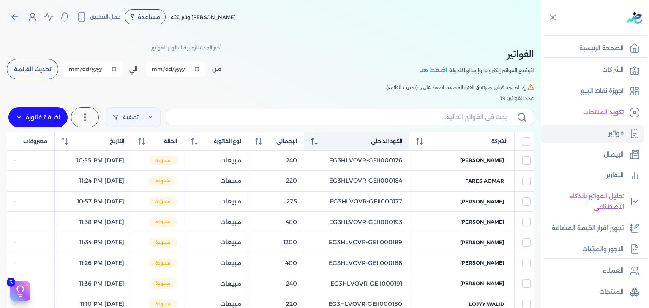
click at [339, 140] on div "الكود الداخلي" at bounding box center [356, 142] width 91 height 8
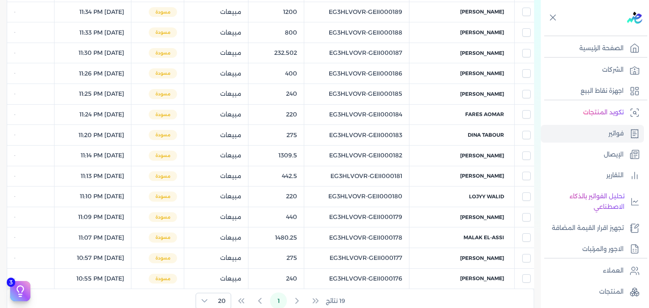
scroll to position [338, 0]
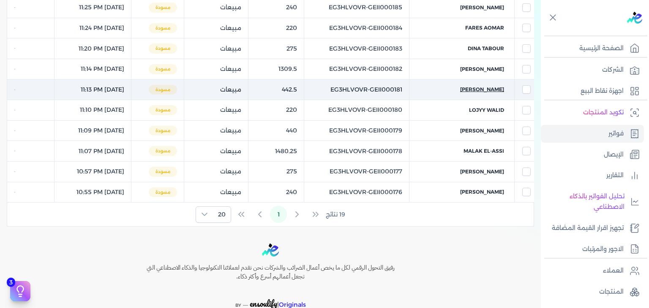
click at [482, 87] on span "[PERSON_NAME]" at bounding box center [482, 90] width 44 height 8
select select "EGP"
select select "B"
select select "EGS"
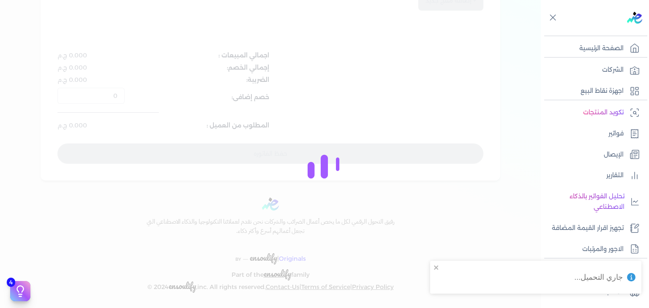
type input "EG3HLVOVR-GEII000181"
checkbox input "true"
type input "[DATE]T23:13:05"
type input "[DATE]"
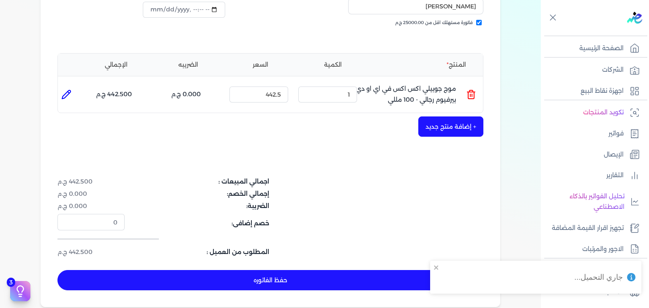
scroll to position [68, 0]
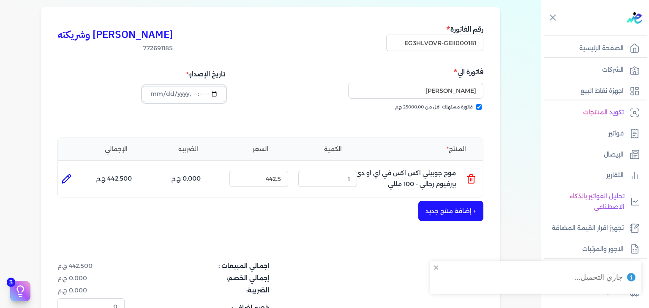
click at [157, 92] on input "datetime-local" at bounding box center [184, 94] width 82 height 16
type input "[DATE]T23:13:05"
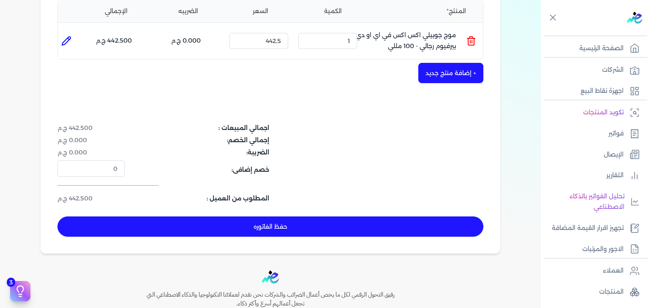
scroll to position [279, 0]
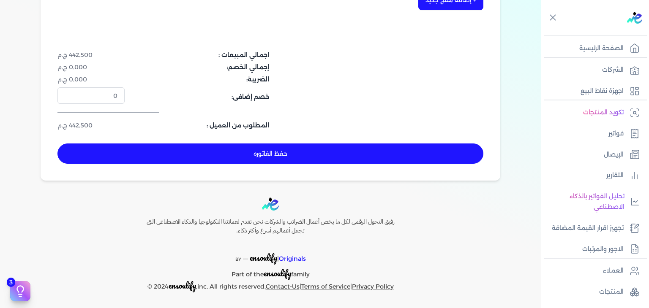
click at [287, 155] on button "حفظ الفاتوره" at bounding box center [270, 154] width 426 height 20
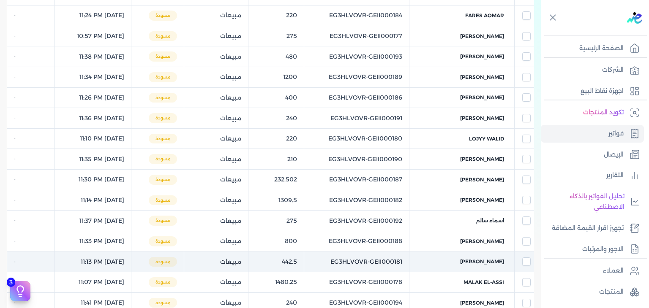
scroll to position [59, 0]
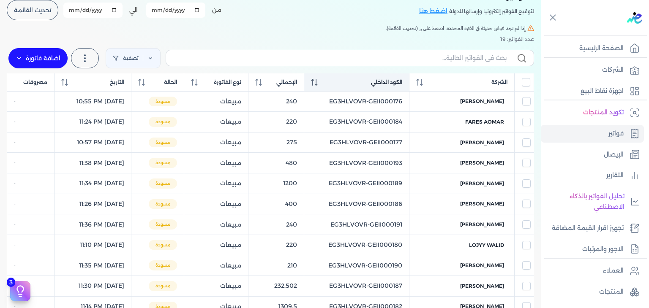
click at [318, 83] on icon at bounding box center [314, 82] width 7 height 7
click at [317, 83] on icon at bounding box center [314, 82] width 6 height 7
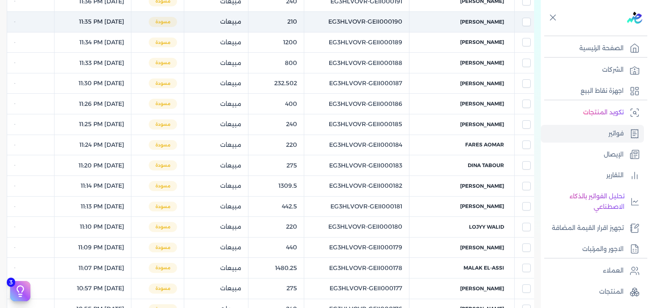
scroll to position [355, 0]
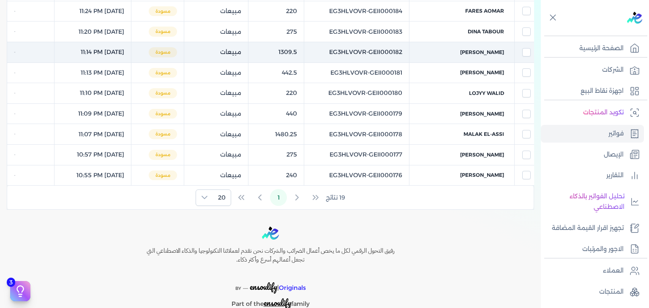
click at [403, 51] on td "EG3HLVOVR-GEII000182" at bounding box center [356, 52] width 105 height 21
checkbox input "false"
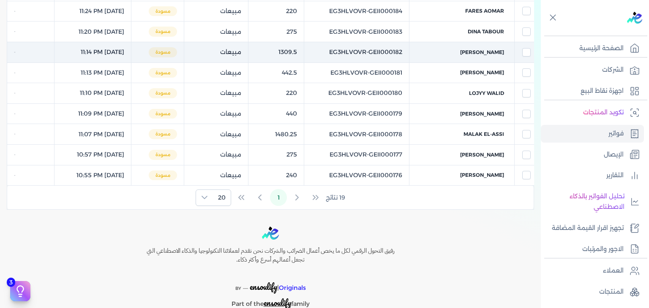
checkbox input "false"
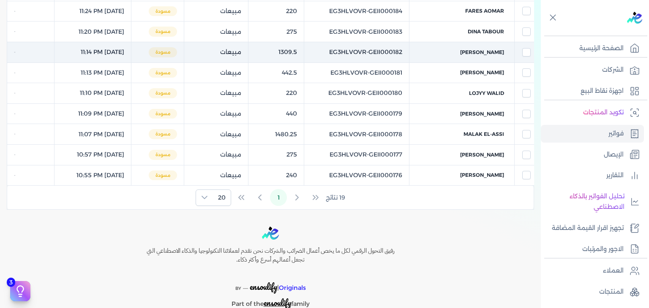
checkbox input "false"
checkbox input "true"
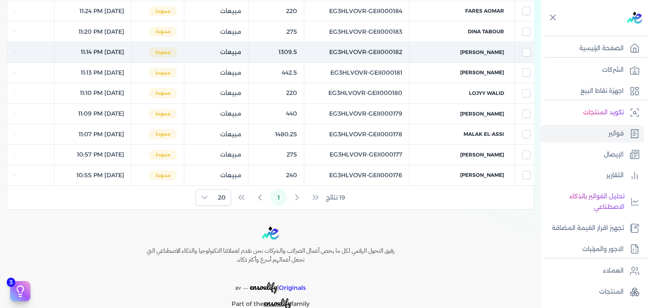
checkbox input "false"
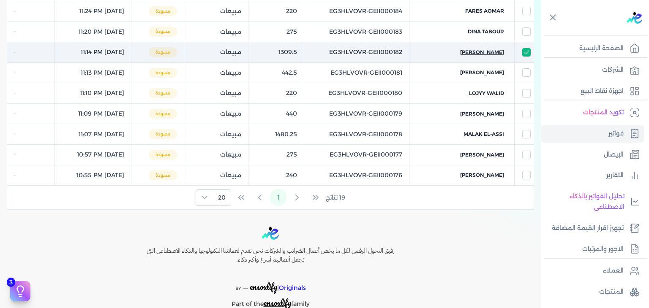
click at [488, 49] on span "[PERSON_NAME]" at bounding box center [482, 53] width 44 height 8
select select "EGP"
select select "B"
select select "EGS"
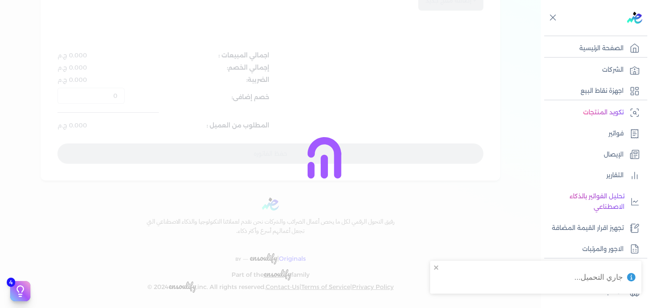
type input "EG3HLVOVR-GEII000182"
checkbox input "true"
type input "[DATE]T23:14:23"
type input "[DATE]"
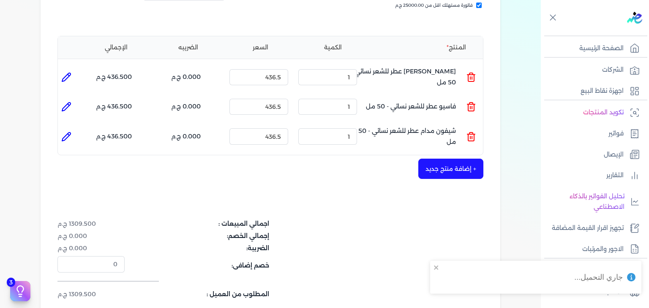
scroll to position [127, 0]
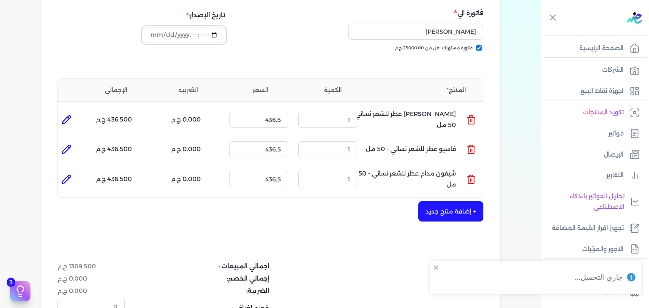
click at [153, 32] on input "datetime-local" at bounding box center [184, 35] width 82 height 16
type input "[DATE]T23:14:23"
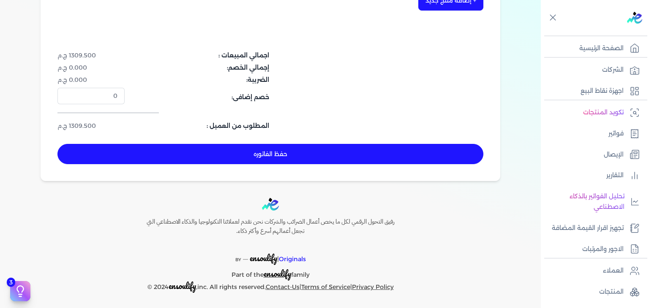
click at [247, 149] on button "حفظ الفاتوره" at bounding box center [270, 154] width 426 height 20
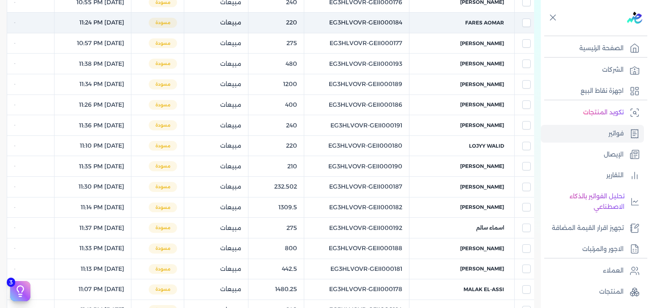
scroll to position [84, 0]
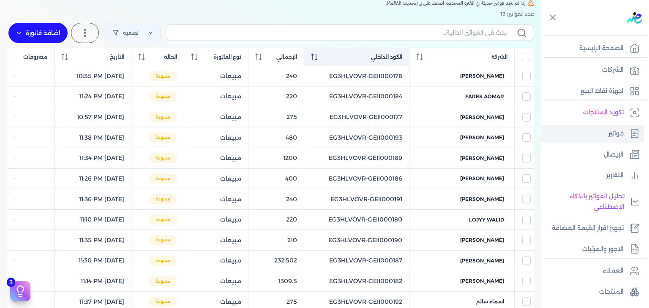
click at [330, 56] on th "الكود الداخلي" at bounding box center [356, 57] width 105 height 18
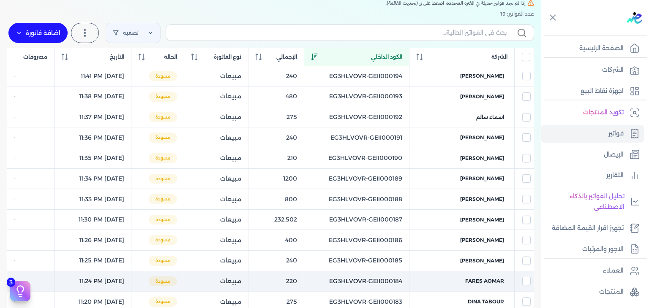
scroll to position [211, 0]
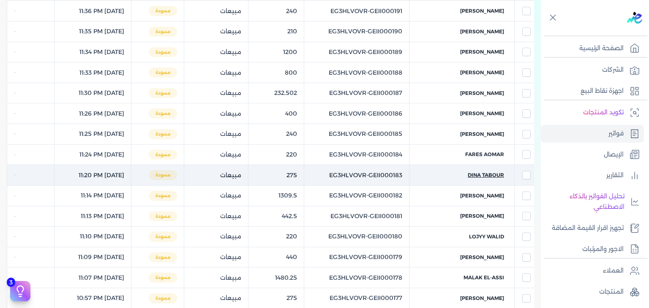
click at [483, 175] on span "Dina tabour" at bounding box center [485, 175] width 36 height 8
select select "EGP"
select select "B"
select select "EGS"
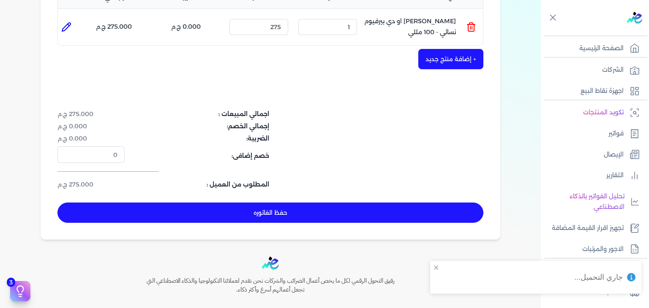
scroll to position [51, 0]
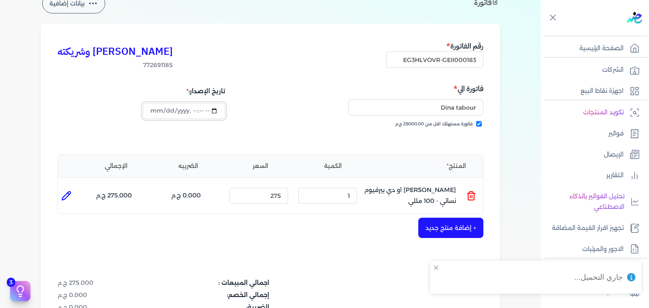
click at [155, 112] on input "datetime-local" at bounding box center [184, 111] width 82 height 16
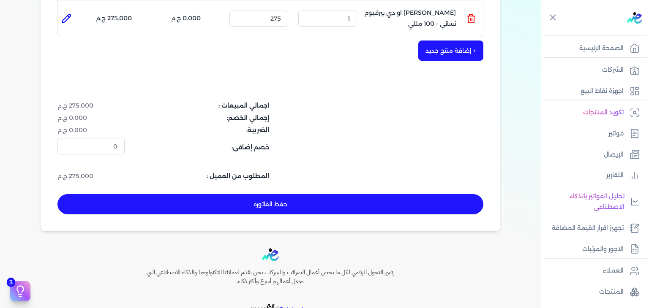
scroll to position [279, 0]
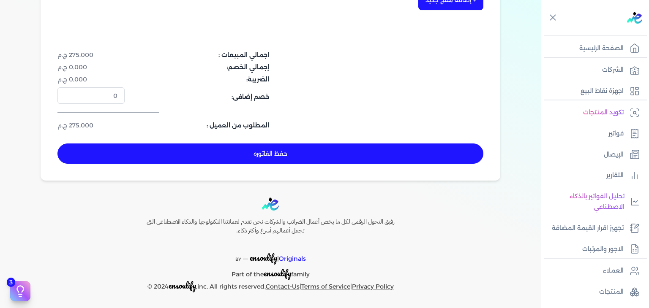
click at [274, 158] on button "حفظ الفاتوره" at bounding box center [270, 154] width 426 height 20
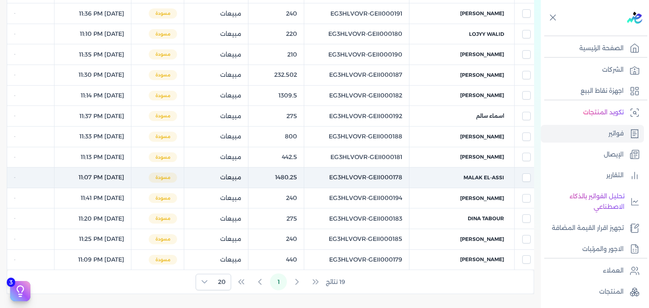
scroll to position [17, 0]
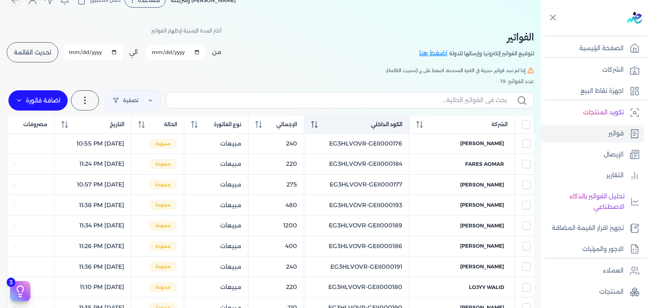
click at [318, 128] on icon at bounding box center [314, 124] width 7 height 7
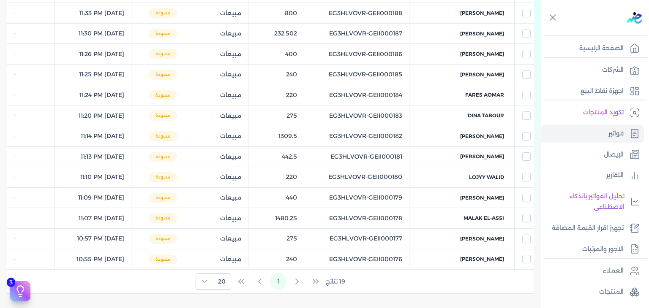
scroll to position [171, 0]
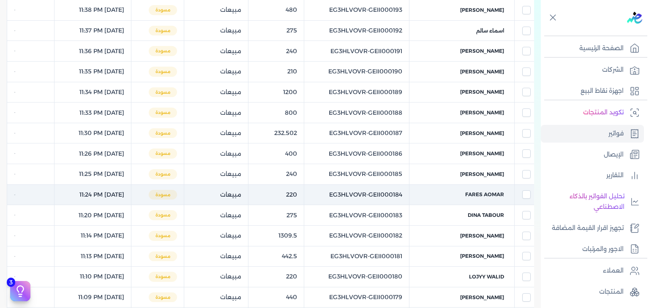
click at [490, 189] on td "fares Aomar" at bounding box center [461, 195] width 105 height 21
click at [488, 192] on span "fares Aomar" at bounding box center [484, 195] width 39 height 8
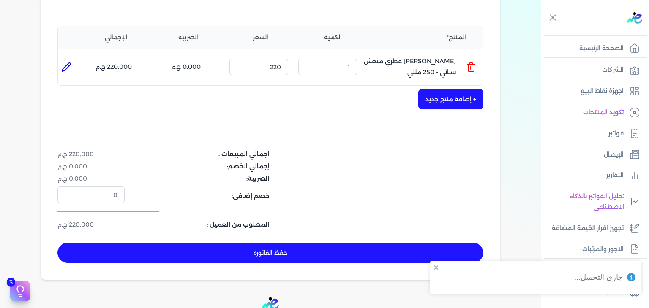
scroll to position [11, 0]
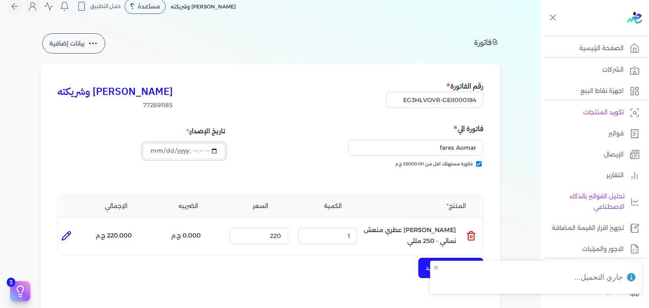
click at [157, 149] on input "datetime-local" at bounding box center [184, 151] width 82 height 16
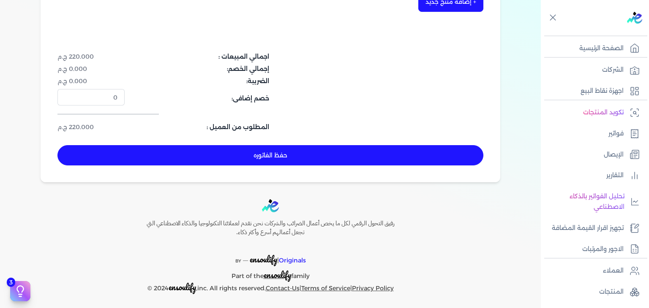
scroll to position [279, 0]
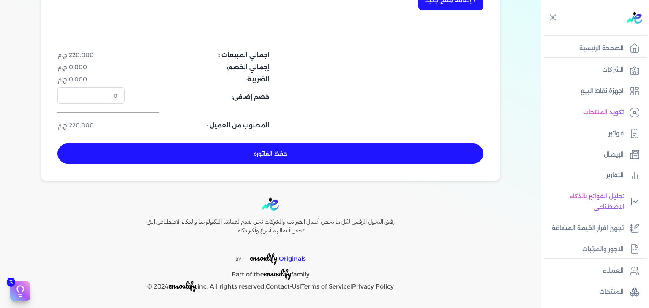
click at [304, 154] on button "حفظ الفاتوره" at bounding box center [270, 154] width 426 height 20
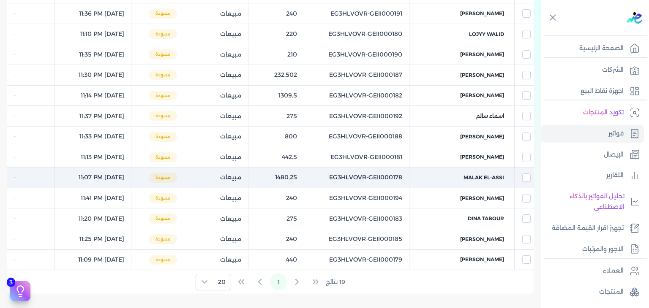
scroll to position [17, 0]
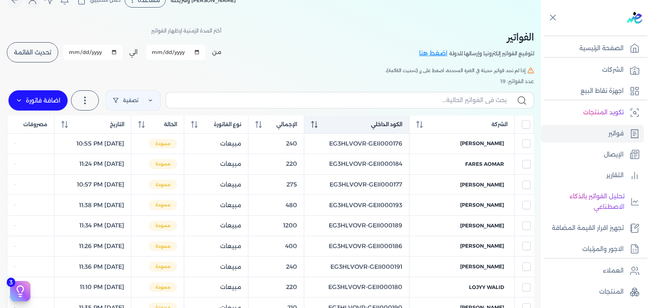
click at [318, 123] on icon at bounding box center [314, 124] width 7 height 7
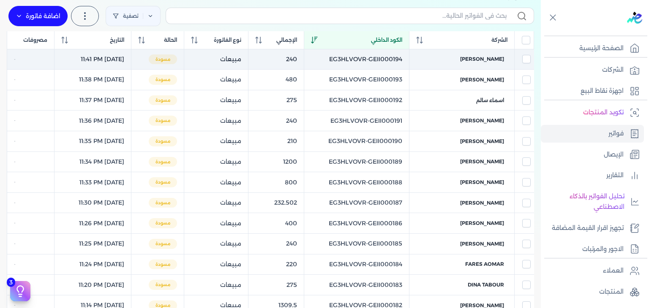
scroll to position [228, 0]
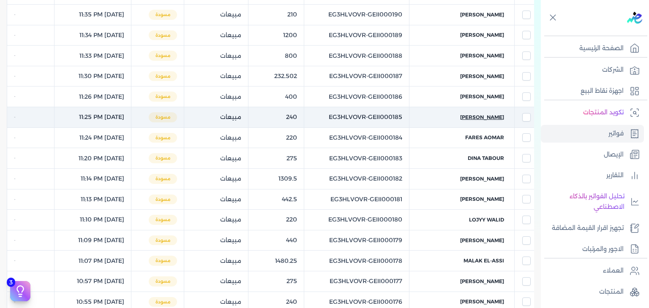
click at [489, 116] on span "[PERSON_NAME]" at bounding box center [482, 118] width 44 height 8
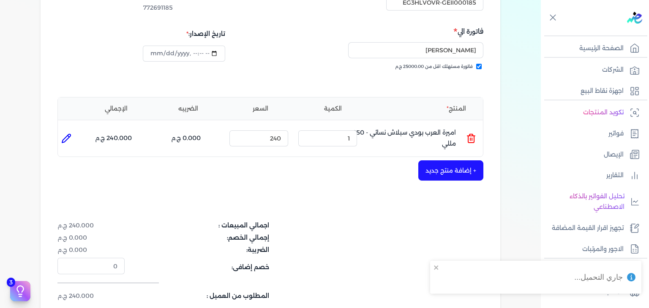
scroll to position [25, 0]
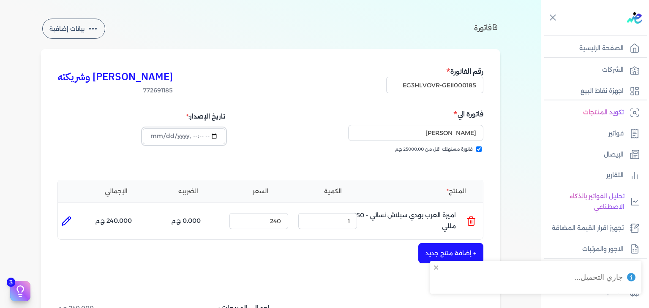
click at [157, 136] on input "datetime-local" at bounding box center [184, 136] width 82 height 16
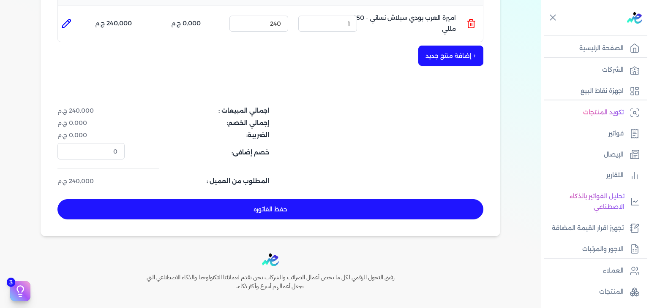
scroll to position [279, 0]
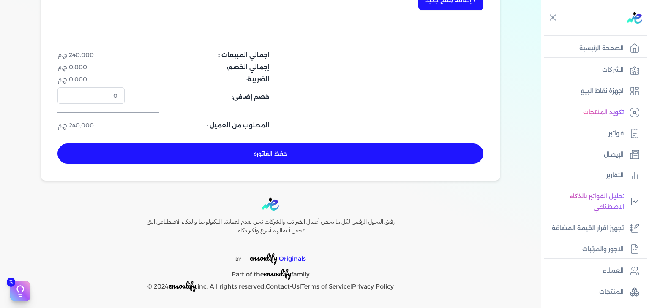
click at [323, 163] on button "حفظ الفاتوره" at bounding box center [270, 154] width 426 height 20
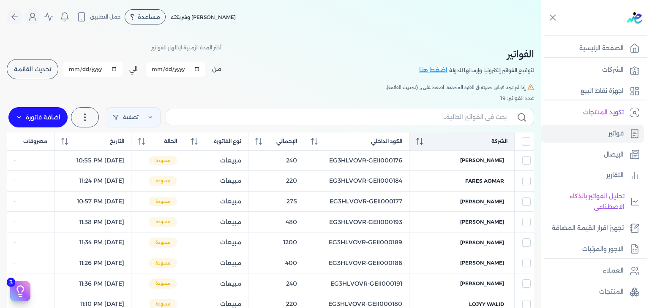
click at [434, 138] on div "الشركة" at bounding box center [461, 142] width 91 height 8
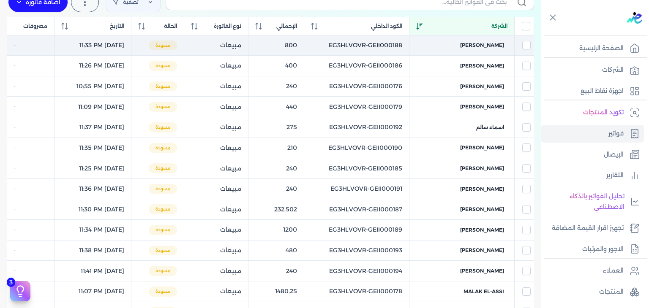
scroll to position [127, 0]
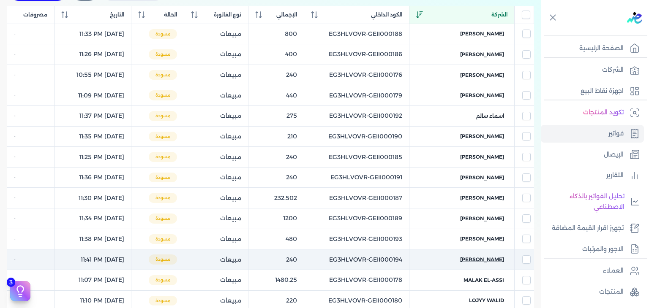
click at [482, 258] on span "[PERSON_NAME]" at bounding box center [482, 260] width 44 height 8
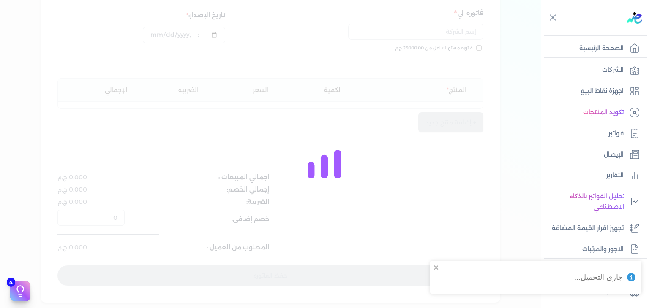
scroll to position [135, 0]
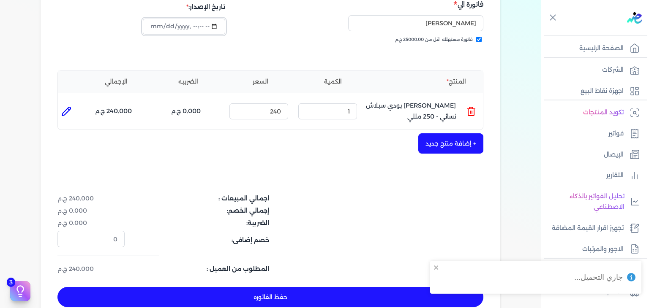
click at [158, 30] on input "datetime-local" at bounding box center [184, 27] width 82 height 16
click at [296, 296] on button "حفظ الفاتوره" at bounding box center [270, 297] width 426 height 20
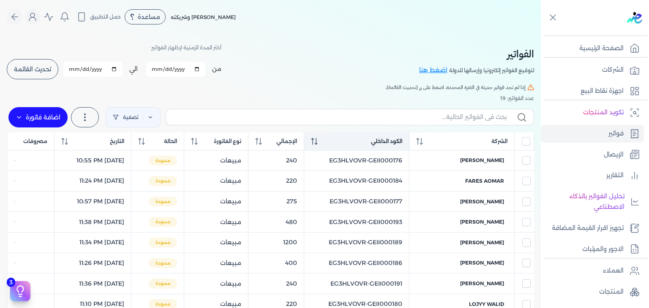
click at [318, 141] on icon at bounding box center [314, 141] width 7 height 7
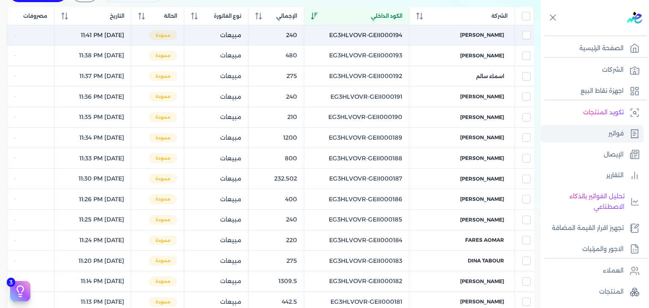
scroll to position [127, 0]
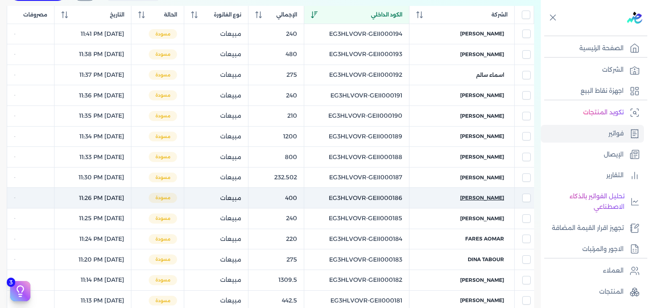
click at [497, 196] on span "[PERSON_NAME]" at bounding box center [482, 198] width 44 height 8
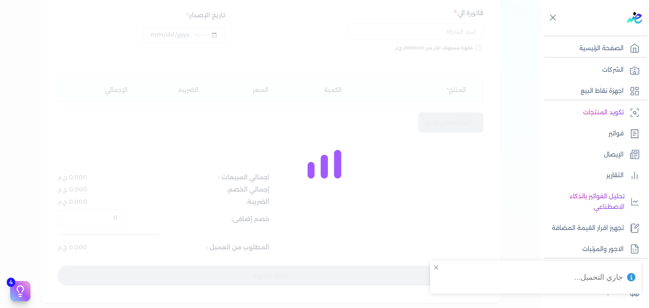
scroll to position [135, 0]
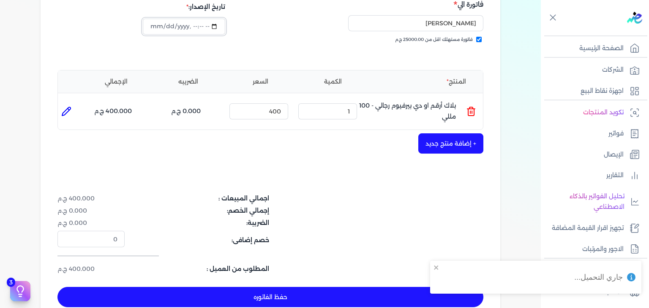
click at [155, 26] on input "datetime-local" at bounding box center [184, 27] width 82 height 16
click at [281, 293] on button "حفظ الفاتوره" at bounding box center [270, 297] width 426 height 20
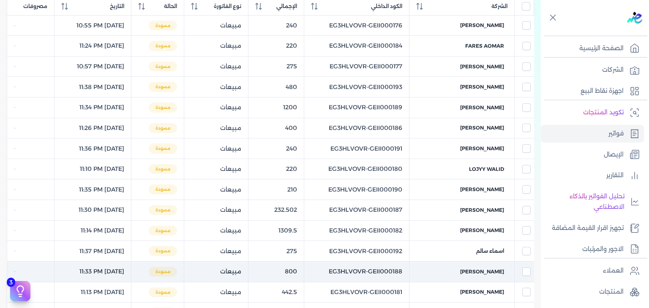
scroll to position [127, 0]
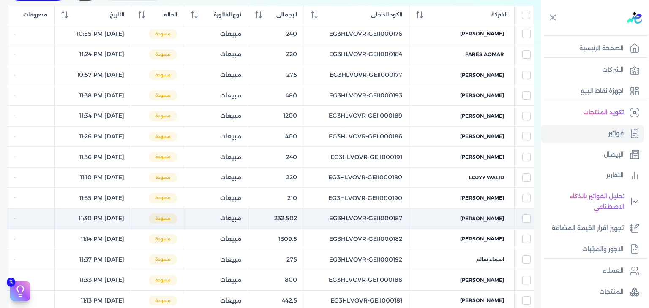
click at [470, 215] on span "[PERSON_NAME]" at bounding box center [482, 219] width 44 height 8
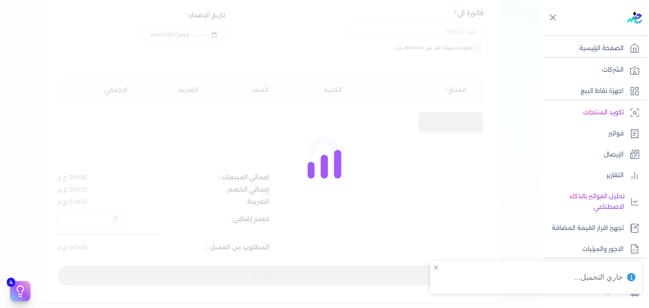
scroll to position [135, 0]
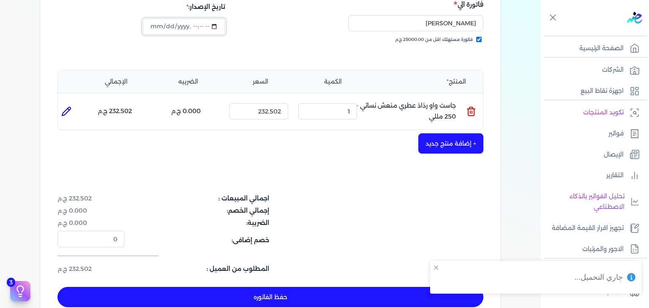
click at [156, 26] on input "datetime-local" at bounding box center [184, 27] width 82 height 16
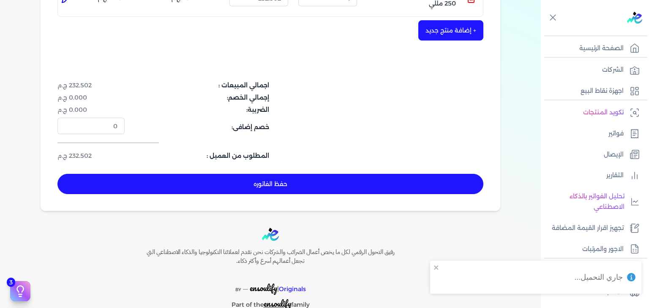
scroll to position [279, 0]
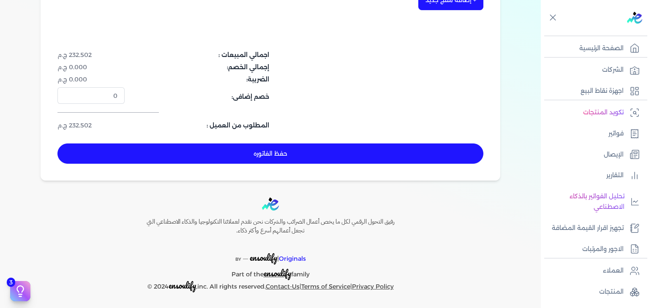
click at [320, 156] on button "حفظ الفاتوره" at bounding box center [270, 154] width 426 height 20
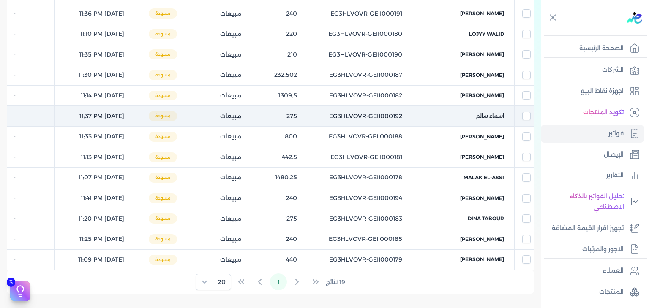
scroll to position [101, 0]
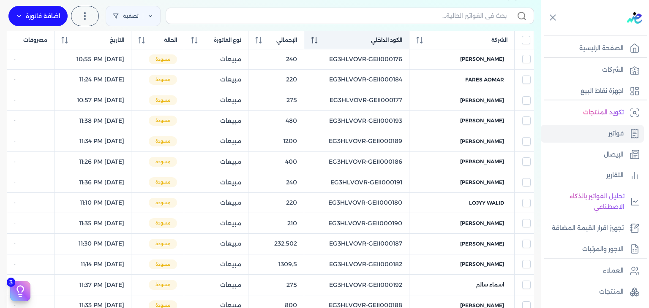
click at [339, 41] on div "الكود الداخلي" at bounding box center [356, 40] width 91 height 8
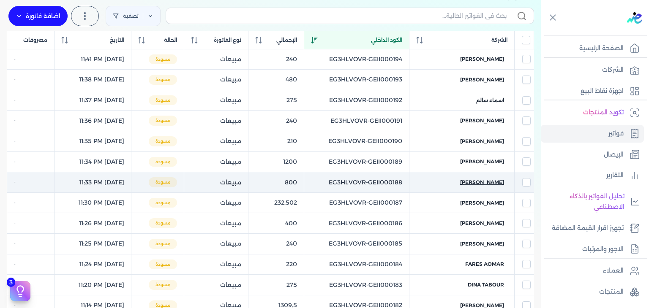
click at [486, 181] on span "[PERSON_NAME]" at bounding box center [482, 183] width 44 height 8
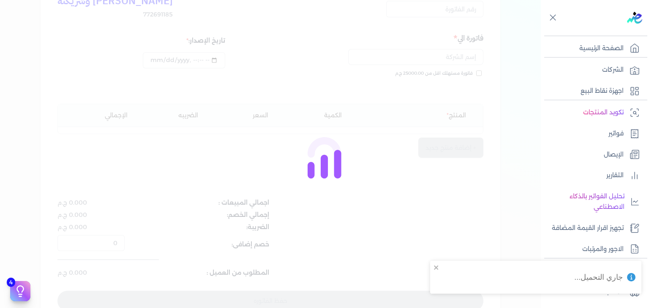
scroll to position [110, 0]
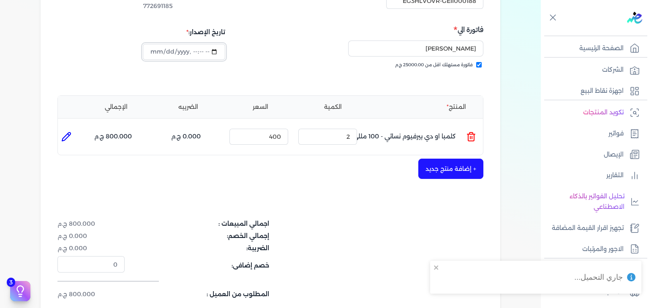
click at [157, 51] on input "datetime-local" at bounding box center [184, 52] width 82 height 16
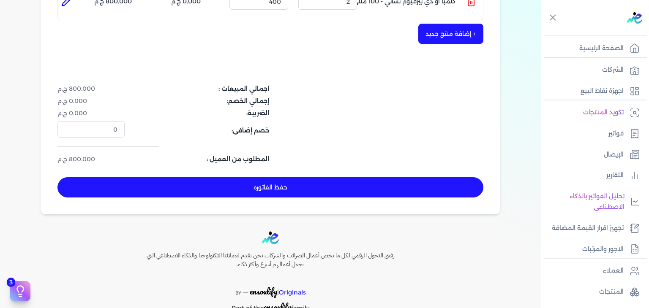
scroll to position [279, 0]
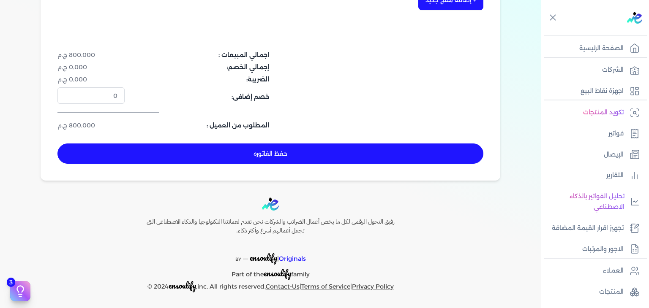
click at [380, 151] on button "حفظ الفاتوره" at bounding box center [270, 154] width 426 height 20
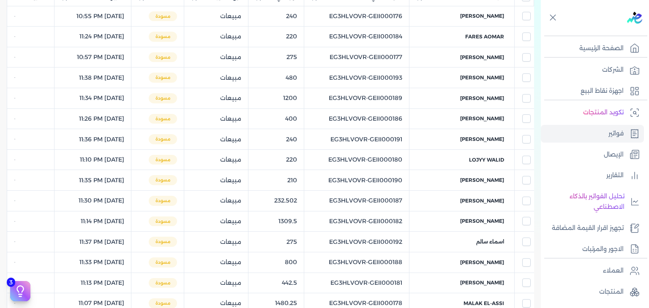
scroll to position [59, 0]
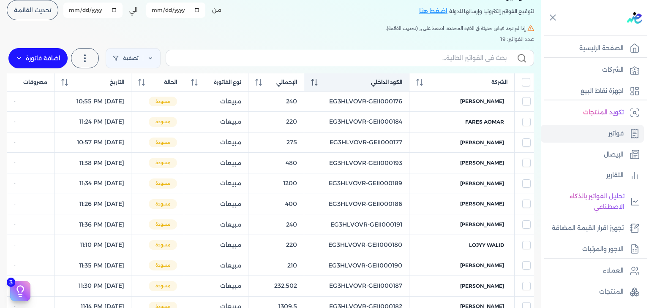
click at [316, 84] on icon at bounding box center [315, 82] width 1 height 7
click at [317, 84] on icon at bounding box center [314, 82] width 6 height 7
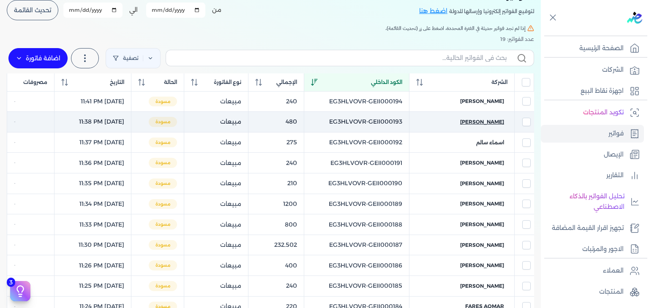
click at [493, 120] on span "[PERSON_NAME]" at bounding box center [482, 122] width 44 height 8
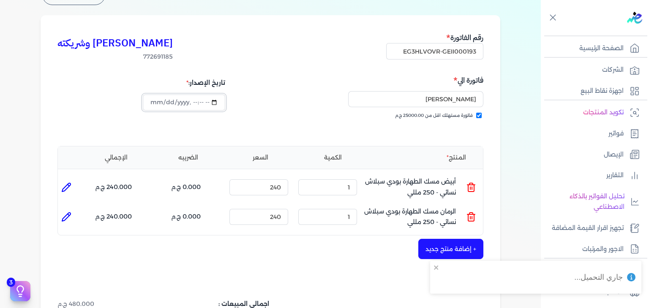
click at [155, 102] on input "datetime-local" at bounding box center [184, 103] width 82 height 16
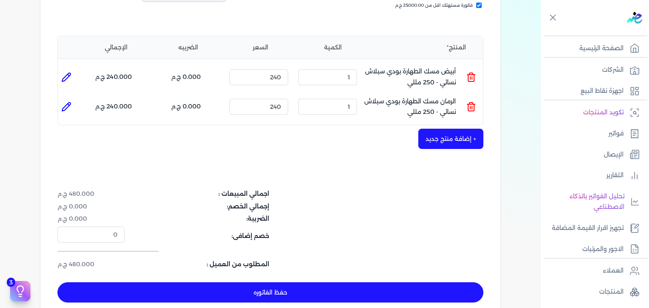
scroll to position [296, 0]
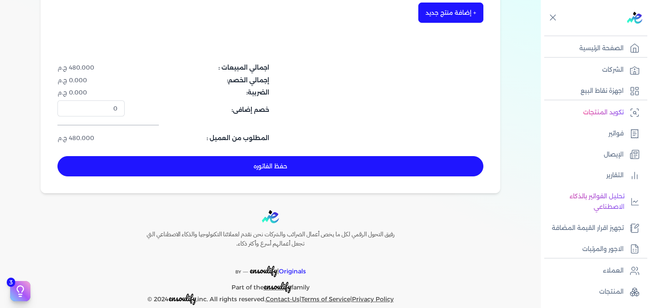
drag, startPoint x: 260, startPoint y: 169, endPoint x: 282, endPoint y: 176, distance: 23.6
click at [261, 169] on button "حفظ الفاتوره" at bounding box center [270, 166] width 426 height 20
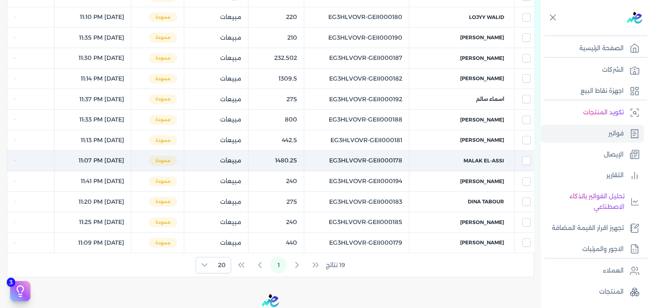
scroll to position [118, 0]
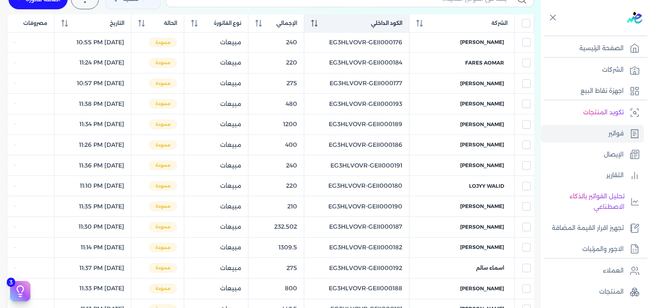
click at [338, 23] on div "الكود الداخلي" at bounding box center [356, 23] width 91 height 8
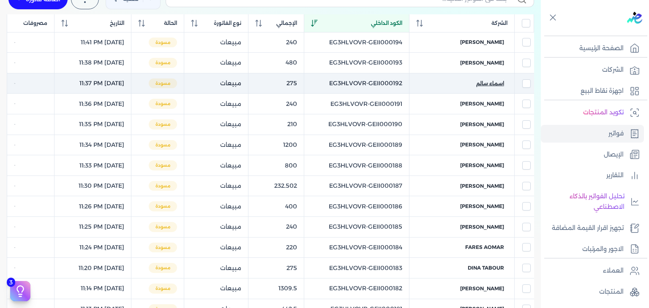
click at [503, 83] on span "اسماء سالم" at bounding box center [490, 84] width 28 height 8
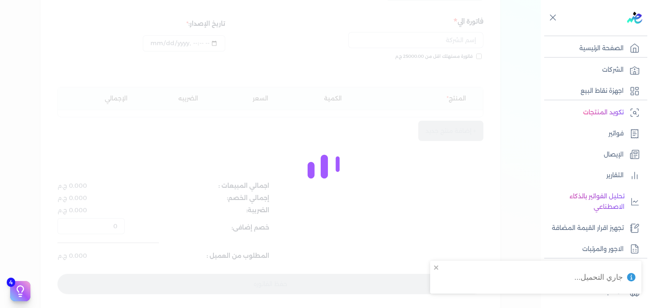
scroll to position [127, 0]
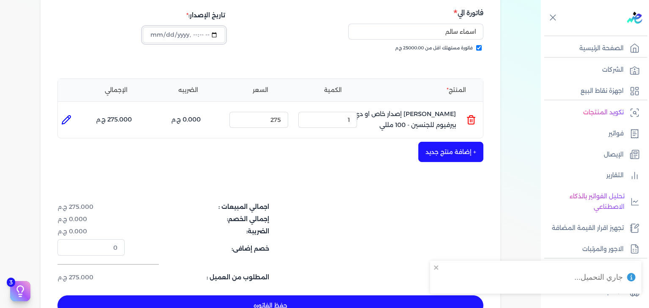
click at [157, 33] on input "datetime-local" at bounding box center [184, 35] width 82 height 16
click at [275, 300] on button "حفظ الفاتوره" at bounding box center [270, 306] width 426 height 20
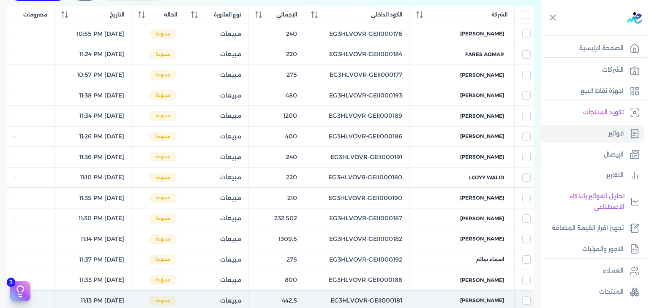
scroll to position [118, 0]
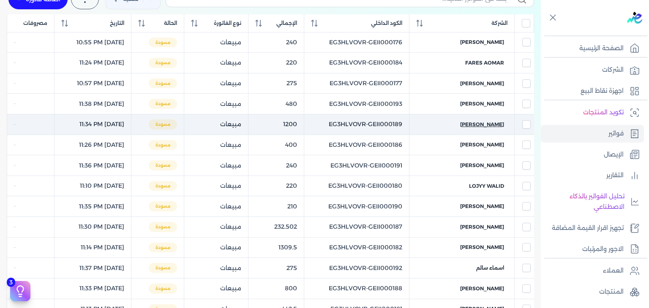
click at [486, 124] on span "[PERSON_NAME]" at bounding box center [482, 125] width 44 height 8
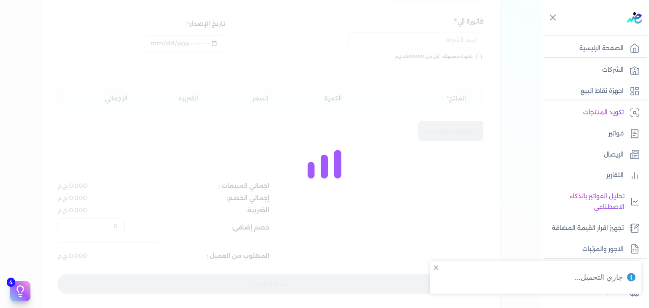
scroll to position [127, 0]
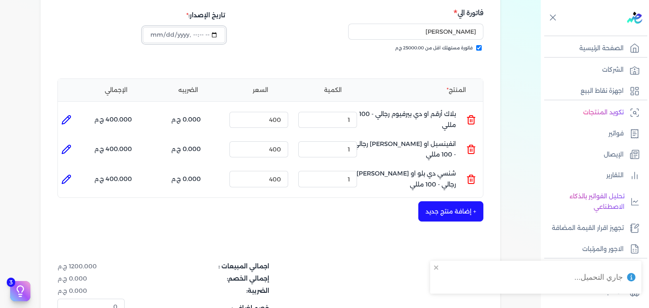
click at [154, 37] on input "datetime-local" at bounding box center [184, 35] width 82 height 16
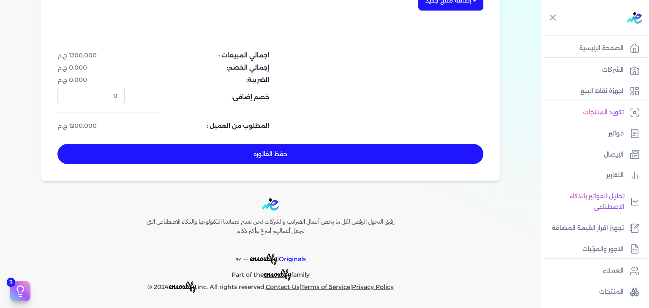
click at [348, 157] on button "حفظ الفاتوره" at bounding box center [270, 154] width 426 height 20
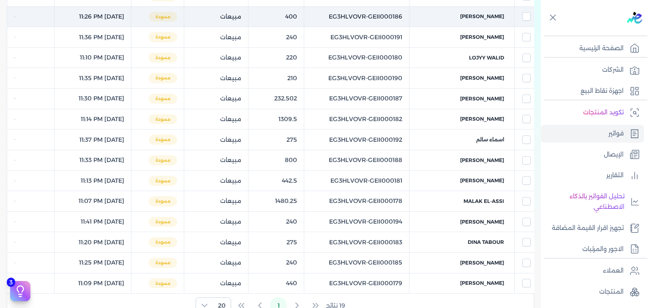
scroll to position [76, 0]
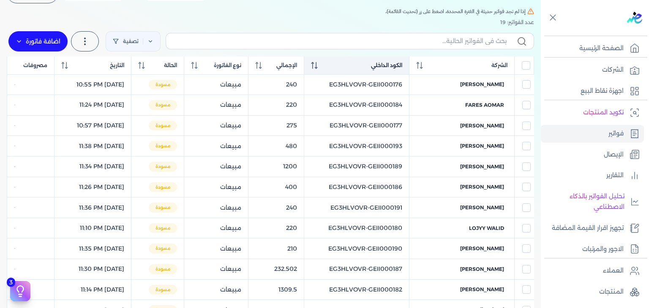
click at [314, 63] on icon at bounding box center [312, 63] width 3 height 2
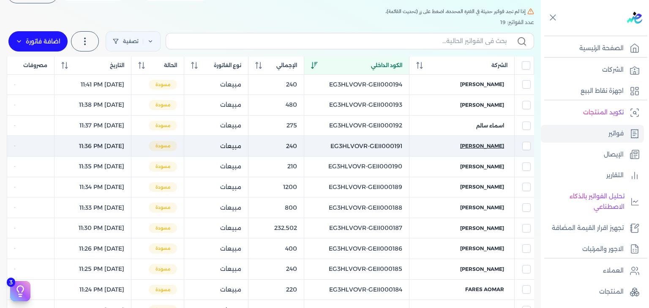
click at [471, 144] on span "[PERSON_NAME]" at bounding box center [482, 146] width 44 height 8
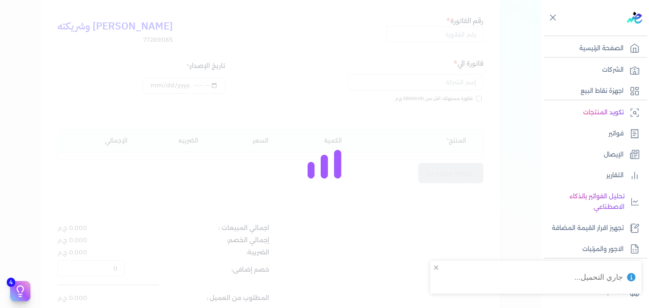
scroll to position [84, 0]
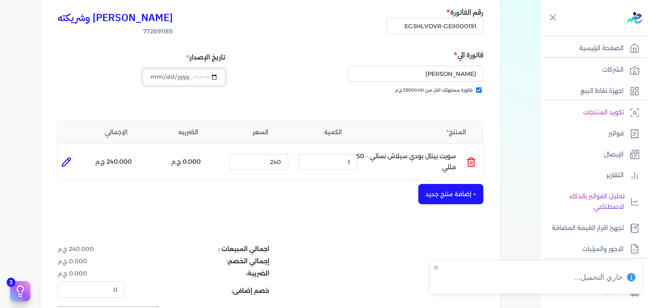
click at [154, 78] on input "datetime-local" at bounding box center [184, 77] width 82 height 16
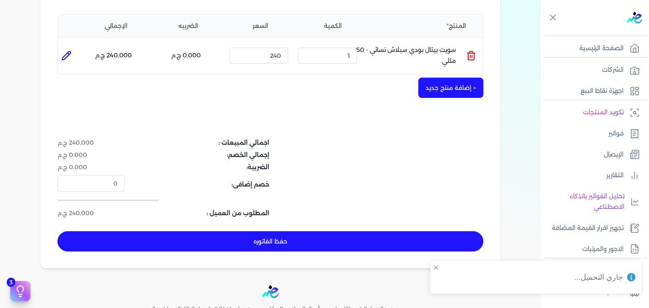
scroll to position [279, 0]
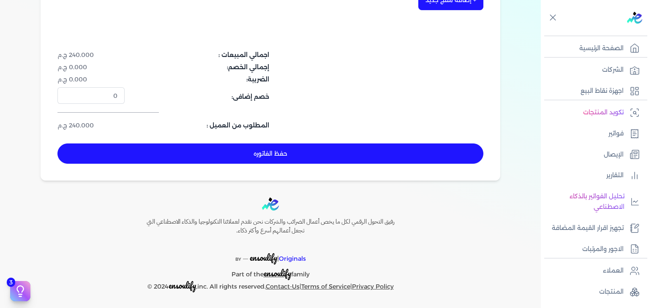
click at [272, 150] on button "حفظ الفاتوره" at bounding box center [270, 154] width 426 height 20
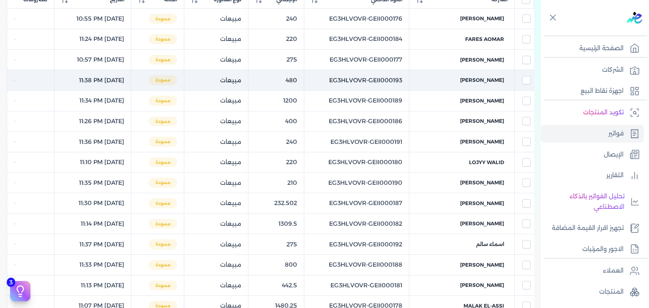
scroll to position [144, 0]
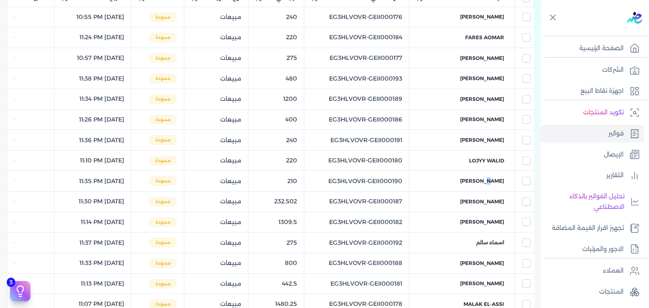
click at [484, 179] on span "[PERSON_NAME]" at bounding box center [482, 181] width 44 height 8
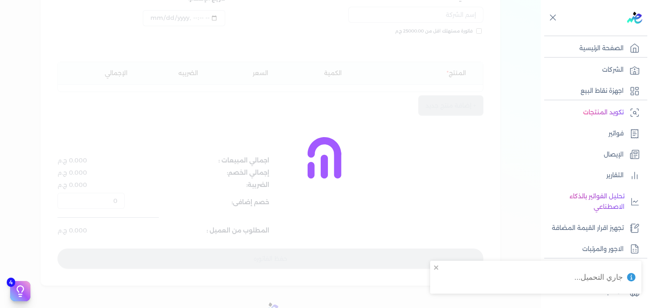
scroll to position [152, 0]
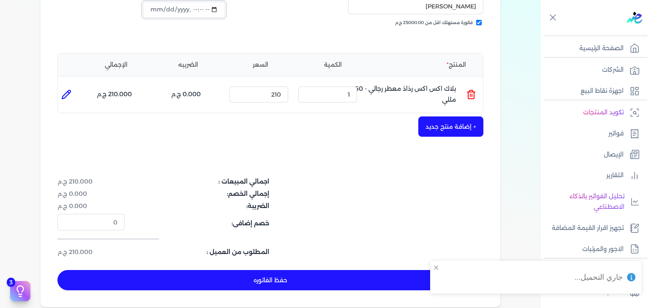
click at [156, 12] on input "datetime-local" at bounding box center [184, 10] width 82 height 16
click at [271, 278] on button "حفظ الفاتوره" at bounding box center [270, 280] width 426 height 20
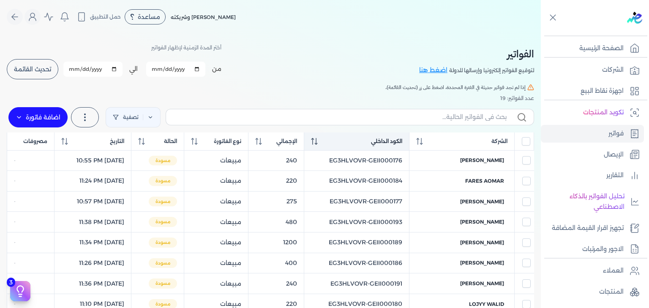
click at [318, 139] on icon at bounding box center [314, 141] width 7 height 7
click at [160, 70] on input "[DATE]" at bounding box center [175, 69] width 59 height 15
click at [53, 75] on button "تحديث القائمة" at bounding box center [33, 69] width 52 height 20
click at [157, 68] on input "[DATE]" at bounding box center [175, 69] width 59 height 15
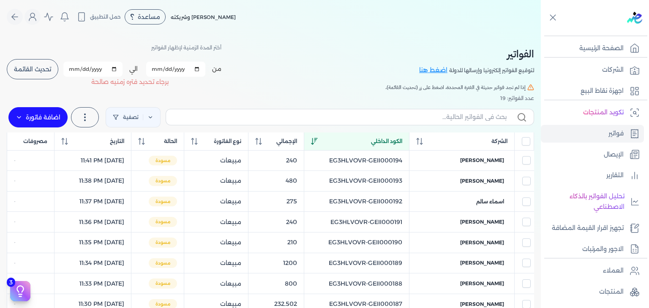
click at [73, 66] on input "[DATE]" at bounding box center [92, 69] width 59 height 15
click at [50, 73] on button "تحديث القائمة" at bounding box center [33, 69] width 52 height 20
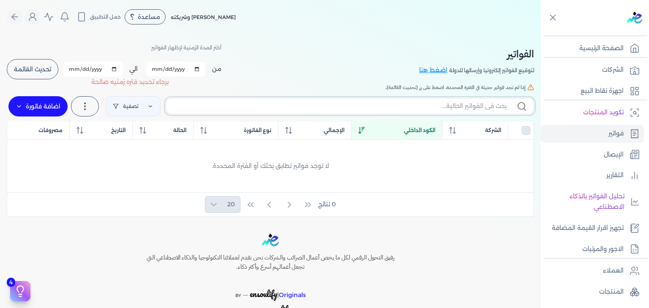
click at [441, 108] on input "text" at bounding box center [340, 106] width 334 height 9
paste input "EG3HLVOVR-GEIJ000238"
drag, startPoint x: 34, startPoint y: 101, endPoint x: 46, endPoint y: 114, distance: 17.3
click at [34, 102] on label "اضافة فاتورة" at bounding box center [37, 106] width 59 height 20
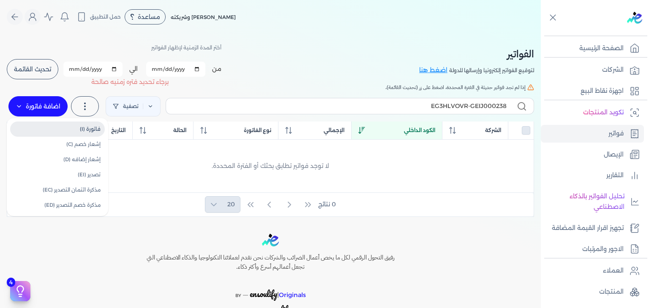
click at [79, 129] on link "فاتورة (I)" at bounding box center [57, 129] width 95 height 15
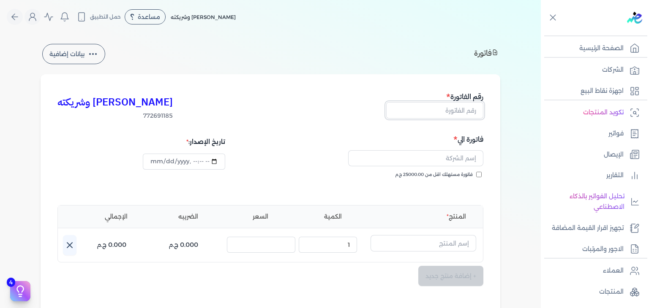
click at [453, 115] on input "text" at bounding box center [434, 110] width 97 height 16
paste input "EG3HLVOVR-GEIJ000238"
click at [478, 172] on input "فاتورة مستهلك اقل من 25000.00 ج.م" at bounding box center [478, 174] width 5 height 5
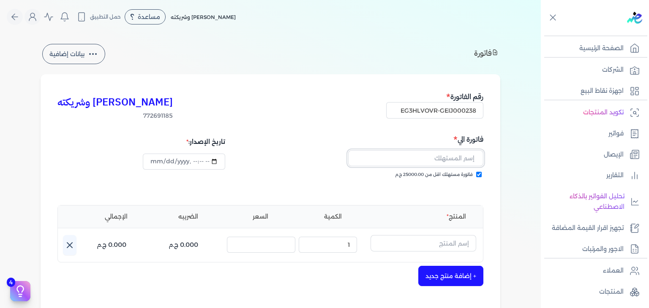
click at [411, 163] on input "text" at bounding box center [415, 158] width 135 height 16
paste input "[PERSON_NAME]"
click at [436, 237] on input "text" at bounding box center [423, 243] width 106 height 16
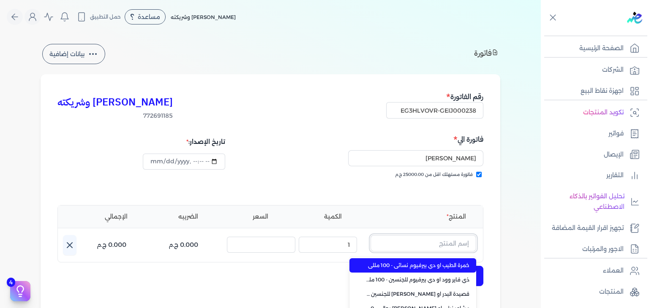
paste input "مشاعر او دي بيرفيوم نسائي - 100 مللي + هديه مزيل عرق بداخل"
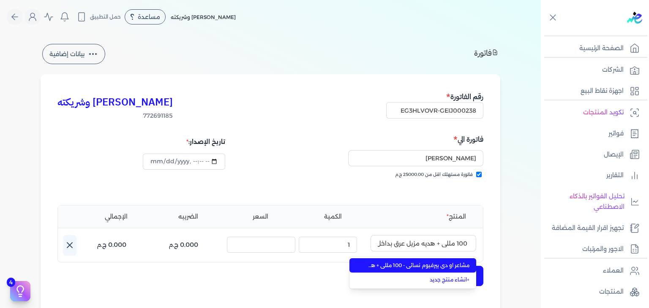
click at [426, 264] on span "مشاعر او دي بيرفيوم نسائي - 100 مللي + هديه مزيل عرق بداخل" at bounding box center [417, 266] width 103 height 8
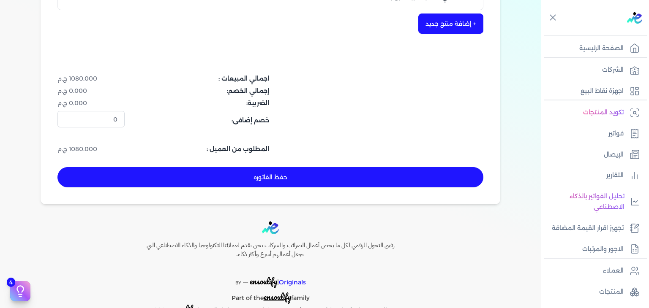
scroll to position [279, 0]
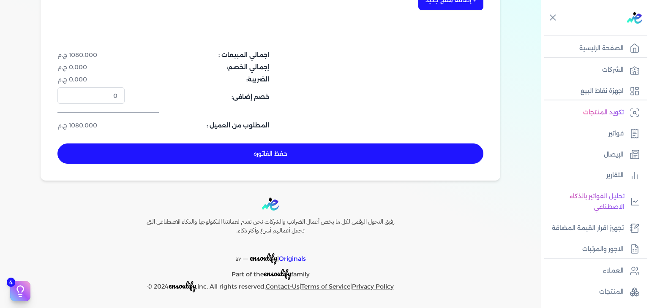
click at [341, 158] on button "حفظ الفاتوره" at bounding box center [270, 154] width 426 height 20
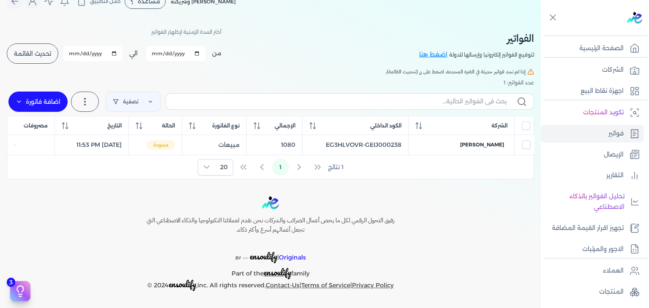
scroll to position [14, 0]
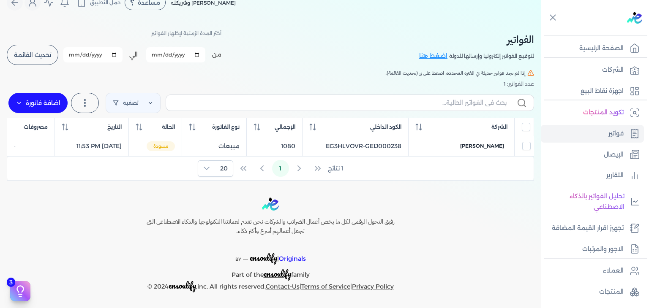
drag, startPoint x: 382, startPoint y: 97, endPoint x: 382, endPoint y: 103, distance: 5.9
click at [382, 103] on label at bounding box center [350, 103] width 368 height 16
click at [382, 103] on input "text" at bounding box center [340, 102] width 334 height 9
paste input "EG3HLVOVR-GEIJ000238"
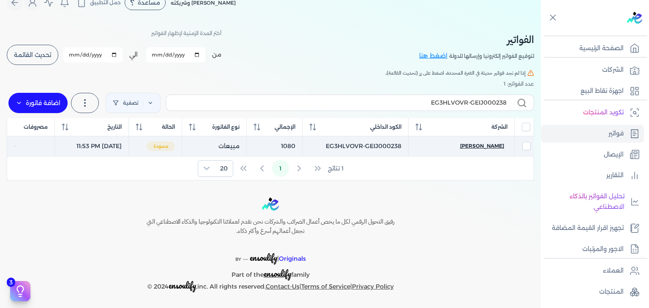
click at [482, 147] on span "[PERSON_NAME]" at bounding box center [482, 146] width 44 height 8
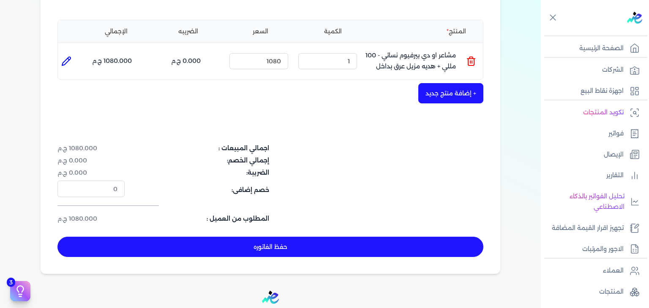
scroll to position [279, 0]
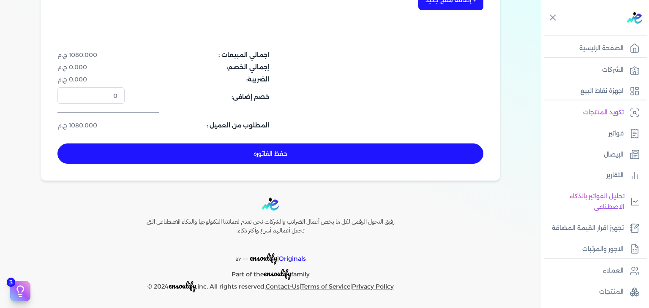
drag, startPoint x: 360, startPoint y: 153, endPoint x: 373, endPoint y: 156, distance: 13.4
click at [361, 153] on button "حفظ الفاتوره" at bounding box center [270, 154] width 426 height 20
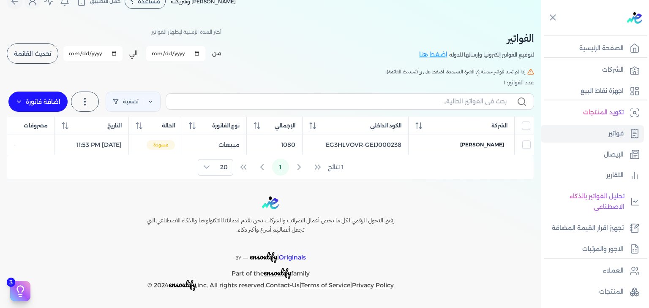
scroll to position [14, 0]
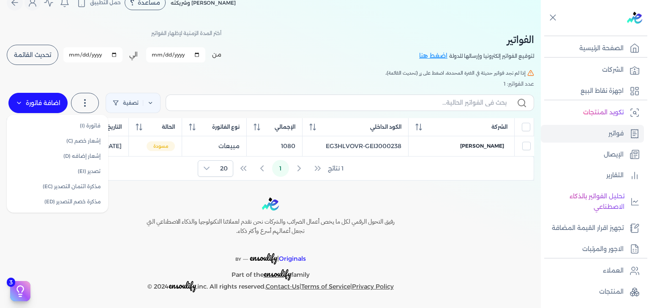
drag, startPoint x: 48, startPoint y: 103, endPoint x: 70, endPoint y: 109, distance: 23.1
click at [48, 103] on label "اضافة فاتورة" at bounding box center [37, 103] width 59 height 20
click at [81, 126] on link "فاتورة (I)" at bounding box center [57, 125] width 95 height 15
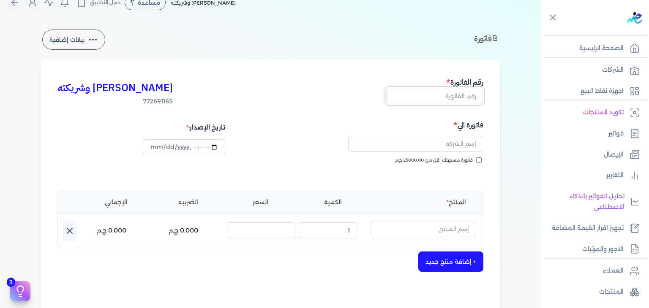
click at [451, 103] on input "text" at bounding box center [434, 96] width 97 height 16
paste input "EG3HLVOVR-GEIJ000239"
click at [481, 158] on input "فاتورة مستهلك اقل من 25000.00 ج.م" at bounding box center [478, 159] width 5 height 5
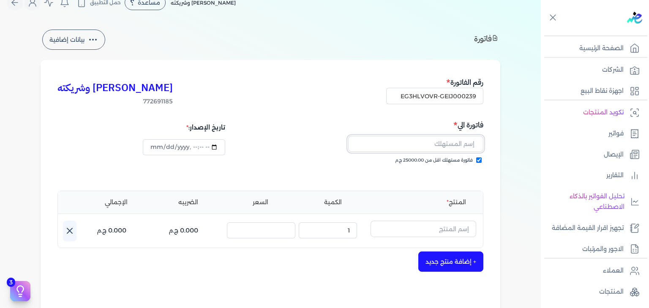
click at [432, 144] on input "text" at bounding box center [415, 144] width 135 height 16
paste input "ابانوب عماد"
click at [423, 228] on input "text" at bounding box center [423, 229] width 106 height 16
paste input "[PERSON_NAME] إصدار خاص او دي بيرفيوم للجنسين - 100 مللي"
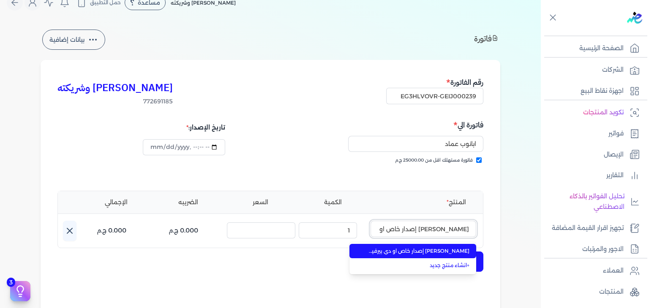
scroll to position [0, -62]
click at [429, 251] on span "[PERSON_NAME] إصدار خاص او دي بيرفيوم للجنسين - 100 مللي" at bounding box center [417, 251] width 103 height 8
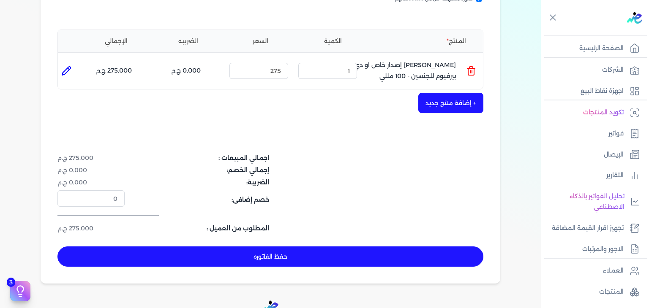
scroll to position [183, 0]
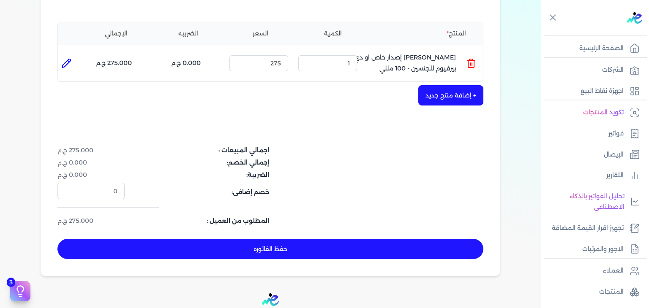
click at [387, 254] on button "حفظ الفاتوره" at bounding box center [270, 249] width 426 height 20
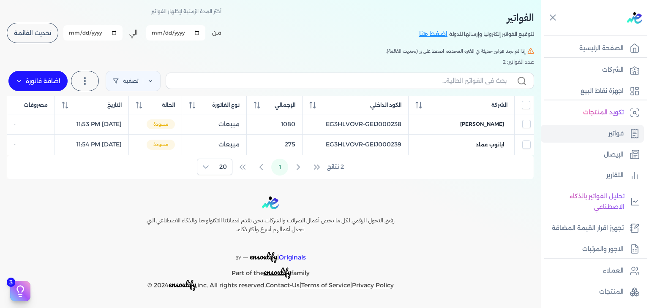
scroll to position [35, 0]
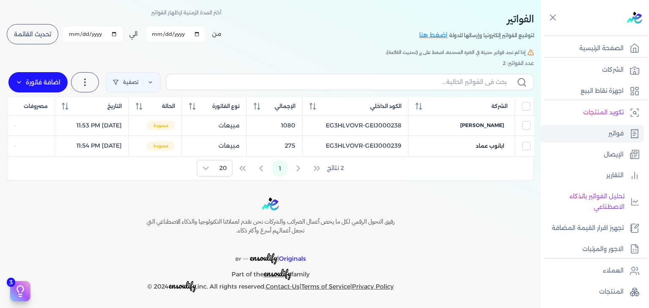
click at [458, 87] on label at bounding box center [350, 82] width 368 height 16
click at [458, 87] on input "text" at bounding box center [340, 82] width 334 height 9
paste input "EG3HLVOVR-GEIJ000239"
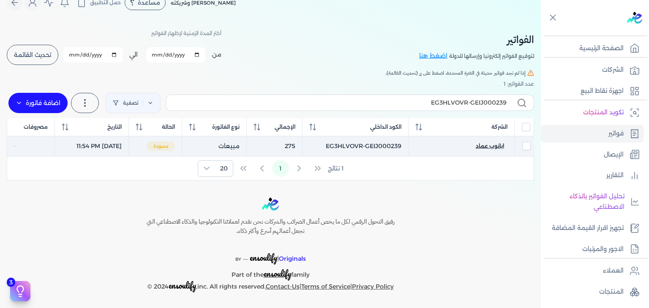
click at [500, 146] on span "ابانوب عماد" at bounding box center [489, 146] width 28 height 8
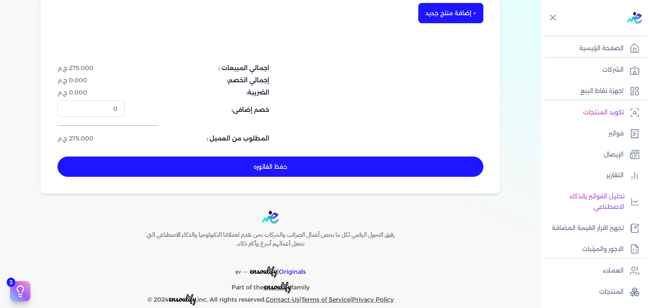
scroll to position [268, 0]
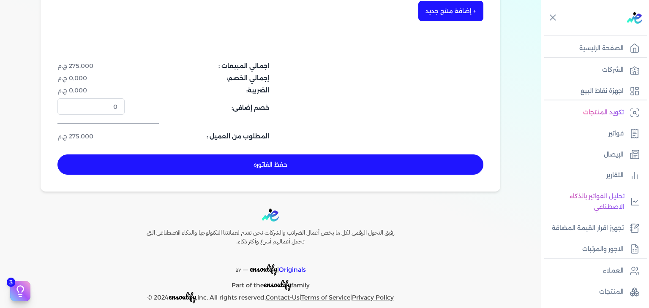
click at [361, 171] on button "حفظ الفاتوره" at bounding box center [270, 165] width 426 height 20
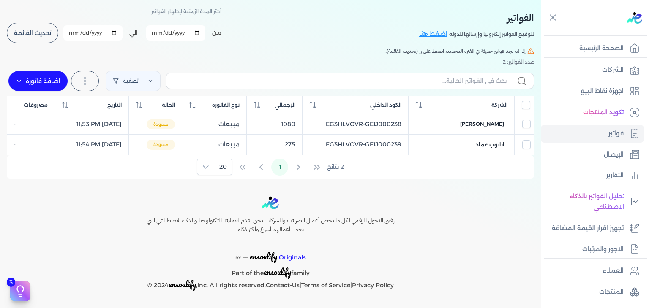
scroll to position [35, 0]
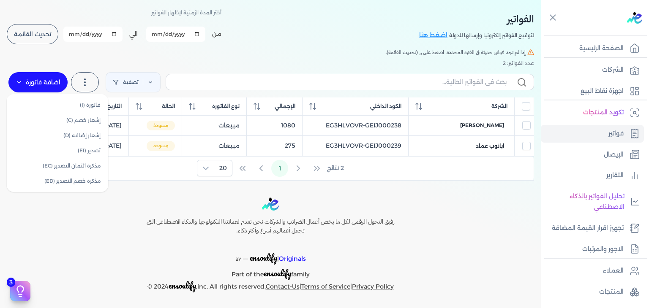
click at [55, 88] on label "اضافة فاتورة" at bounding box center [37, 82] width 59 height 20
click at [65, 100] on link "فاتورة (I)" at bounding box center [57, 105] width 95 height 15
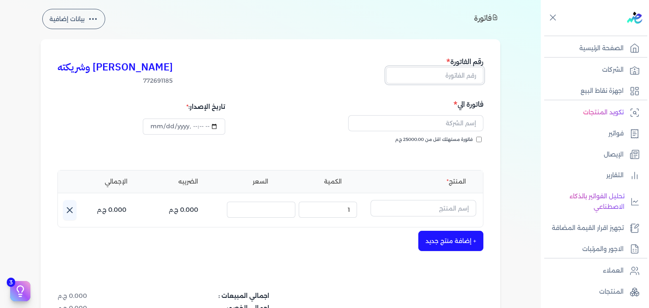
click at [449, 73] on input "text" at bounding box center [434, 75] width 97 height 16
paste input "EG3HLVOVR-GEIJ000240"
click at [478, 138] on input "فاتورة مستهلك اقل من 25000.00 ج.م" at bounding box center [478, 139] width 5 height 5
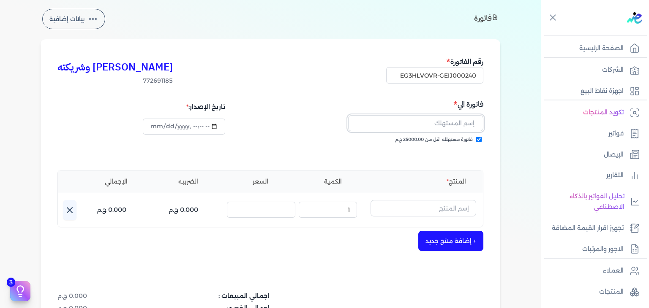
click at [411, 128] on input "text" at bounding box center [415, 123] width 135 height 16
paste input "[PERSON_NAME]"
click at [461, 206] on input "text" at bounding box center [423, 208] width 106 height 16
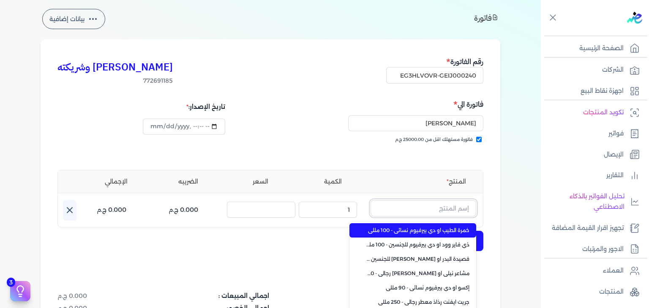
paste input "خمرة رذاذ عطري منعش نسائي - 250 مللي"
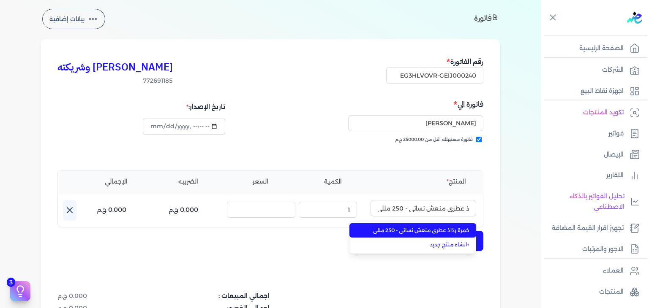
click at [453, 228] on span "خمرة رذاذ عطري منعش نسائي - 250 مللي" at bounding box center [417, 231] width 103 height 8
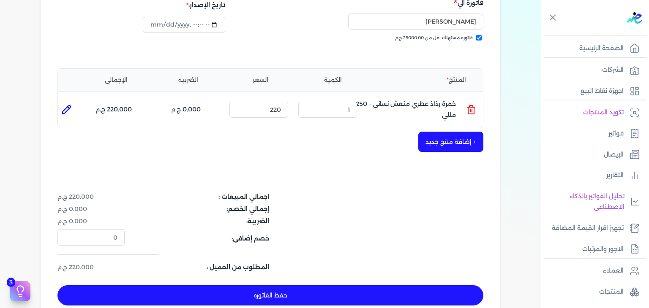
scroll to position [204, 0]
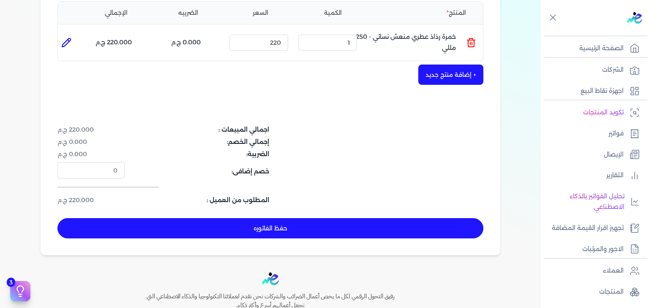
click at [306, 228] on button "حفظ الفاتوره" at bounding box center [270, 228] width 426 height 20
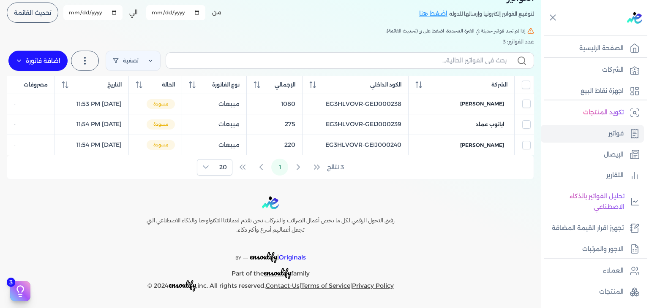
scroll to position [55, 0]
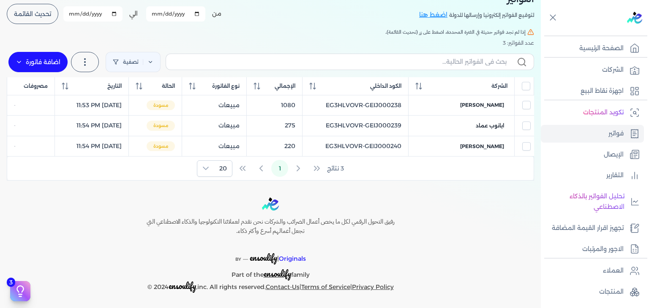
click at [385, 68] on label at bounding box center [350, 62] width 368 height 16
click at [385, 66] on input "text" at bounding box center [340, 61] width 334 height 9
click at [384, 64] on input "text" at bounding box center [340, 61] width 334 height 9
click at [439, 63] on input "text" at bounding box center [340, 61] width 334 height 9
paste input "خمرة رذاذ عطري منعش نسائي - 250 مللي"
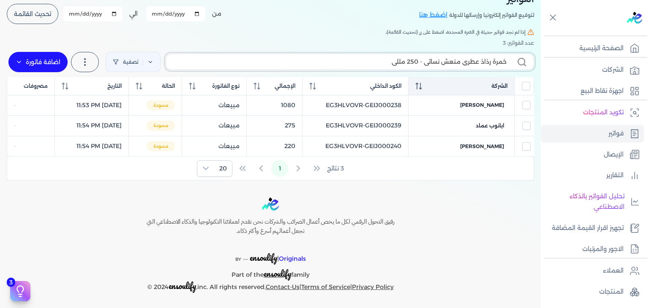
scroll to position [14, 0]
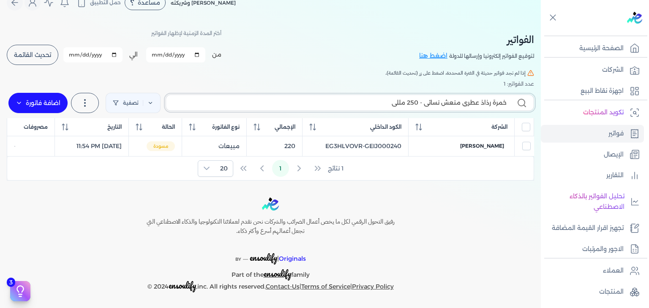
click at [367, 104] on input "خمرة رذاذ عطري منعش نسائي - 250 مللي" at bounding box center [340, 102] width 334 height 9
paste input "EG3HLVOVR-GEIJ000240"
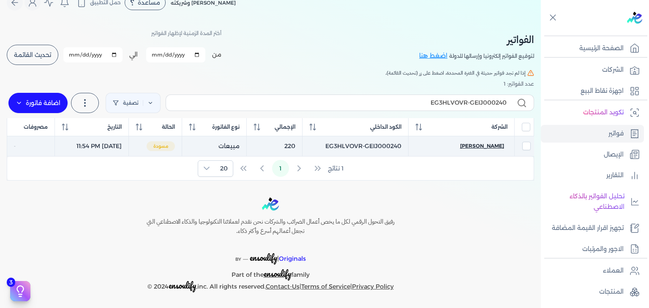
click at [486, 145] on span "[PERSON_NAME]" at bounding box center [482, 146] width 44 height 8
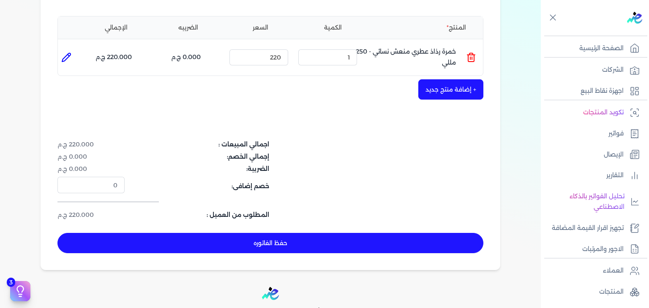
scroll to position [268, 0]
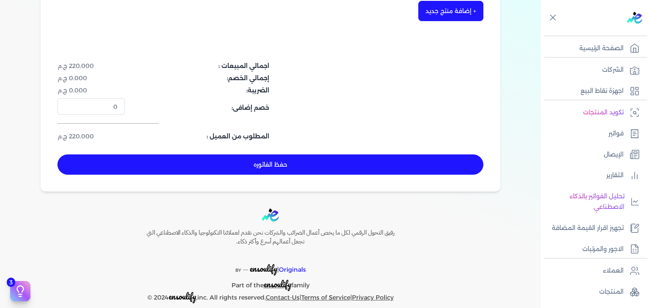
click at [331, 167] on button "حفظ الفاتوره" at bounding box center [270, 165] width 426 height 20
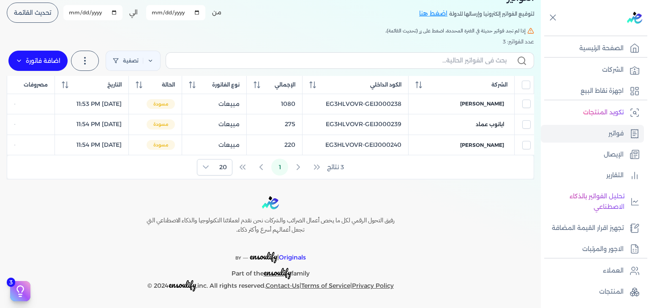
scroll to position [55, 0]
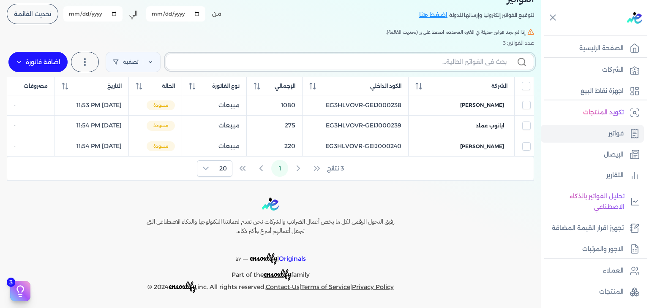
click at [382, 59] on input "text" at bounding box center [340, 61] width 334 height 9
paste input "EG3HLVOVR-GEIJ000241"
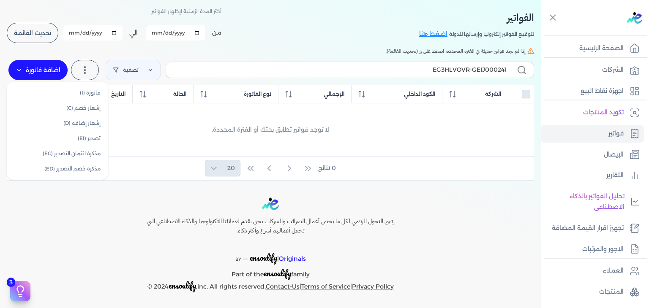
click at [58, 68] on label "اضافة فاتورة" at bounding box center [37, 70] width 59 height 20
click at [61, 87] on link "فاتورة (I)" at bounding box center [57, 92] width 95 height 15
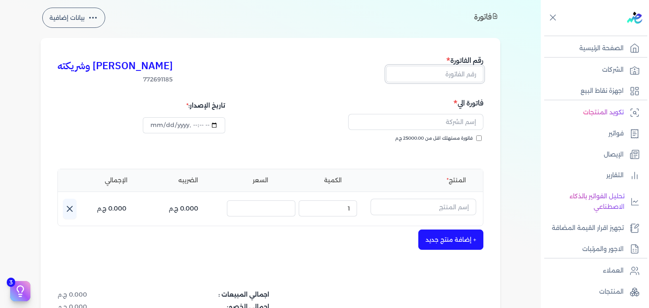
click at [456, 76] on input "text" at bounding box center [434, 74] width 97 height 16
paste input "EG3HLVOVR-GEIJ000241"
click at [480, 140] on input "فاتورة مستهلك اقل من 25000.00 ج.م" at bounding box center [478, 138] width 5 height 5
click at [415, 122] on input "text" at bounding box center [415, 122] width 135 height 16
paste input "Ramses [PERSON_NAME]"
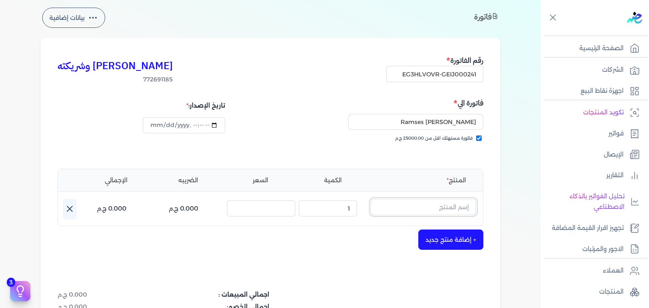
click at [449, 206] on input "text" at bounding box center [423, 207] width 106 height 16
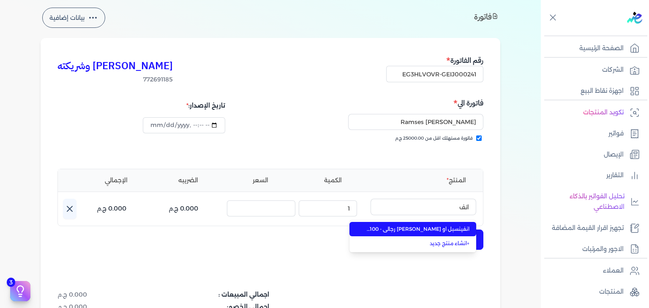
click at [445, 228] on span "انفينسبل او [PERSON_NAME] رجالي - 100 مللي" at bounding box center [417, 229] width 103 height 8
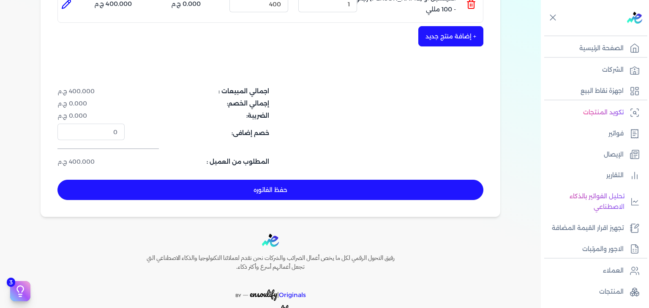
scroll to position [247, 0]
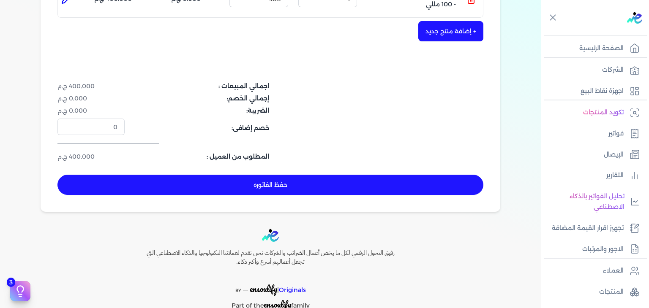
click at [377, 190] on button "حفظ الفاتوره" at bounding box center [270, 185] width 426 height 20
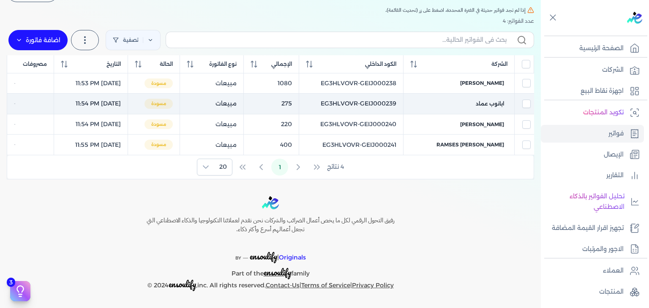
scroll to position [76, 0]
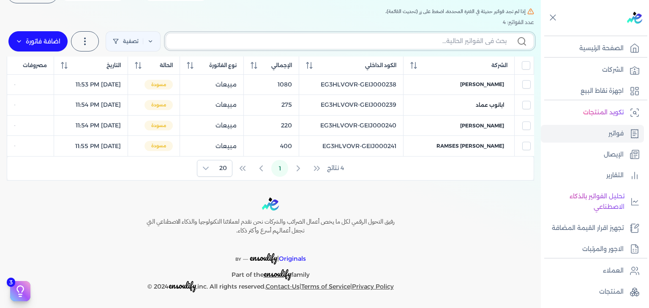
click at [414, 44] on input "text" at bounding box center [340, 41] width 334 height 9
paste input "EG3HLVOVR-GEIJ000241"
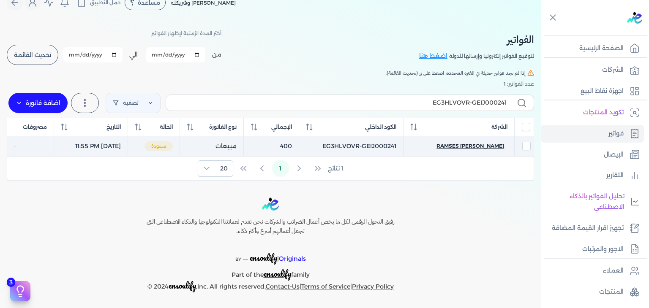
click at [486, 147] on span "Ramses [PERSON_NAME]" at bounding box center [470, 146] width 68 height 8
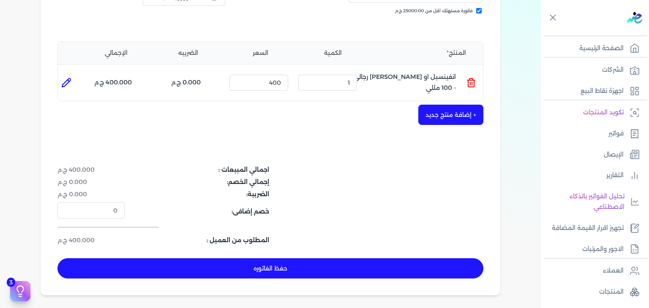
scroll to position [225, 0]
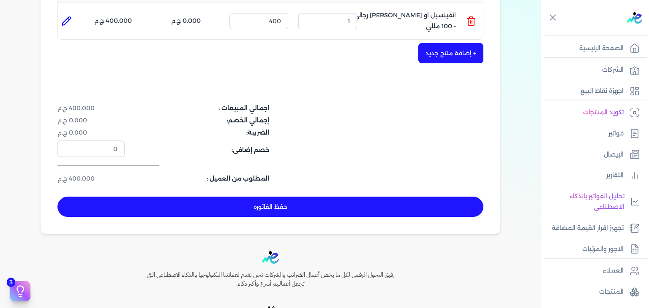
drag, startPoint x: 345, startPoint y: 205, endPoint x: 221, endPoint y: 9, distance: 231.7
click at [345, 205] on button "حفظ الفاتوره" at bounding box center [270, 207] width 426 height 20
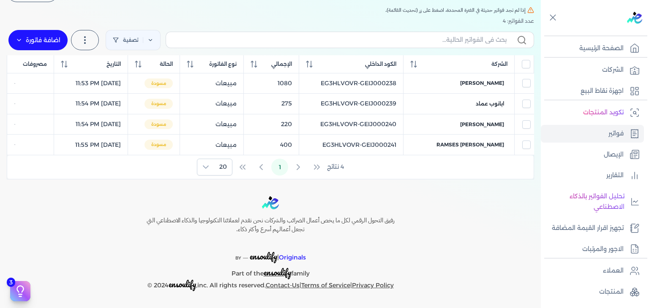
scroll to position [76, 0]
click at [54, 51] on div "اضافة فاتورة فاتورة (I) إشعار خصم (C) إشعار إضافه (D) تصدير (EI) مذكرة ائتمان ا…" at bounding box center [38, 42] width 62 height 24
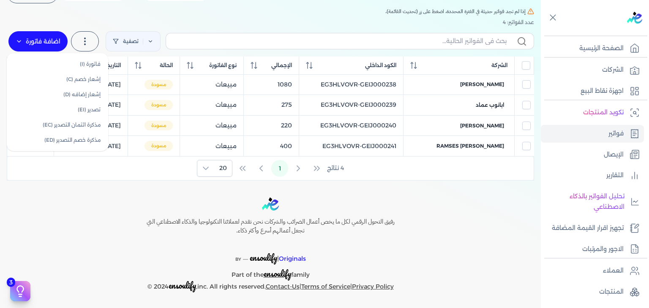
click at [58, 39] on label "اضافة فاتورة" at bounding box center [37, 41] width 59 height 20
click at [86, 65] on link "فاتورة (I)" at bounding box center [57, 64] width 95 height 15
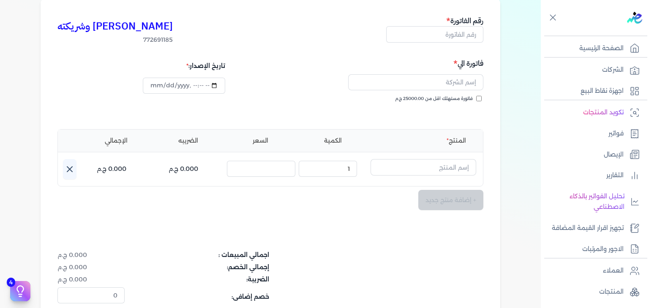
scroll to position [84, 0]
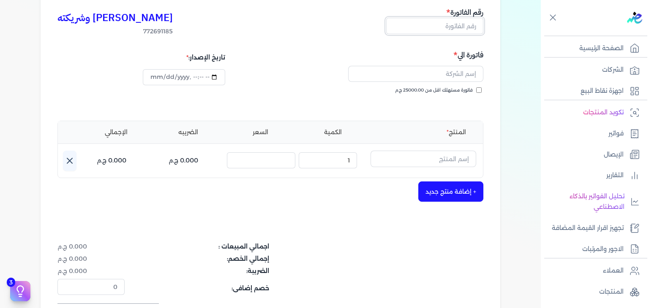
click at [453, 29] on input "text" at bounding box center [434, 26] width 97 height 16
paste input "EG3HLVOVR-GEIJ000242"
click at [481, 90] on input "فاتورة مستهلك اقل من 25000.00 ج.م" at bounding box center [478, 89] width 5 height 5
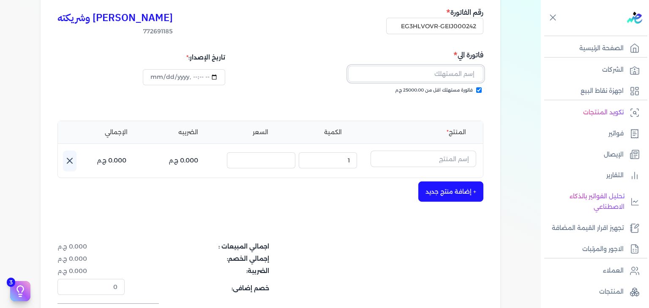
click at [437, 71] on input "text" at bounding box center [415, 74] width 135 height 16
paste input "ياسمين [PERSON_NAME]"
click at [398, 161] on input "text" at bounding box center [423, 159] width 106 height 16
paste input "طقم هدايا فاسيو مكون من ( او دي بيرفيوم 100مللي - سبراي بيرفيوم 200مللي) نسائي"
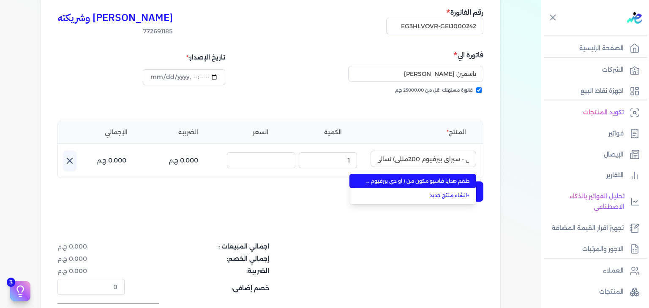
click at [410, 180] on span "طقم هدايا فاسيو مكون من ( او دي بيرفيوم 100مللي - سبراي بيرفيوم 200مللي) نسائي" at bounding box center [417, 181] width 103 height 8
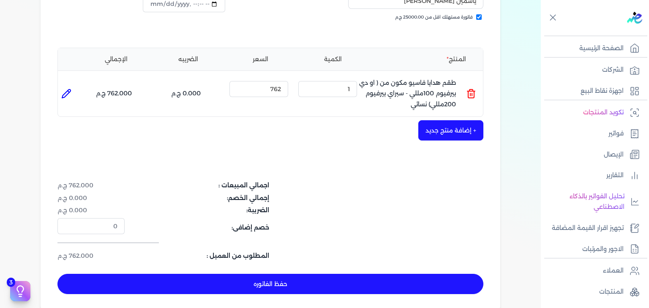
scroll to position [253, 0]
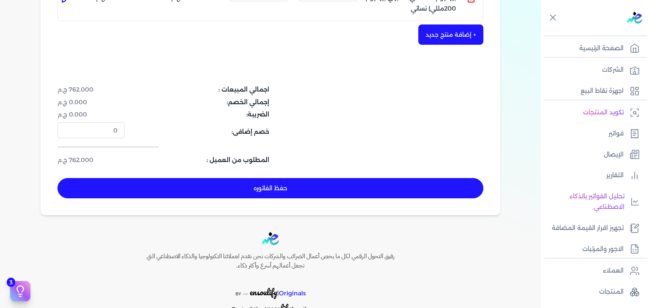
click at [319, 193] on button "حفظ الفاتوره" at bounding box center [270, 188] width 426 height 20
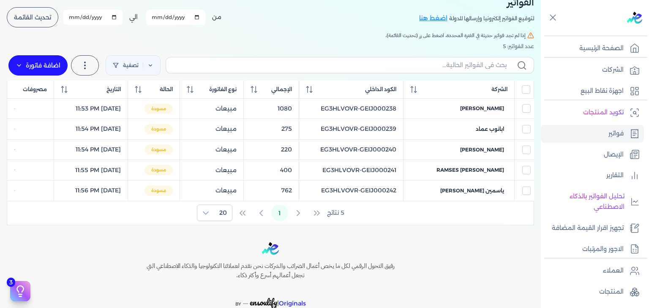
scroll to position [12, 0]
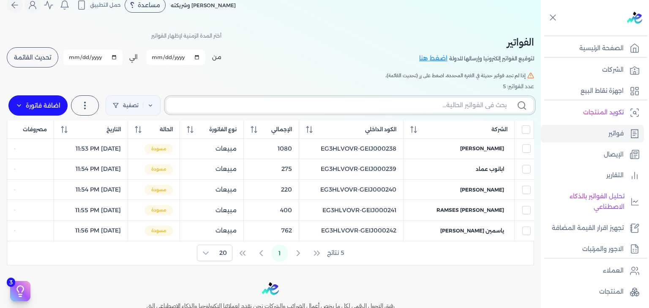
click at [415, 101] on input "text" at bounding box center [340, 105] width 334 height 9
paste input "EG3HLVOVR-GEIJ000242"
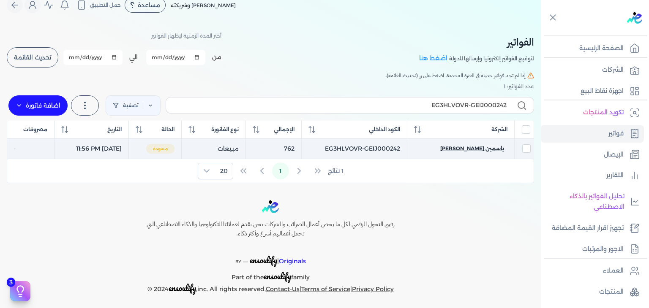
click at [492, 149] on span "ياسمين [PERSON_NAME]" at bounding box center [472, 149] width 64 height 8
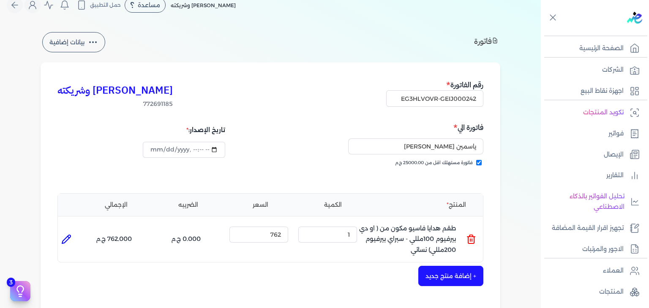
scroll to position [265, 0]
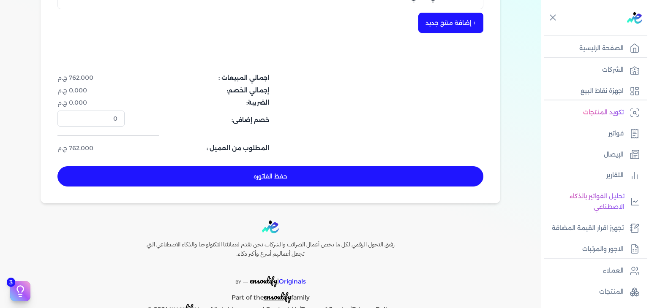
click at [364, 179] on button "حفظ الفاتوره" at bounding box center [270, 176] width 426 height 20
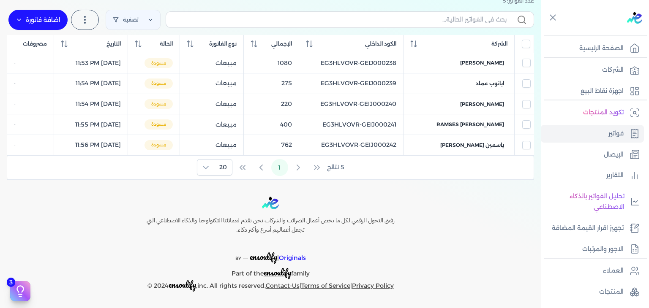
scroll to position [96, 0]
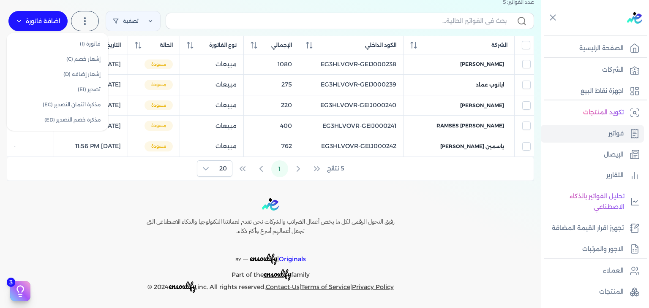
click at [52, 22] on label "اضافة فاتورة" at bounding box center [37, 21] width 59 height 20
click at [62, 46] on link "فاتورة (I)" at bounding box center [57, 43] width 95 height 15
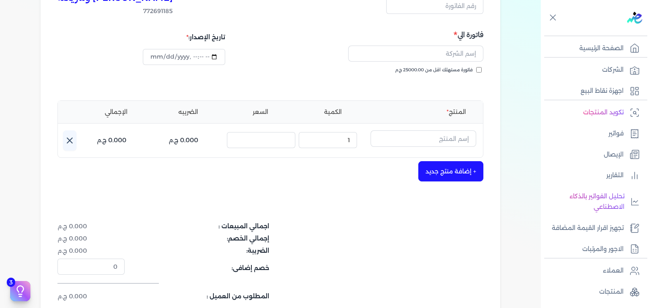
scroll to position [20, 0]
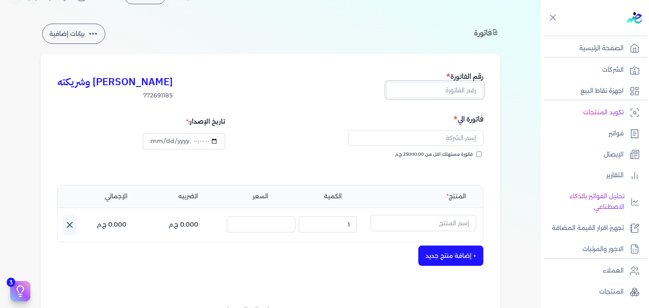
click at [459, 92] on input "text" at bounding box center [434, 90] width 97 height 16
paste input "EG3HLVOVR-GEIJ000243"
click at [480, 153] on input "فاتورة مستهلك اقل من 25000.00 ج.م" at bounding box center [478, 154] width 5 height 5
click at [428, 133] on input "text" at bounding box center [415, 138] width 135 height 16
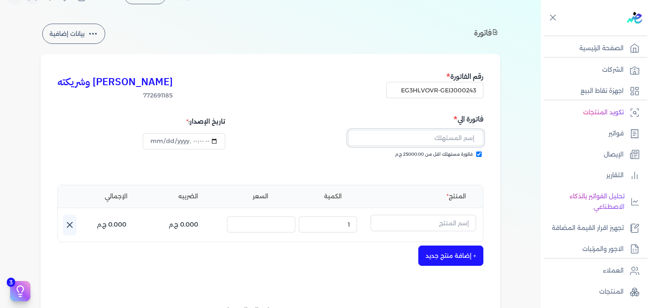
paste input "[PERSON_NAME]"
click at [427, 217] on input "text" at bounding box center [423, 223] width 106 height 16
paste input "تركوازي او دي بيرفيوم للجنسين - 100 مللي"
paste input "EG-772691185-EPCF-P-EDP-U-100-2"
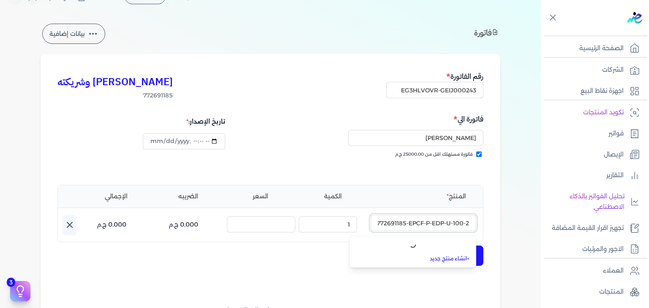
scroll to position [0, -12]
click at [446, 258] on link "+ انشاء منتج جديد" at bounding box center [417, 259] width 103 height 8
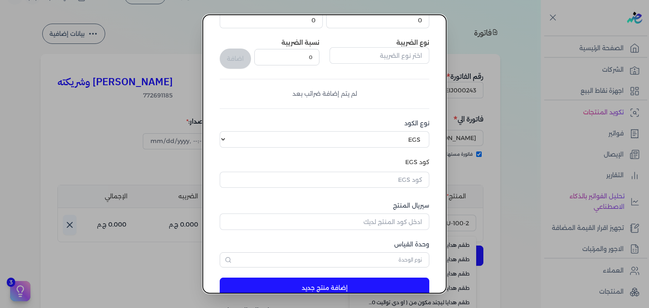
scroll to position [129, 0]
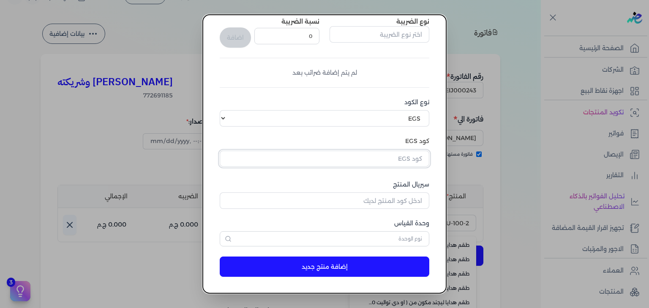
click at [402, 158] on input "text" at bounding box center [324, 159] width 209 height 16
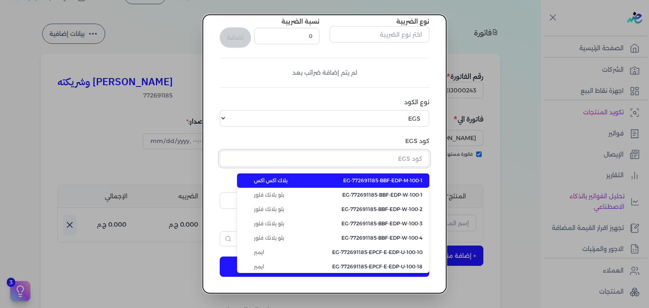
paste input "EG-772691185-EPCF-P-EDP-U-100-2"
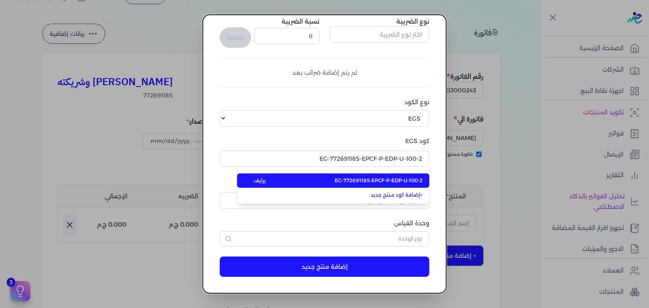
click at [384, 181] on span "EG-772691185-EPCF-P-EDP-U-100-2" at bounding box center [378, 181] width 88 height 8
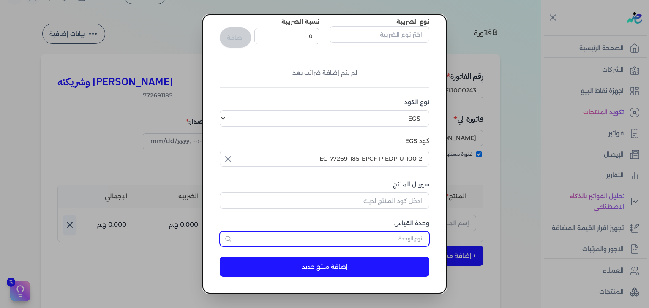
click at [408, 240] on input "text" at bounding box center [324, 238] width 209 height 15
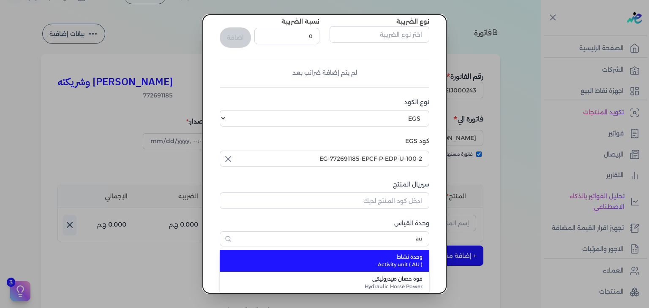
click at [387, 257] on span "وحدة نشاط" at bounding box center [329, 257] width 186 height 8
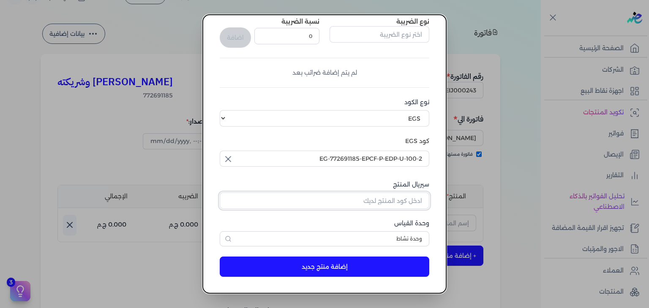
click at [408, 203] on input "سيريال المنتج" at bounding box center [324, 201] width 209 height 16
paste input "Z8600A78E4723ACAF6500Z-1"
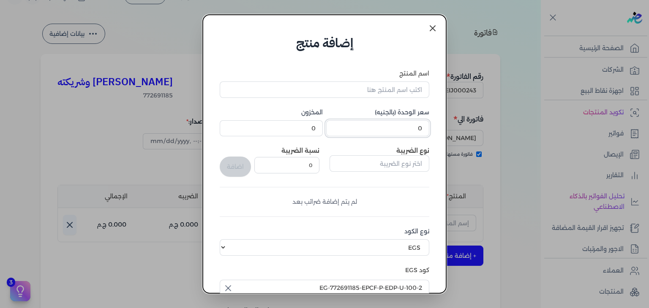
click at [407, 126] on input "0" at bounding box center [377, 128] width 103 height 16
click at [355, 87] on input "اسم المنتج" at bounding box center [324, 89] width 209 height 16
paste input "تركوازي او دي بيرفيوم للجنسين - 100 مللي"
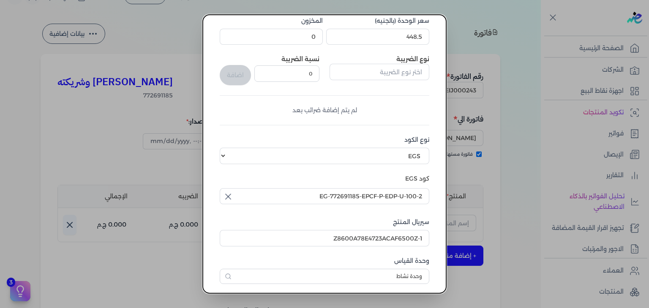
scroll to position [129, 0]
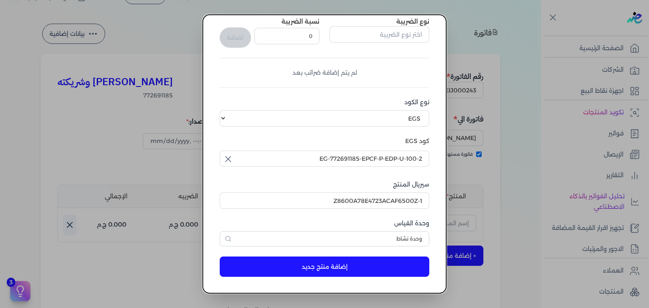
click at [328, 264] on button "إضافة منتج جديد" at bounding box center [324, 267] width 209 height 20
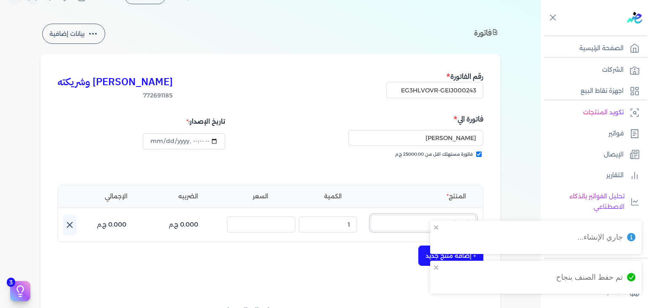
click at [410, 222] on input "text" at bounding box center [423, 223] width 106 height 16
paste input "تركوازي او دي بيرفيوم للجنسين - 100 مللي"
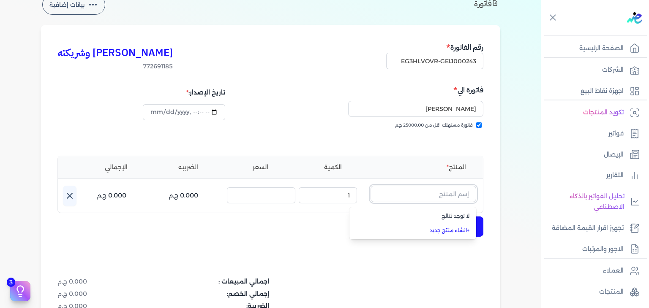
scroll to position [58, 0]
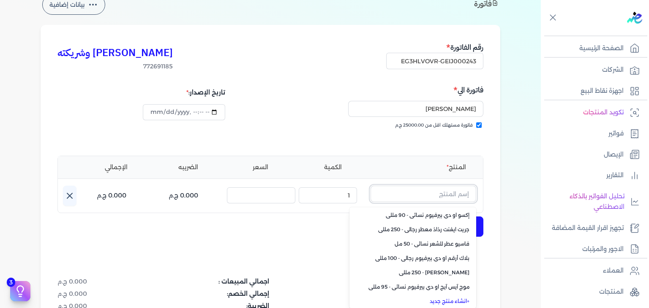
paste input "تركوازي او دي بيرفيوم للجنسين - 100 مللي"
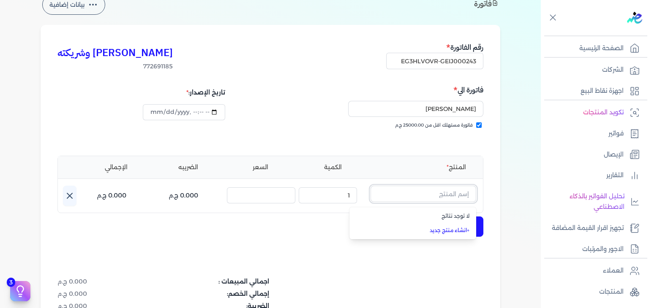
scroll to position [0, 0]
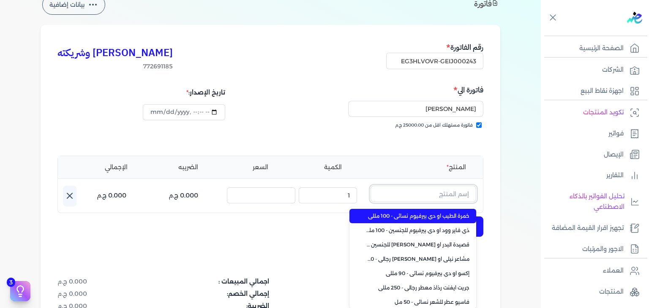
paste input "تركوازي او دي بيرفيوم للجنسين - 100 مللي"
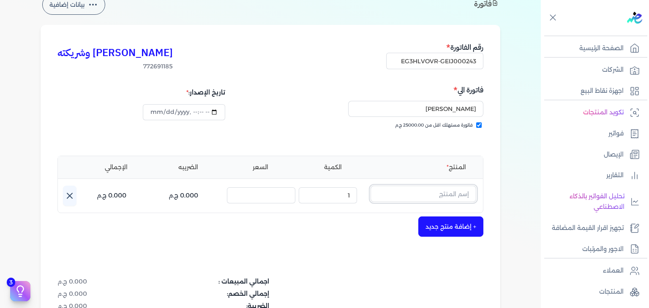
paste input "تركوازي او دي بيرفيوم للجنسين - 100 مللي"
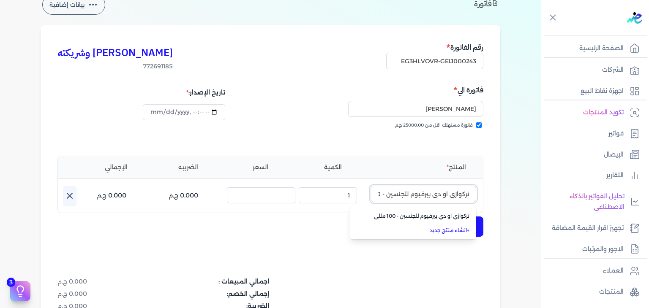
scroll to position [0, -22]
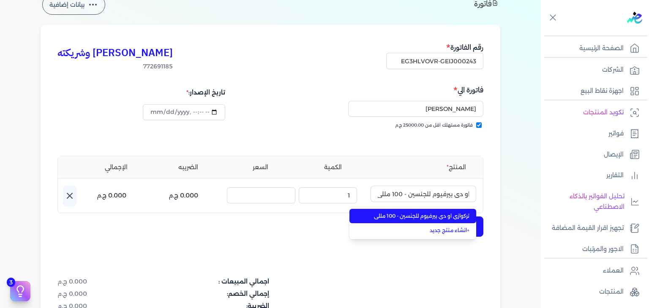
click at [448, 210] on li "تركوازي او دي بيرفيوم للجنسين - 100 مللي" at bounding box center [412, 216] width 127 height 14
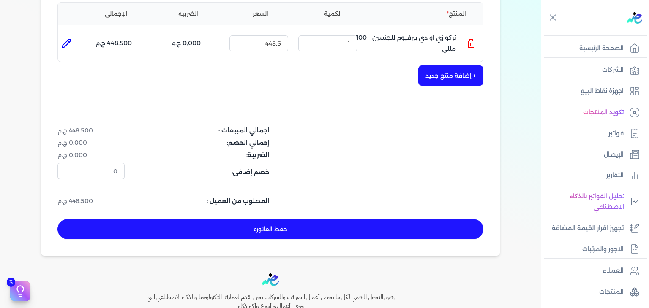
scroll to position [218, 0]
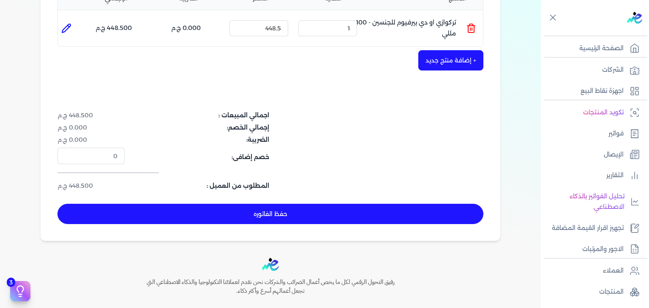
click at [351, 212] on button "حفظ الفاتوره" at bounding box center [270, 214] width 426 height 20
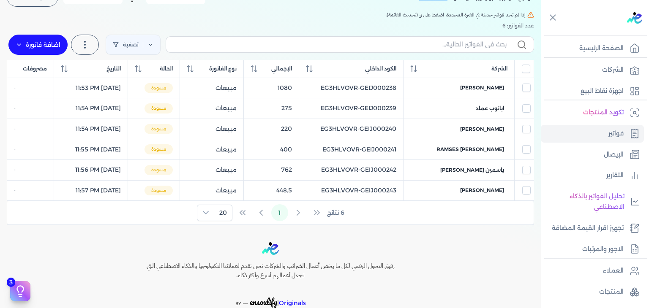
scroll to position [32, 0]
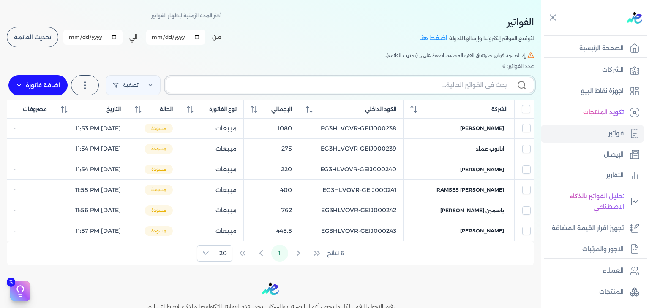
click at [397, 87] on input "text" at bounding box center [340, 85] width 334 height 9
paste input "EG3HLVOVR-GEIJ000243"
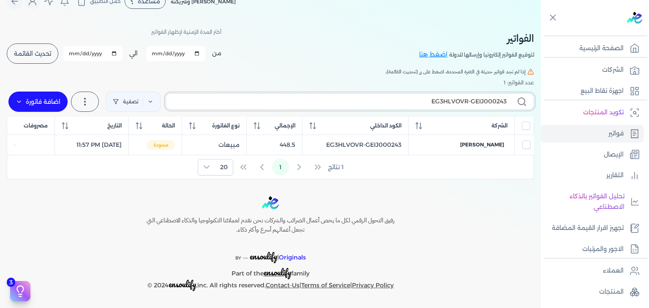
scroll to position [14, 0]
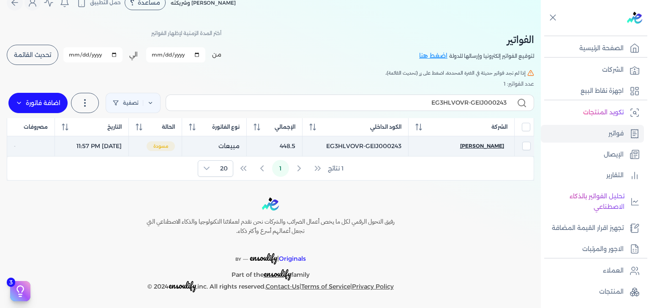
click at [480, 142] on span "[PERSON_NAME]" at bounding box center [482, 146] width 44 height 8
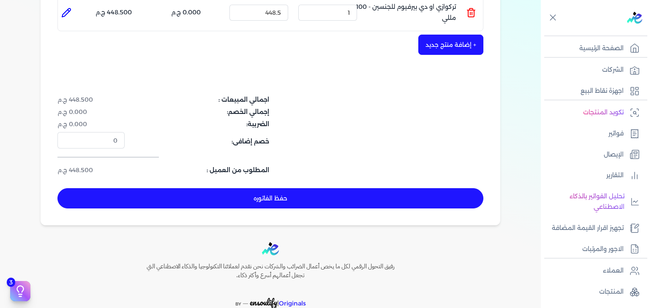
scroll to position [268, 0]
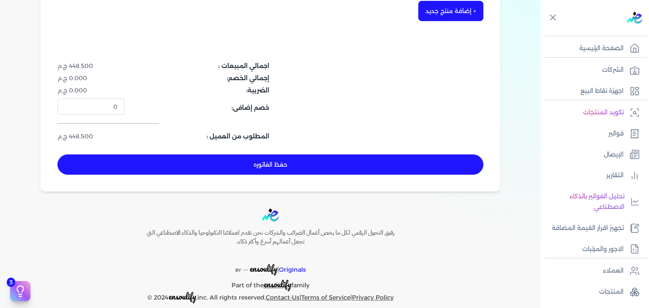
click at [356, 169] on button "حفظ الفاتوره" at bounding box center [270, 165] width 426 height 20
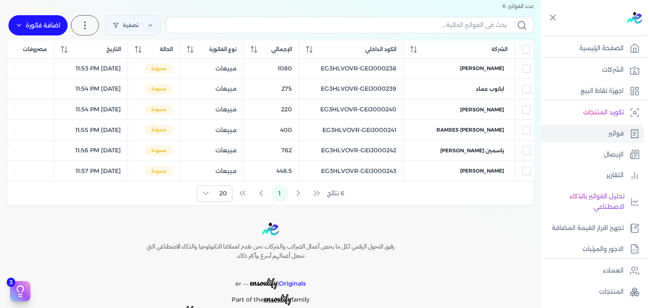
scroll to position [74, 0]
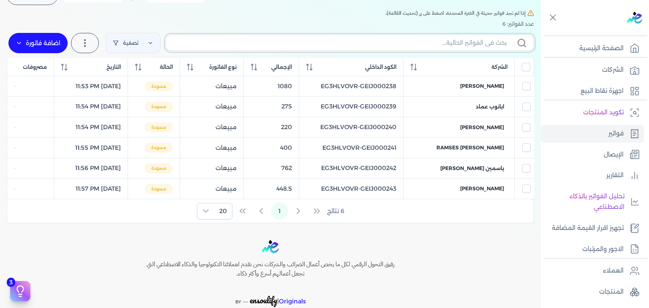
click at [427, 46] on input "text" at bounding box center [340, 42] width 334 height 9
paste input "EG3HLVOVR-GEIJ000244"
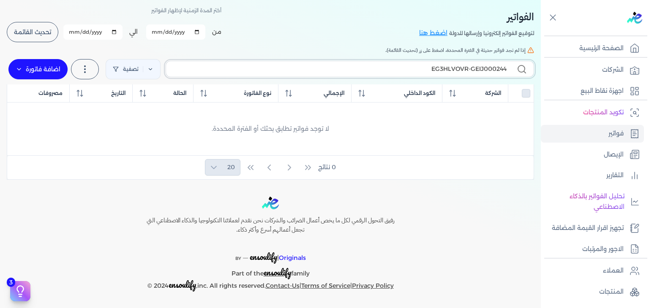
scroll to position [36, 0]
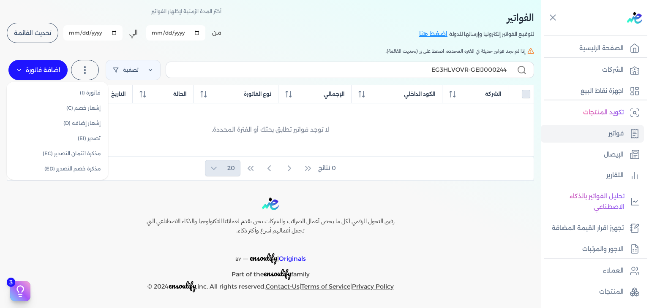
click at [49, 70] on label "اضافة فاتورة" at bounding box center [37, 70] width 59 height 20
click at [58, 89] on link "فاتورة (I)" at bounding box center [57, 92] width 95 height 15
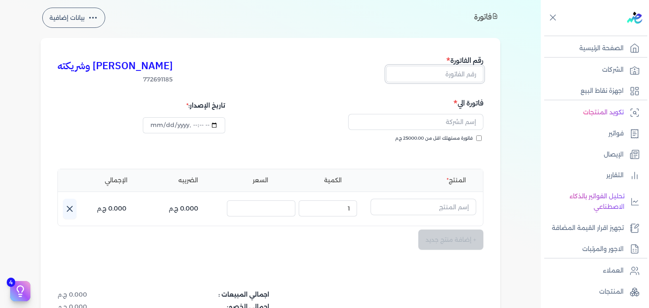
click at [460, 71] on input "text" at bounding box center [434, 74] width 97 height 16
paste input "EG3HLVOVR-GEIJ000244"
click at [480, 137] on input "فاتورة مستهلك اقل من 25000.00 ج.م" at bounding box center [478, 138] width 5 height 5
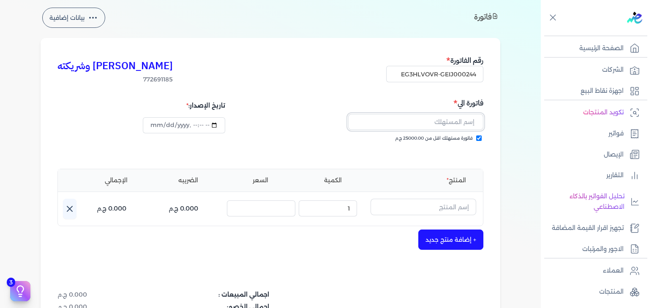
click at [425, 122] on input "text" at bounding box center [415, 122] width 135 height 16
paste input "ايات شرف"
click at [412, 210] on input "text" at bounding box center [423, 207] width 106 height 16
paste input "دير مس او دي بيرفيوم نسائي - 100 مللي"
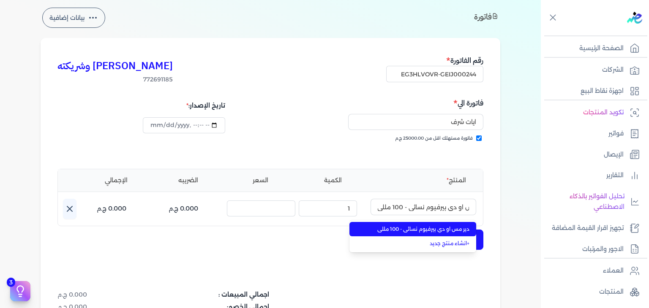
click at [415, 233] on li "دير مس او دي بيرفيوم نسائي - 100 مللي" at bounding box center [412, 229] width 127 height 14
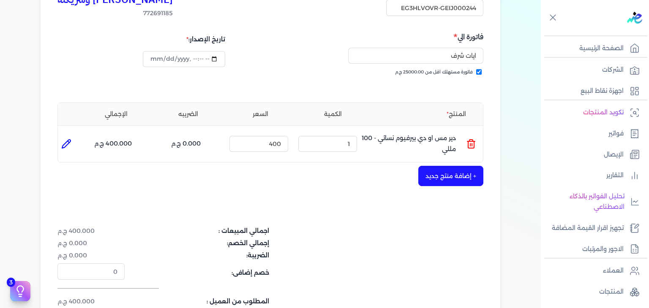
scroll to position [163, 0]
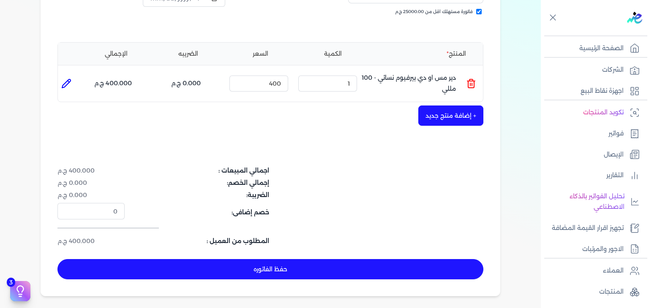
click at [363, 266] on button "حفظ الفاتوره" at bounding box center [270, 269] width 426 height 20
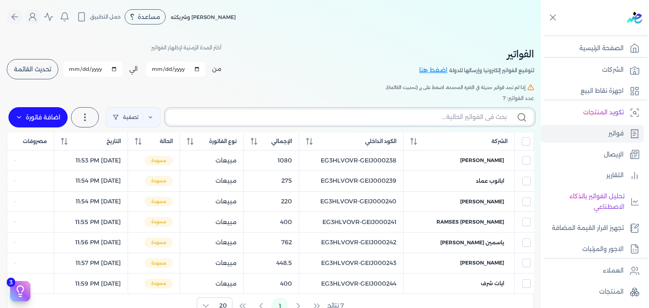
click at [438, 114] on input "text" at bounding box center [340, 117] width 334 height 9
paste input "EG3HLVOVR-GEIJ000244"
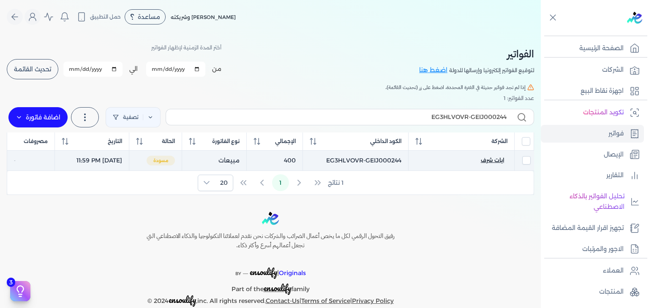
click at [489, 157] on span "ايات شرف" at bounding box center [491, 161] width 23 height 8
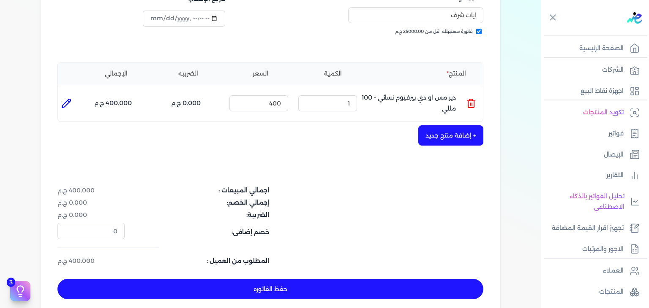
scroll to position [211, 0]
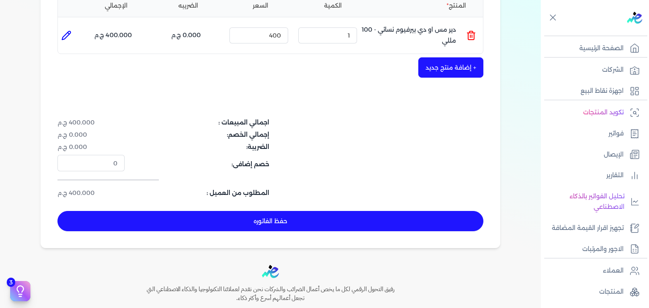
click at [348, 221] on button "حفظ الفاتوره" at bounding box center [270, 221] width 426 height 20
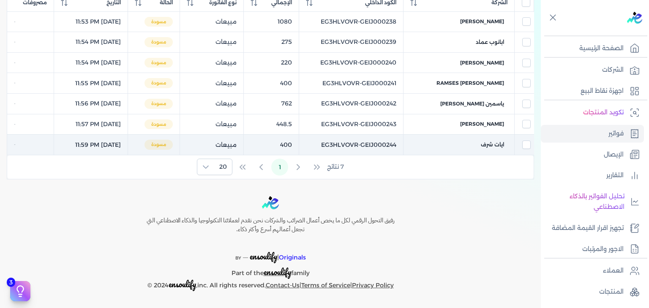
scroll to position [137, 0]
